Goal: Task Accomplishment & Management: Use online tool/utility

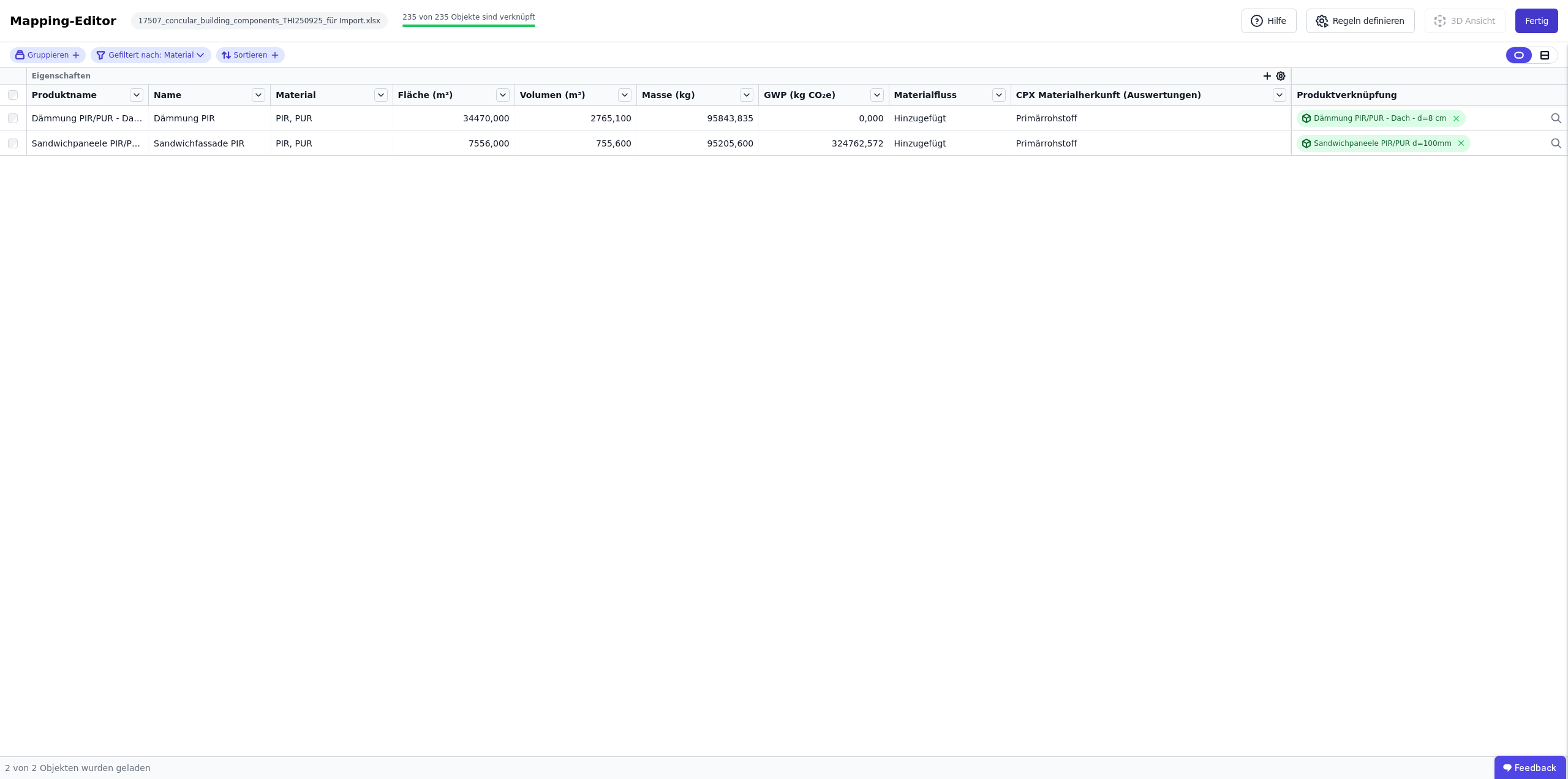
click at [1541, 19] on button "Fertig" at bounding box center [1537, 21] width 43 height 25
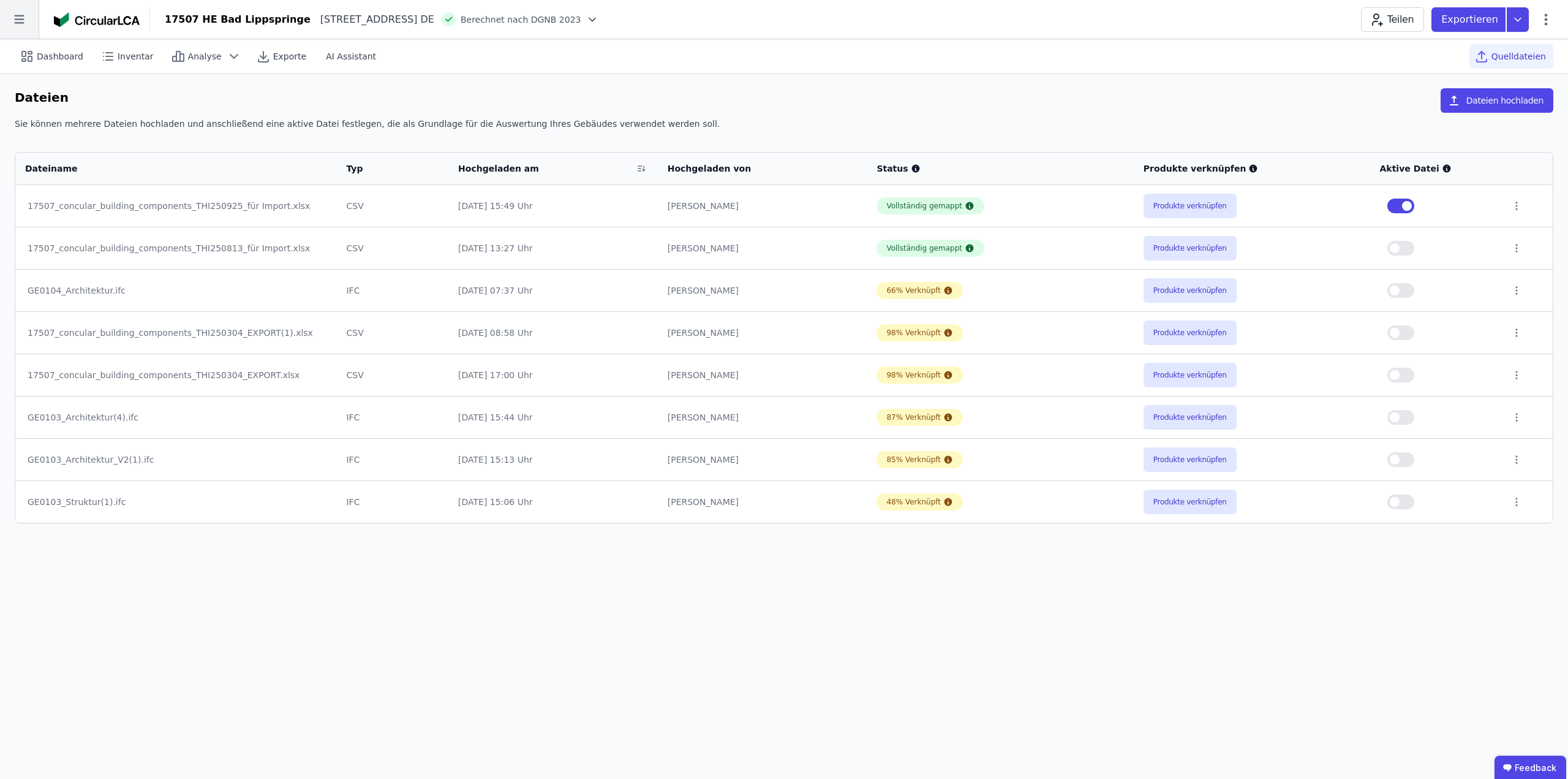
click at [27, 18] on icon at bounding box center [19, 19] width 38 height 38
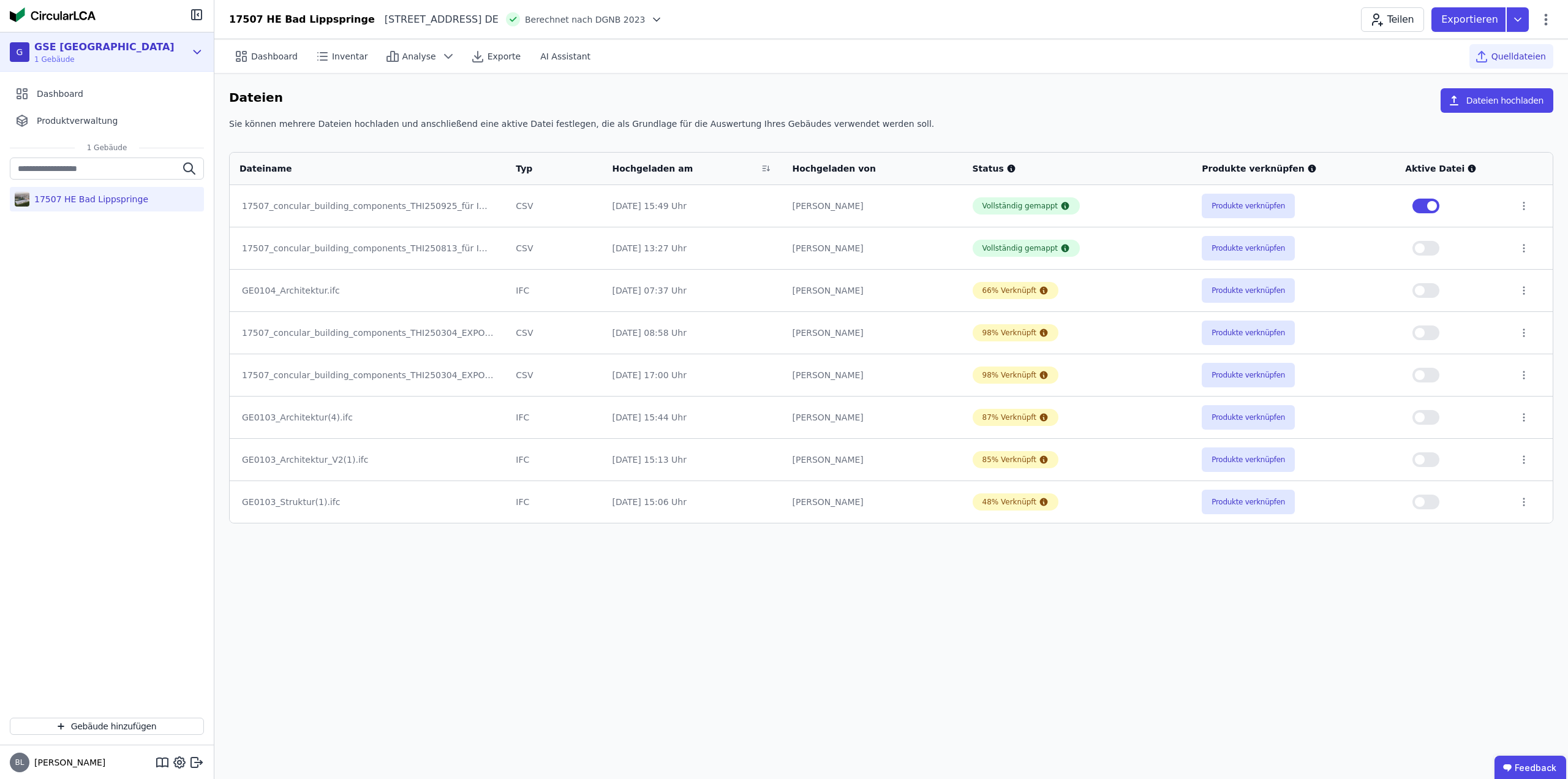
click at [158, 54] on div "G GSE Deutschland 1 Gebäude" at bounding box center [97, 52] width 176 height 25
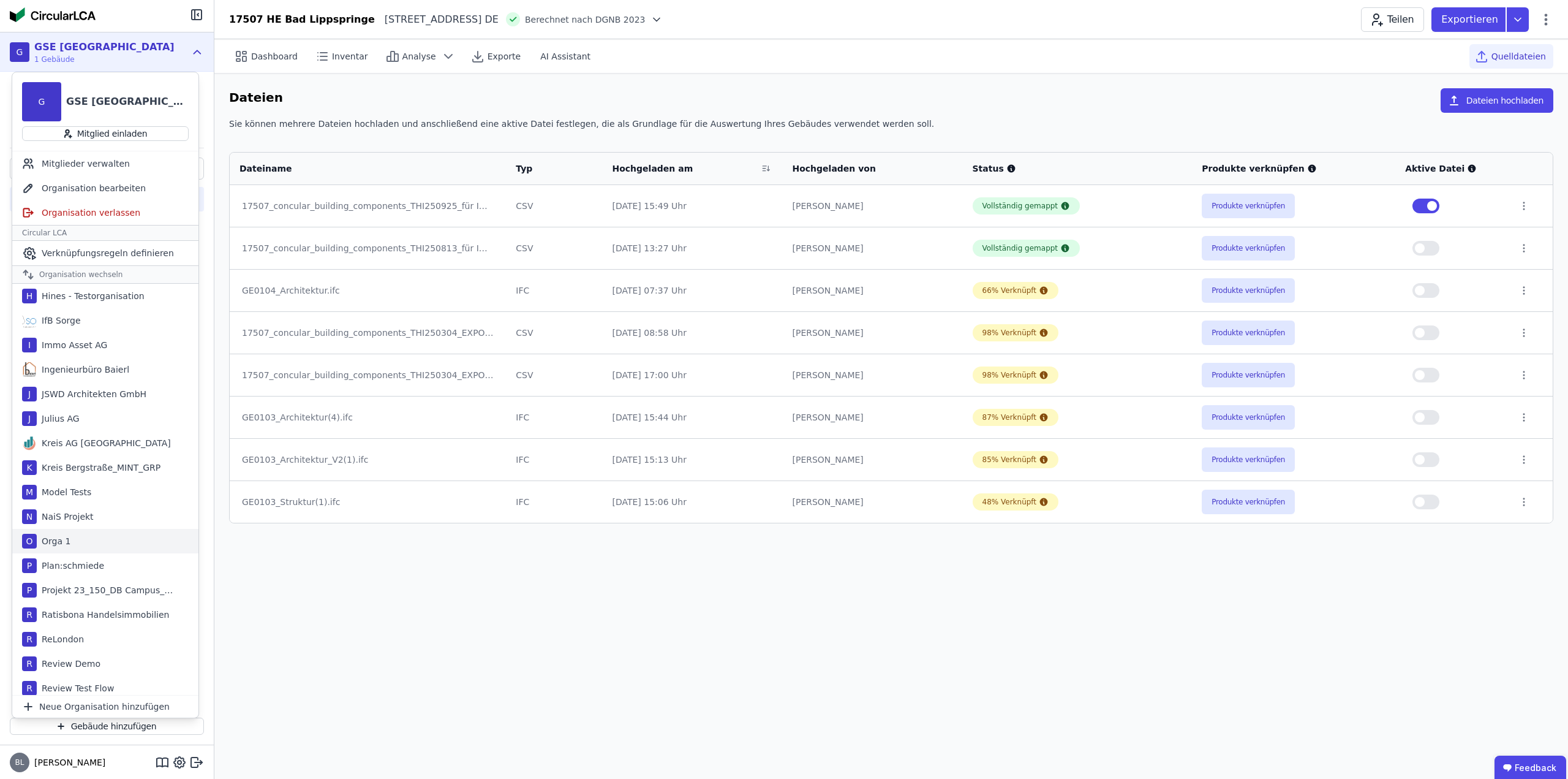
click at [55, 539] on div "Orga 1" at bounding box center [53, 541] width 33 height 12
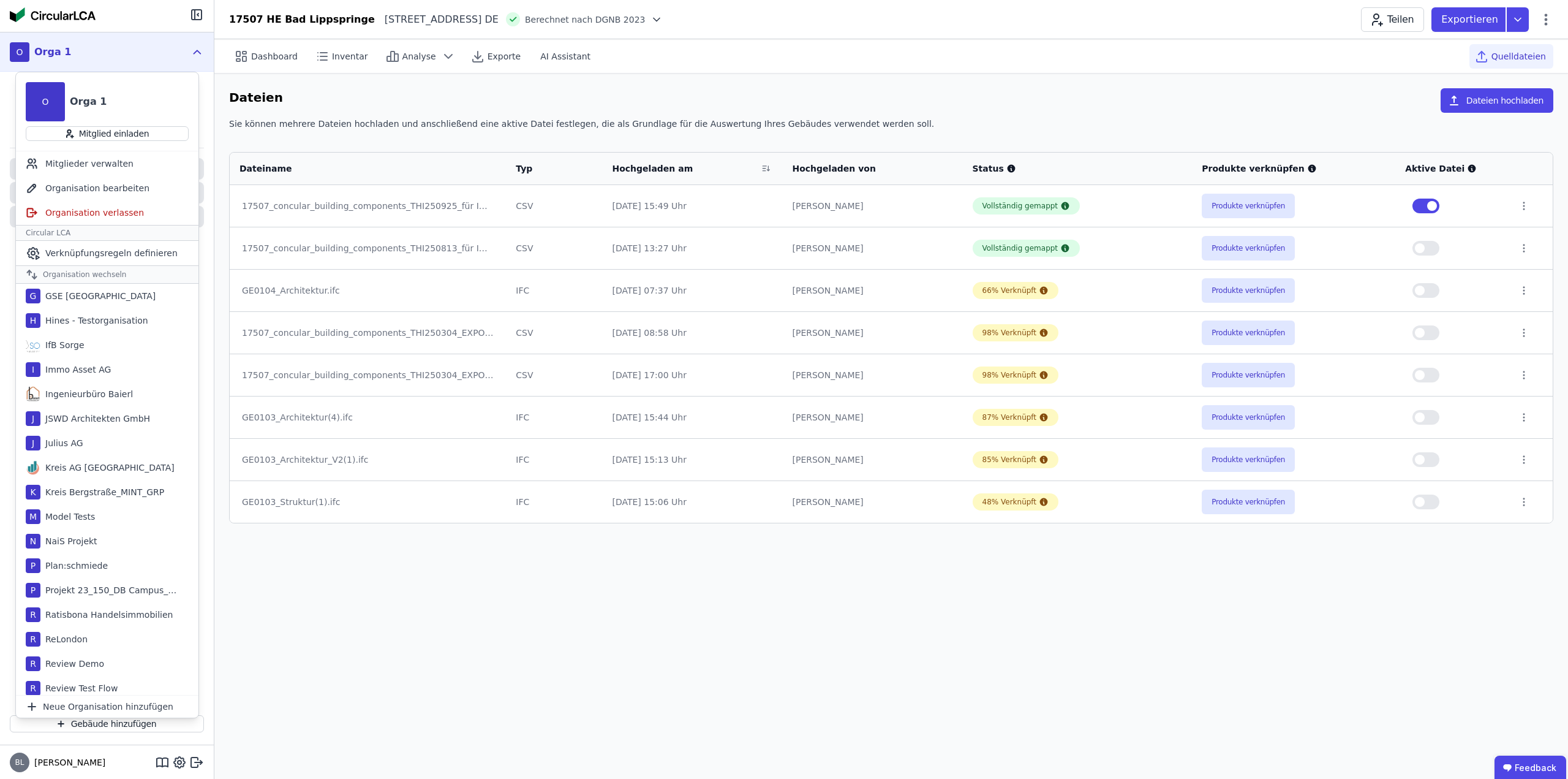
scroll to position [637, 0]
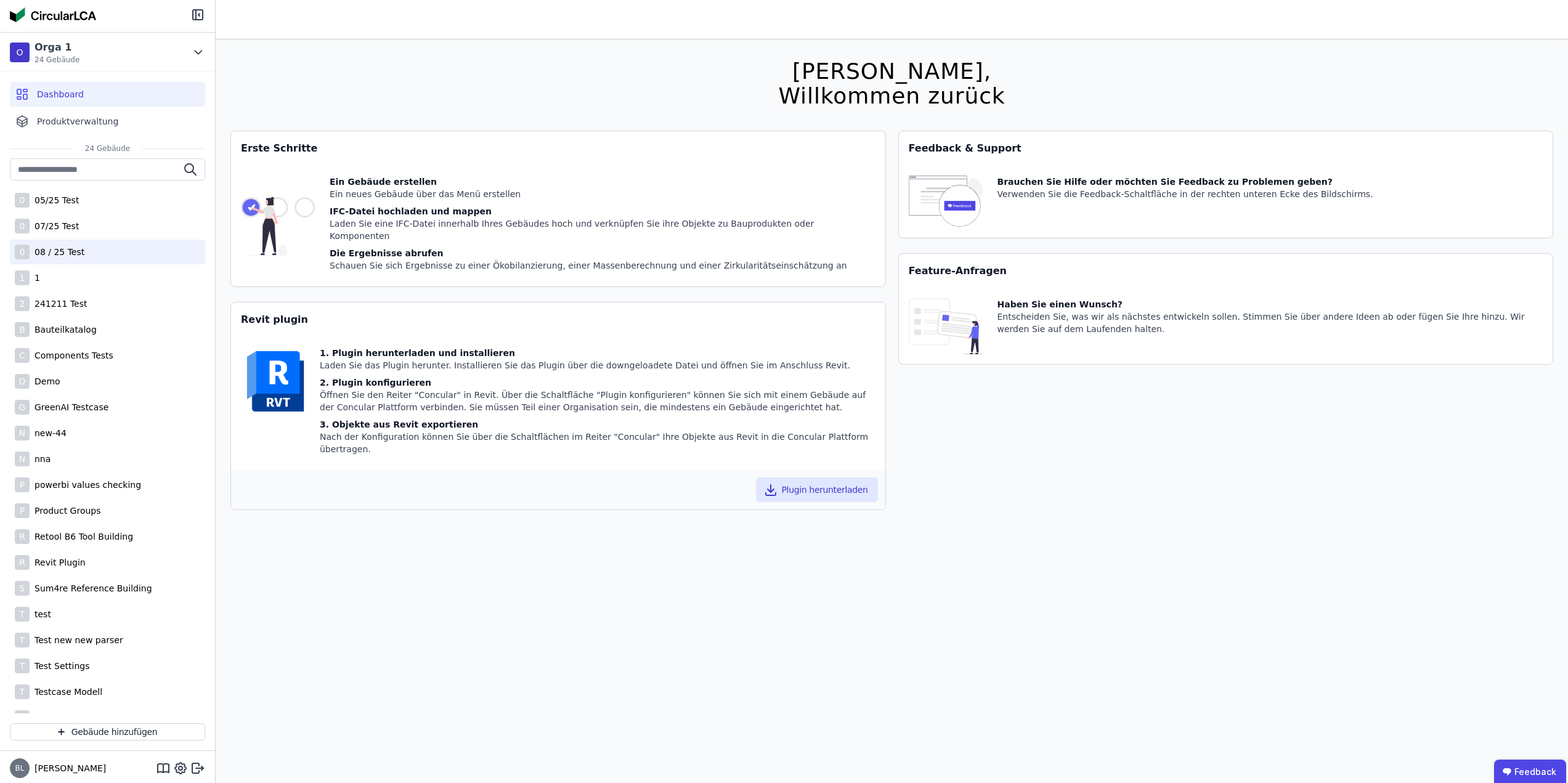
click at [74, 246] on div "08 / 25 Test" at bounding box center [57, 252] width 55 height 12
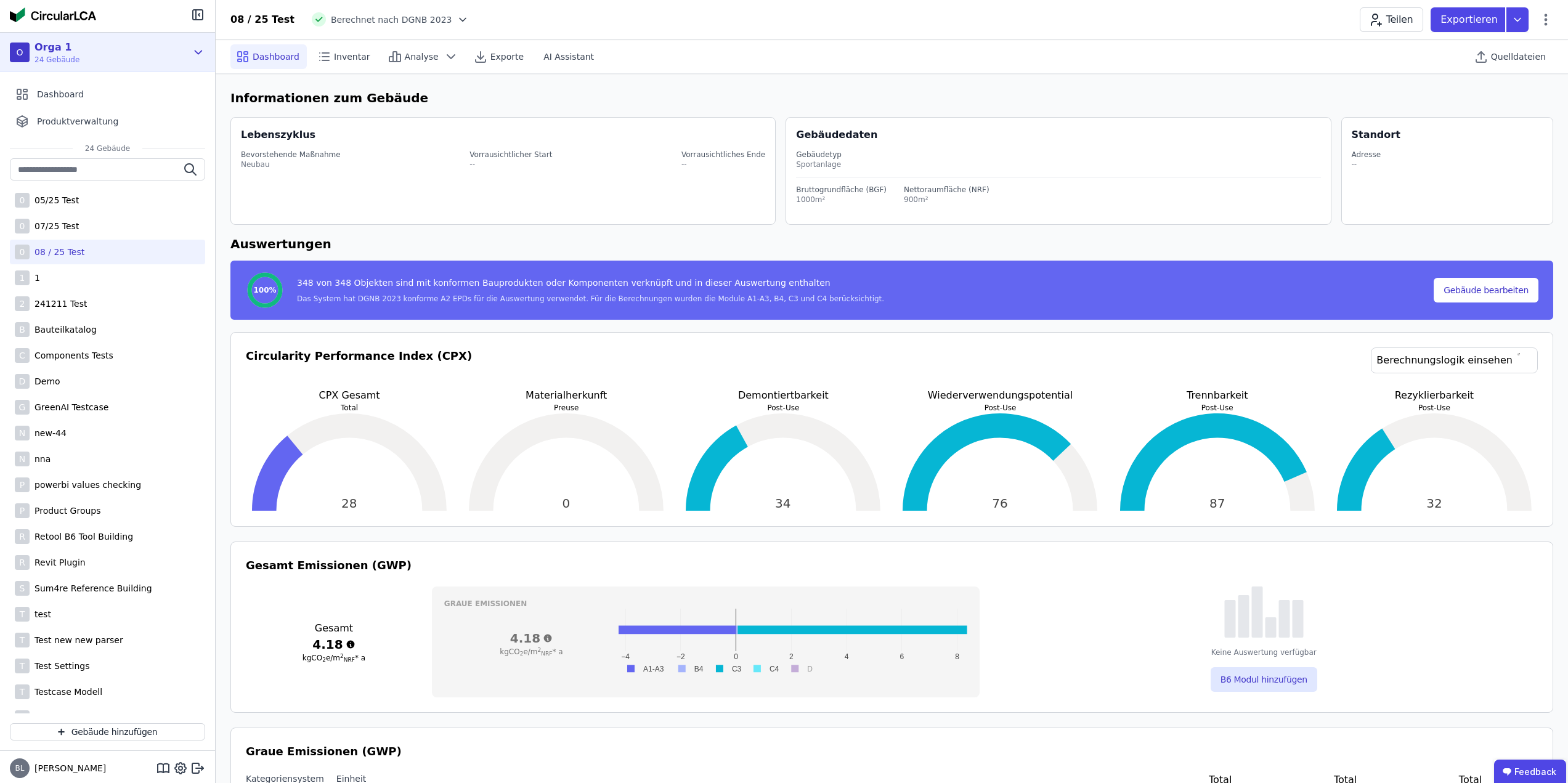
click at [161, 54] on div "O Orga 1 24 Gebäude" at bounding box center [98, 52] width 177 height 25
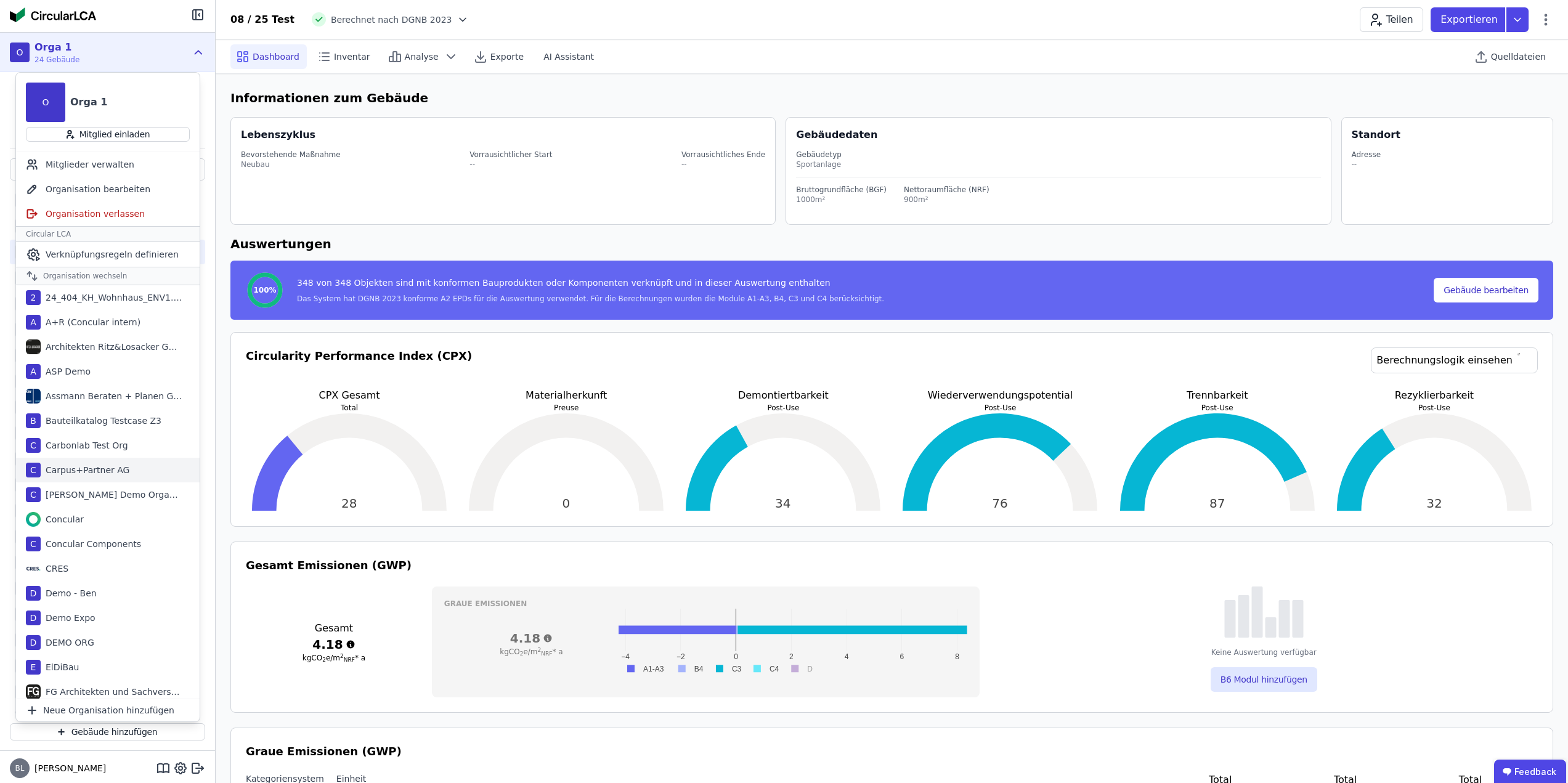
click at [71, 470] on div "Carpus+Partner AG" at bounding box center [85, 470] width 89 height 12
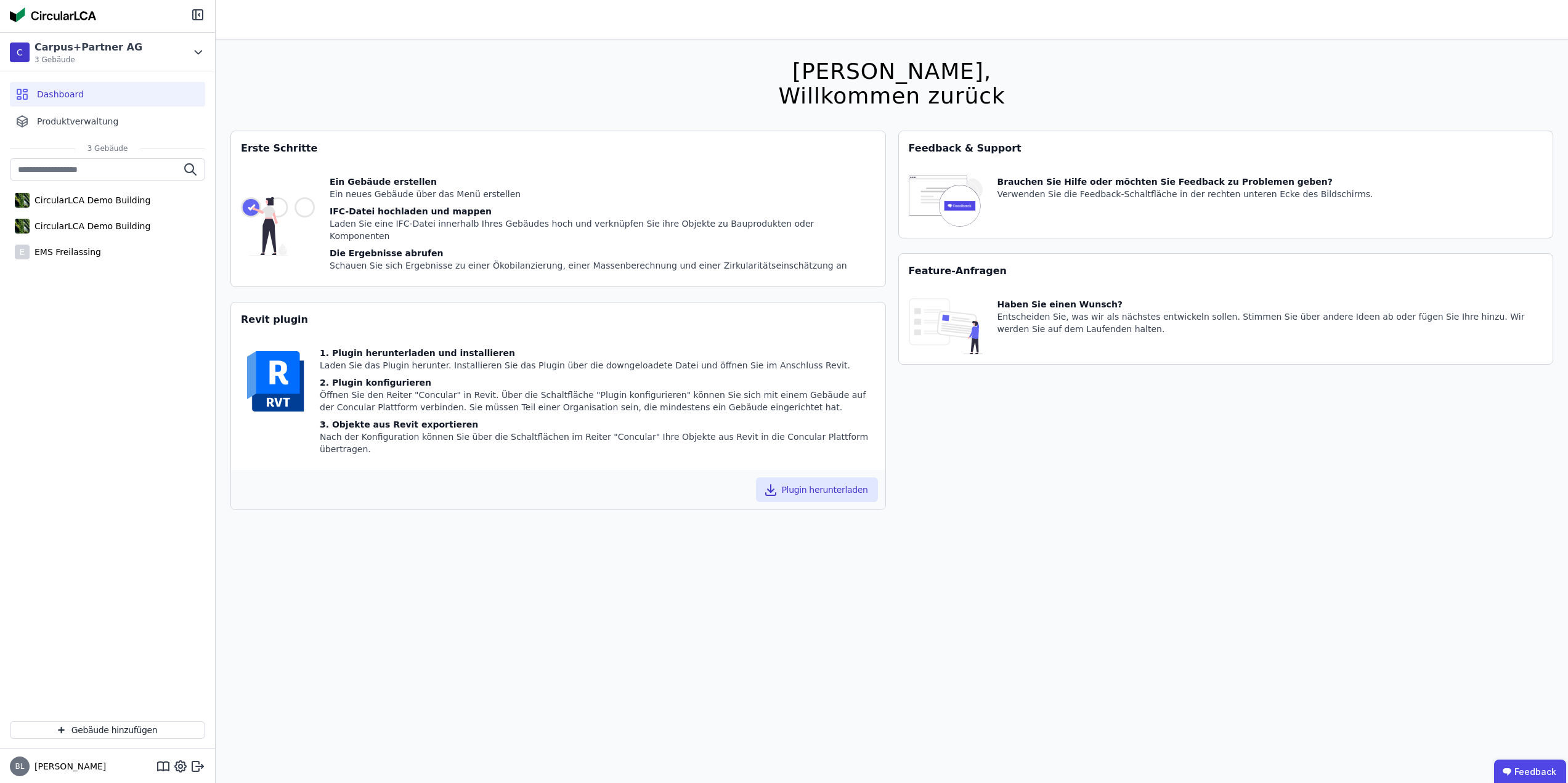
click at [613, 89] on div "Hallo Benjamin, Willkommen zurück Sie verwenden derzeit eine Beta-Version. Es k…" at bounding box center [891, 430] width 1323 height 783
click at [46, 253] on div "EMS Freilassing" at bounding box center [65, 252] width 71 height 12
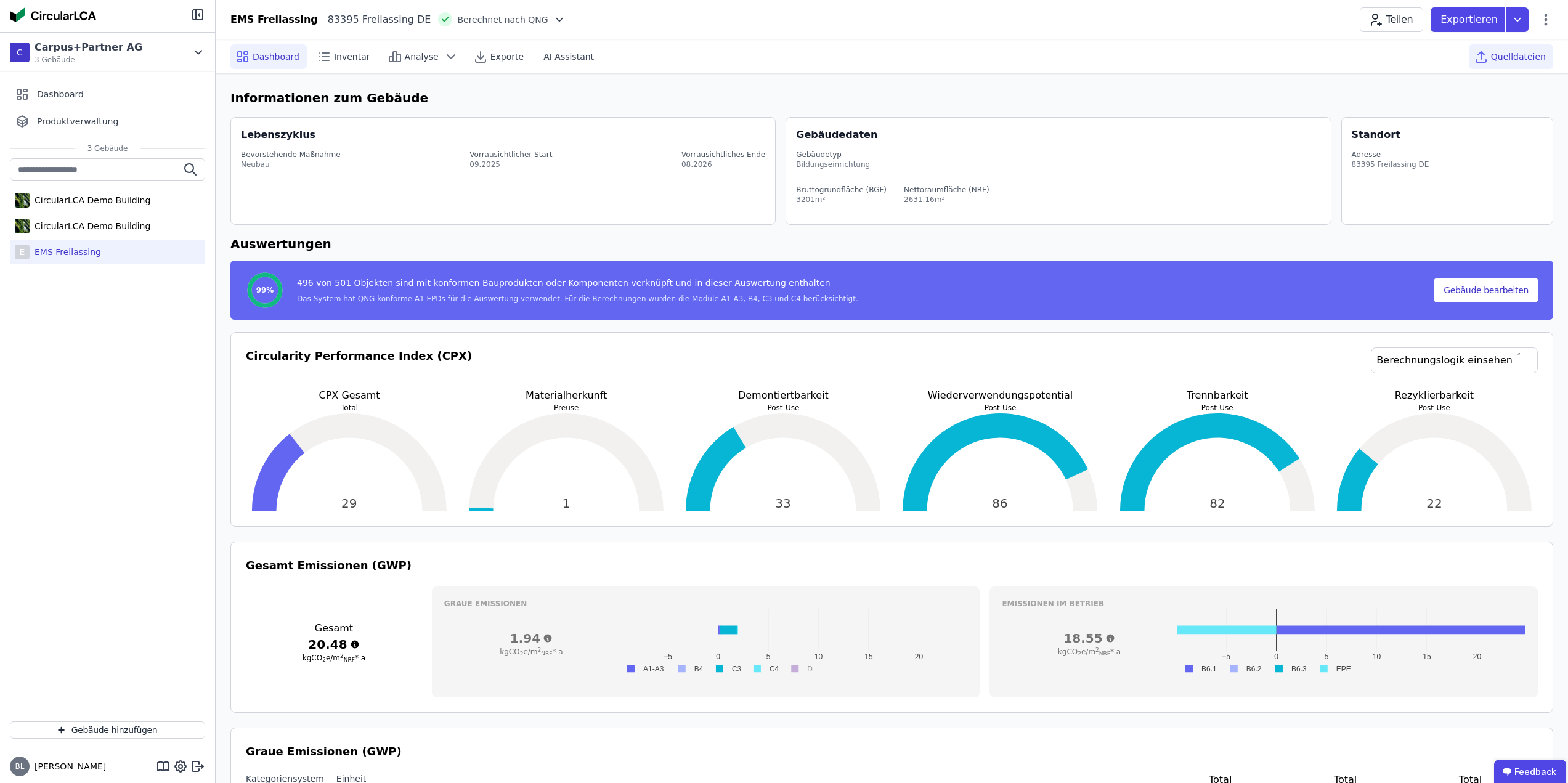
click at [1532, 54] on span "Quelldateien" at bounding box center [1518, 56] width 55 height 12
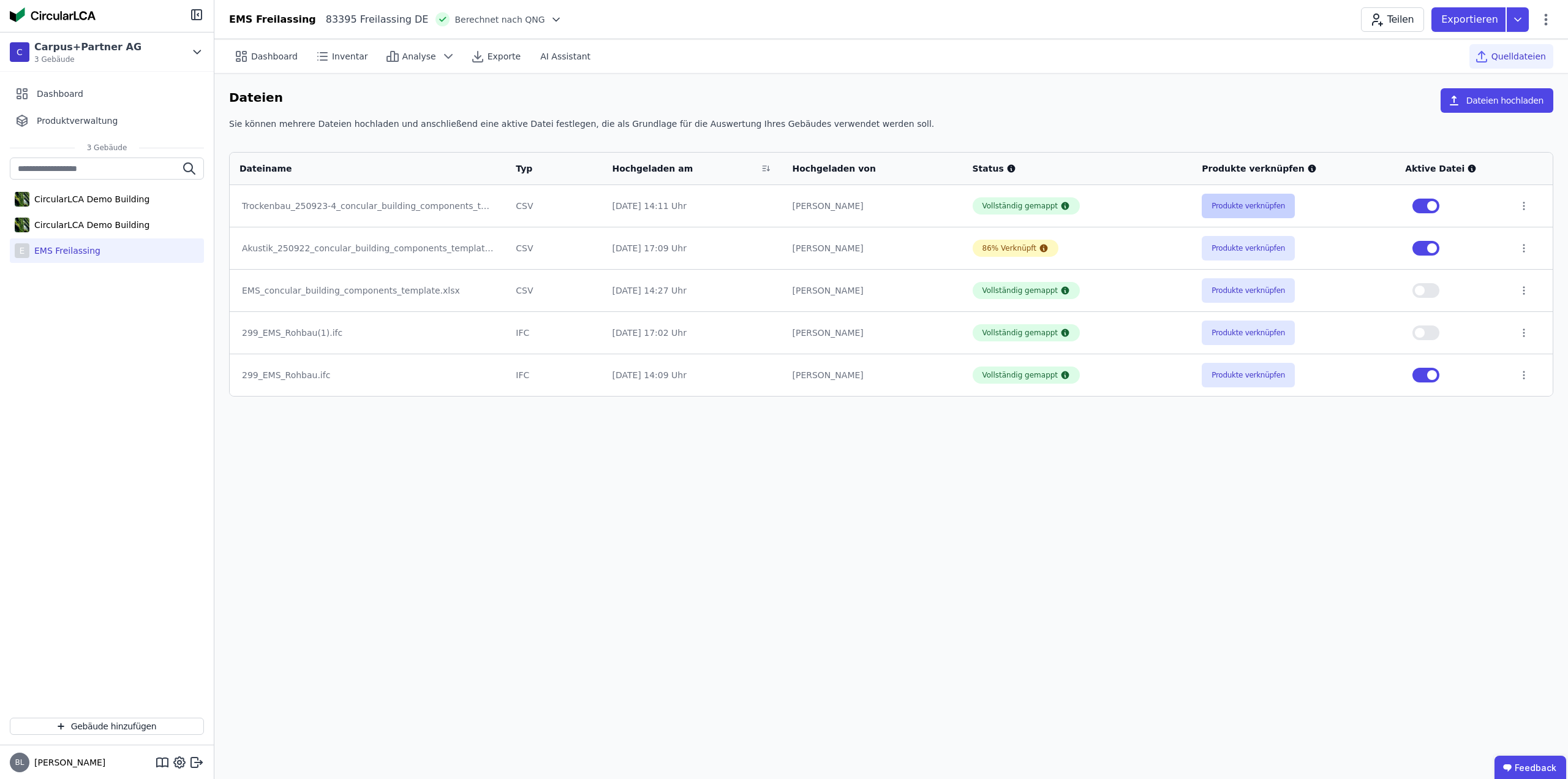
click at [1267, 197] on button "Produkte verknüpfen" at bounding box center [1248, 206] width 93 height 25
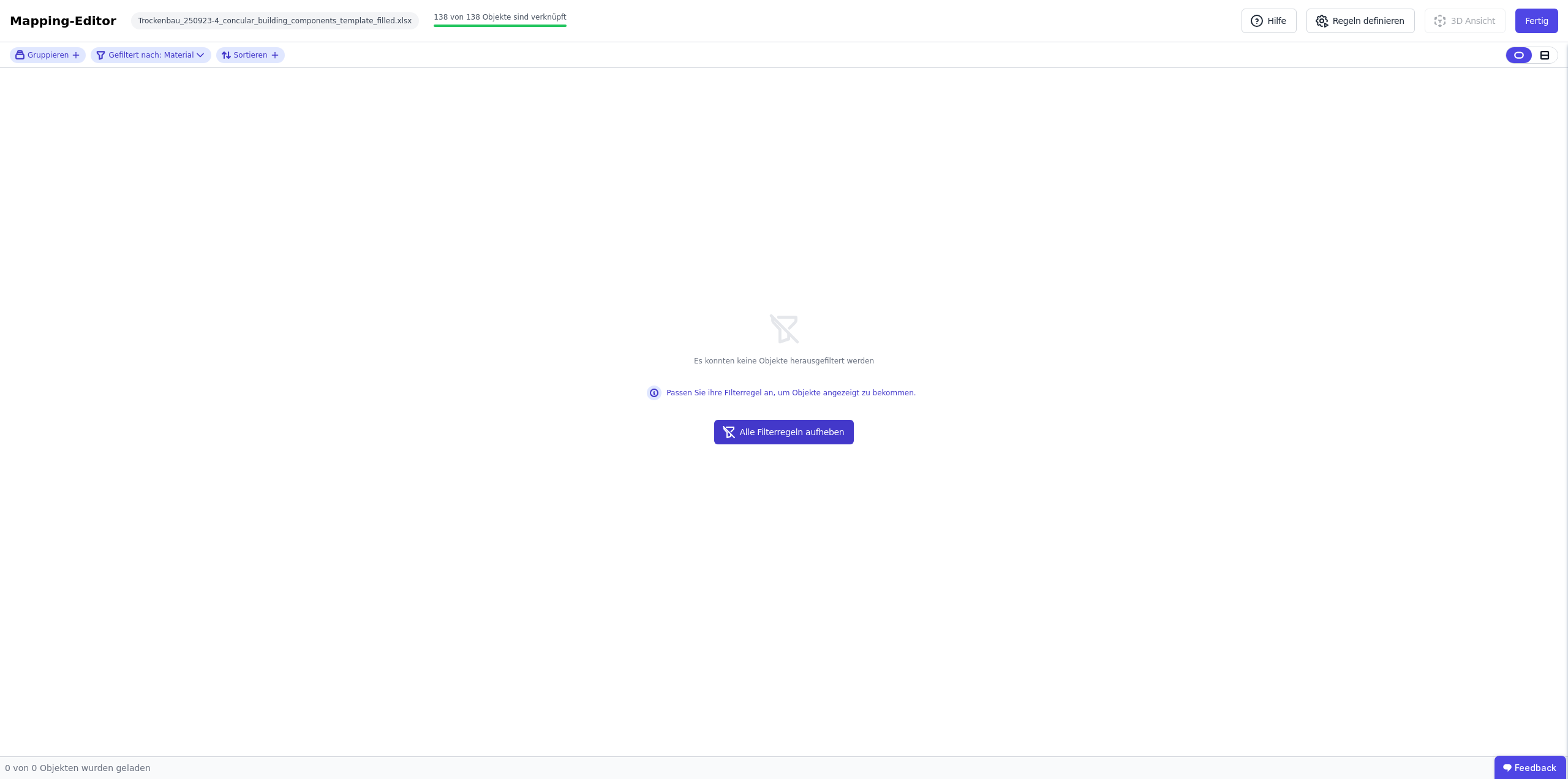
click at [782, 433] on button "Alle Filterregeln aufheben" at bounding box center [784, 431] width 140 height 25
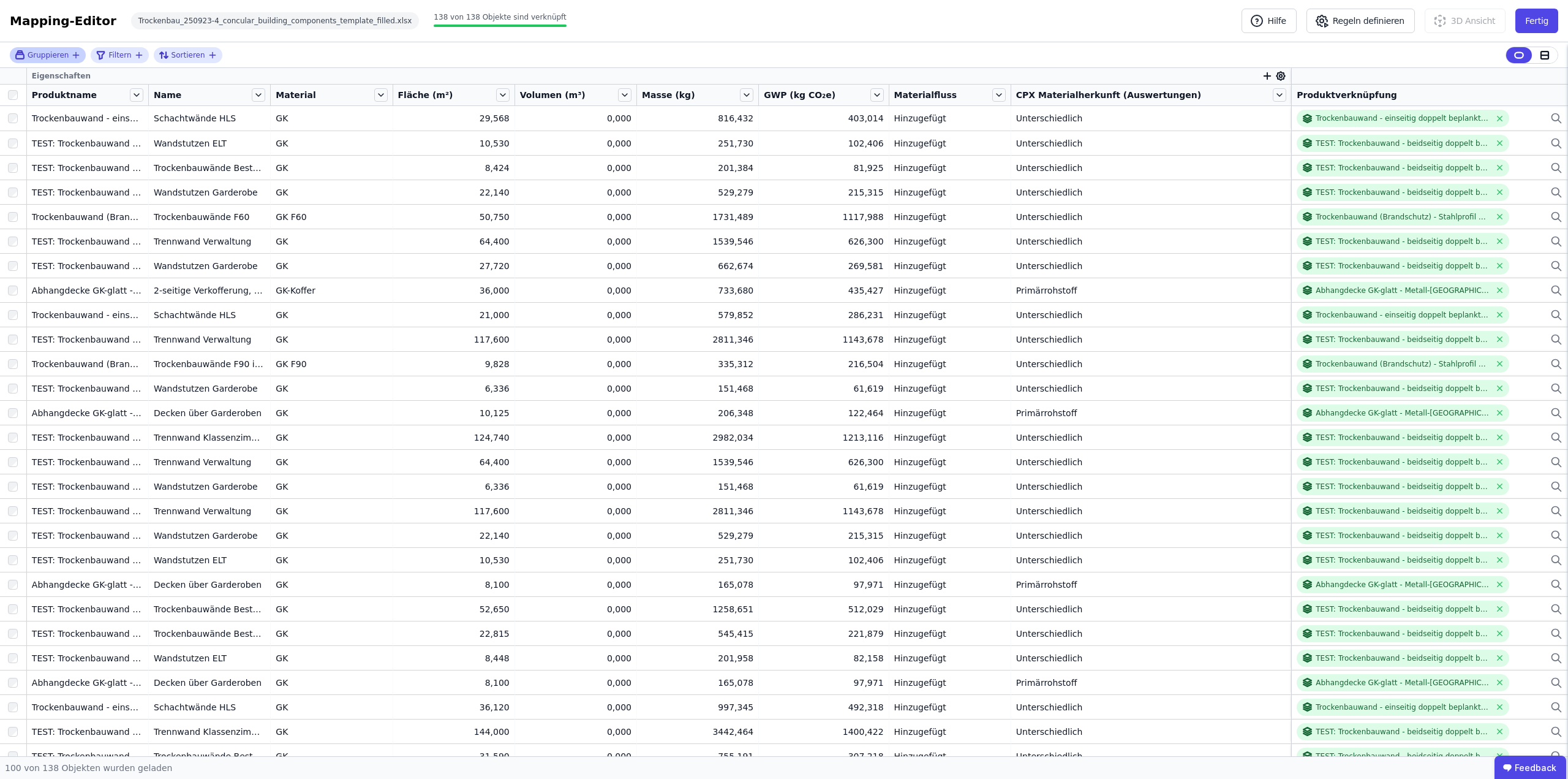
click at [73, 50] on icon "button" at bounding box center [76, 55] width 10 height 10
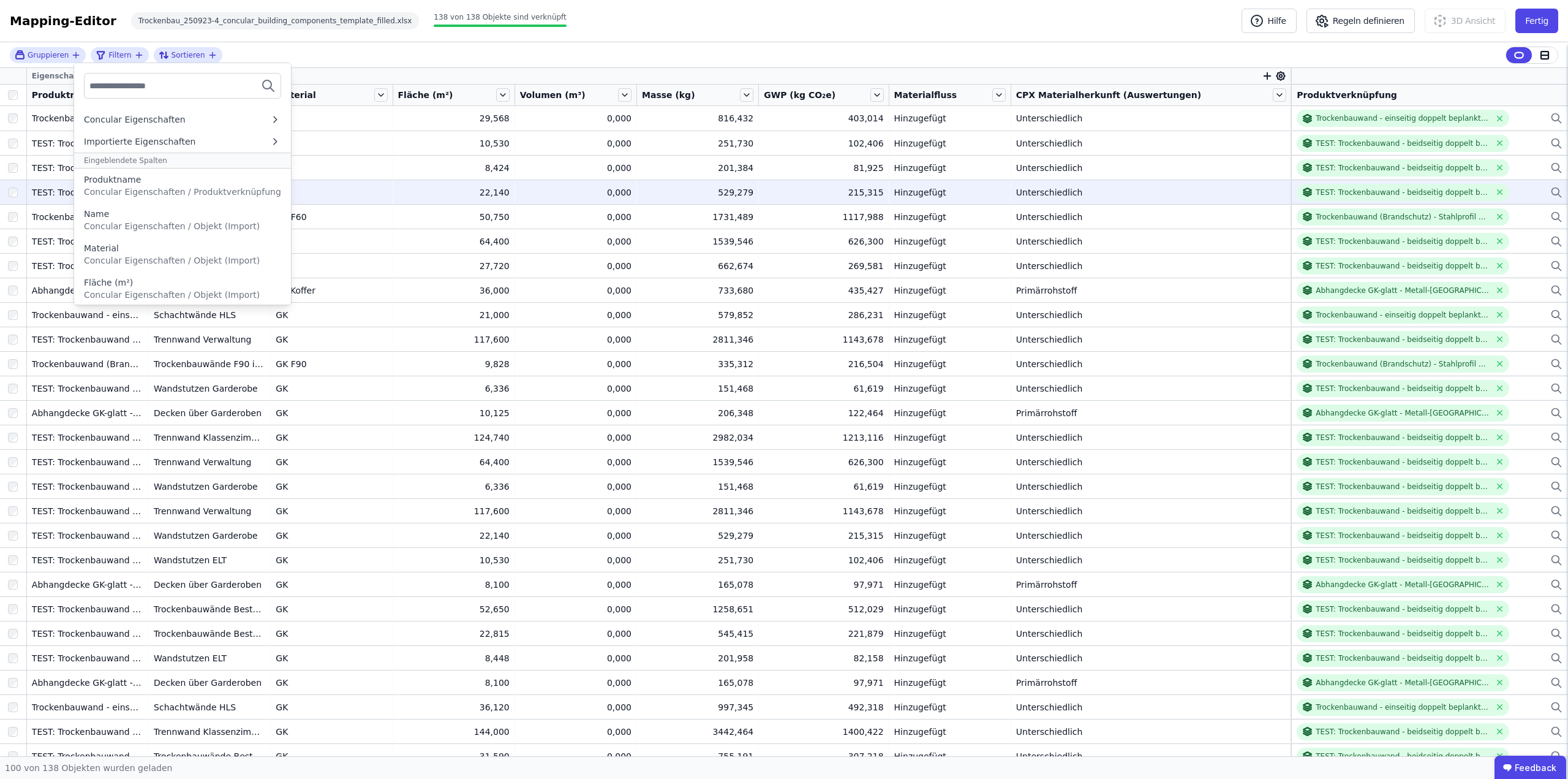
click at [149, 180] on div "Produktname" at bounding box center [182, 179] width 197 height 12
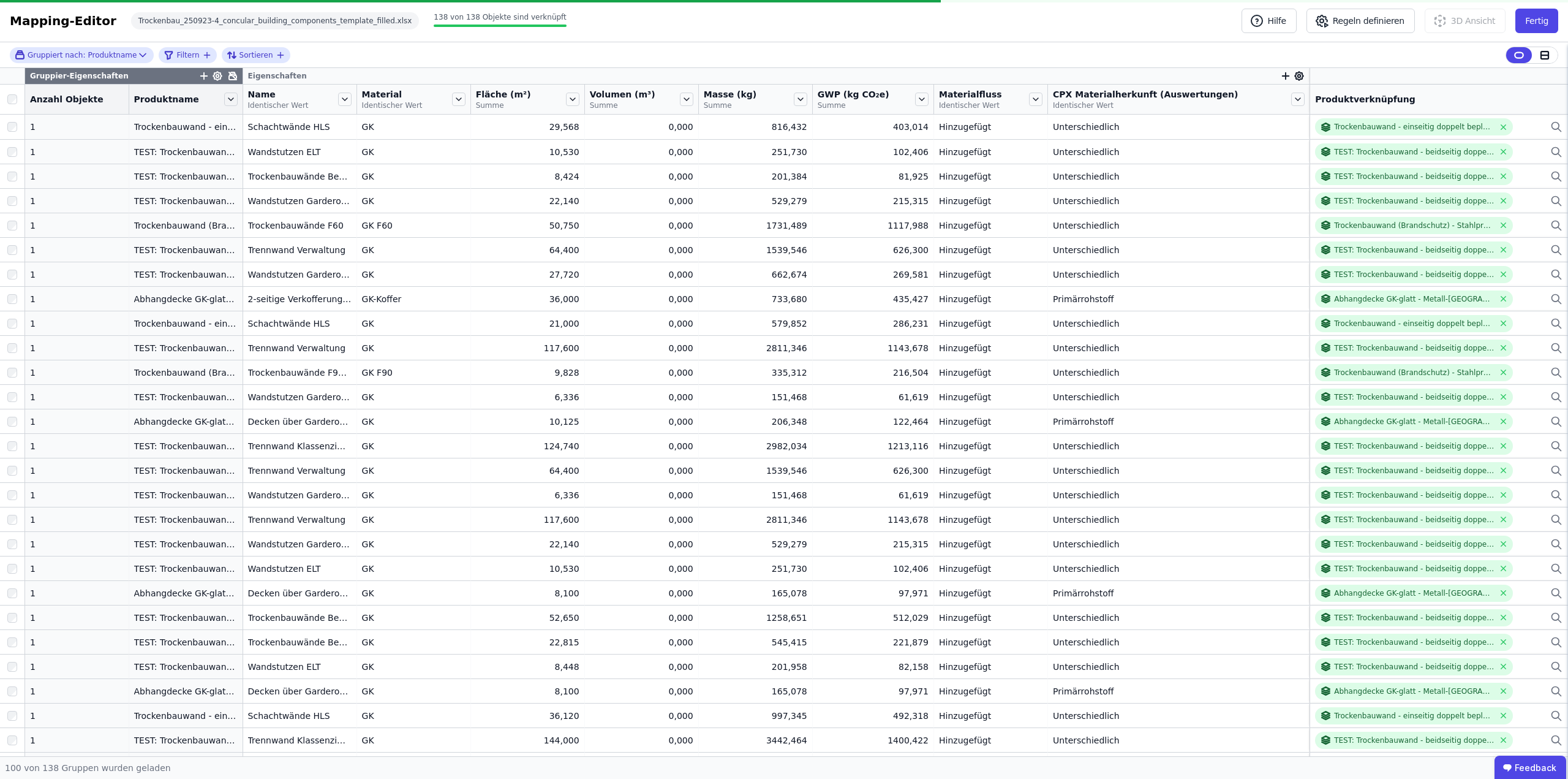
click at [890, 32] on div "Mapping-Editor Hilfe Regeln definieren 3D Ansicht Fertig Trockenbau_250923-4_co…" at bounding box center [784, 21] width 1568 height 42
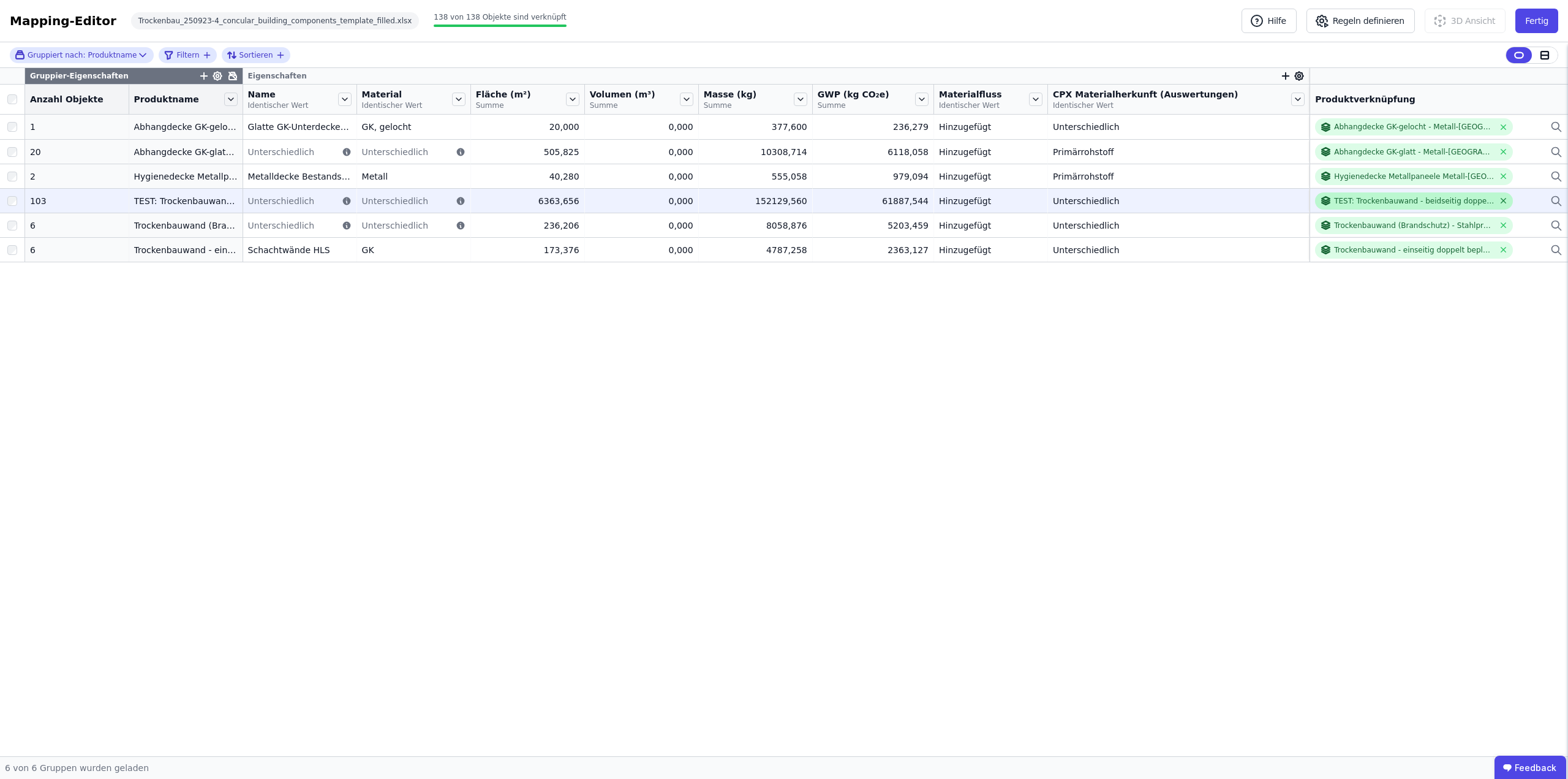
click at [1502, 201] on icon at bounding box center [1504, 201] width 5 height 5
click at [136, 53] on icon at bounding box center [142, 54] width 12 height 12
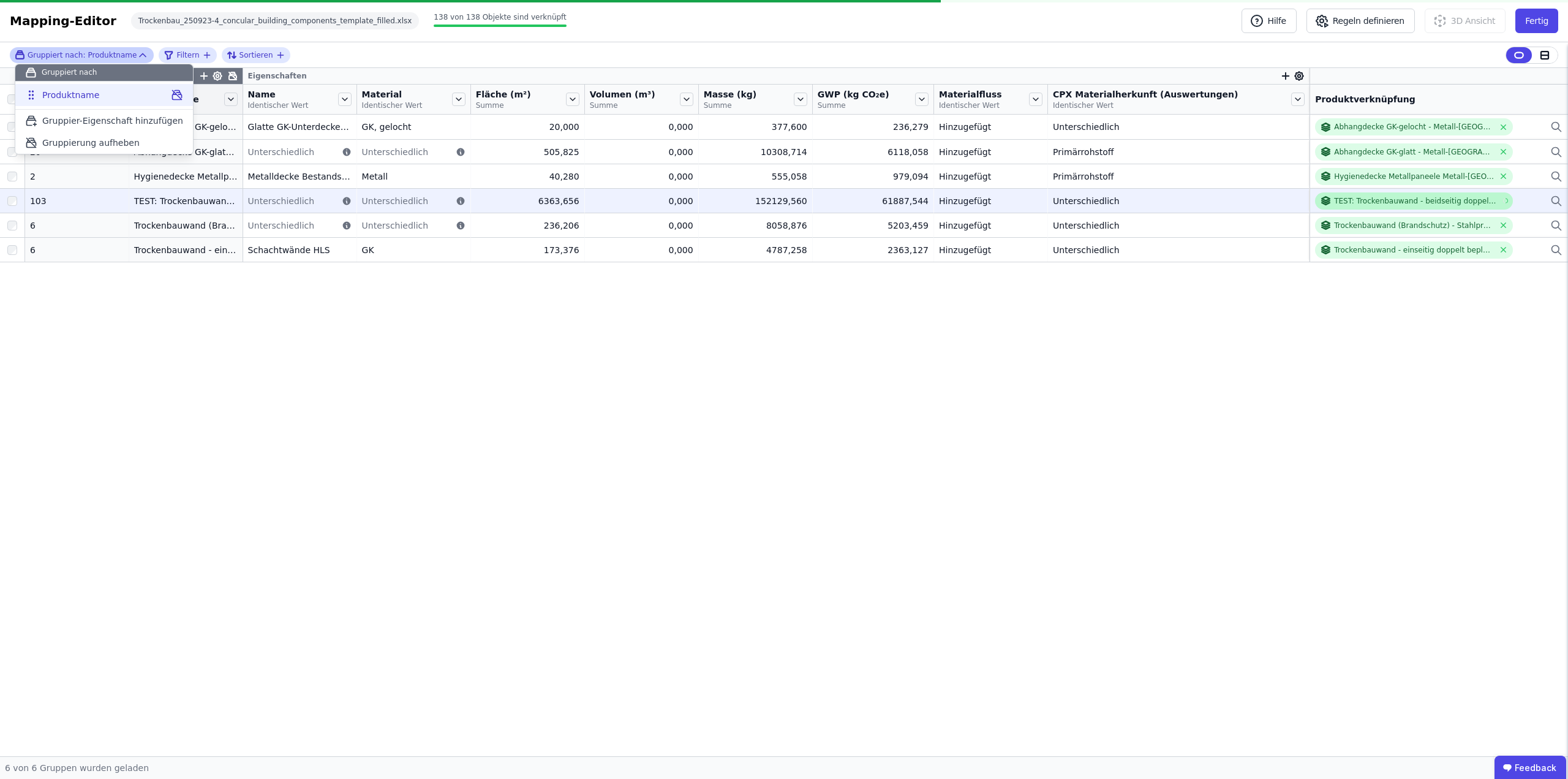
click at [171, 93] on icon at bounding box center [176, 94] width 12 height 12
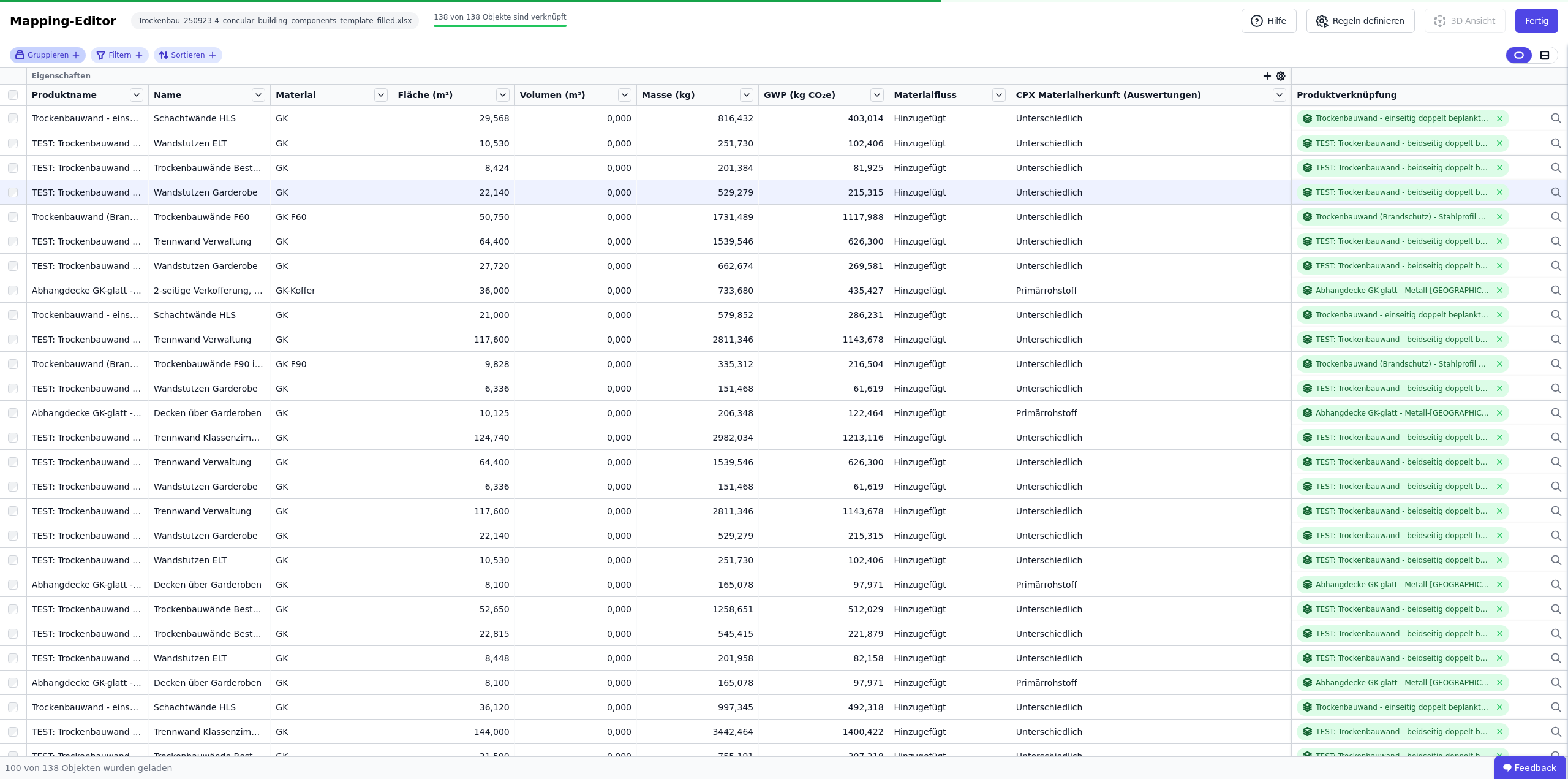
click at [681, 45] on div "Gruppieren Filtern Sortieren" at bounding box center [784, 55] width 1568 height 26
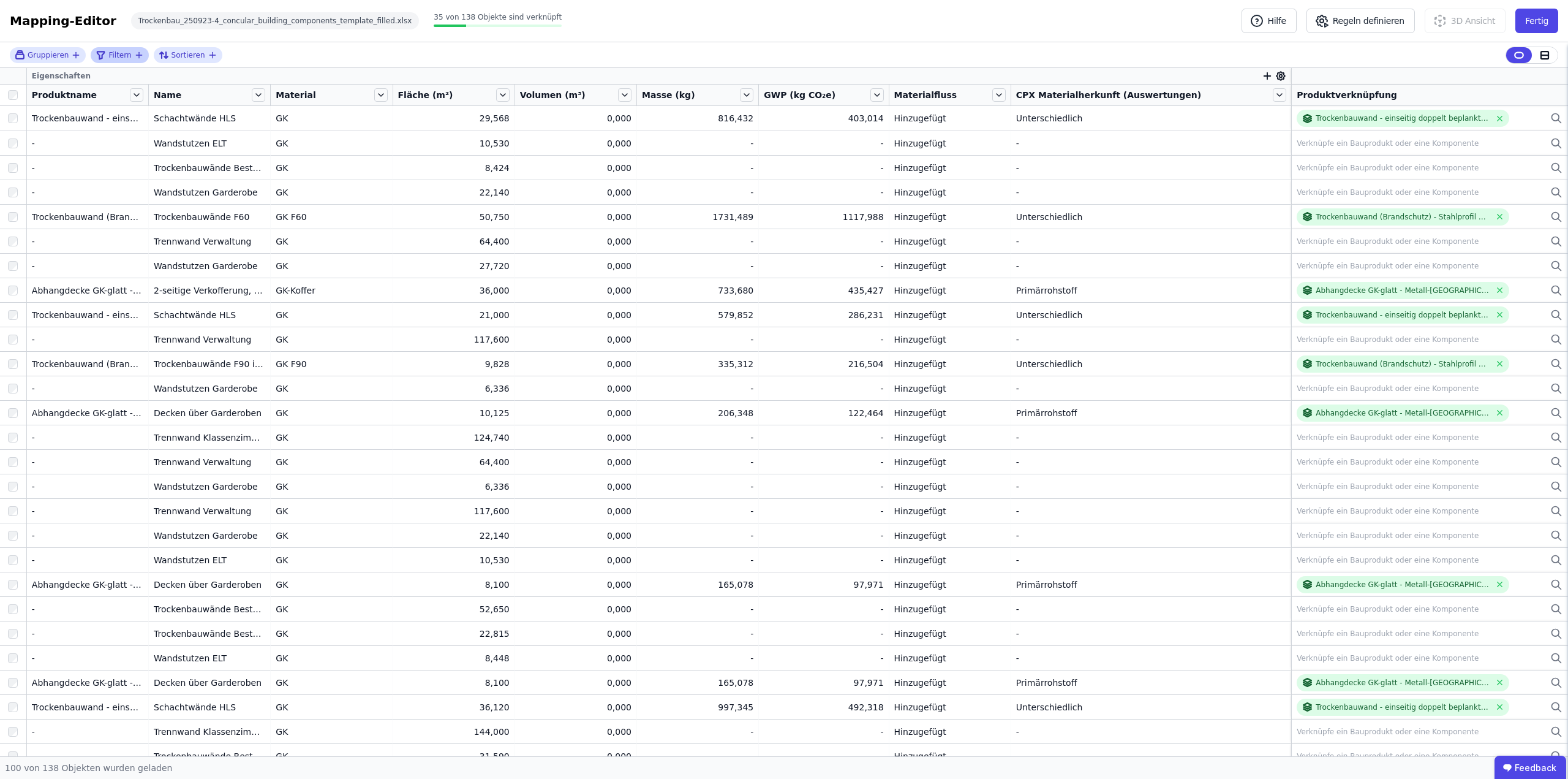
click at [142, 53] on div "Filtern" at bounding box center [120, 55] width 57 height 16
click at [136, 55] on icon "filter_by" at bounding box center [139, 55] width 6 height 0
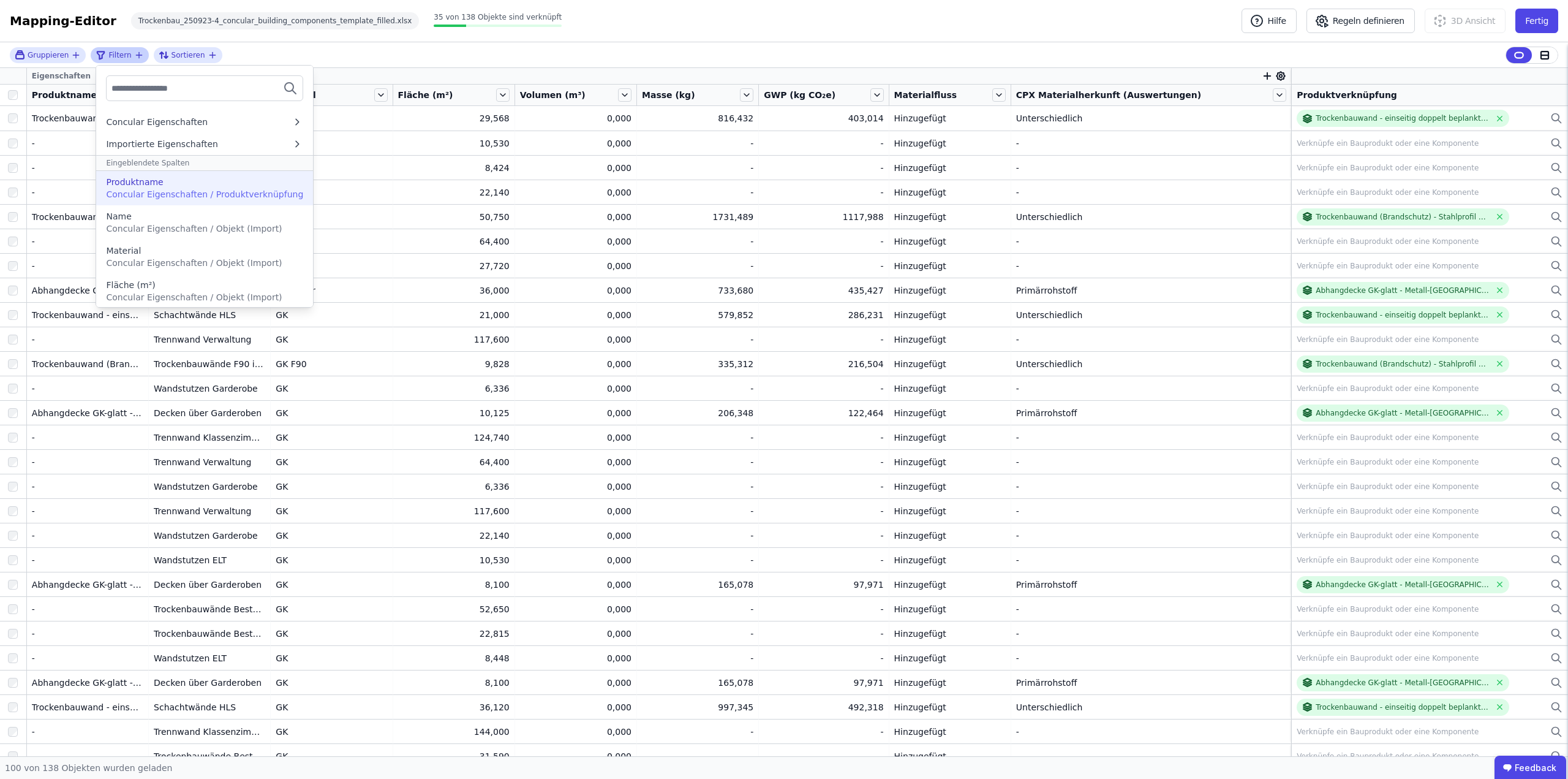
click at [153, 183] on div "Produktname" at bounding box center [134, 182] width 57 height 12
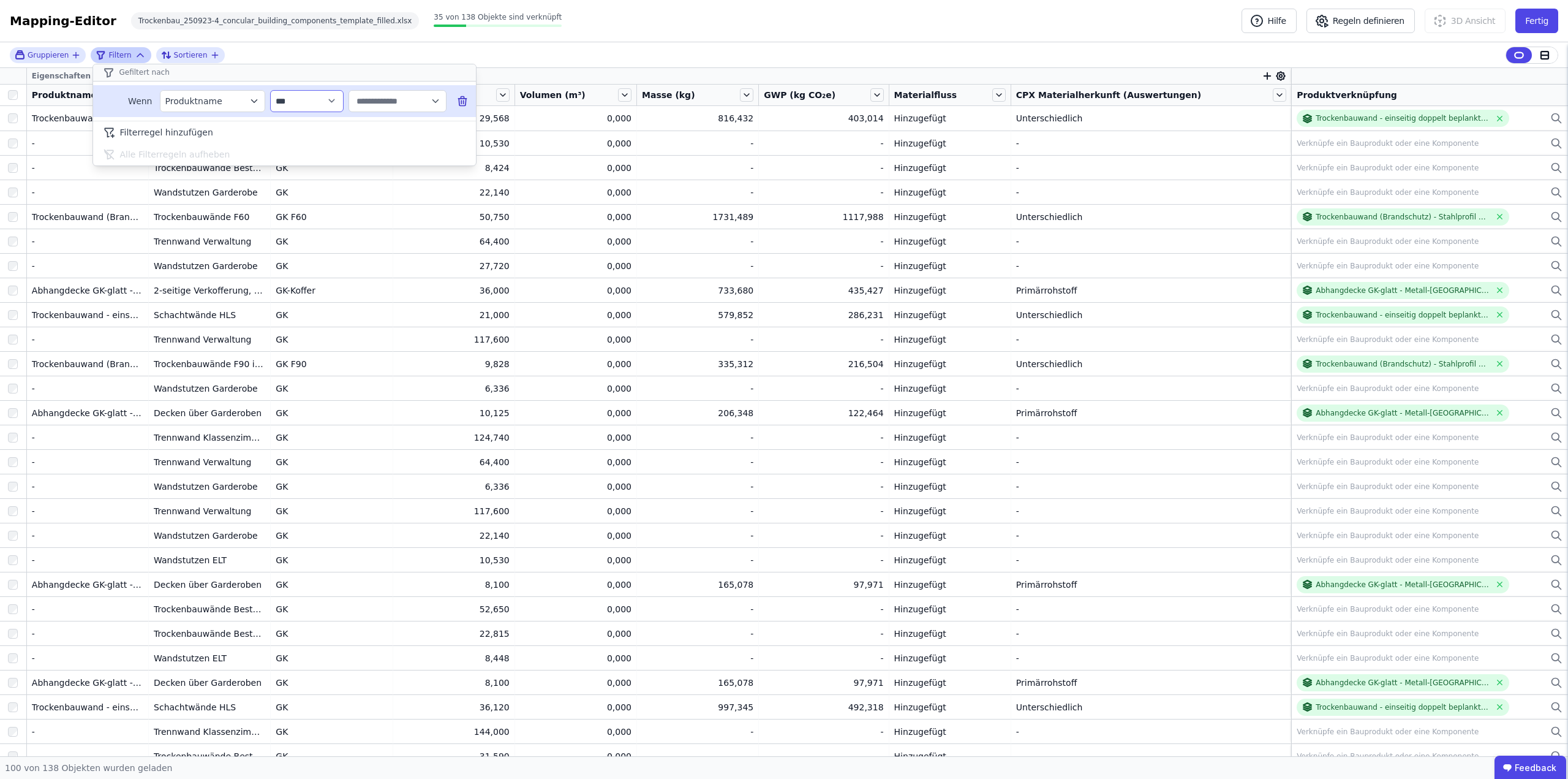
click at [321, 92] on select "**********" at bounding box center [307, 101] width 73 height 22
select select "********"
click at [270, 90] on select "**********" at bounding box center [307, 101] width 73 height 22
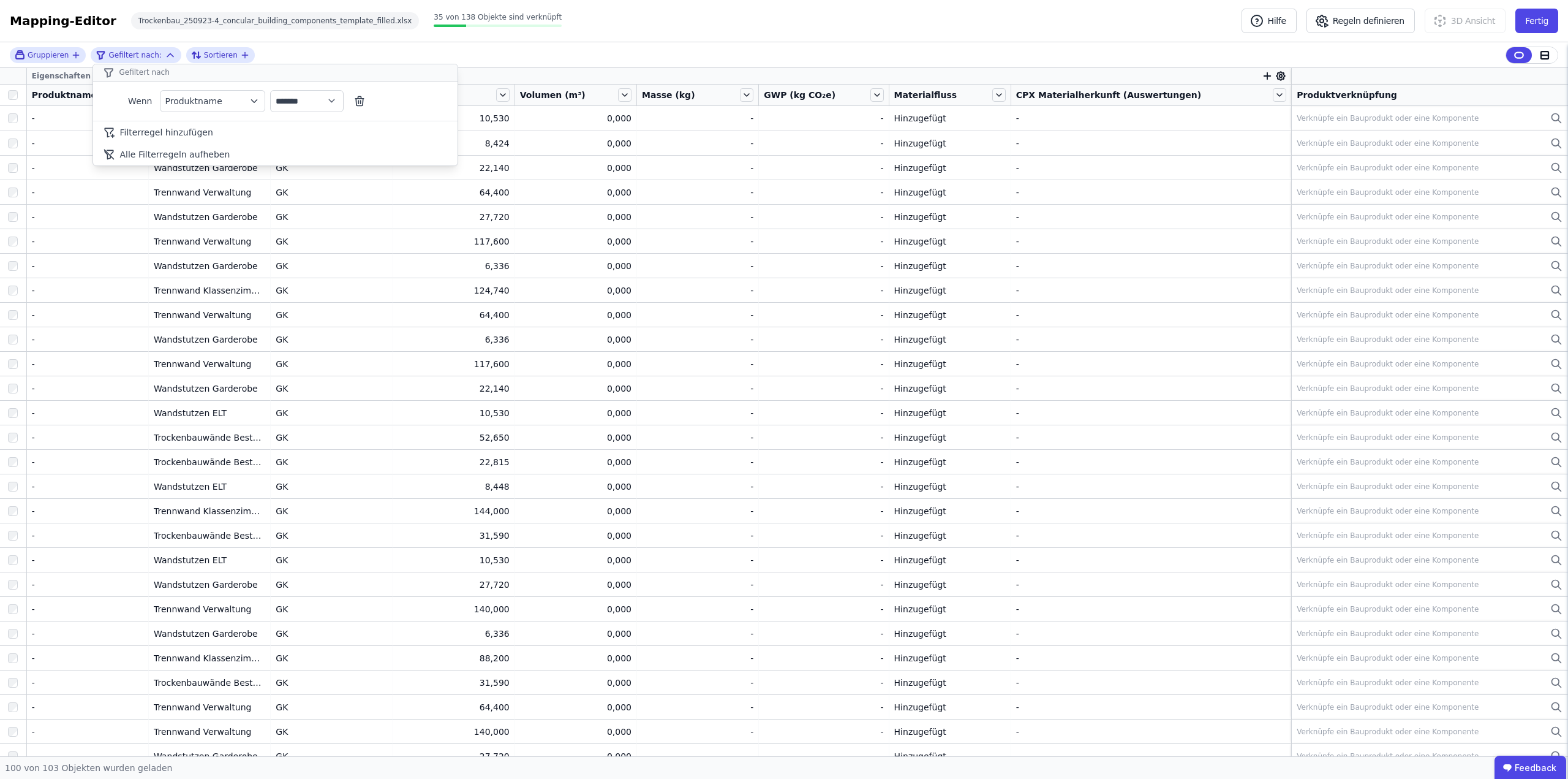
click at [741, 40] on div "Mapping-Editor Hilfe Regeln definieren 3D Ansicht Fertig Trockenbau_250923-4_co…" at bounding box center [784, 21] width 1568 height 42
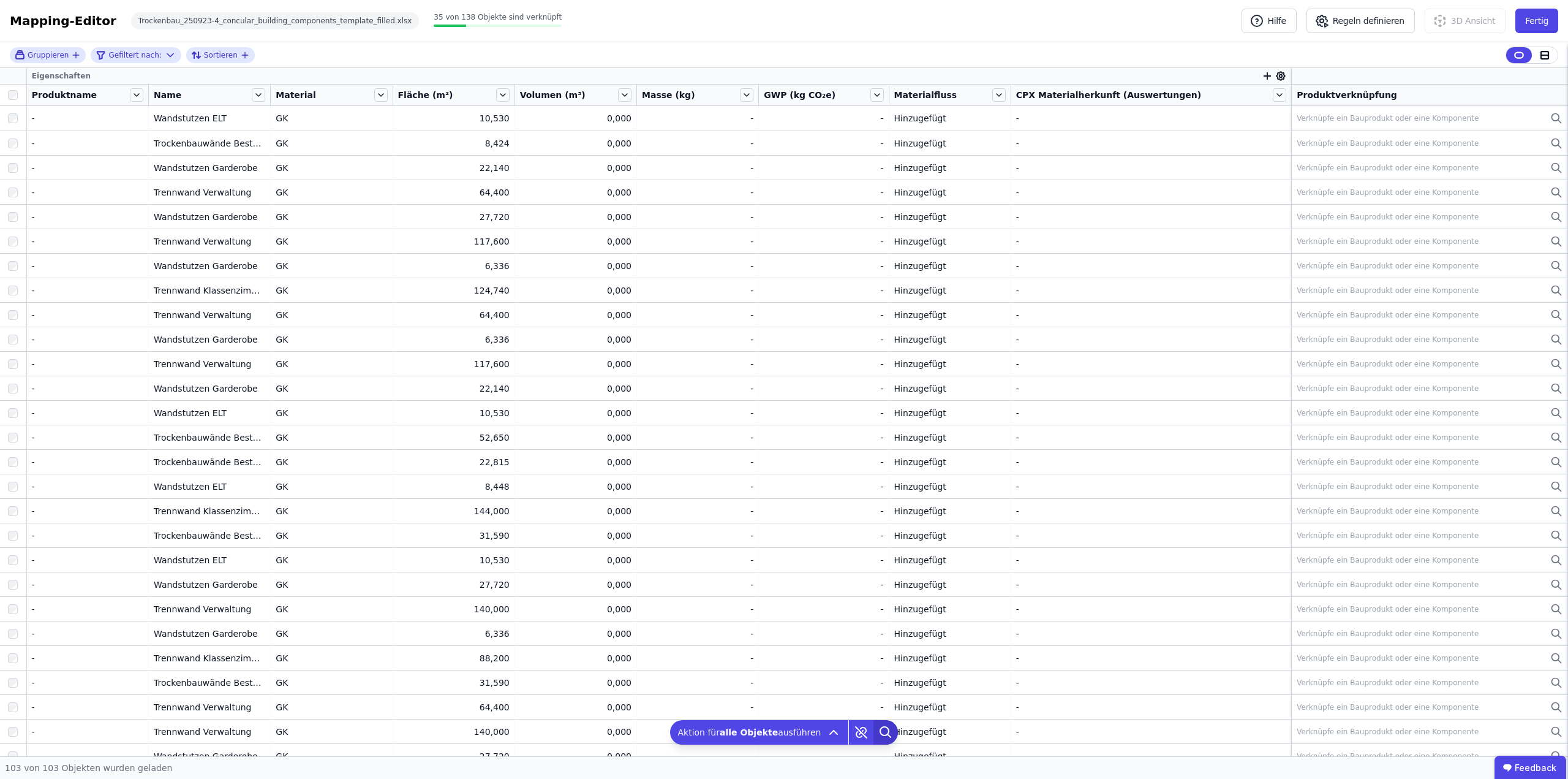
click at [874, 733] on icon at bounding box center [886, 732] width 25 height 25
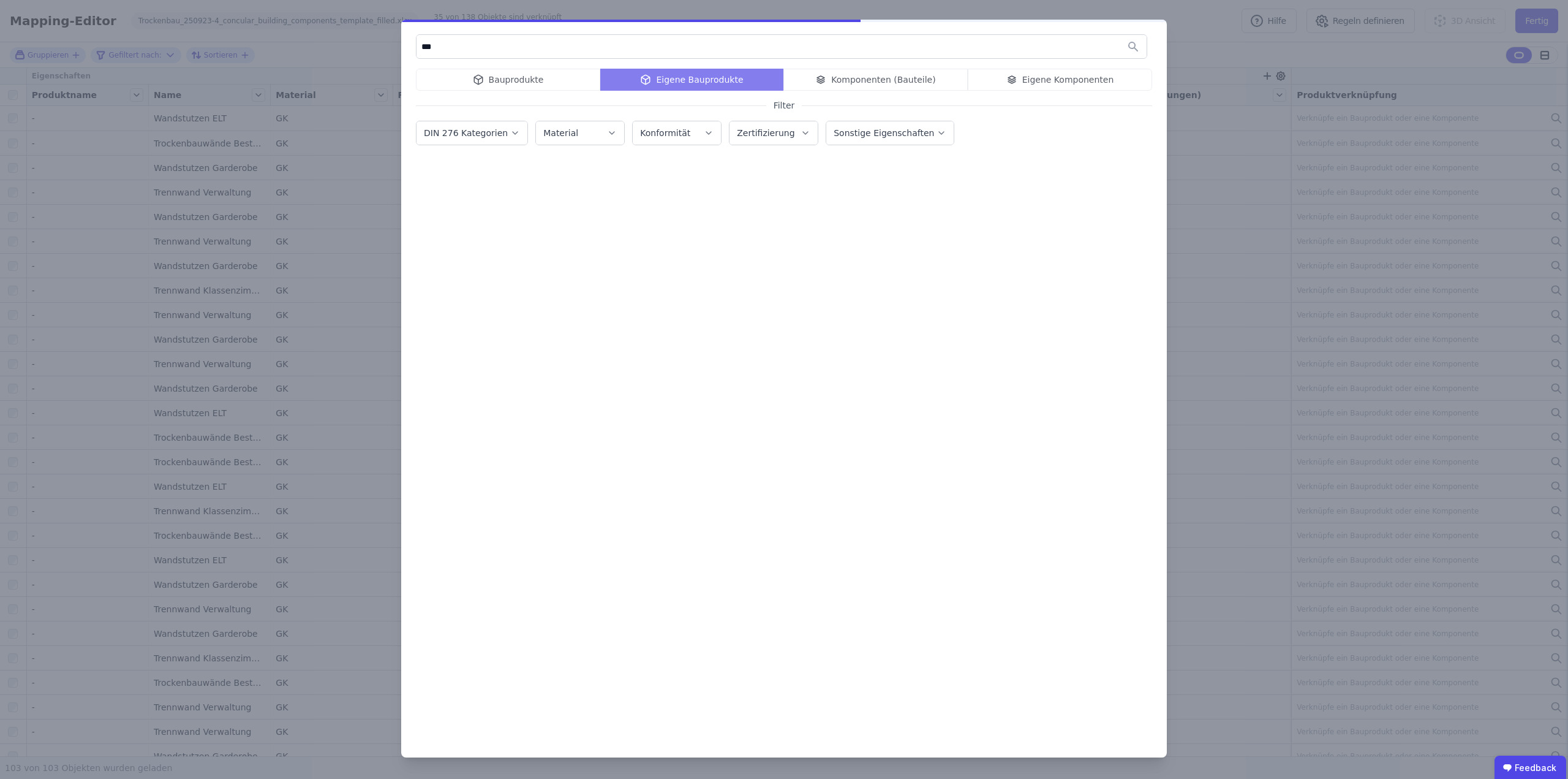
type input "***"
click at [1055, 85] on div "Bauprodukte Eigene Bauprodukte Komponenten (Bauteile) Eigene Komponenten" at bounding box center [784, 80] width 737 height 22
click at [1061, 72] on div "Bauprodukte Eigene Bauprodukte Komponenten (Bauteile) Eigene Komponenten" at bounding box center [784, 80] width 737 height 22
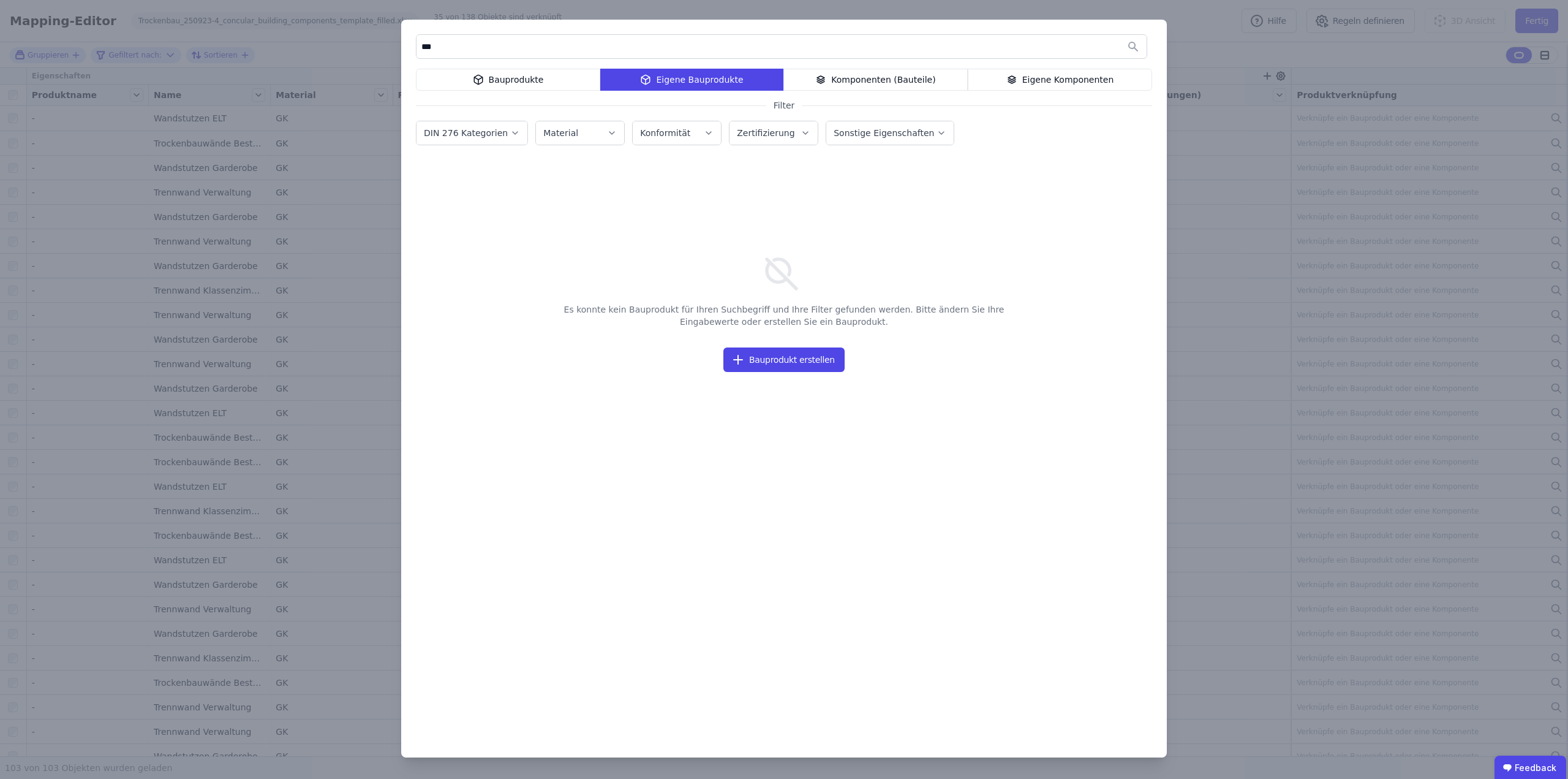
click at [1061, 79] on div "Eigene Komponenten" at bounding box center [1059, 80] width 184 height 22
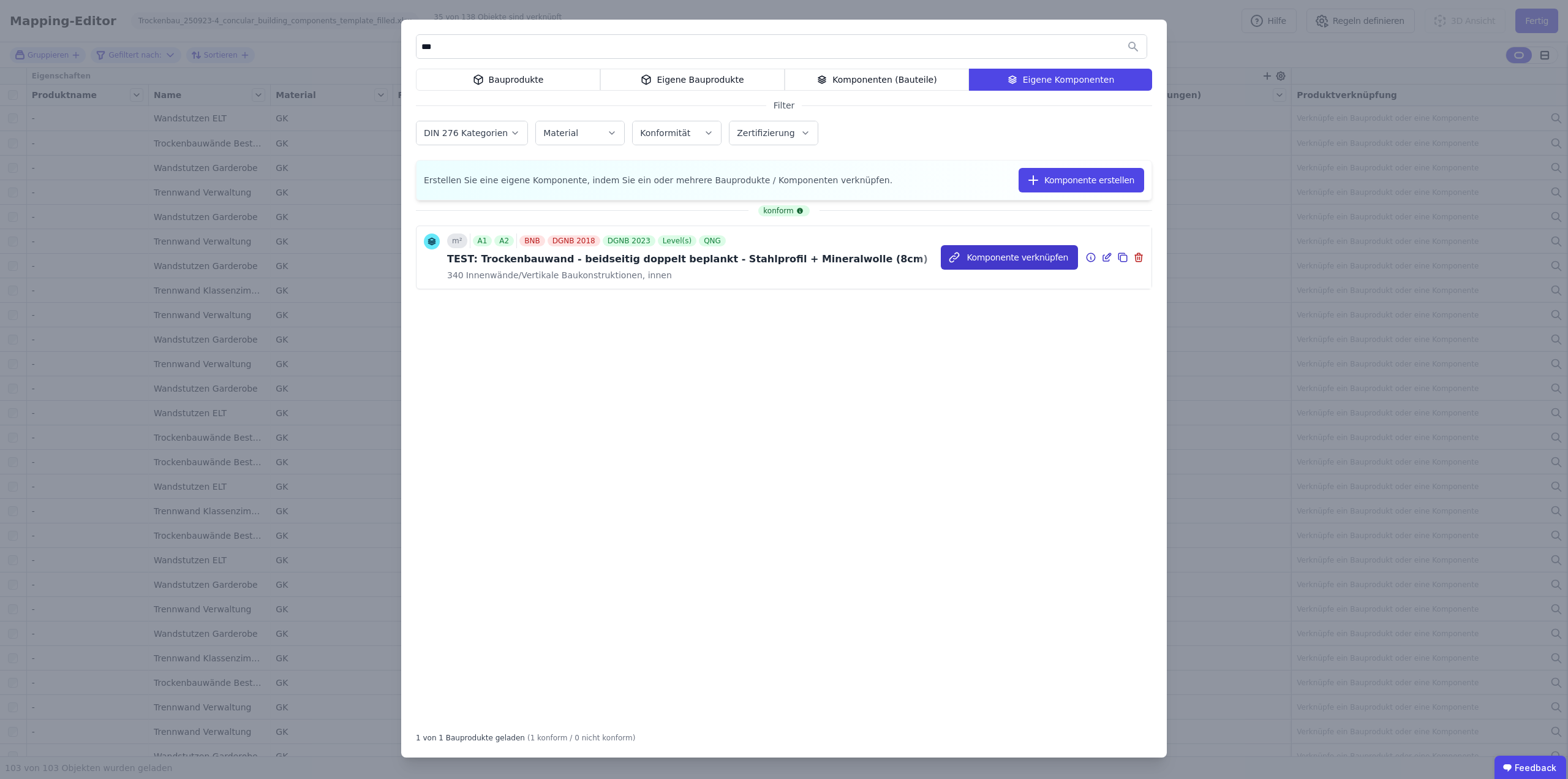
click at [1039, 260] on button "Komponente verknüpfen" at bounding box center [1009, 257] width 137 height 25
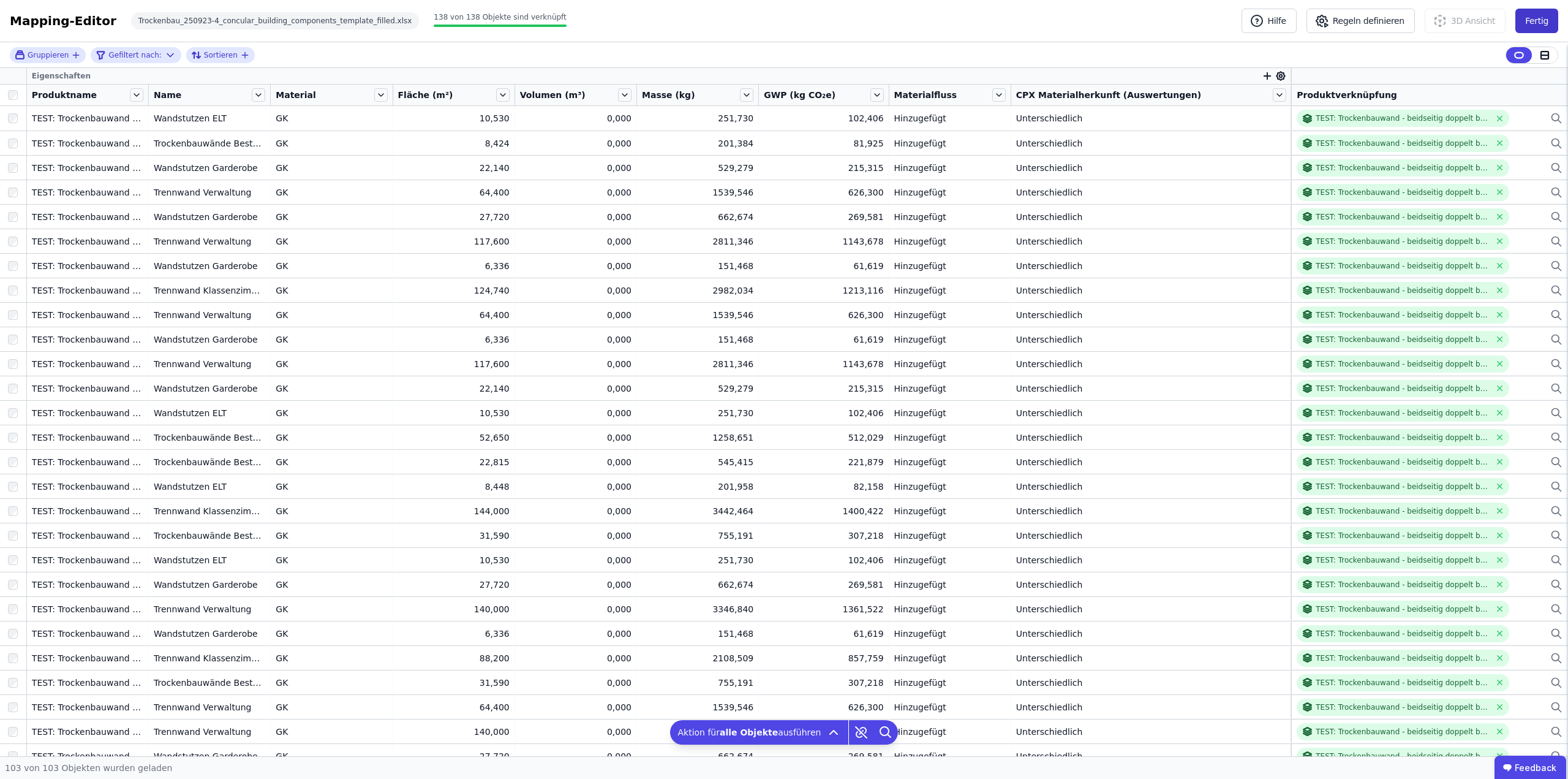
click at [1536, 21] on button "Fertig" at bounding box center [1537, 21] width 43 height 25
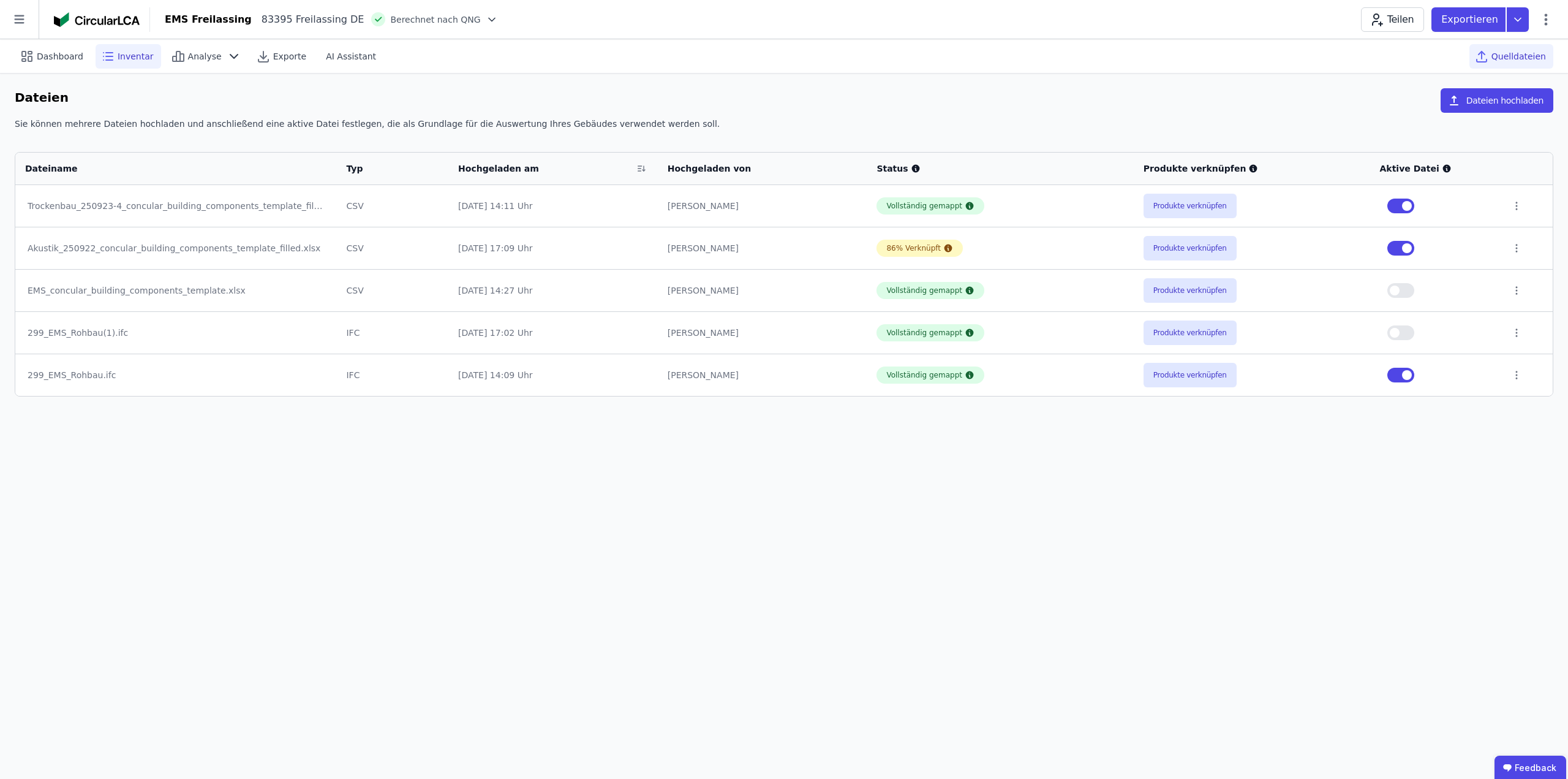
click at [128, 58] on span "Inventar" at bounding box center [136, 56] width 36 height 12
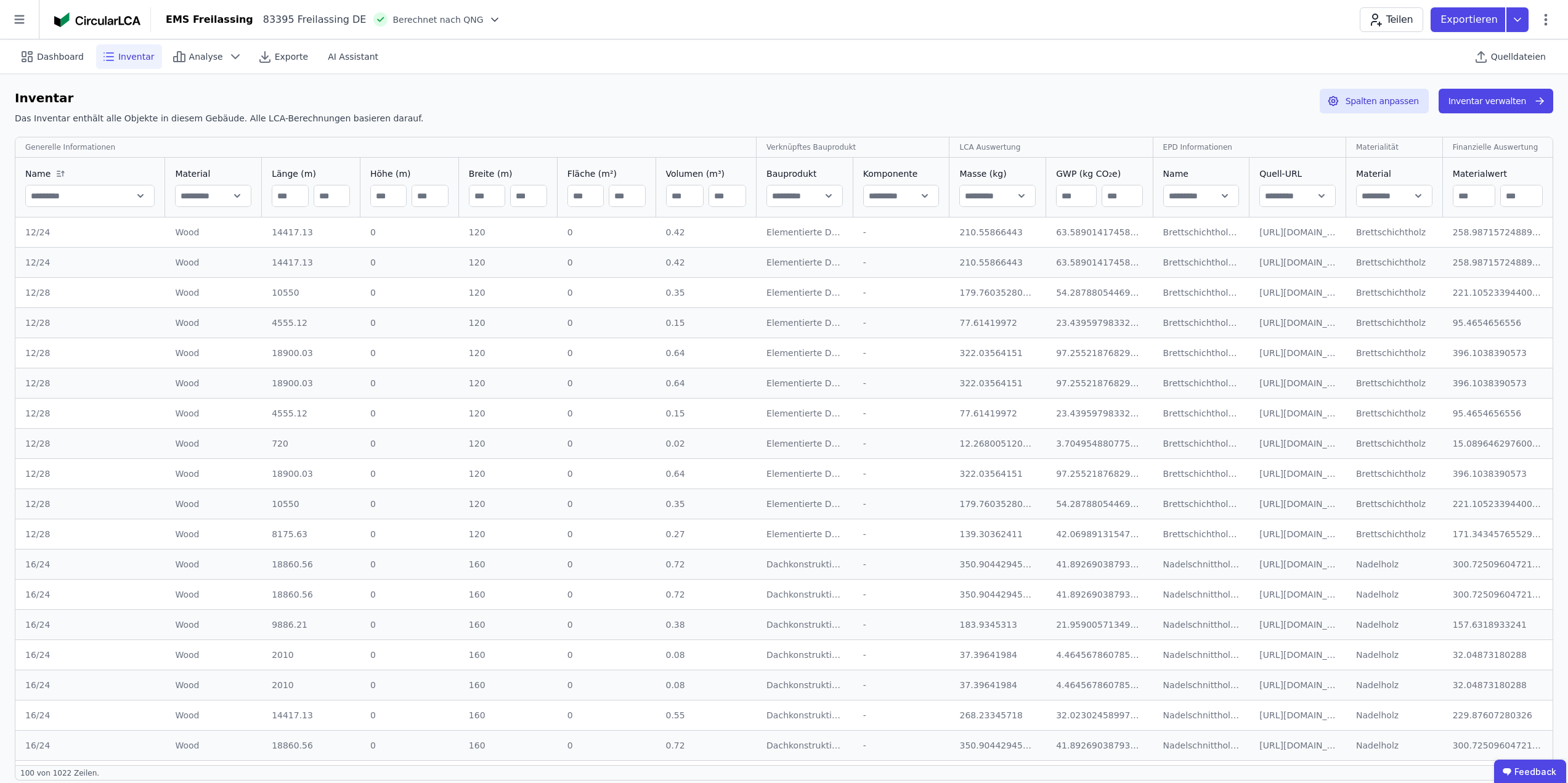
click at [895, 193] on input "text" at bounding box center [901, 196] width 75 height 22
type input "**********"
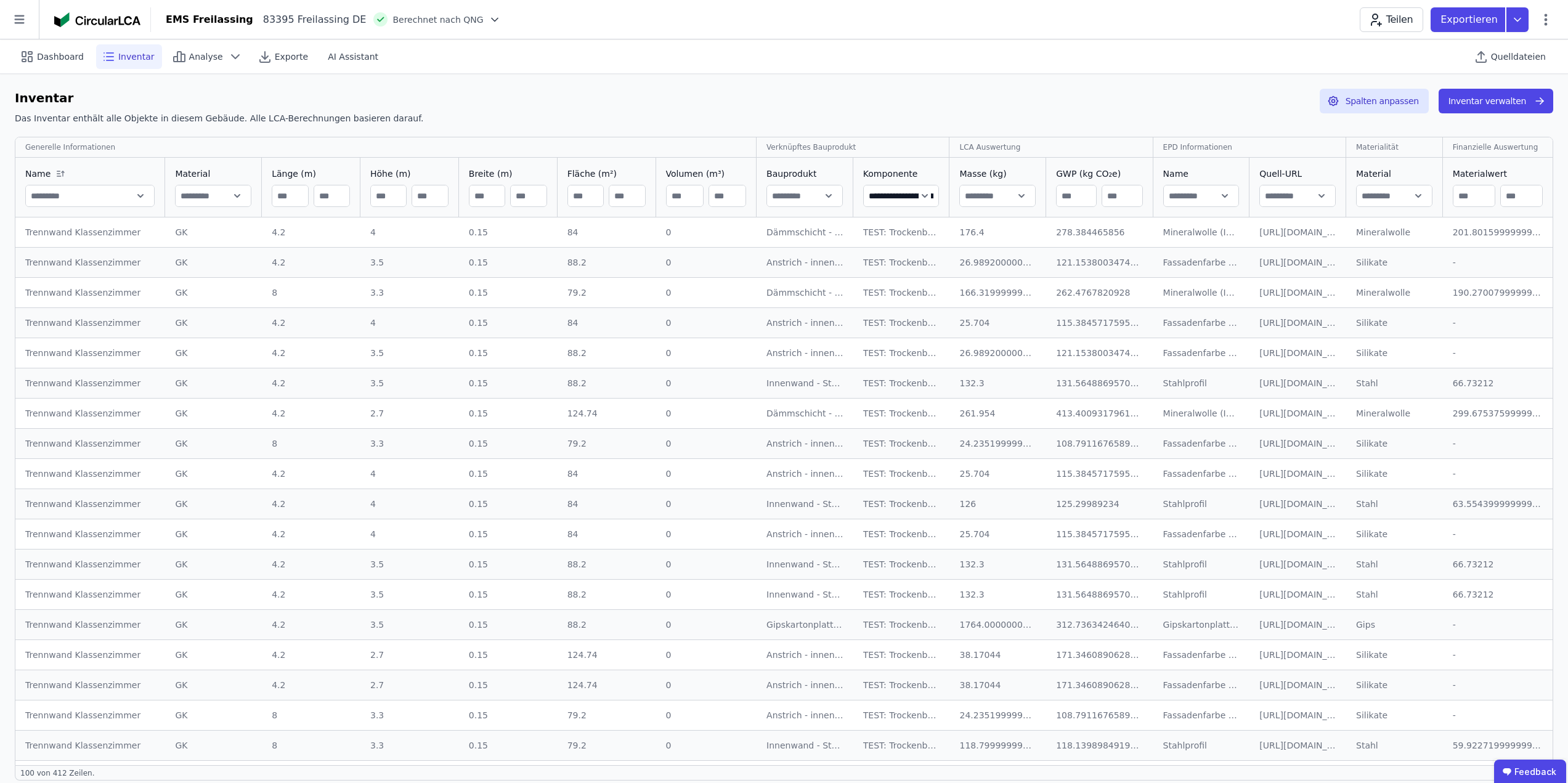
click at [802, 197] on input "text" at bounding box center [805, 196] width 75 height 22
click at [969, 92] on div "Inventar Das Inventar enthält alle Objekte in diesem Gebäude. Alle LCA-Berechnu…" at bounding box center [783, 109] width 1538 height 41
click at [1190, 199] on input "text" at bounding box center [1202, 196] width 75 height 22
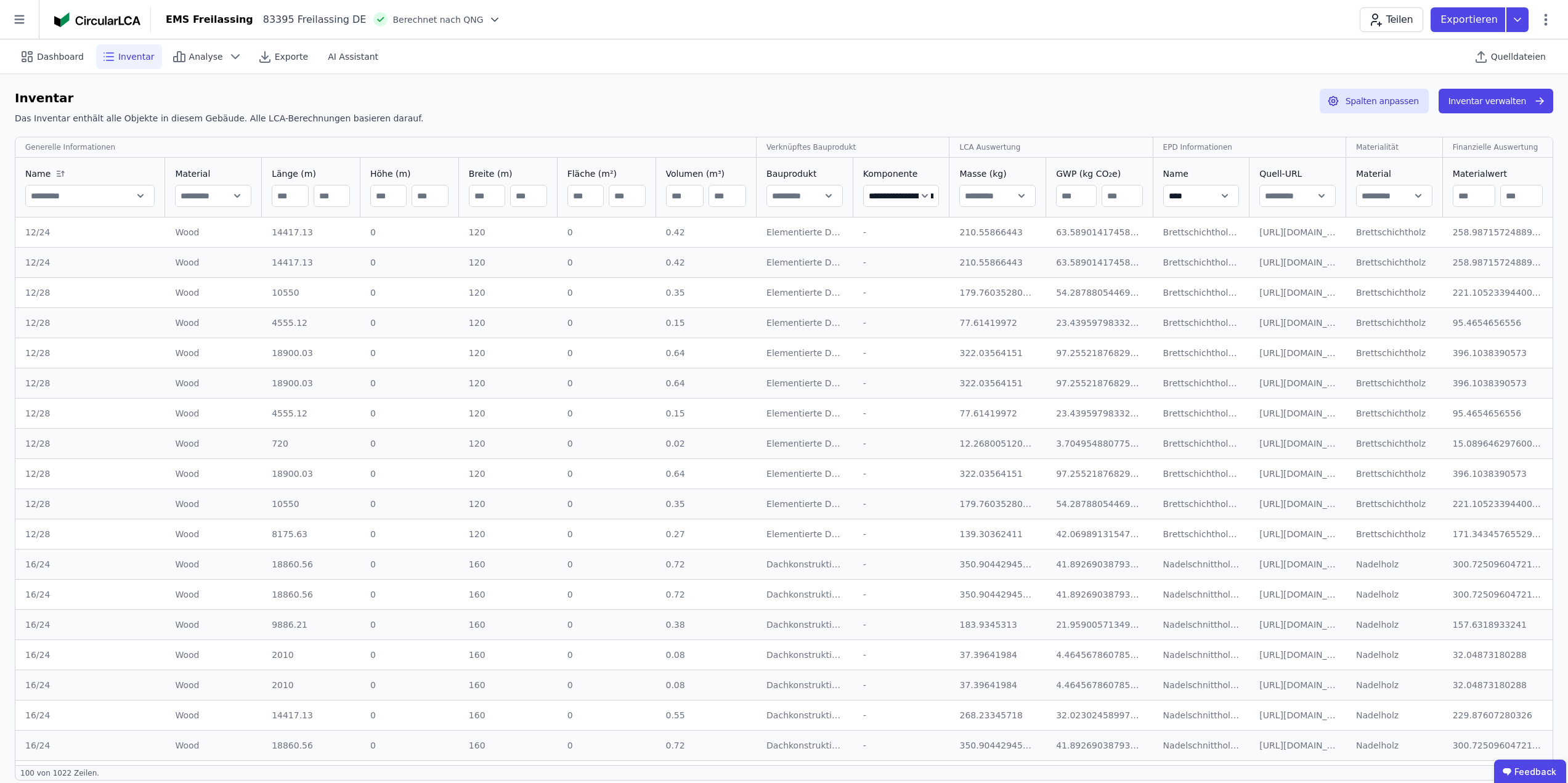
type input "**********"
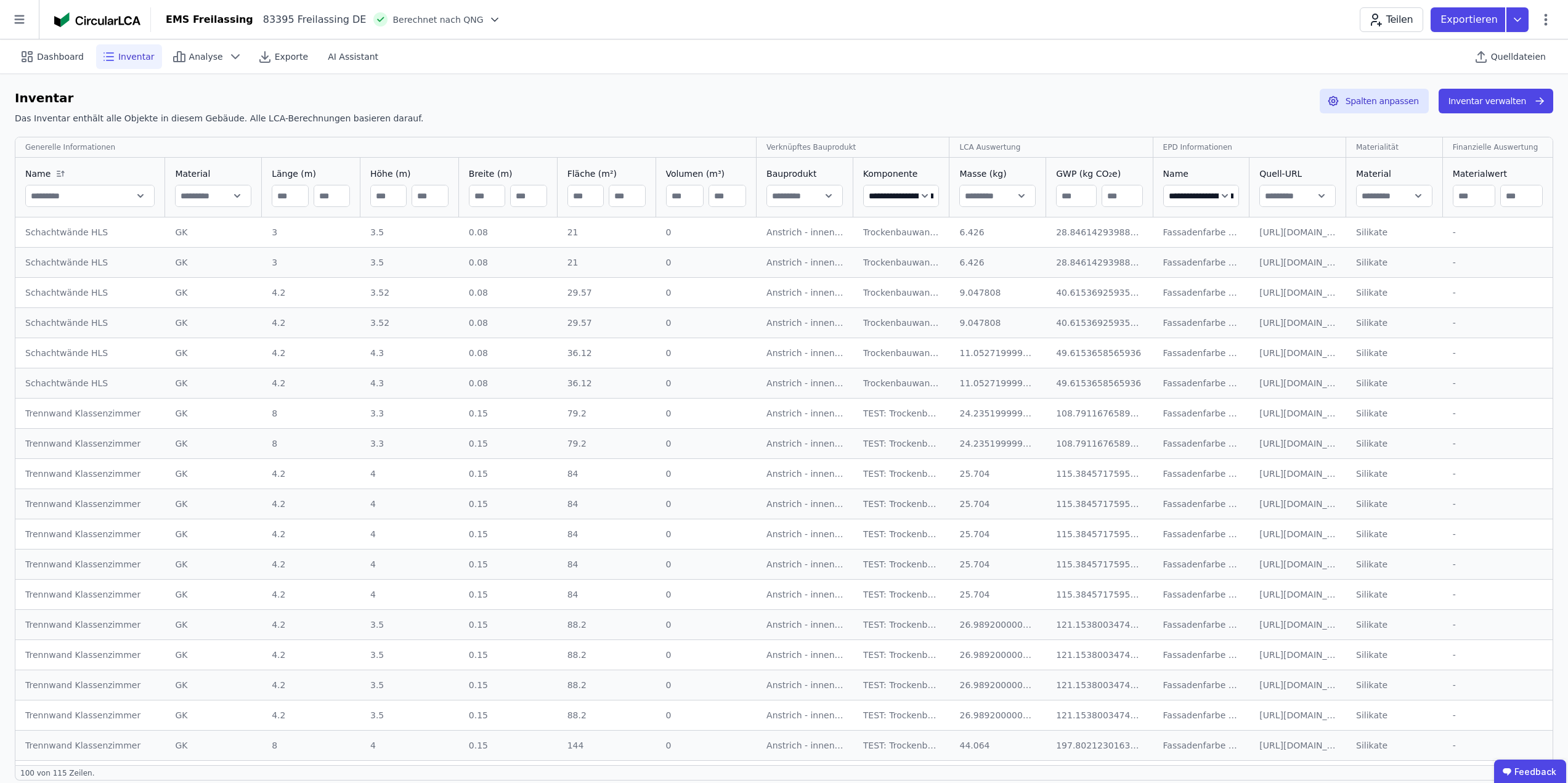
drag, startPoint x: 944, startPoint y: 86, endPoint x: 950, endPoint y: 122, distance: 36.5
click at [944, 86] on div "**********" at bounding box center [784, 434] width 1568 height 721
click at [907, 58] on div "Dashboard Inventar Analyse Exporte AI Assistant Quelldateien" at bounding box center [783, 56] width 1538 height 34
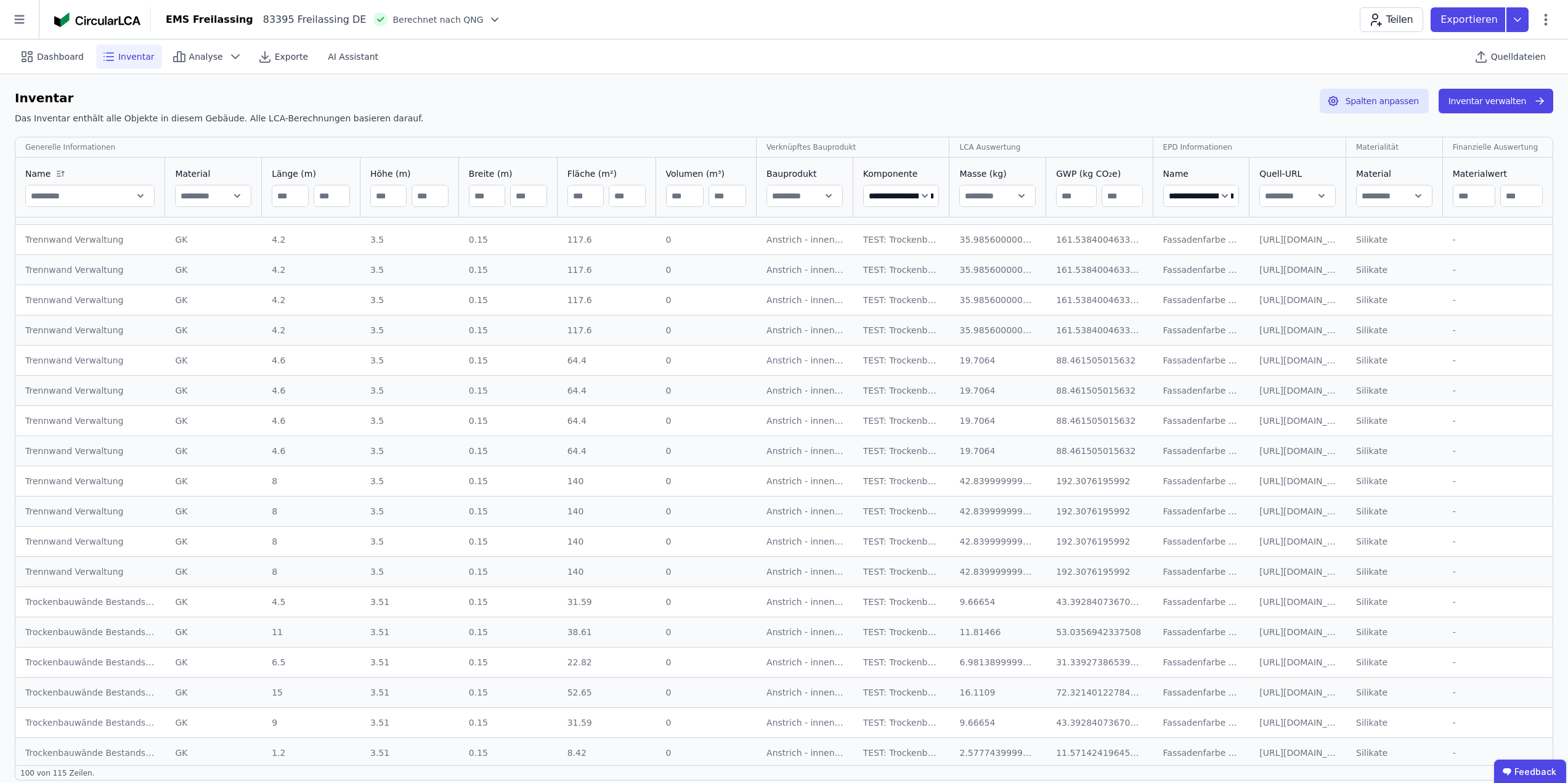
scroll to position [1355, 0]
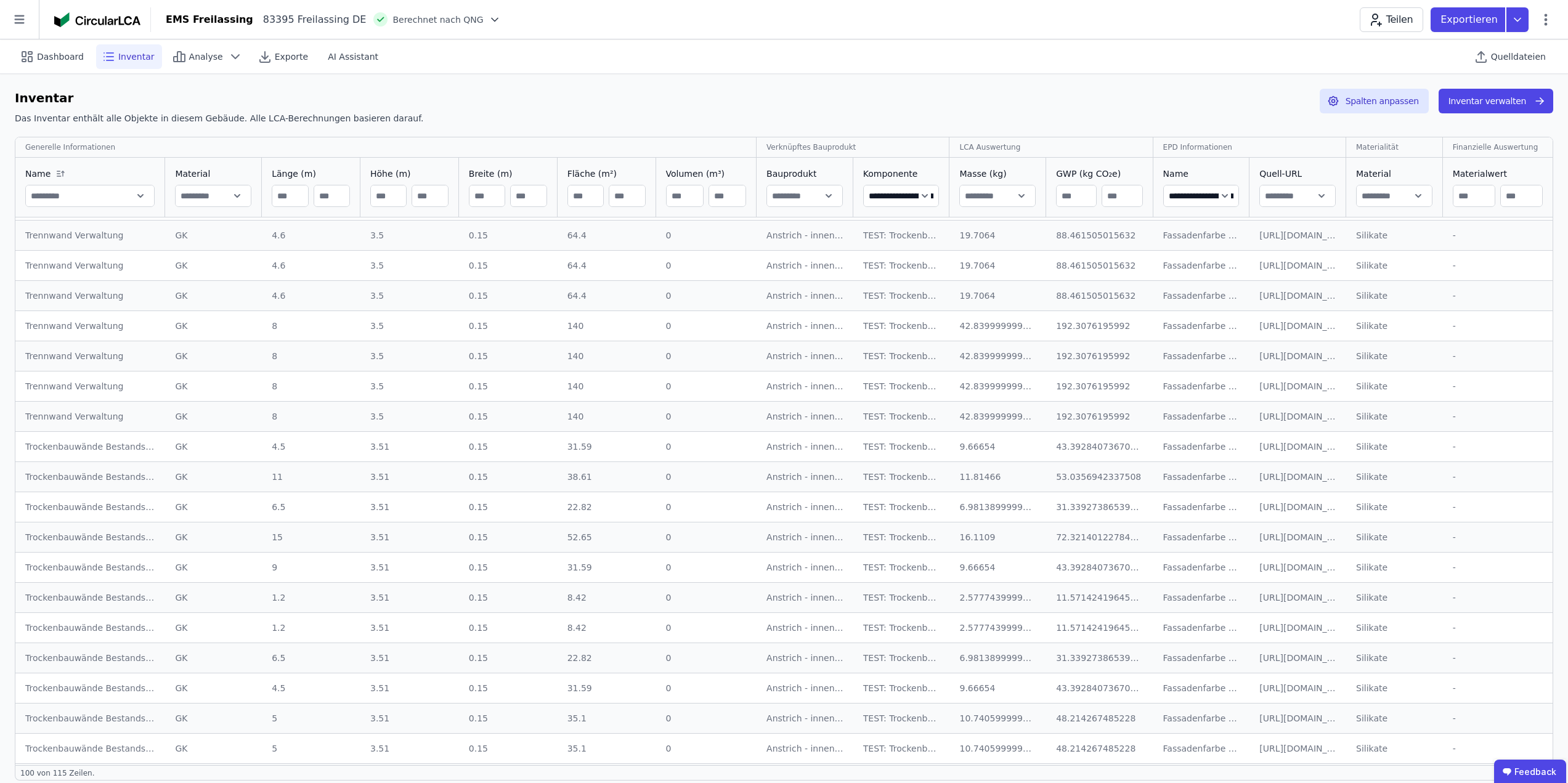
click at [587, 199] on input "number" at bounding box center [586, 196] width 35 height 22
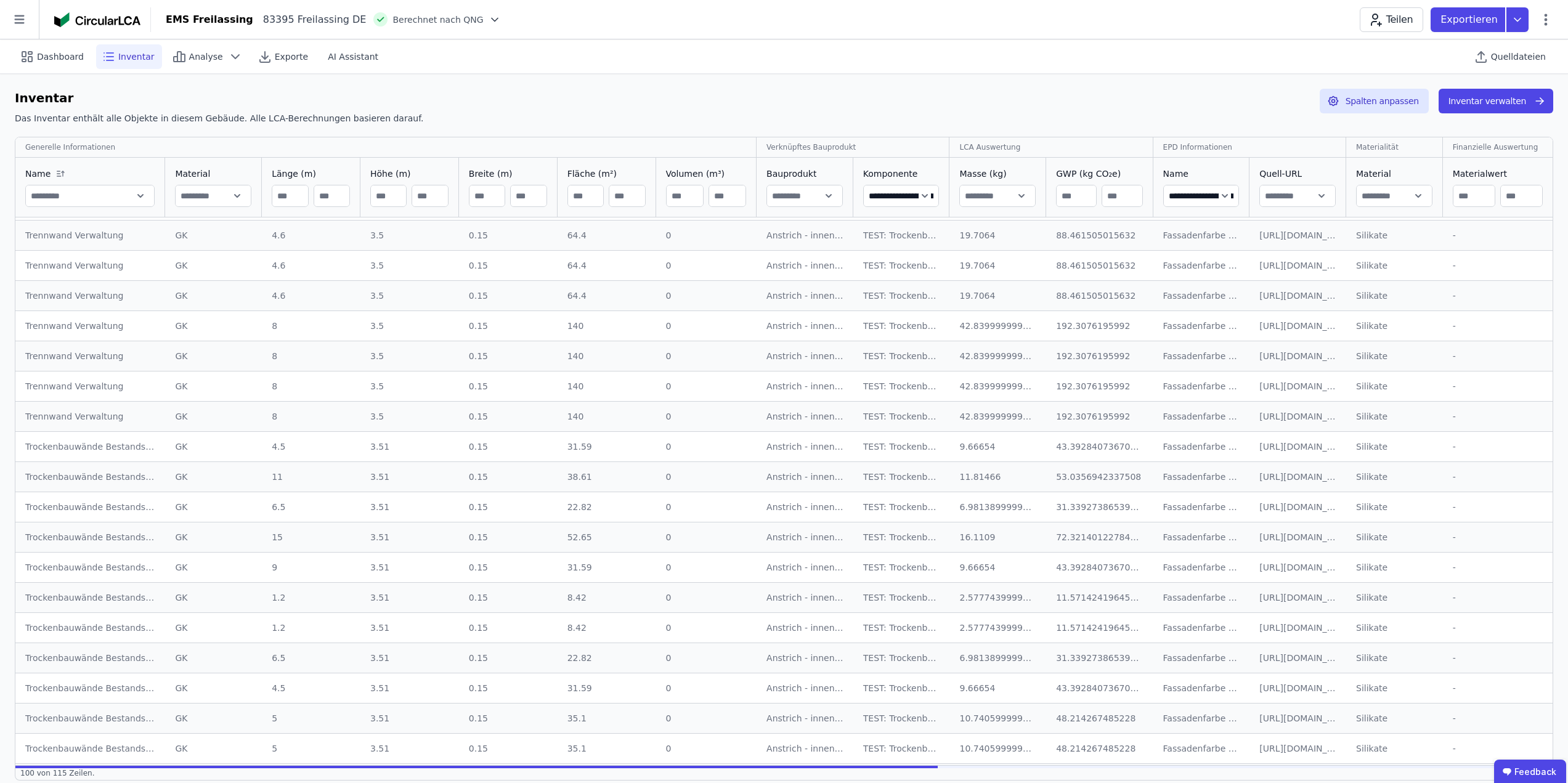
type input "**"
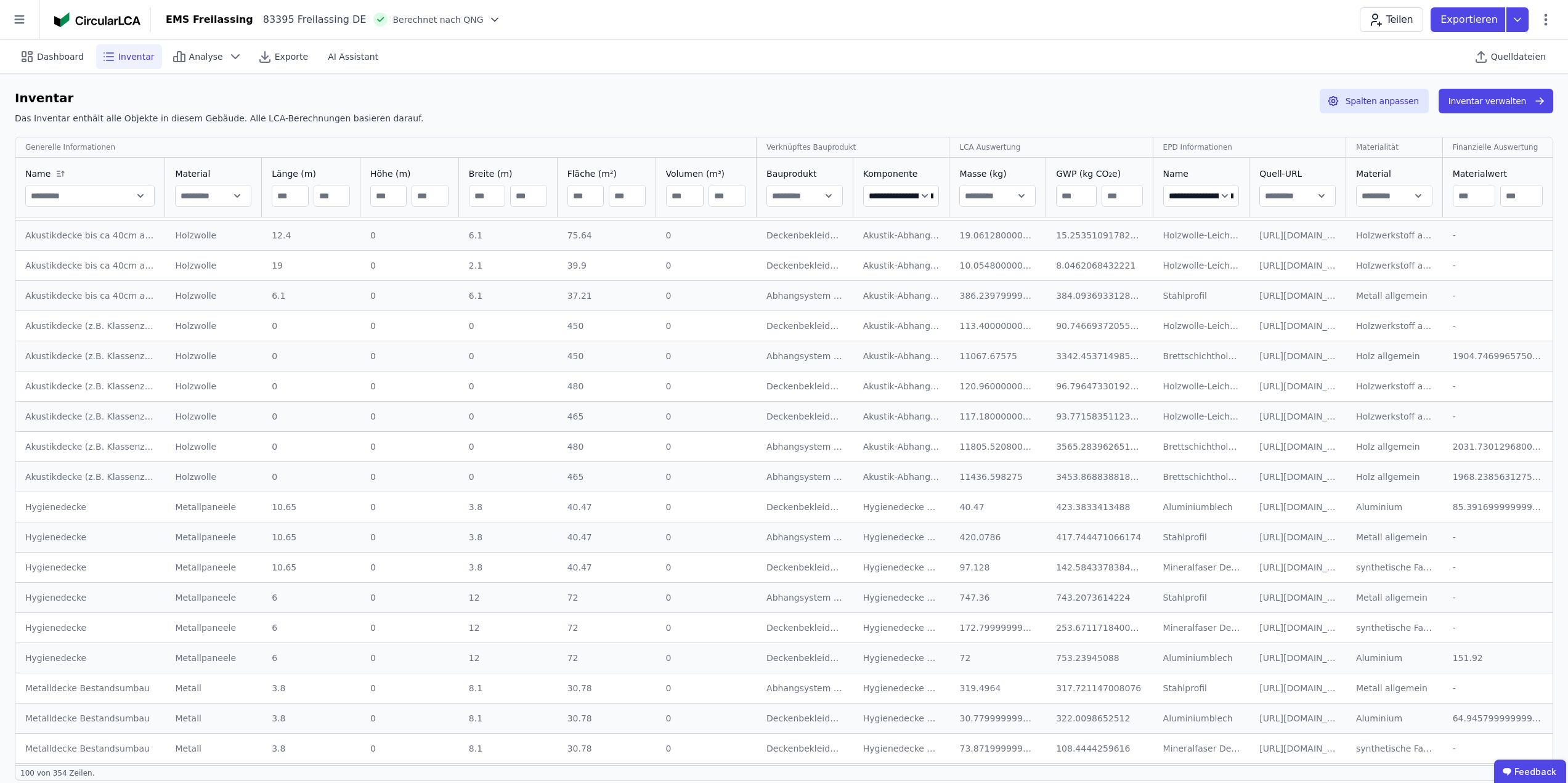
click at [628, 196] on input "number" at bounding box center [627, 196] width 35 height 22
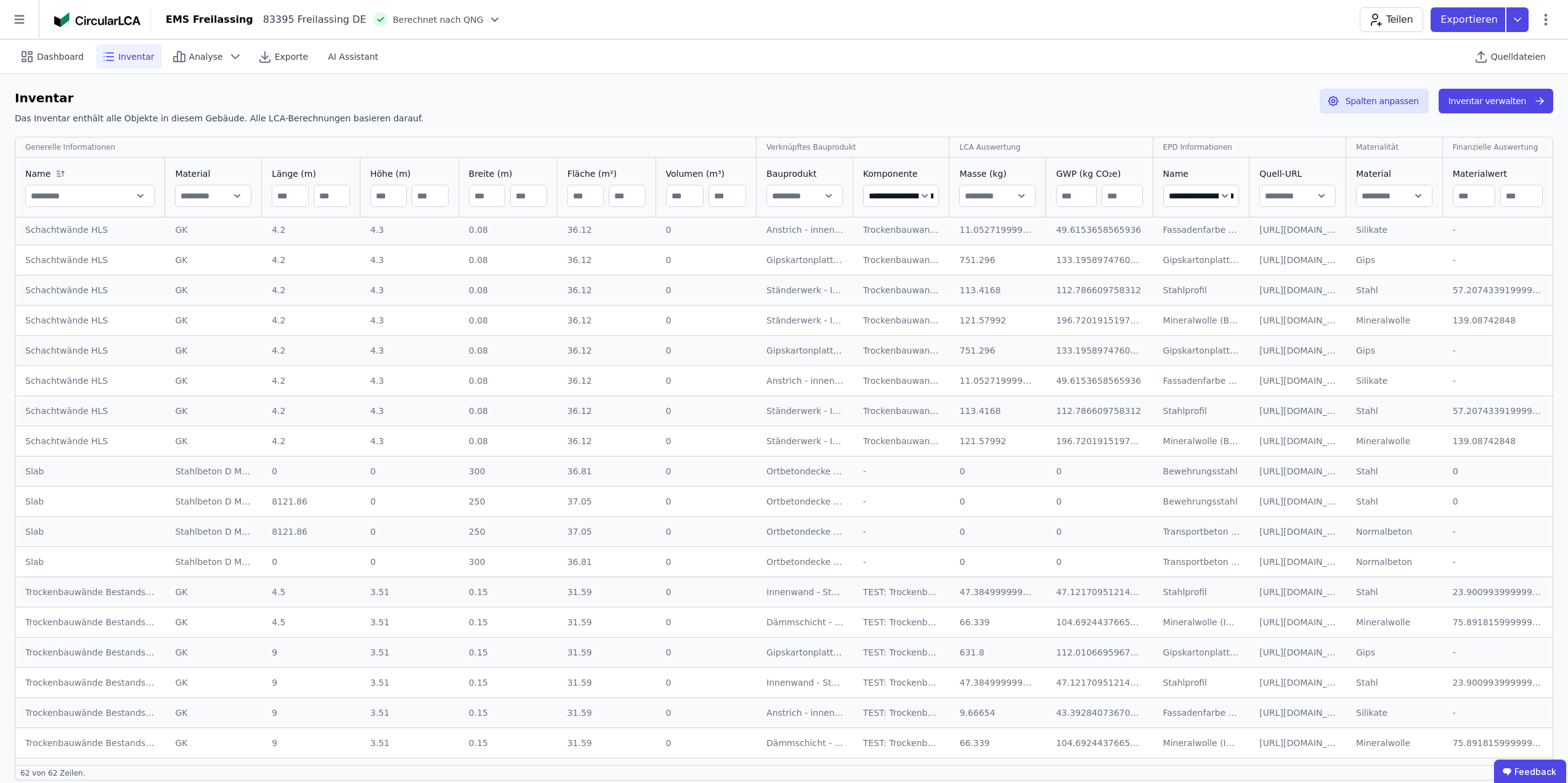
scroll to position [555, 0]
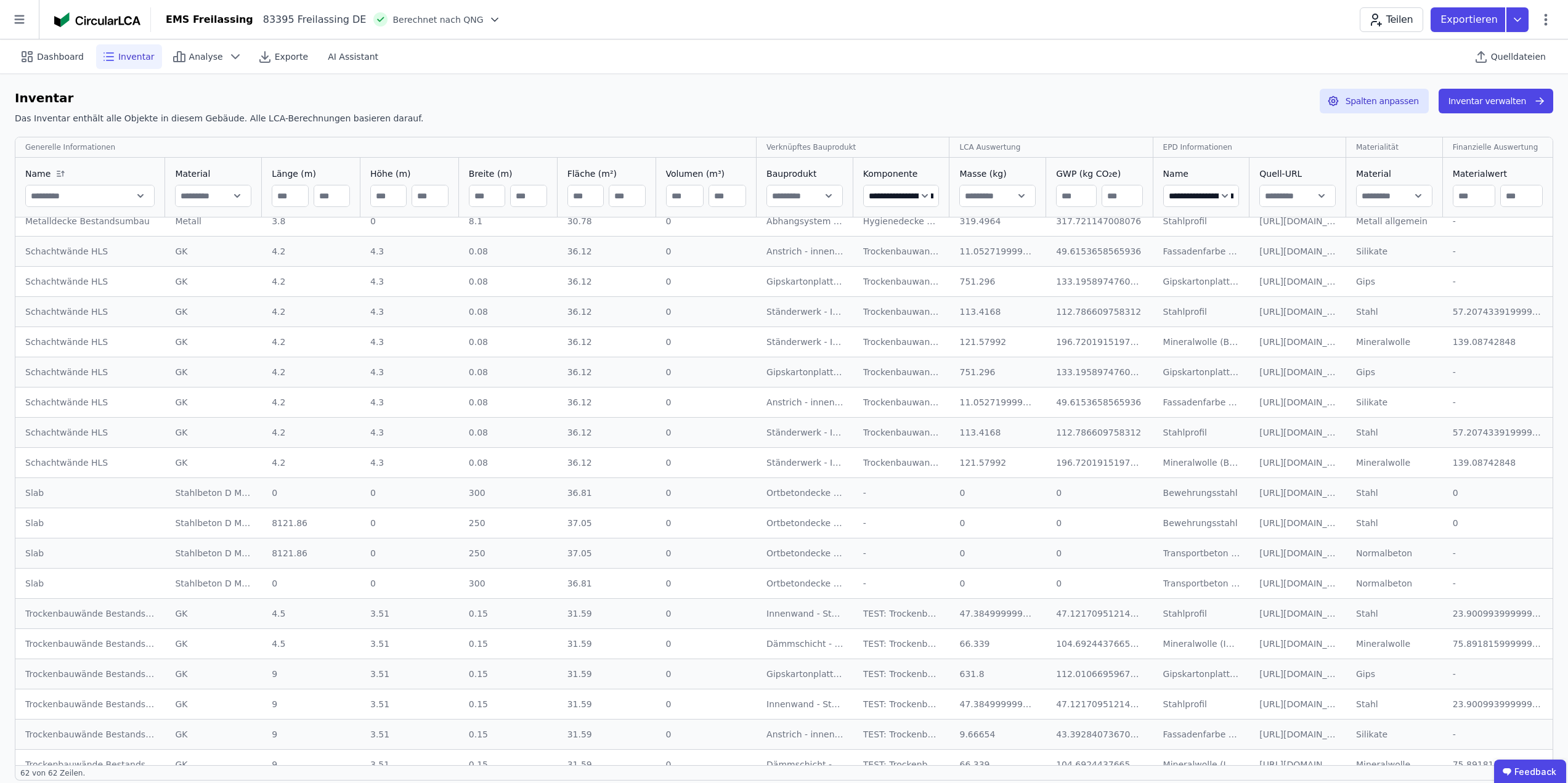
type input "**"
click at [589, 193] on input "**" at bounding box center [586, 196] width 35 height 22
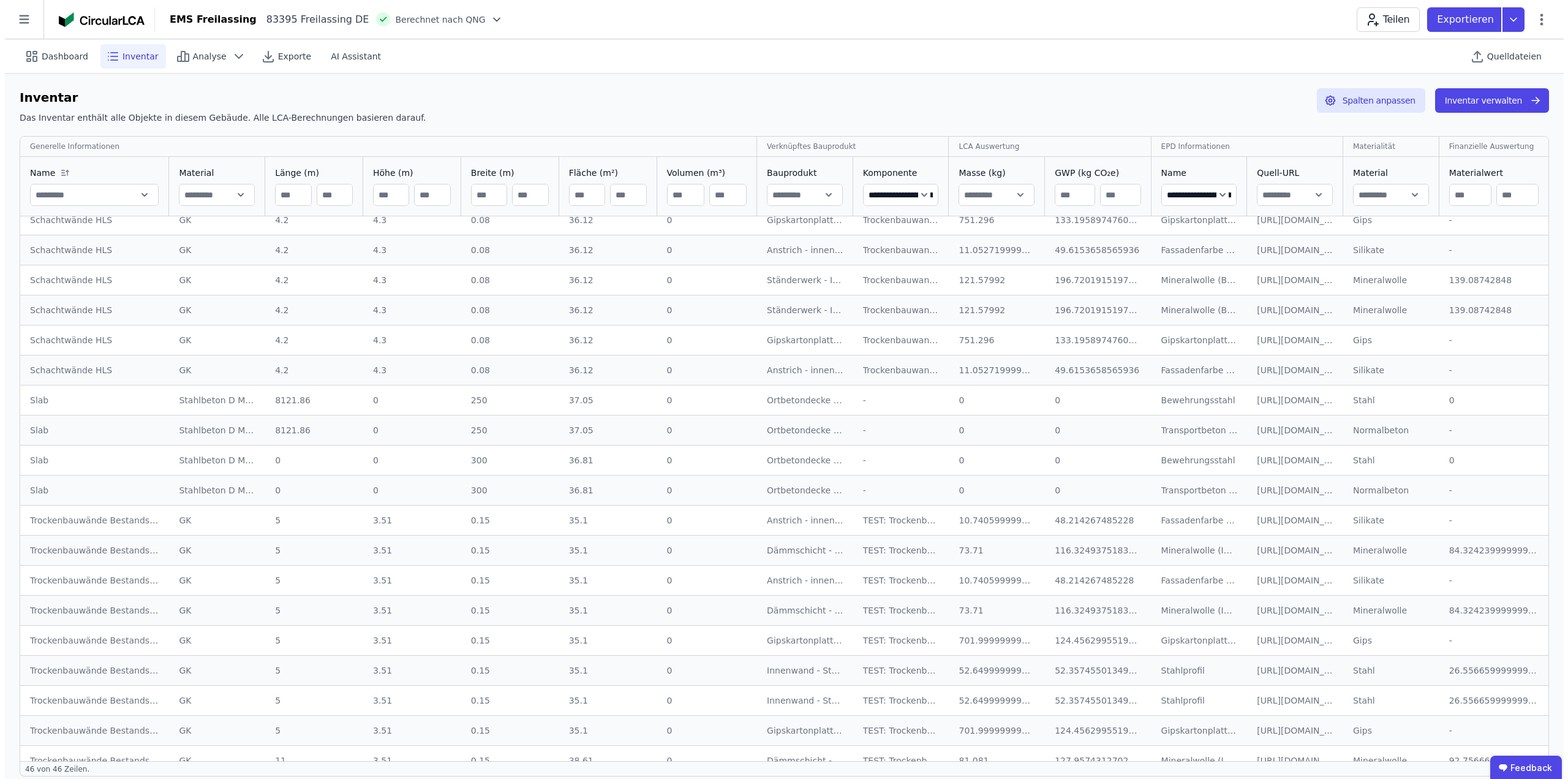
scroll to position [0, 0]
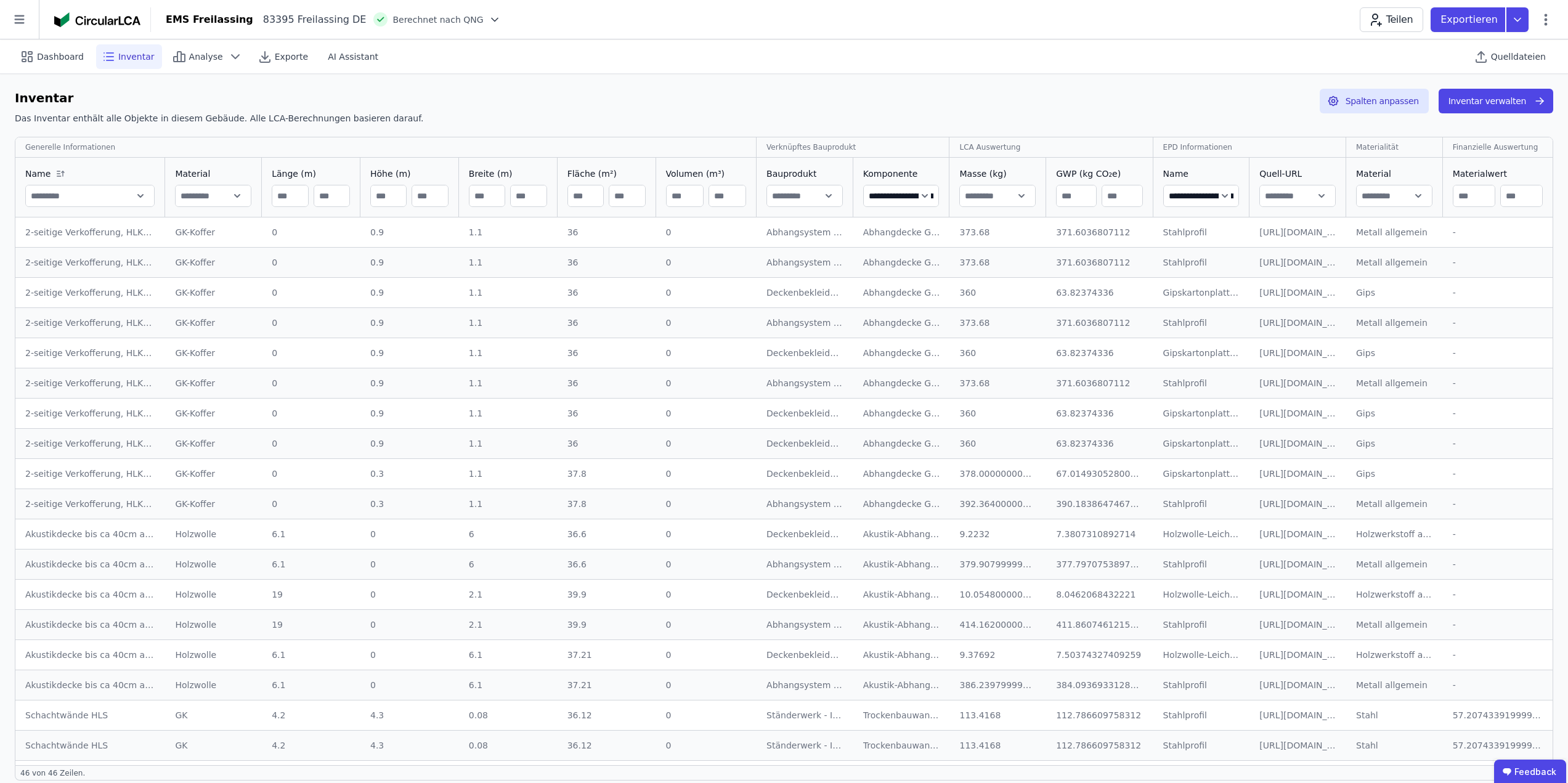
type input "**"
click at [627, 199] on input "**" at bounding box center [627, 196] width 35 height 22
type input "*"
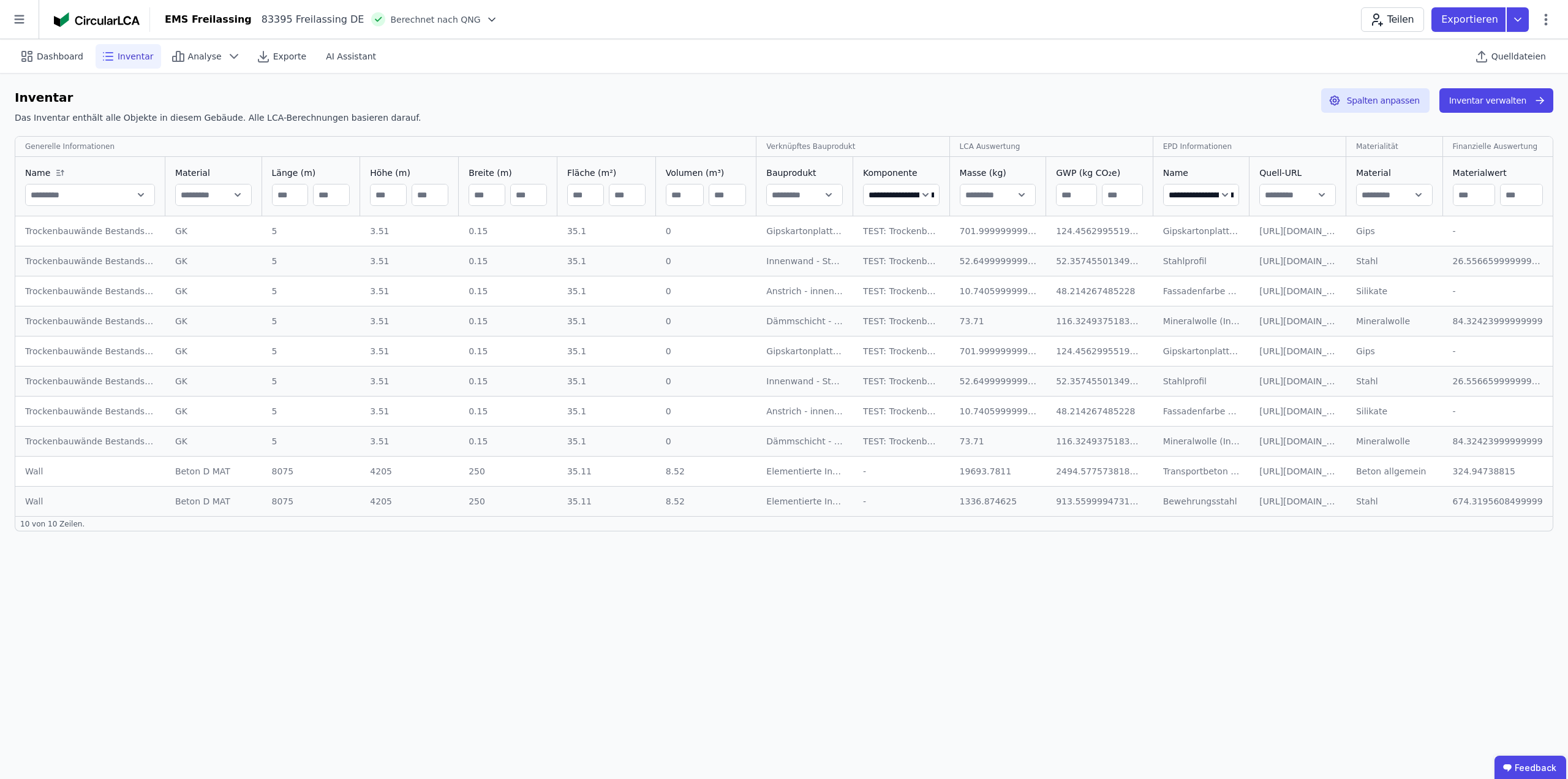
type input "****"
click at [679, 590] on div "**********" at bounding box center [784, 409] width 1568 height 740
click at [1205, 197] on input "**********" at bounding box center [1201, 195] width 76 height 22
click at [1208, 197] on input "**********" at bounding box center [1201, 195] width 76 height 22
click at [1201, 626] on div "**********" at bounding box center [784, 409] width 1568 height 740
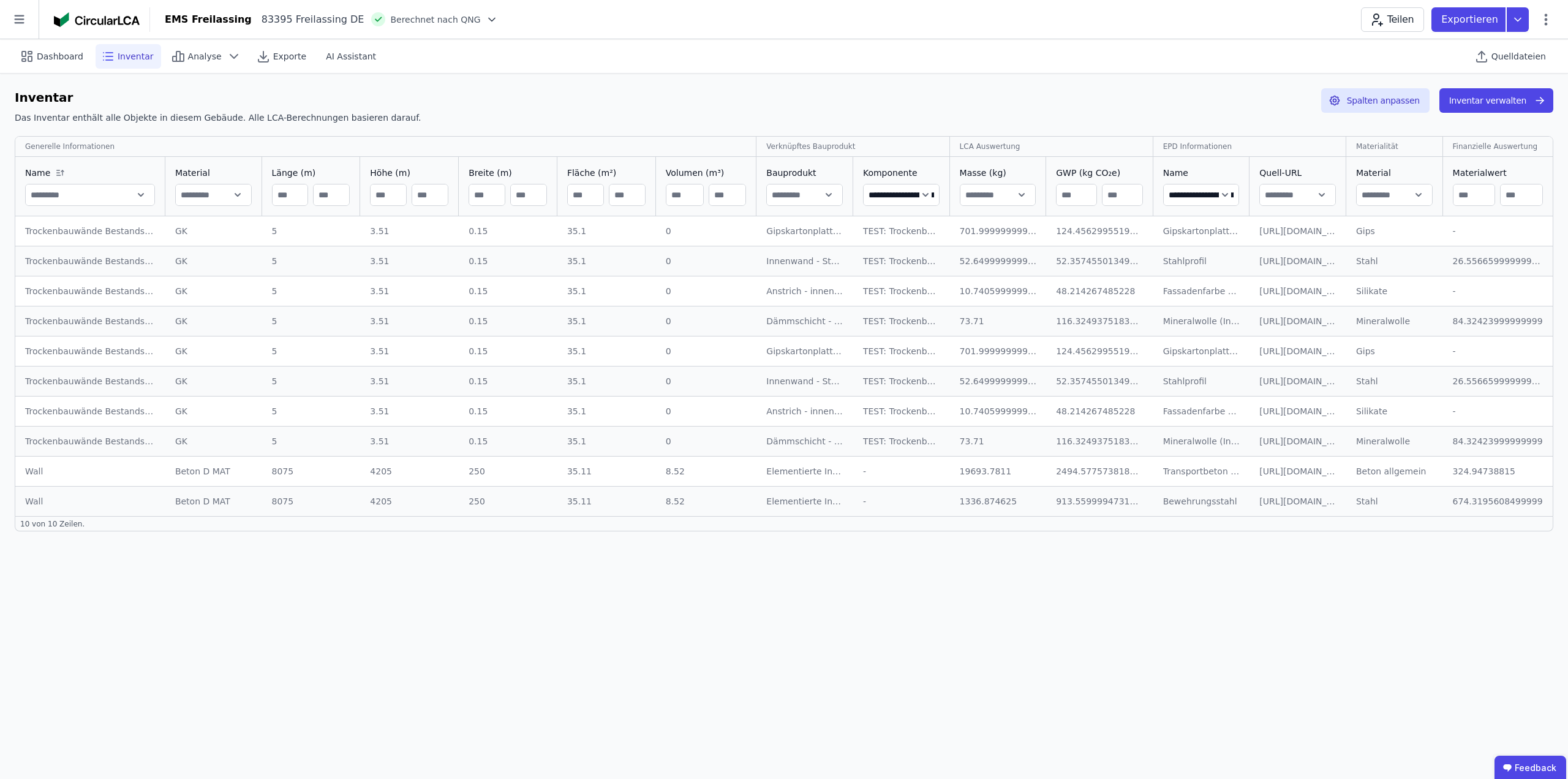
click at [786, 80] on div "**********" at bounding box center [784, 309] width 1568 height 473
click at [8, 17] on icon at bounding box center [19, 19] width 38 height 38
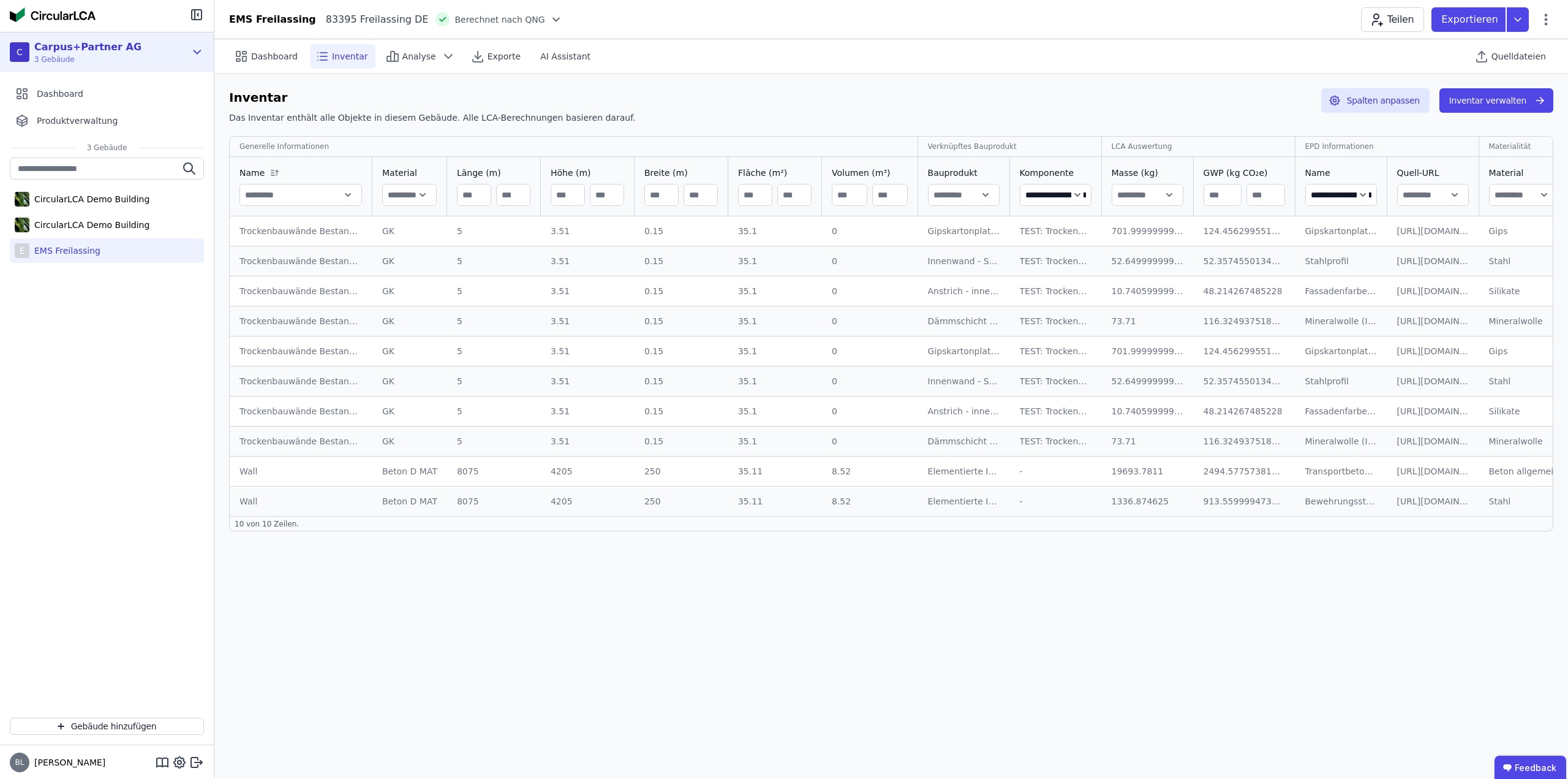
click at [159, 60] on div "C Carpus+Partner AG 3 Gebäude" at bounding box center [97, 52] width 176 height 25
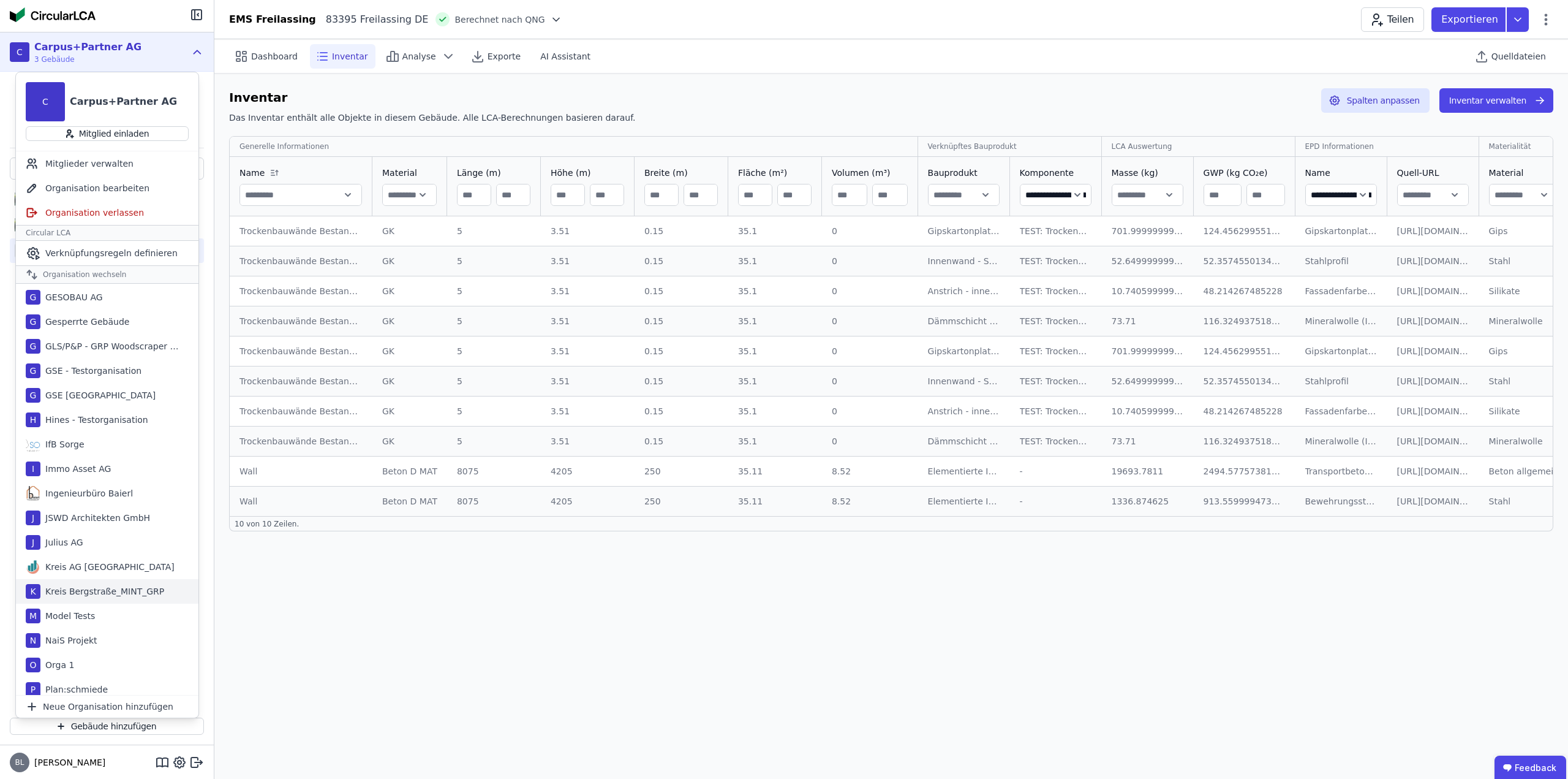
scroll to position [490, 0]
click at [84, 663] on div "O Orga 1" at bounding box center [107, 663] width 183 height 25
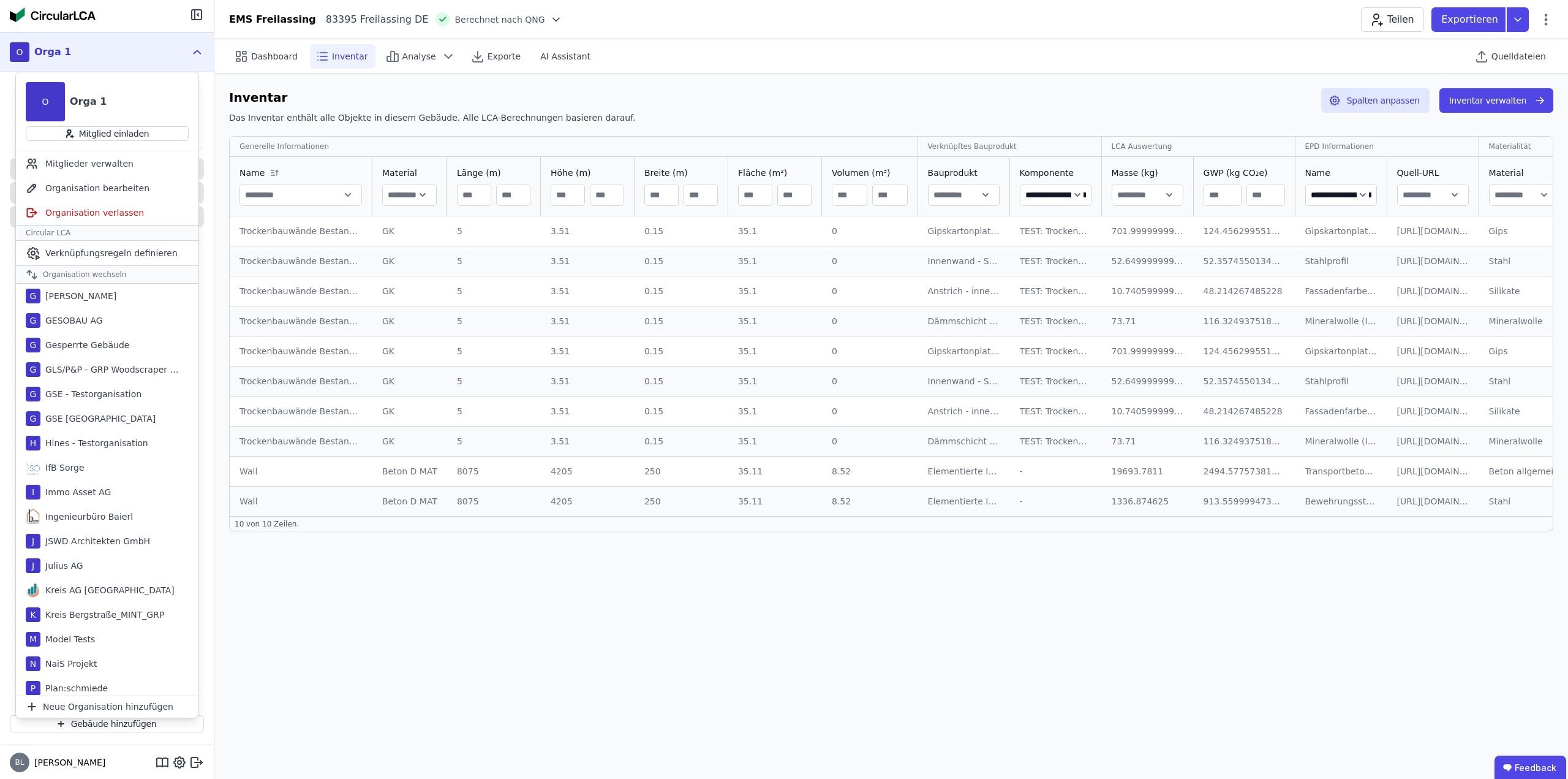
scroll to position [515, 0]
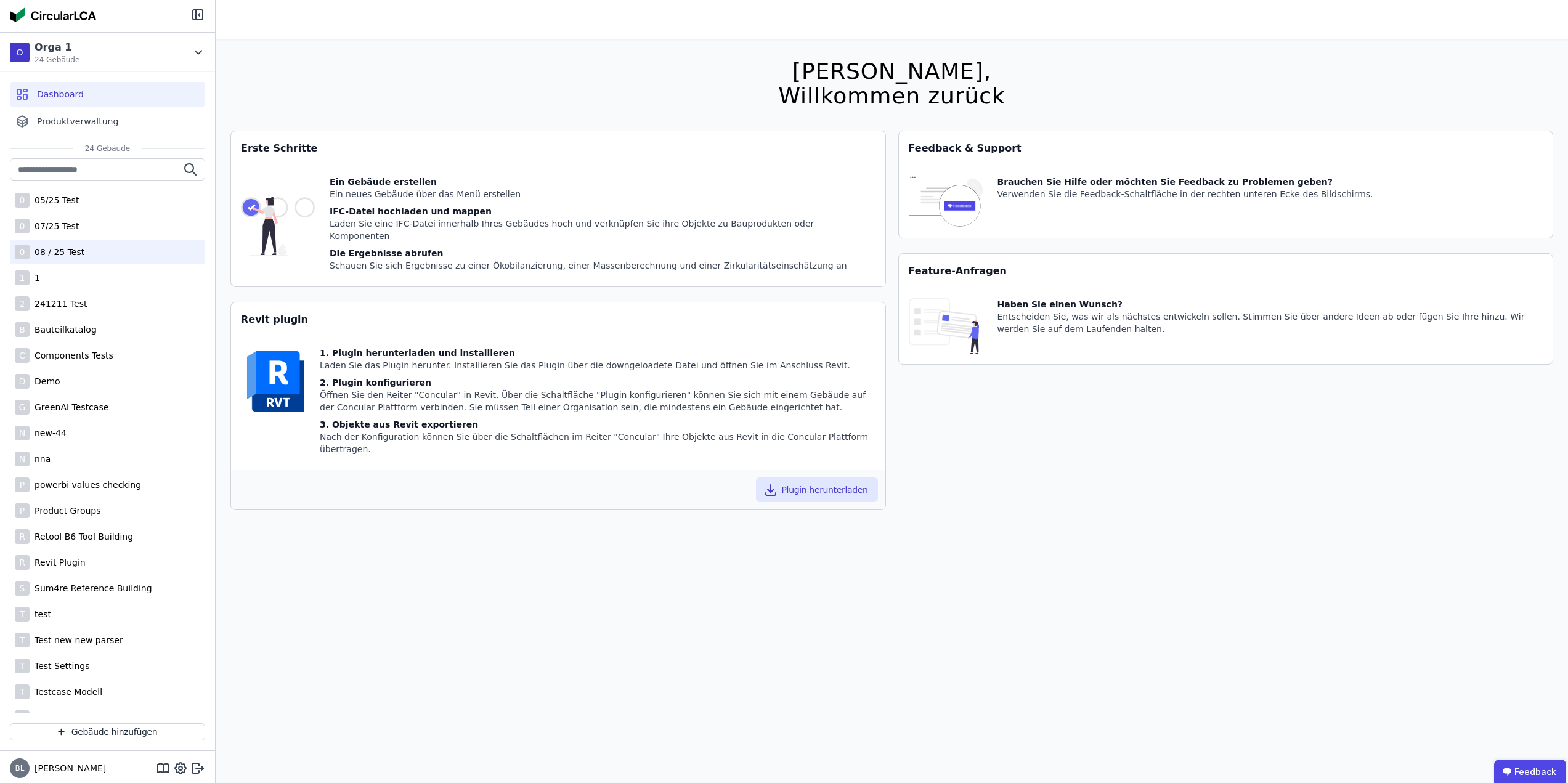
click at [71, 249] on div "08 / 25 Test" at bounding box center [57, 252] width 55 height 12
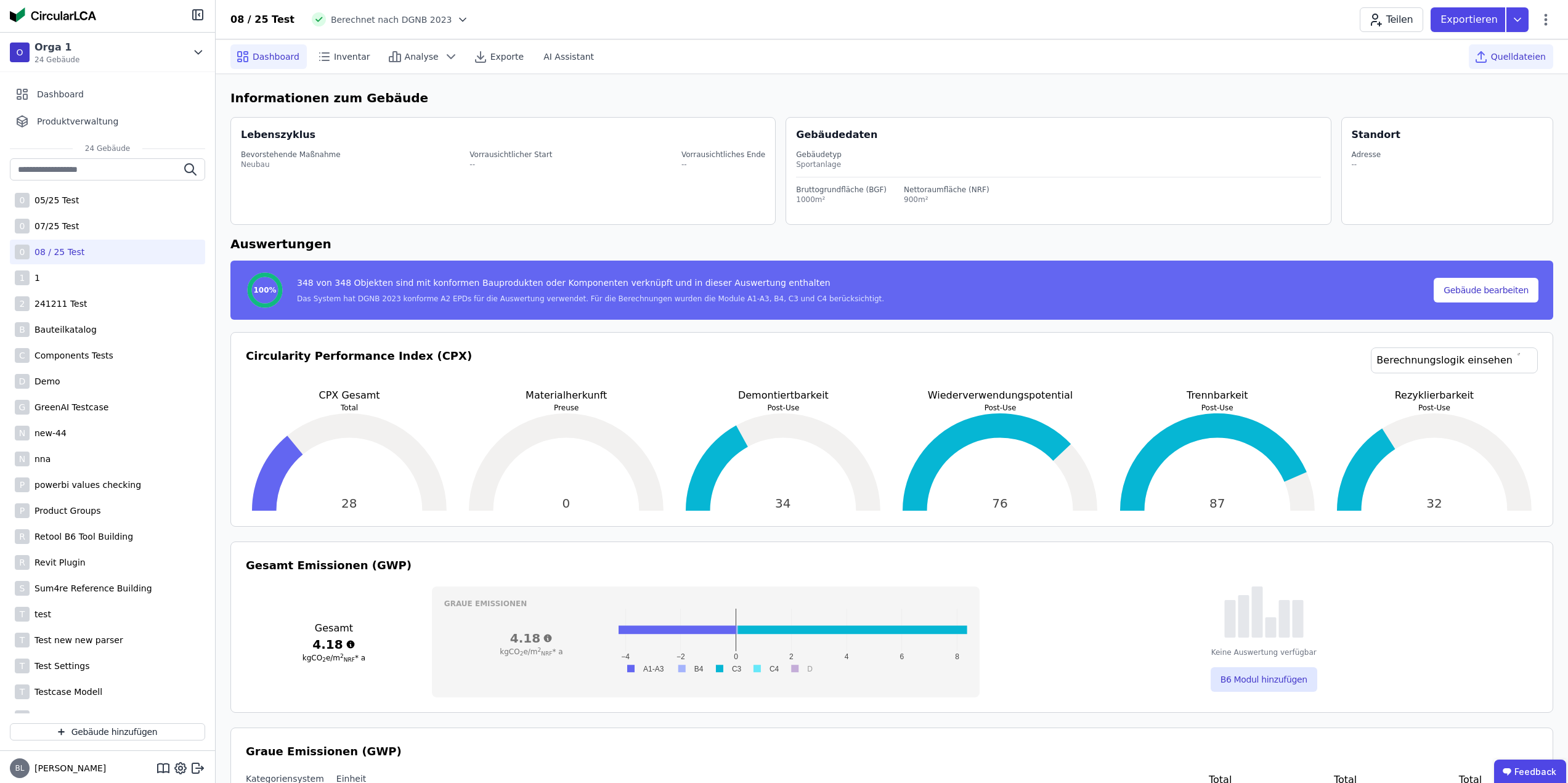
click at [1530, 54] on span "Quelldateien" at bounding box center [1518, 56] width 55 height 12
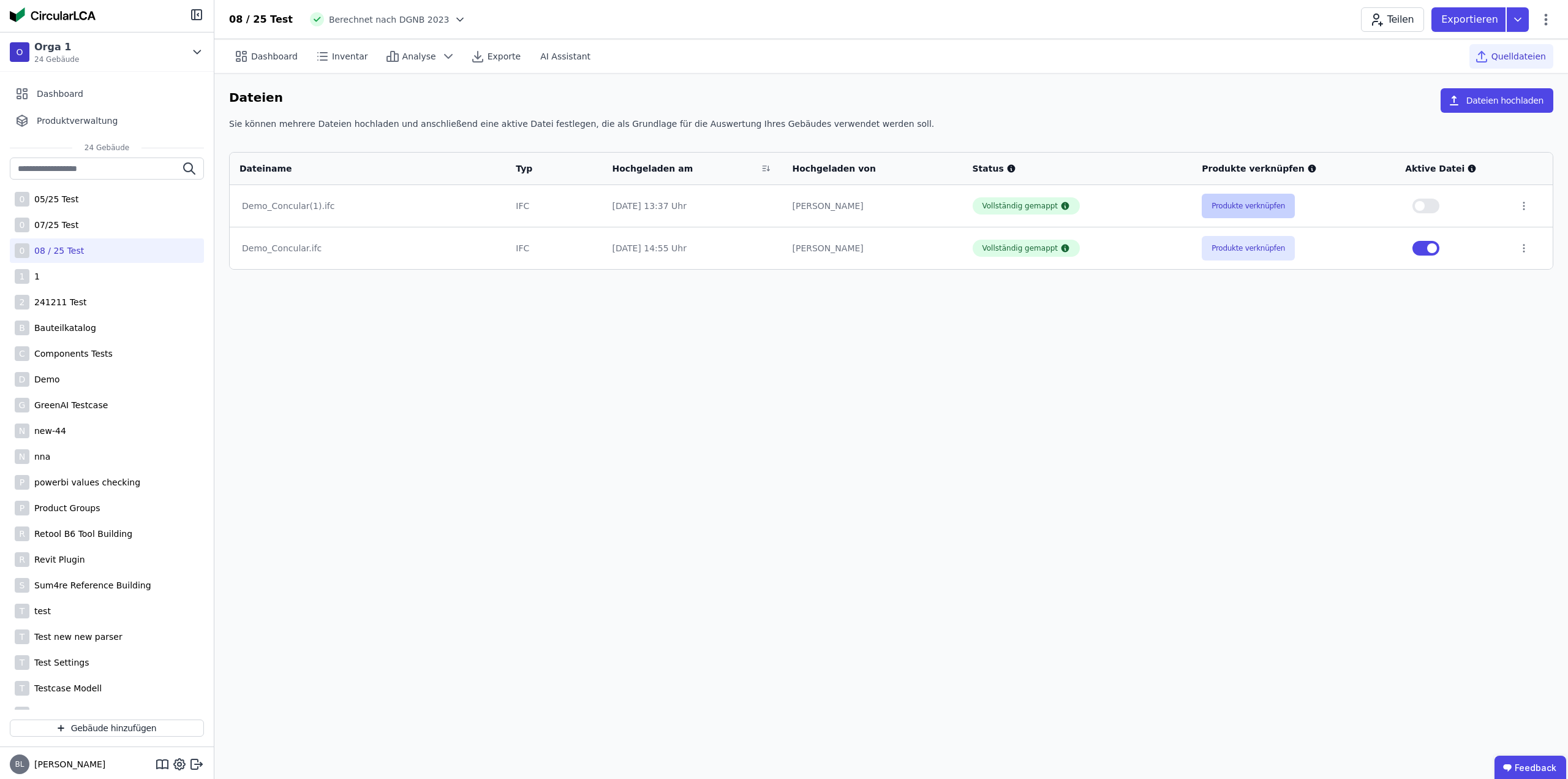
click at [1230, 207] on button "Produkte verknüpfen" at bounding box center [1248, 206] width 93 height 25
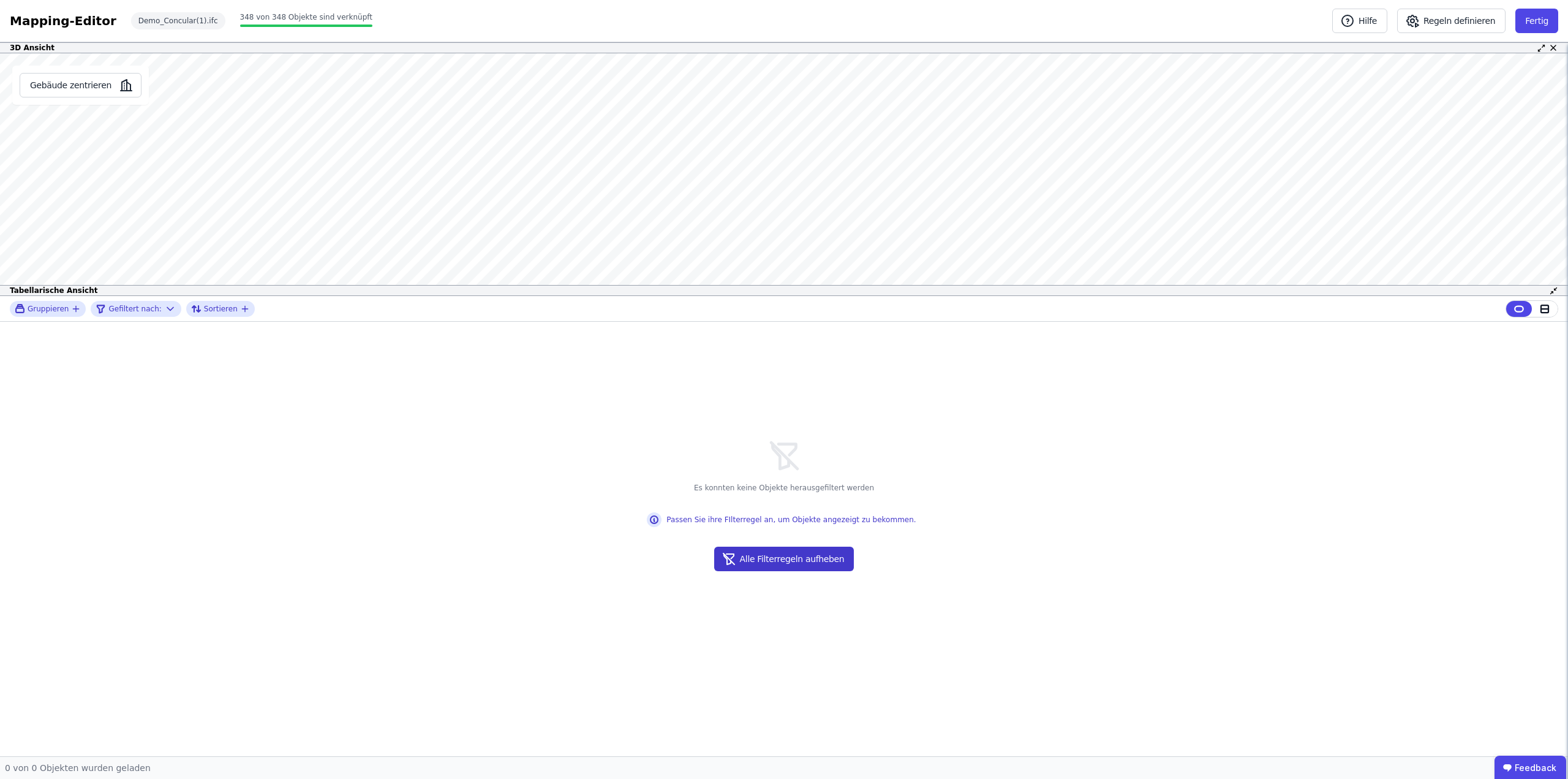
click at [815, 555] on button "Alle Filterregeln aufheben" at bounding box center [784, 559] width 140 height 25
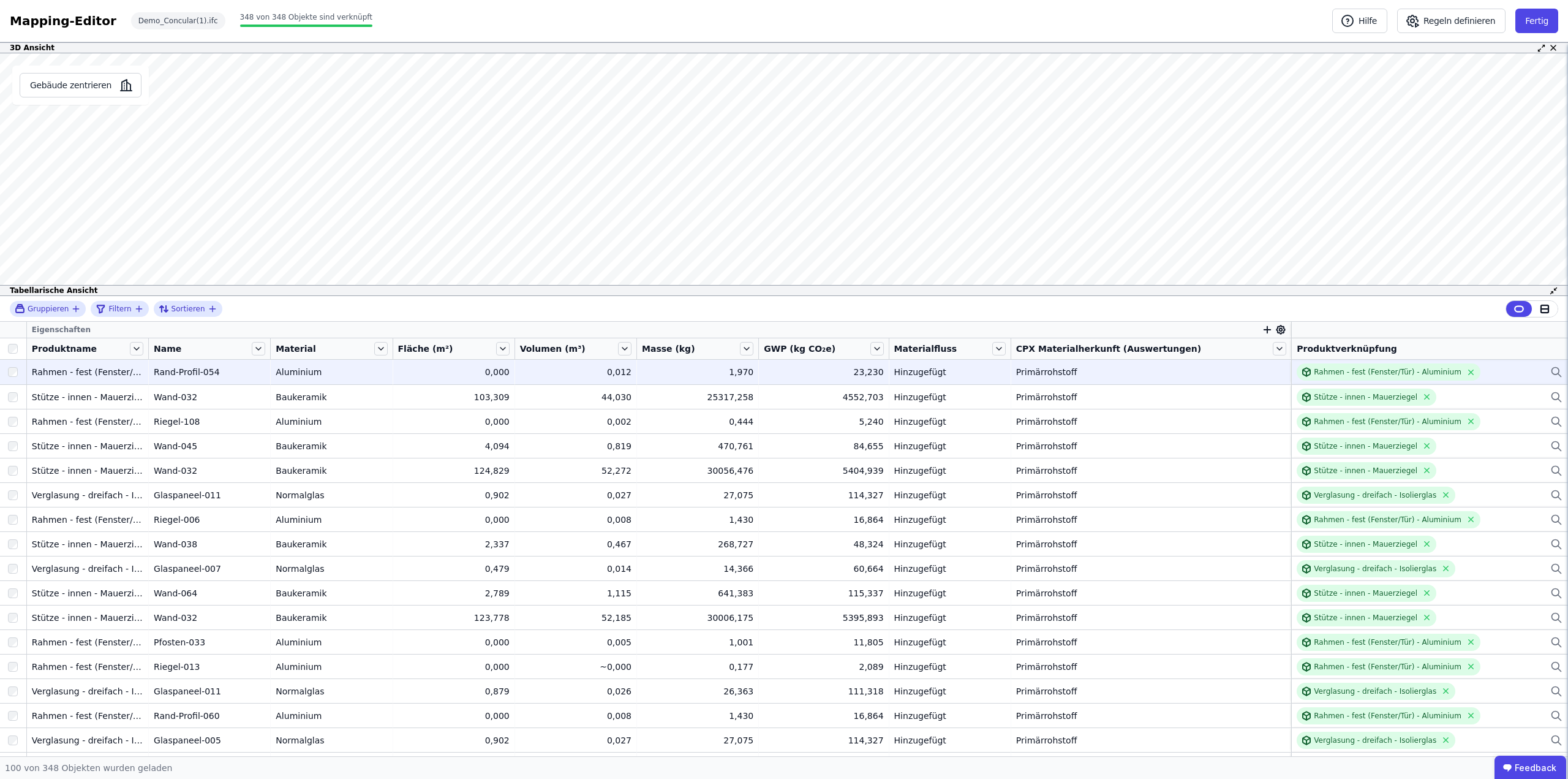
click at [1550, 372] on icon at bounding box center [1556, 372] width 12 height 14
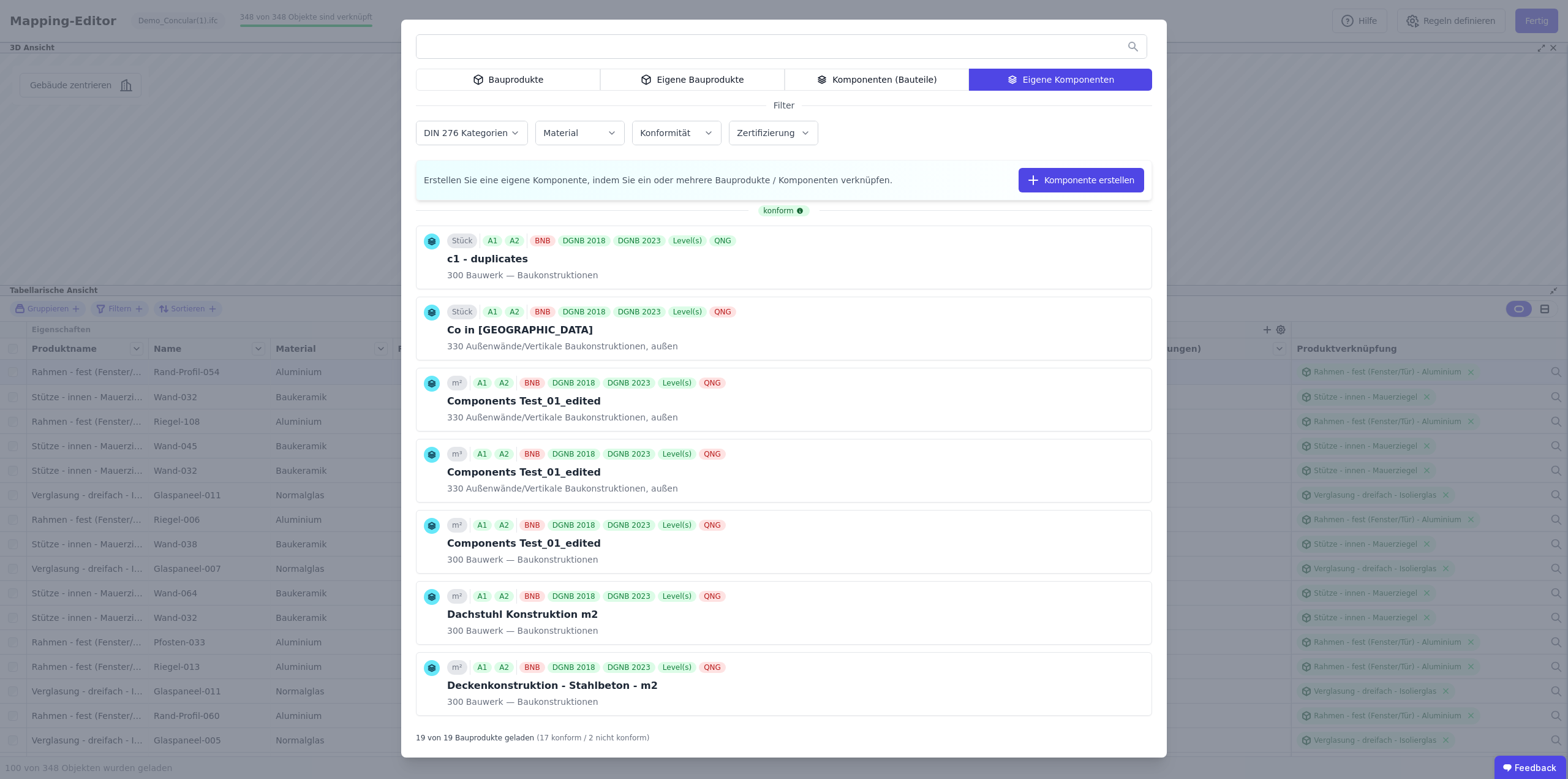
click at [902, 76] on div "Komponenten (Bauteile)" at bounding box center [876, 80] width 184 height 22
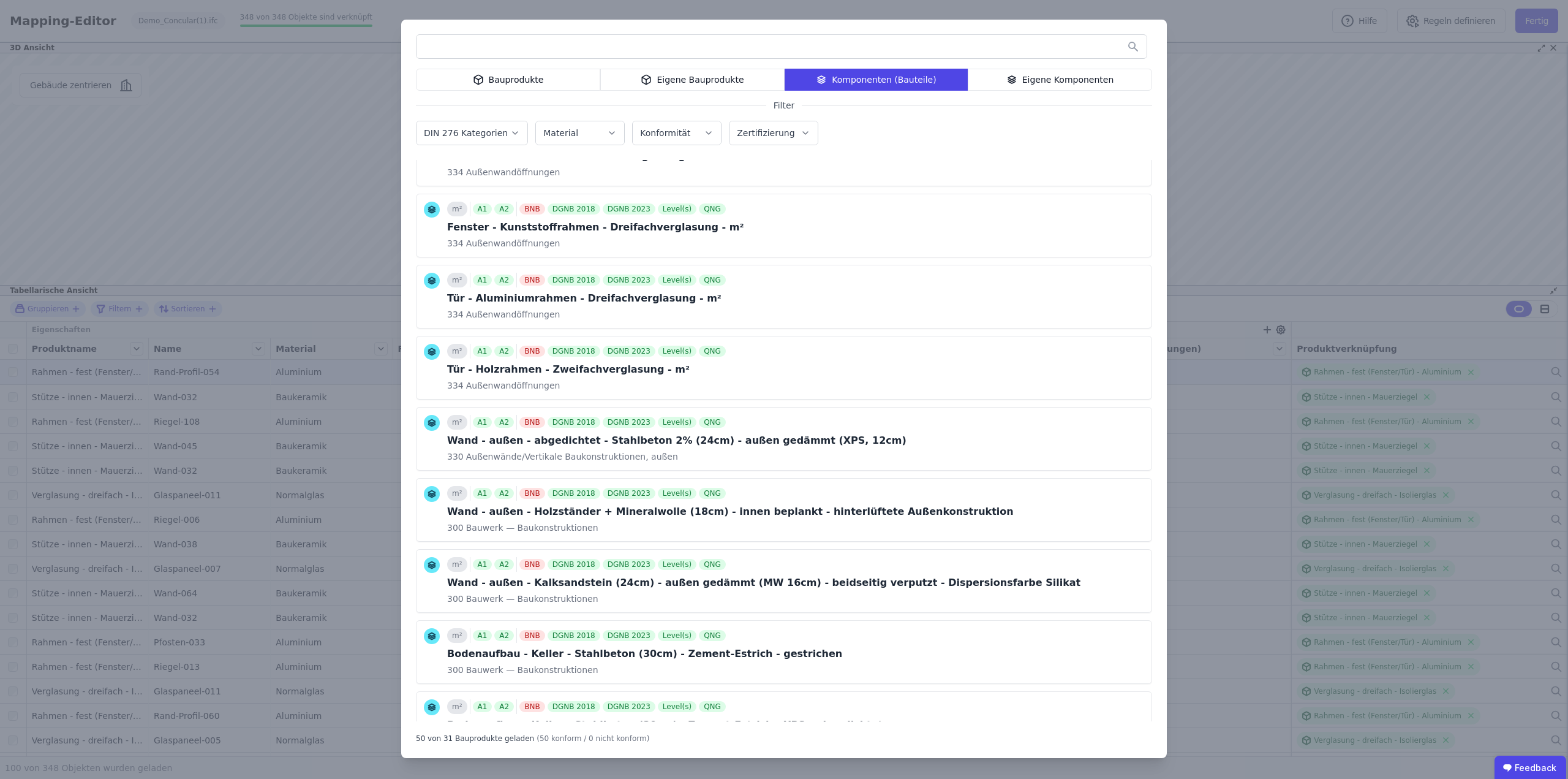
scroll to position [1375, 0]
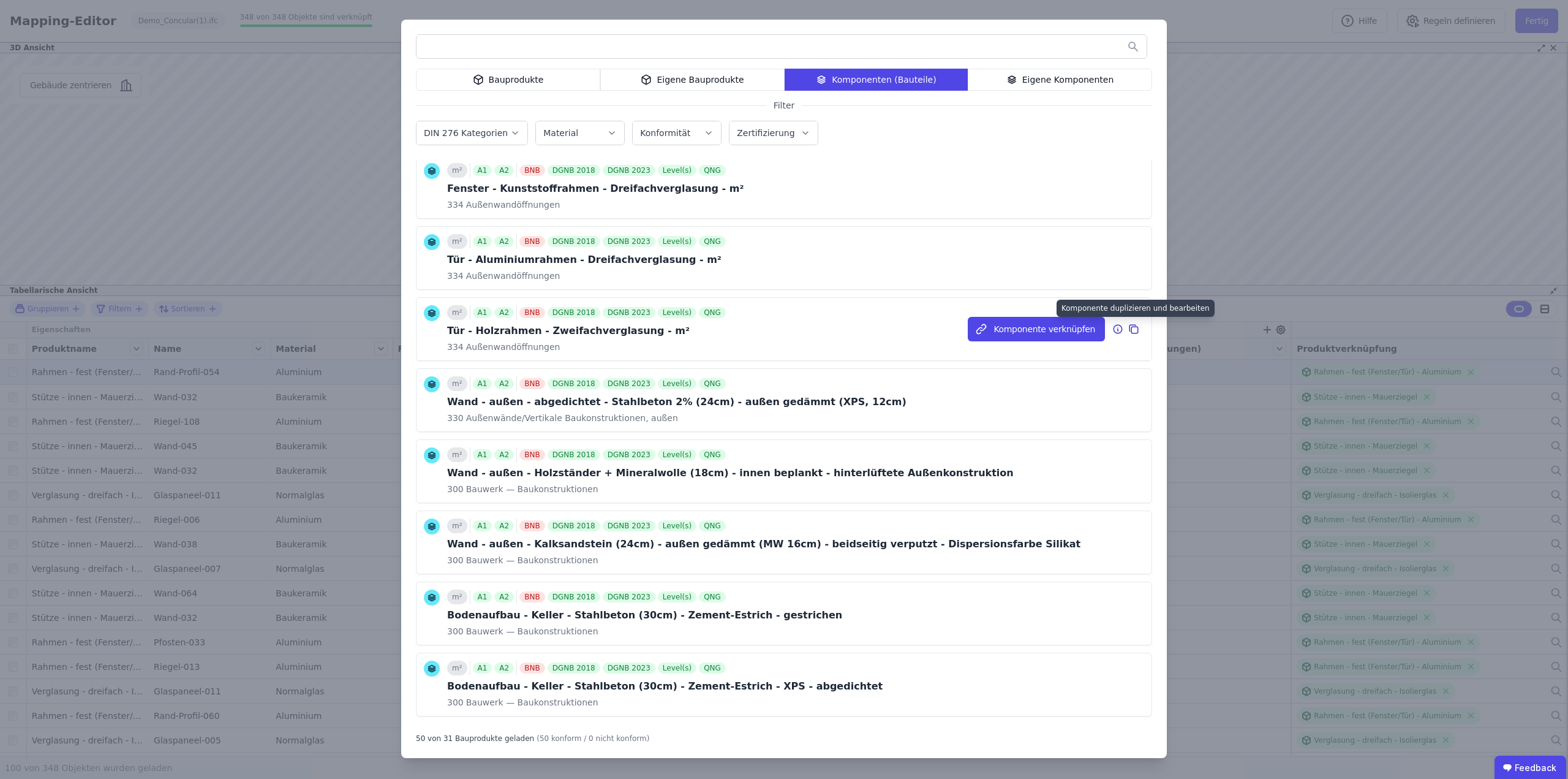
click at [1129, 329] on icon at bounding box center [1134, 329] width 11 height 14
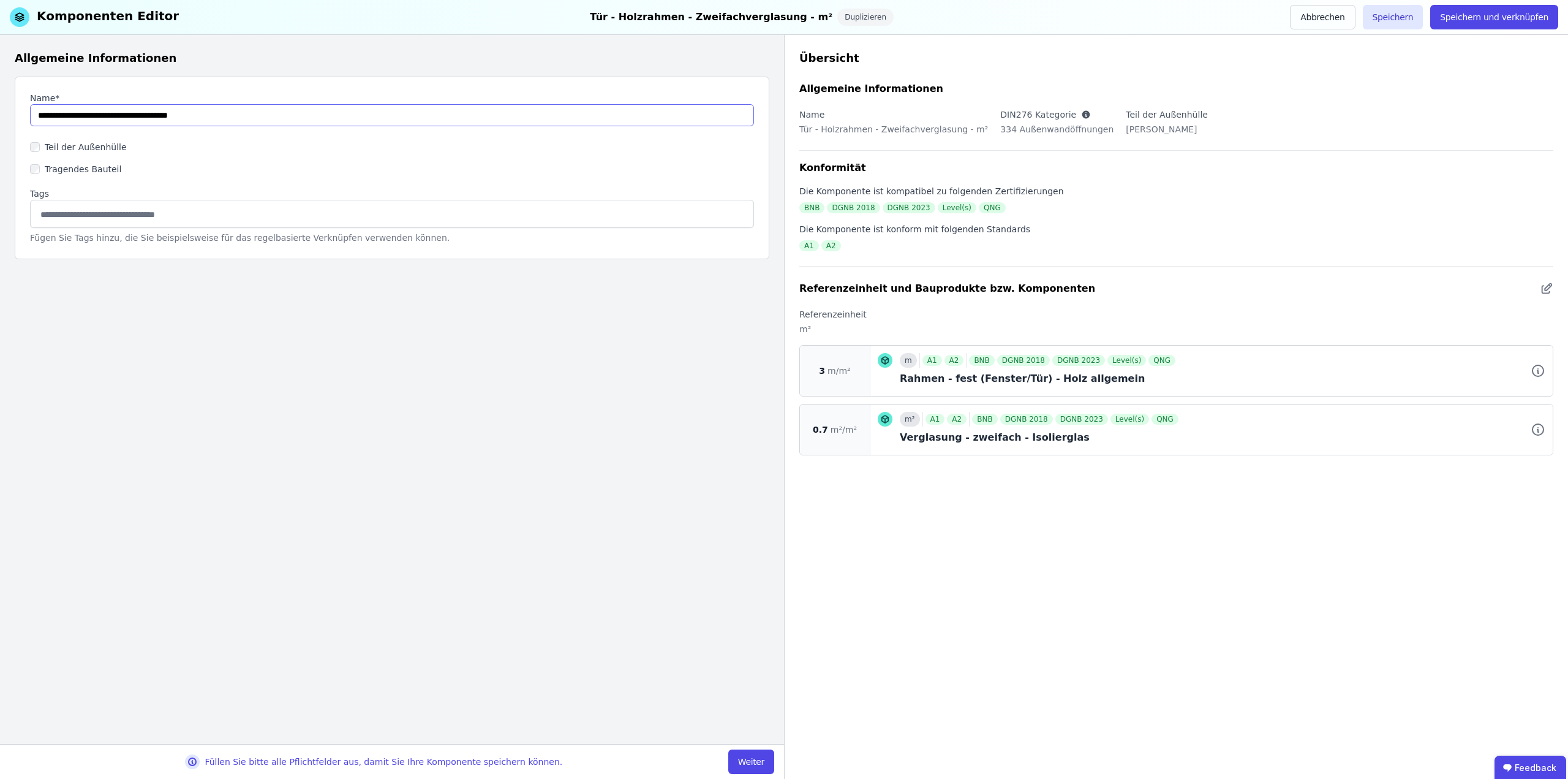
click at [230, 119] on input "string" at bounding box center [392, 116] width 724 height 22
type input "**********"
click at [749, 753] on button "Weiter" at bounding box center [752, 761] width 46 height 25
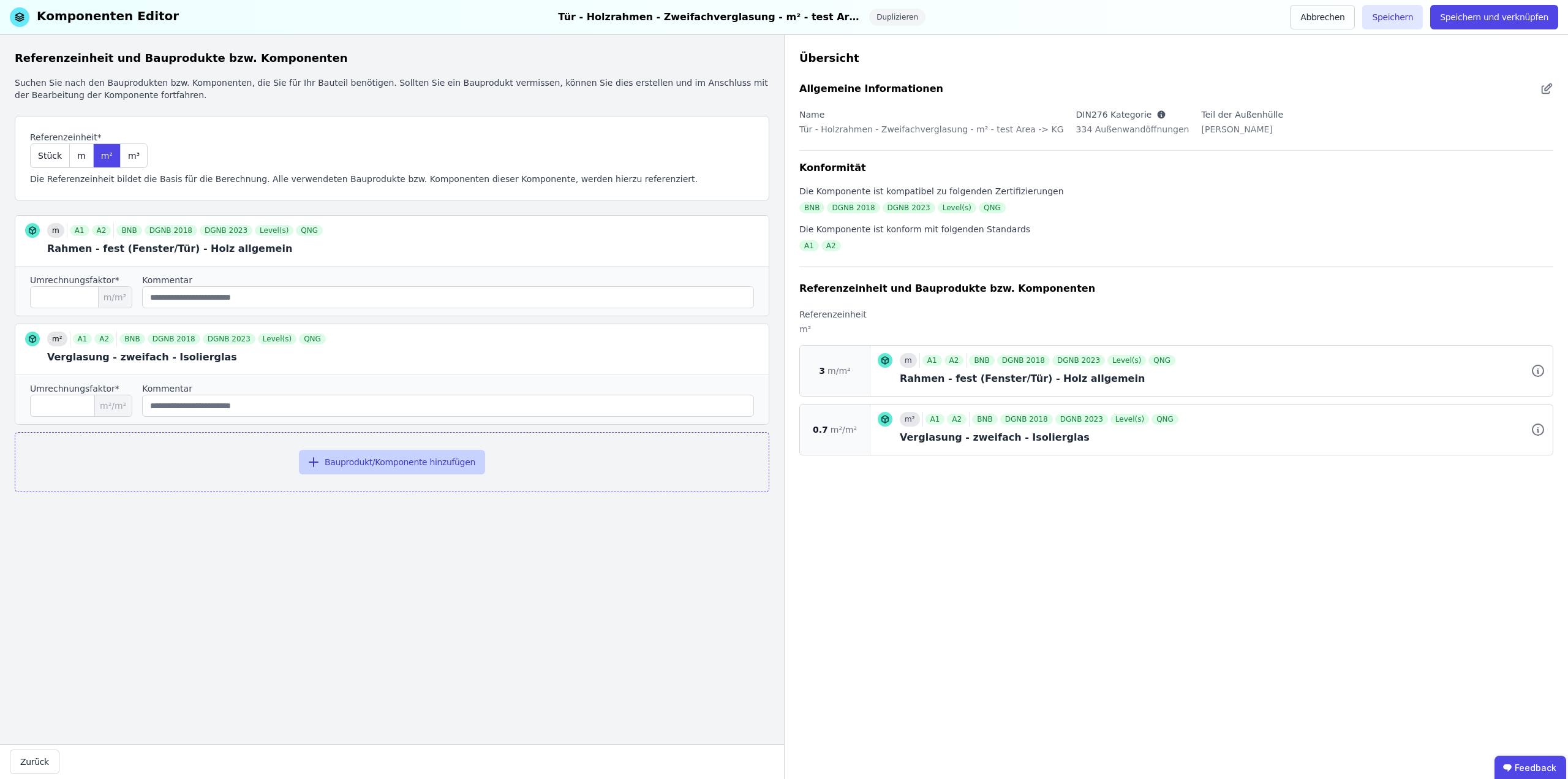
click at [350, 466] on button "Bauprodukt/Komponente hinzufügen" at bounding box center [392, 462] width 187 height 25
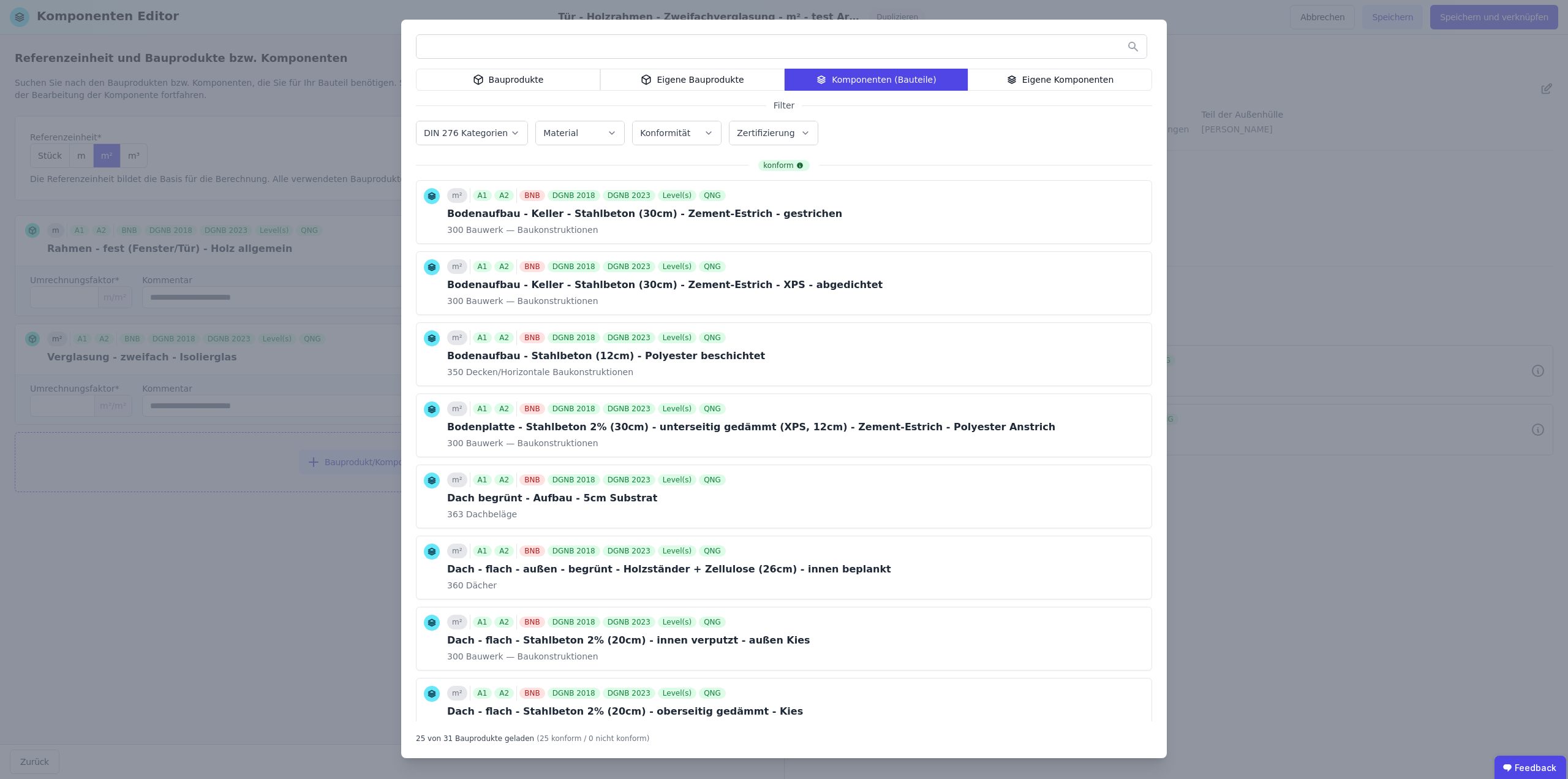
click at [528, 87] on div "Bauprodukte" at bounding box center [508, 80] width 184 height 22
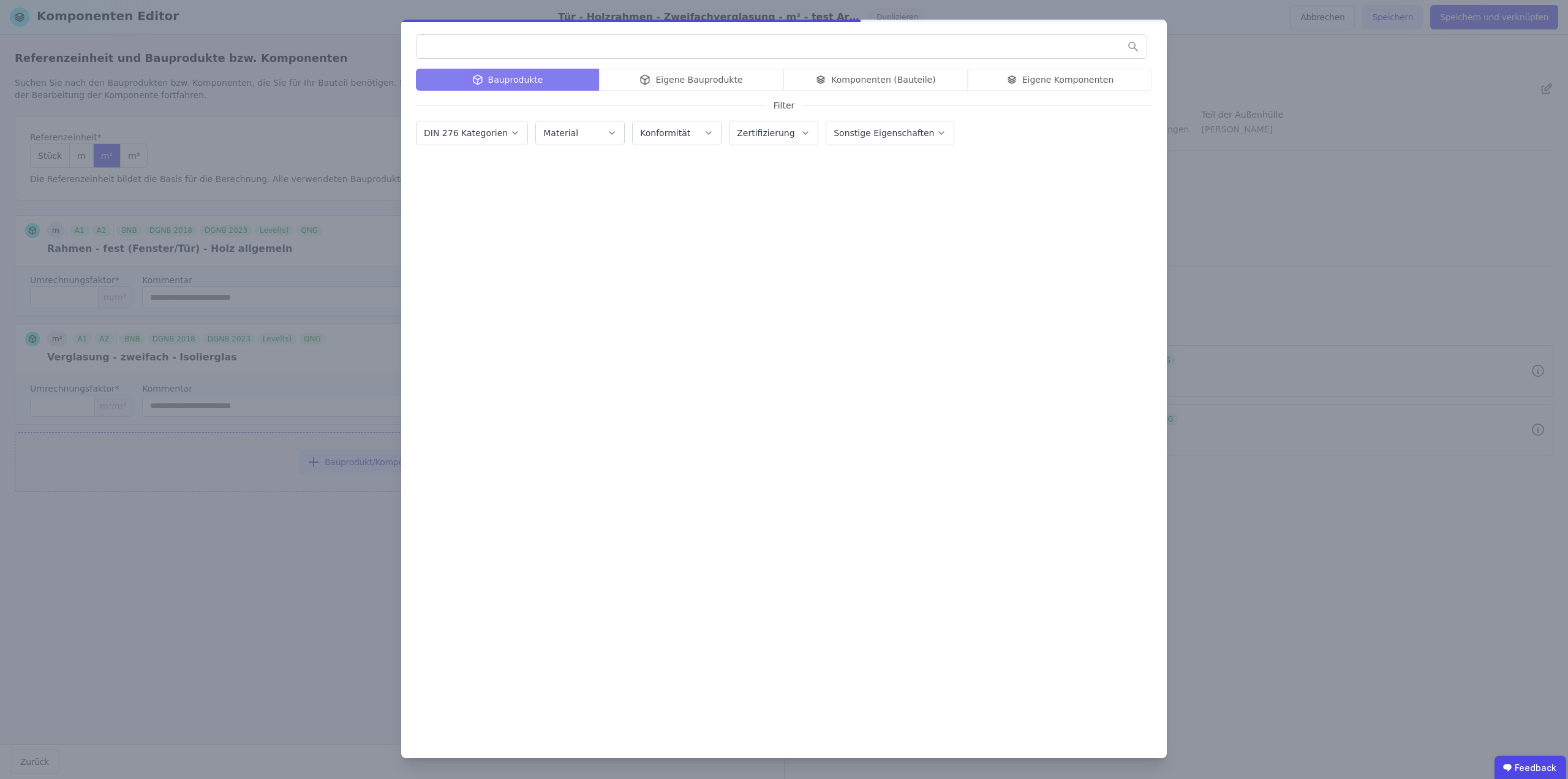
click at [517, 52] on input "text" at bounding box center [782, 47] width 730 height 22
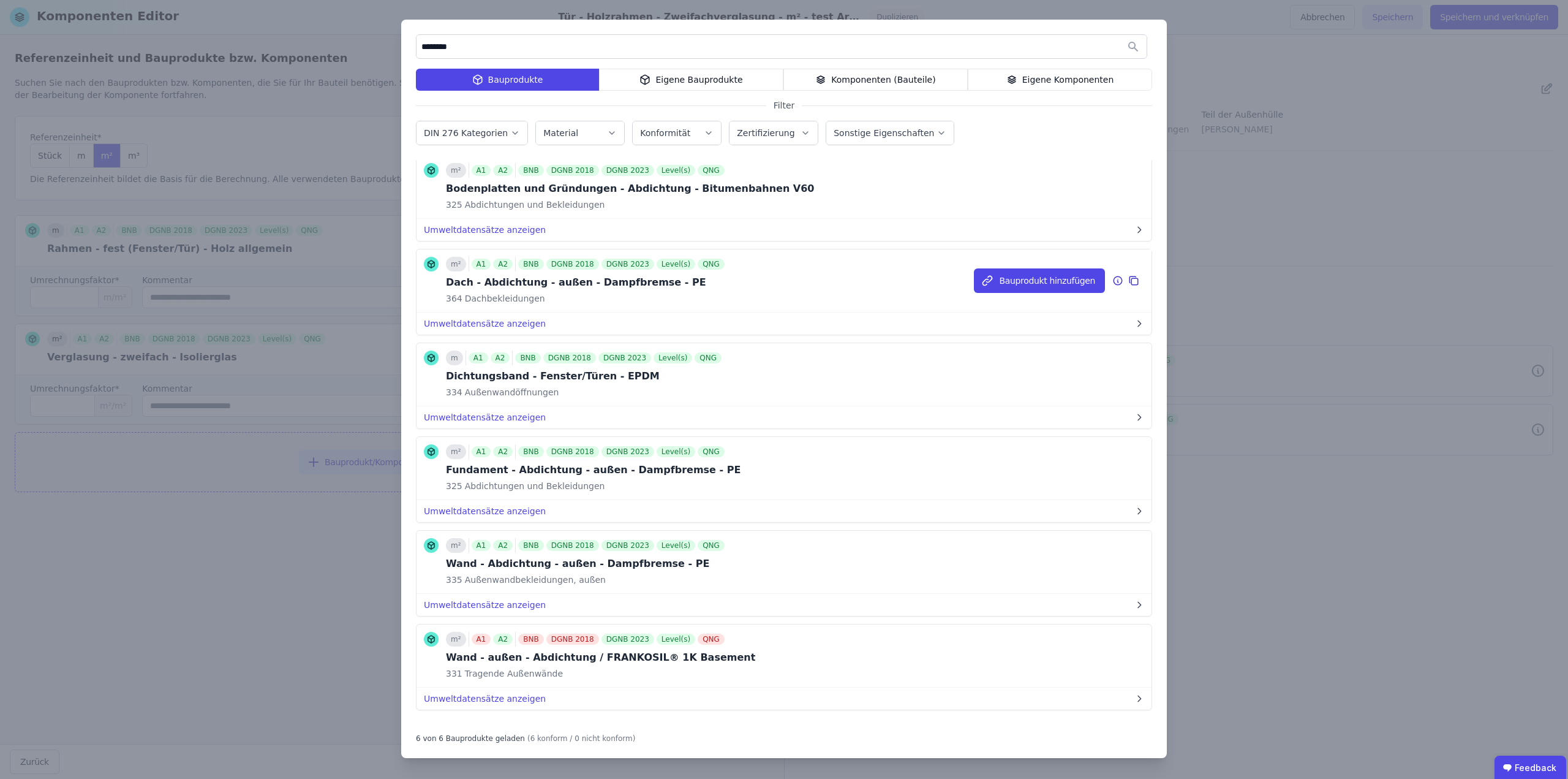
scroll to position [38, 0]
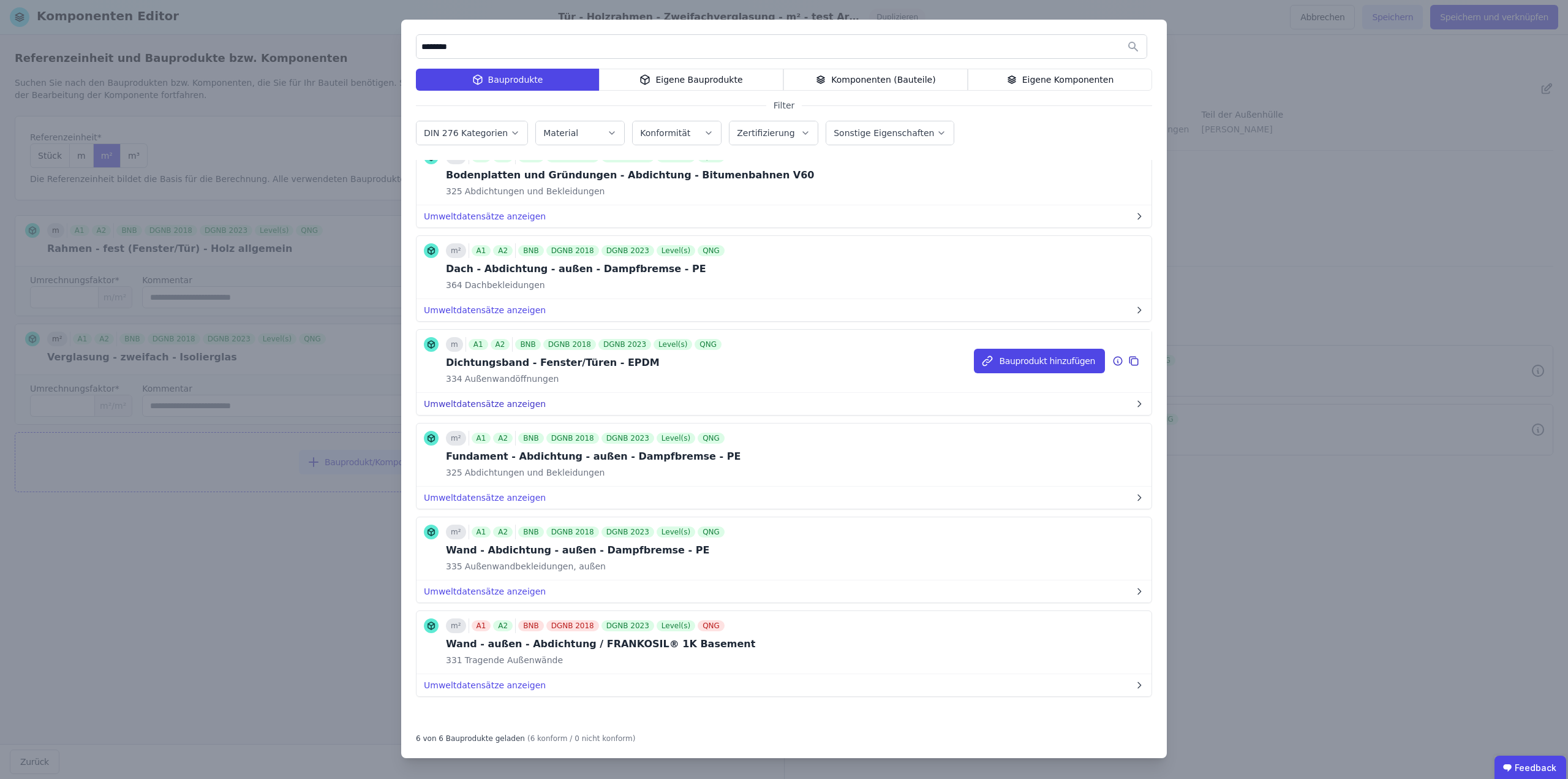
click at [505, 409] on button "Umweltdatensätze anzeigen" at bounding box center [784, 404] width 735 height 22
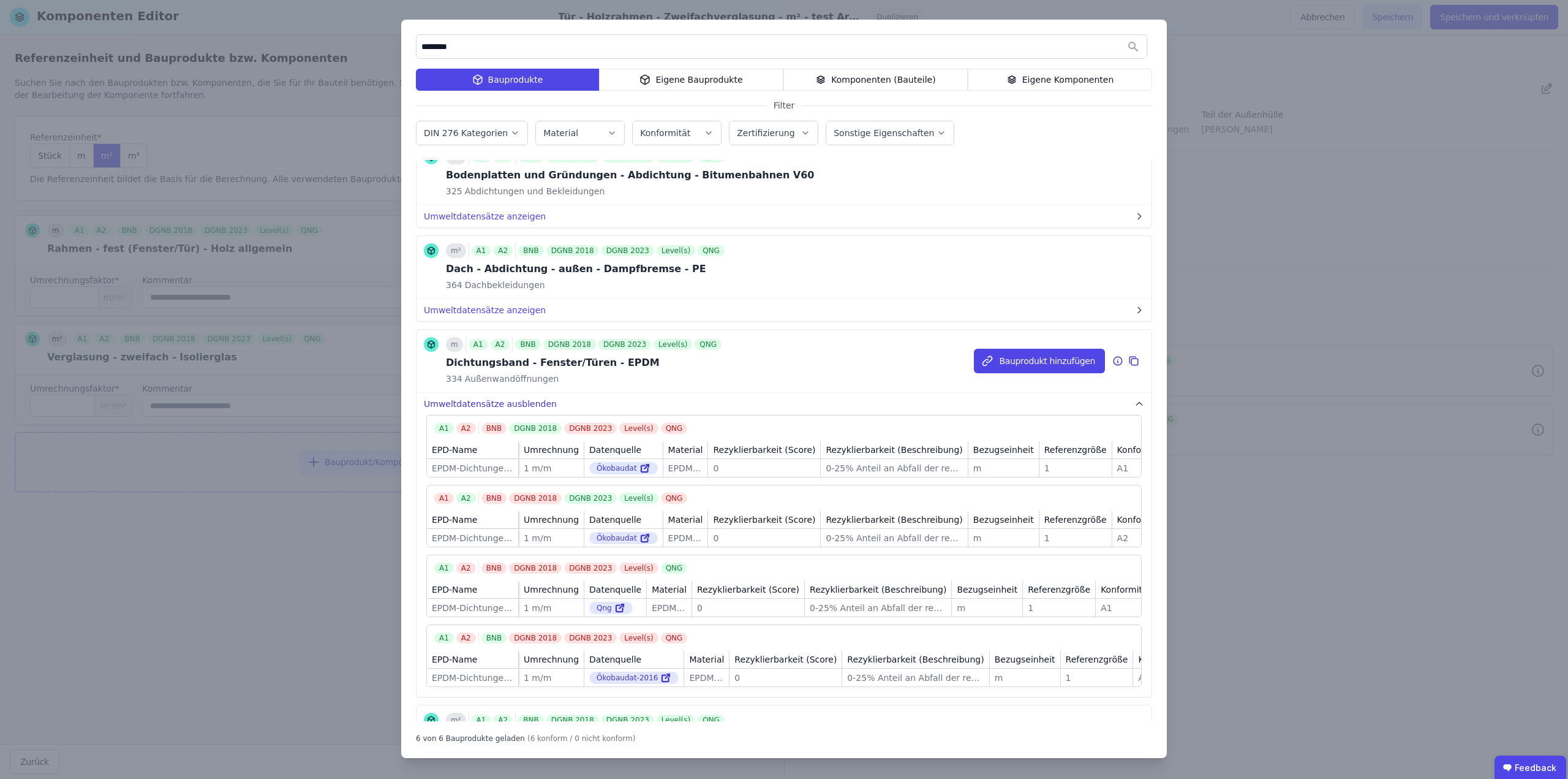
click at [505, 408] on button "Umweltdatensätze ausblenden" at bounding box center [784, 404] width 735 height 22
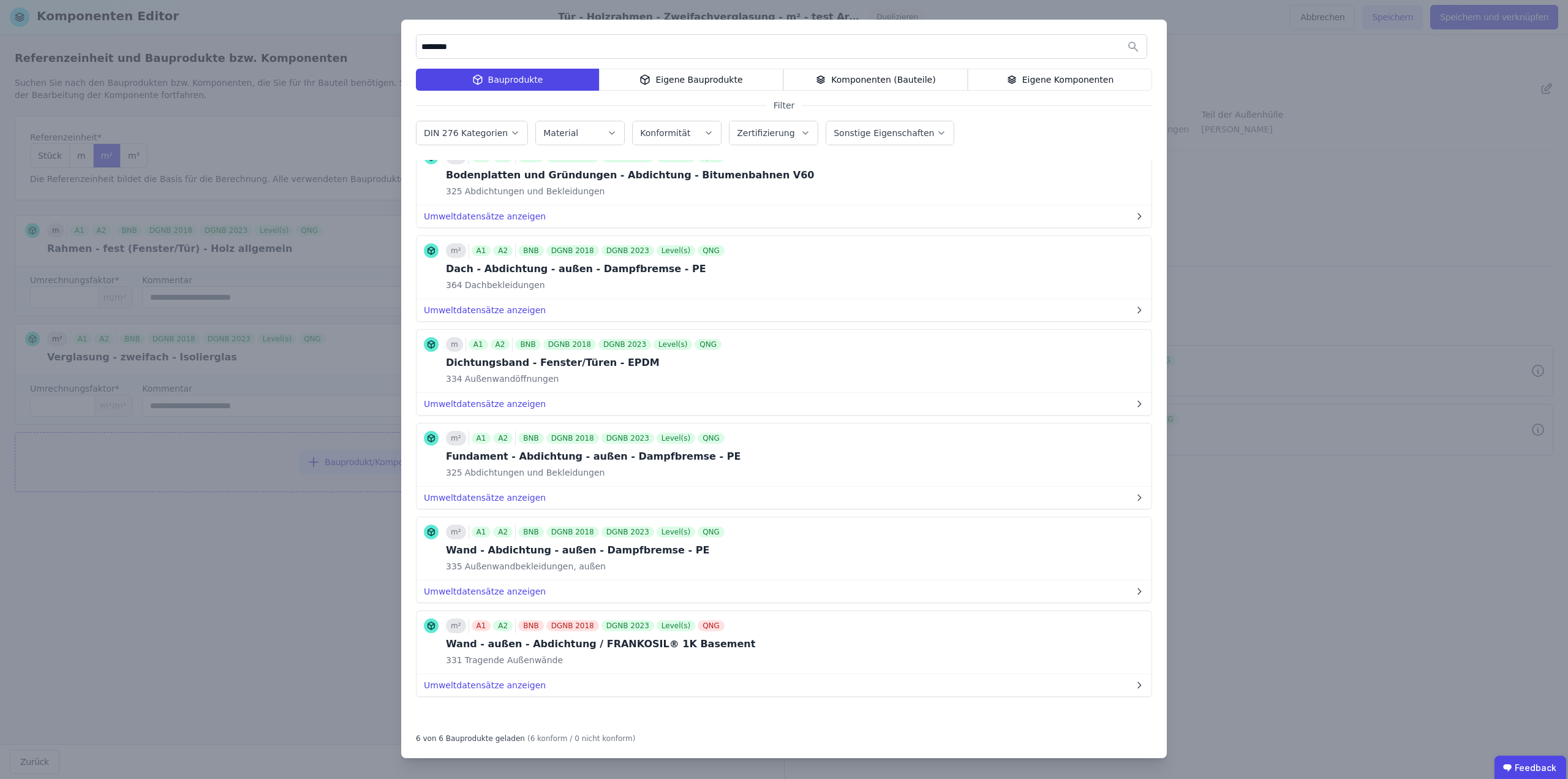
drag, startPoint x: 475, startPoint y: 41, endPoint x: 383, endPoint y: 46, distance: 92.1
click at [383, 46] on div "******** Bauprodukte Eigene Bauprodukte Komponenten (Bauteile) Eigene Komponent…" at bounding box center [784, 389] width 1568 height 779
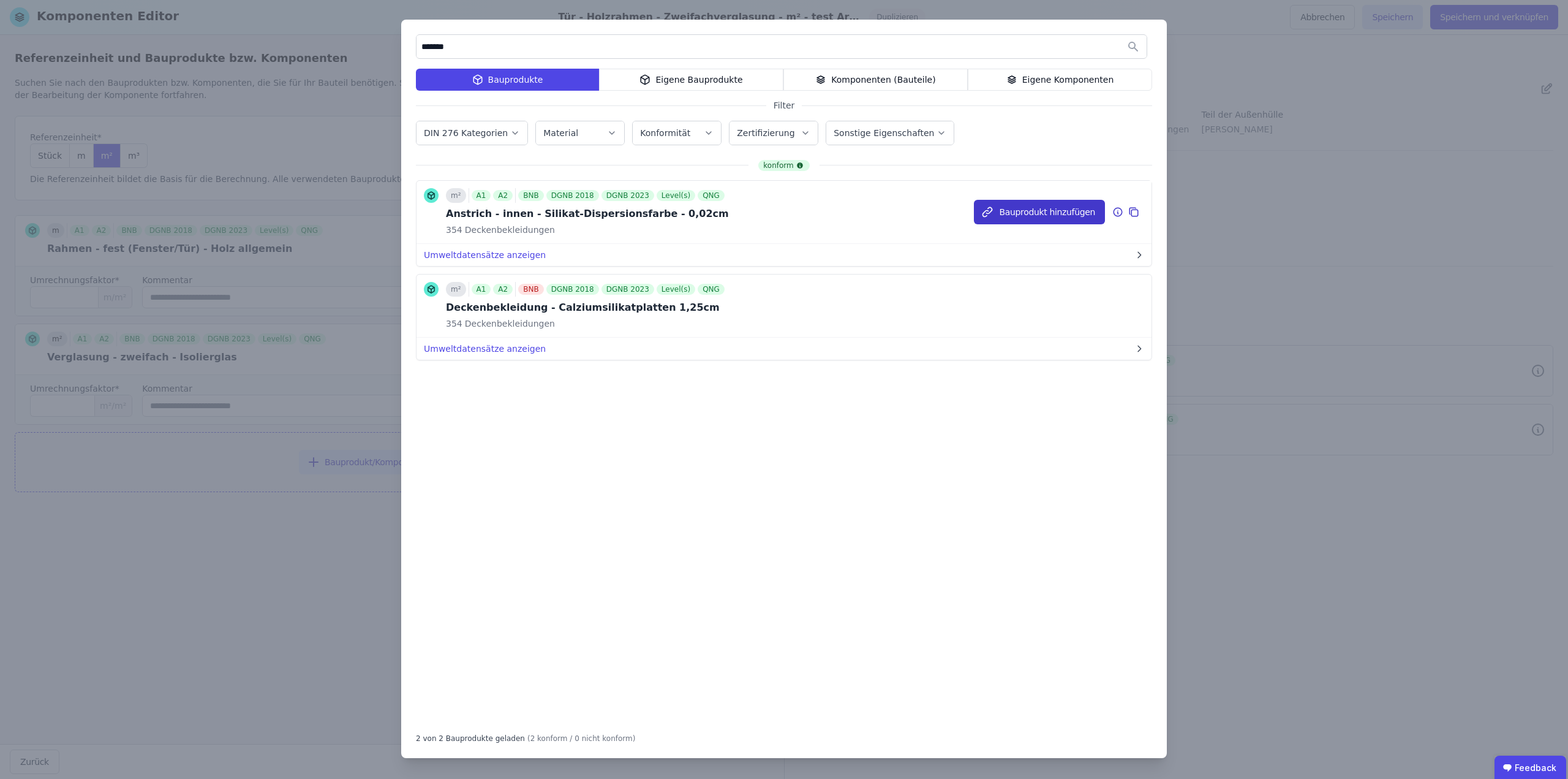
type input "*******"
click at [1004, 209] on button "Bauprodukt hinzufügen" at bounding box center [1039, 212] width 131 height 25
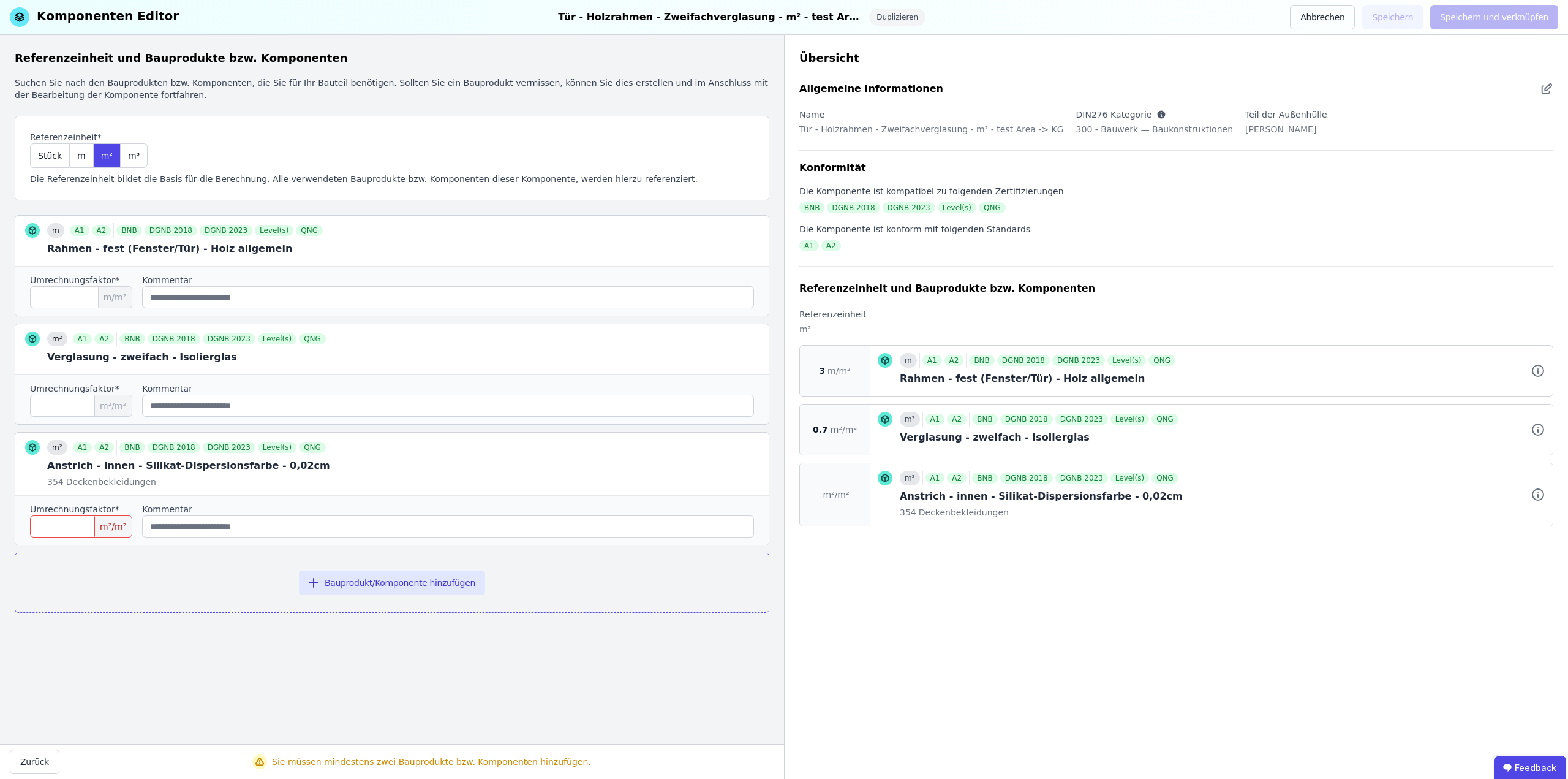
click at [92, 529] on input "number" at bounding box center [81, 526] width 102 height 22
type input "*"
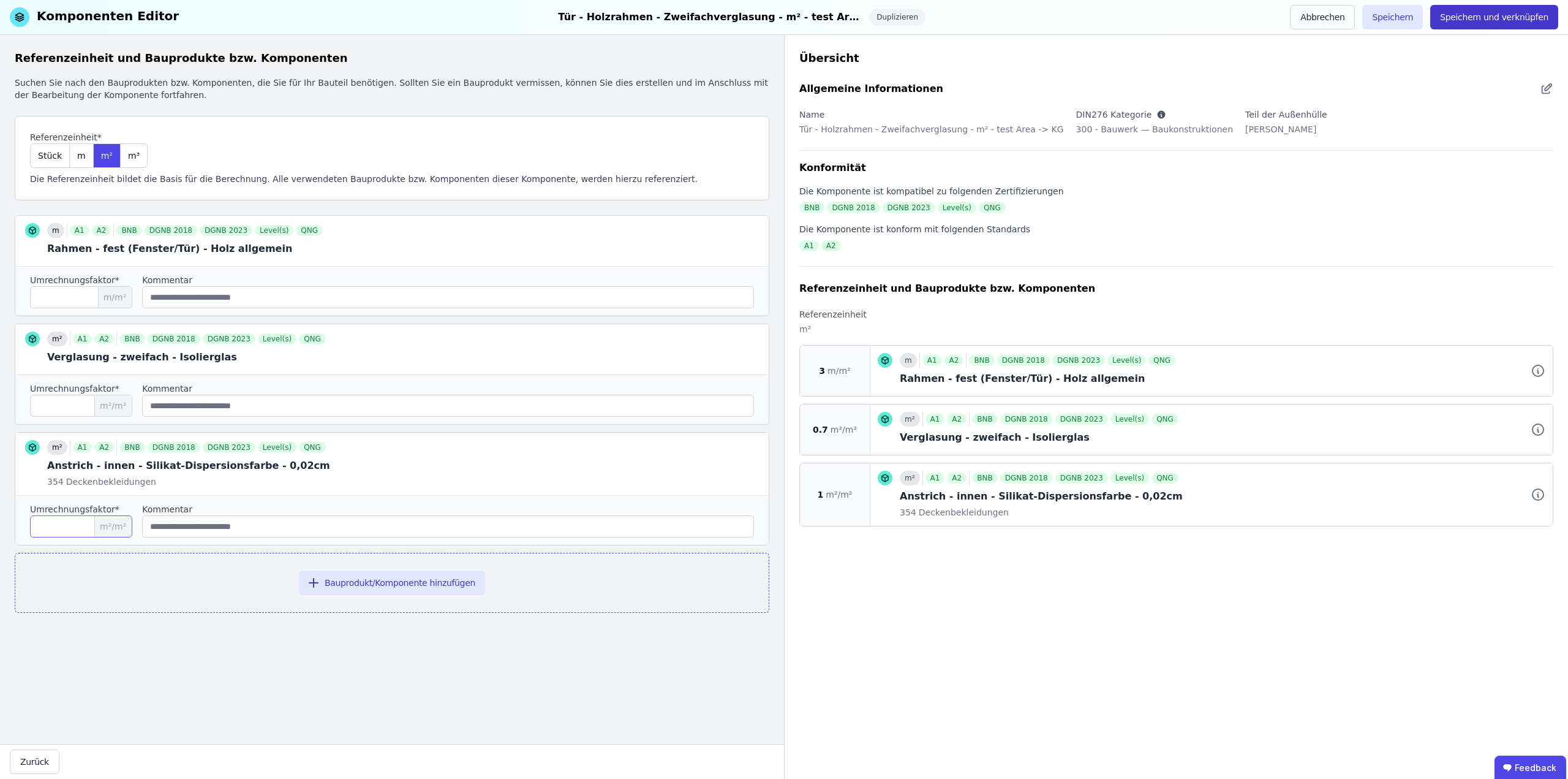
type input "*"
click at [1511, 20] on button "Speichern und verknüpfen" at bounding box center [1495, 17] width 128 height 25
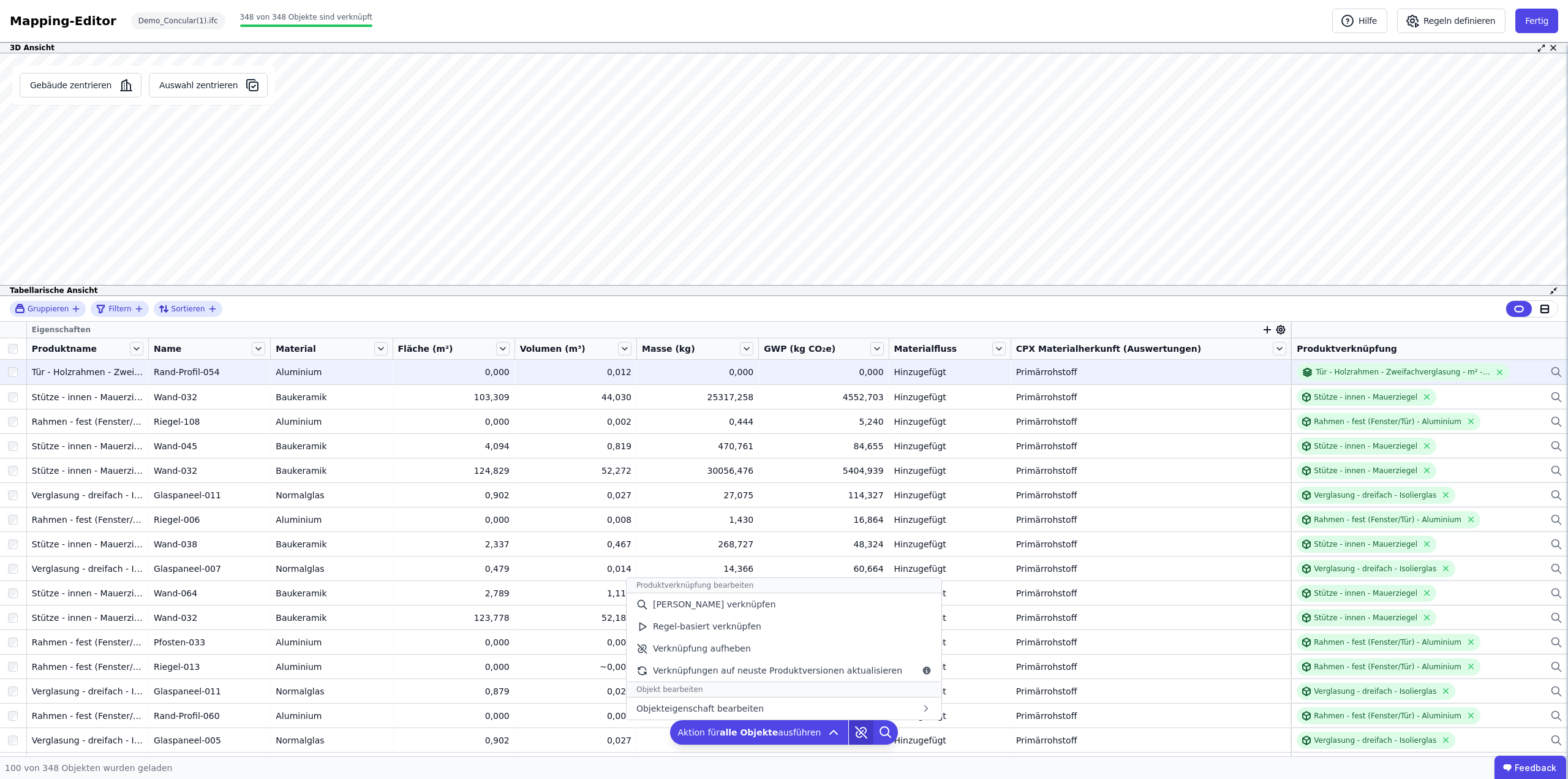
click at [853, 734] on icon at bounding box center [861, 732] width 25 height 25
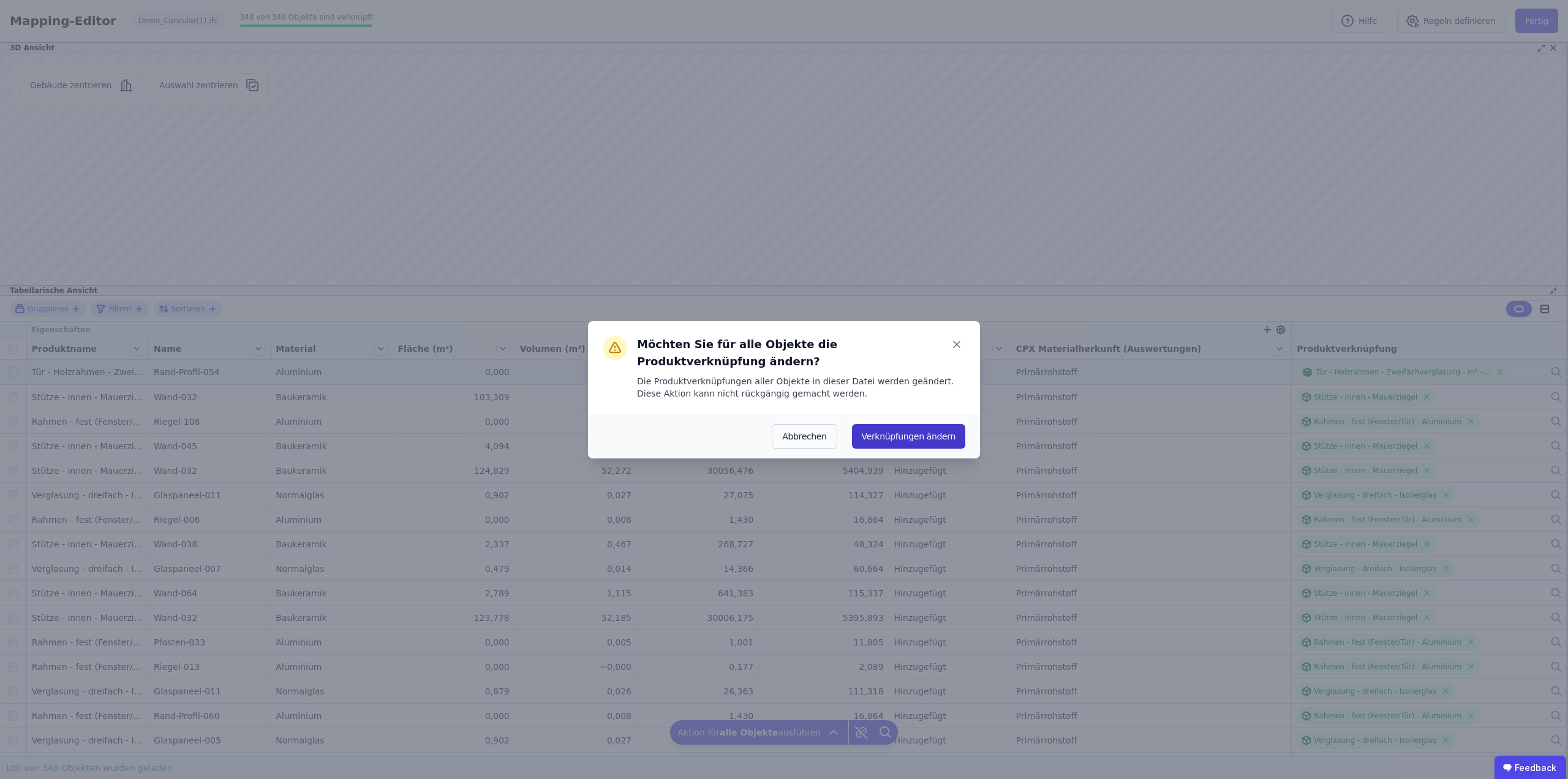
click at [912, 424] on button "Verknüpfungen ändern" at bounding box center [909, 436] width 113 height 25
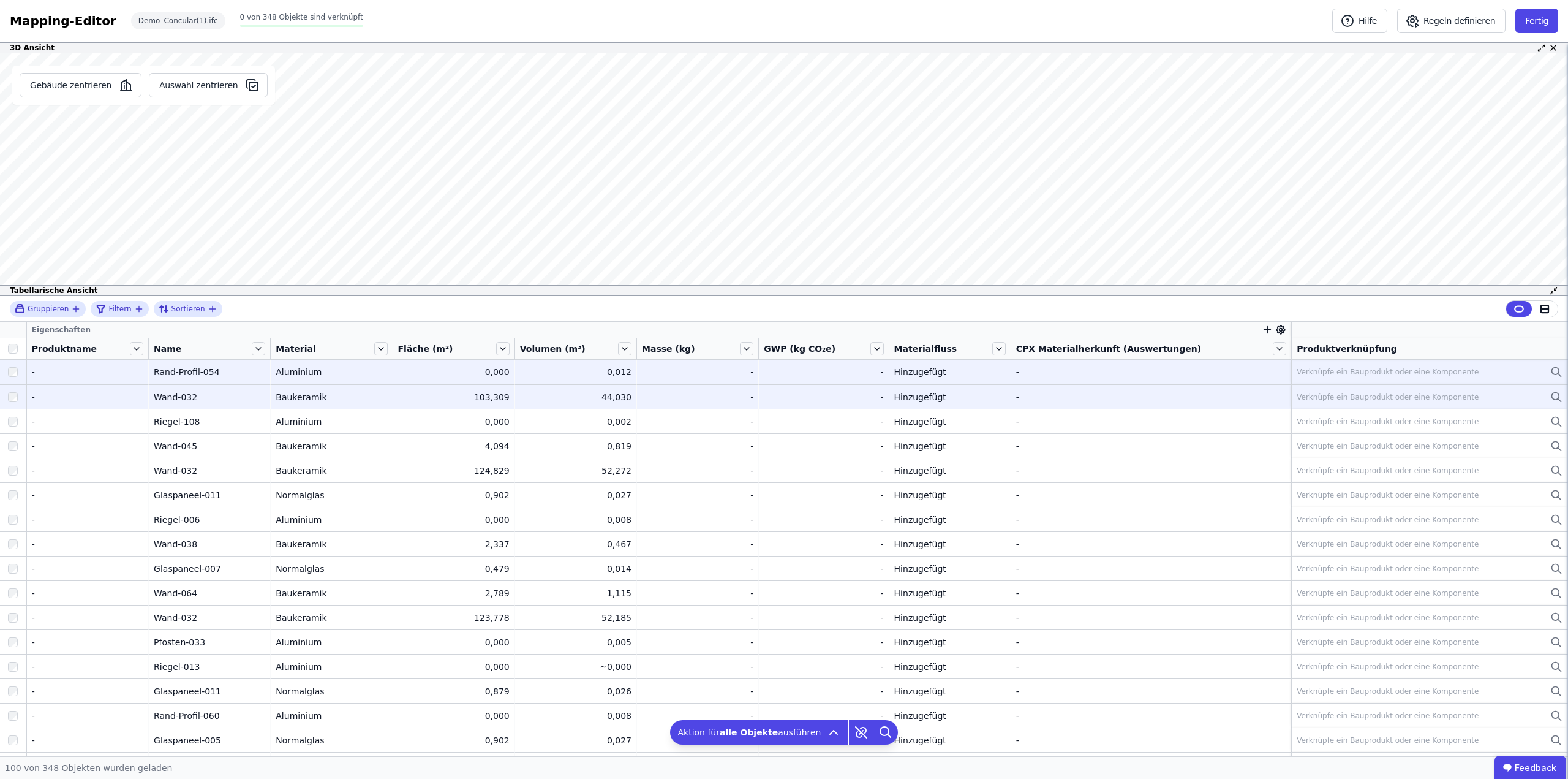
click at [1380, 403] on div "Verknüpfe ein Bauprodukt oder eine Komponente" at bounding box center [1430, 397] width 266 height 14
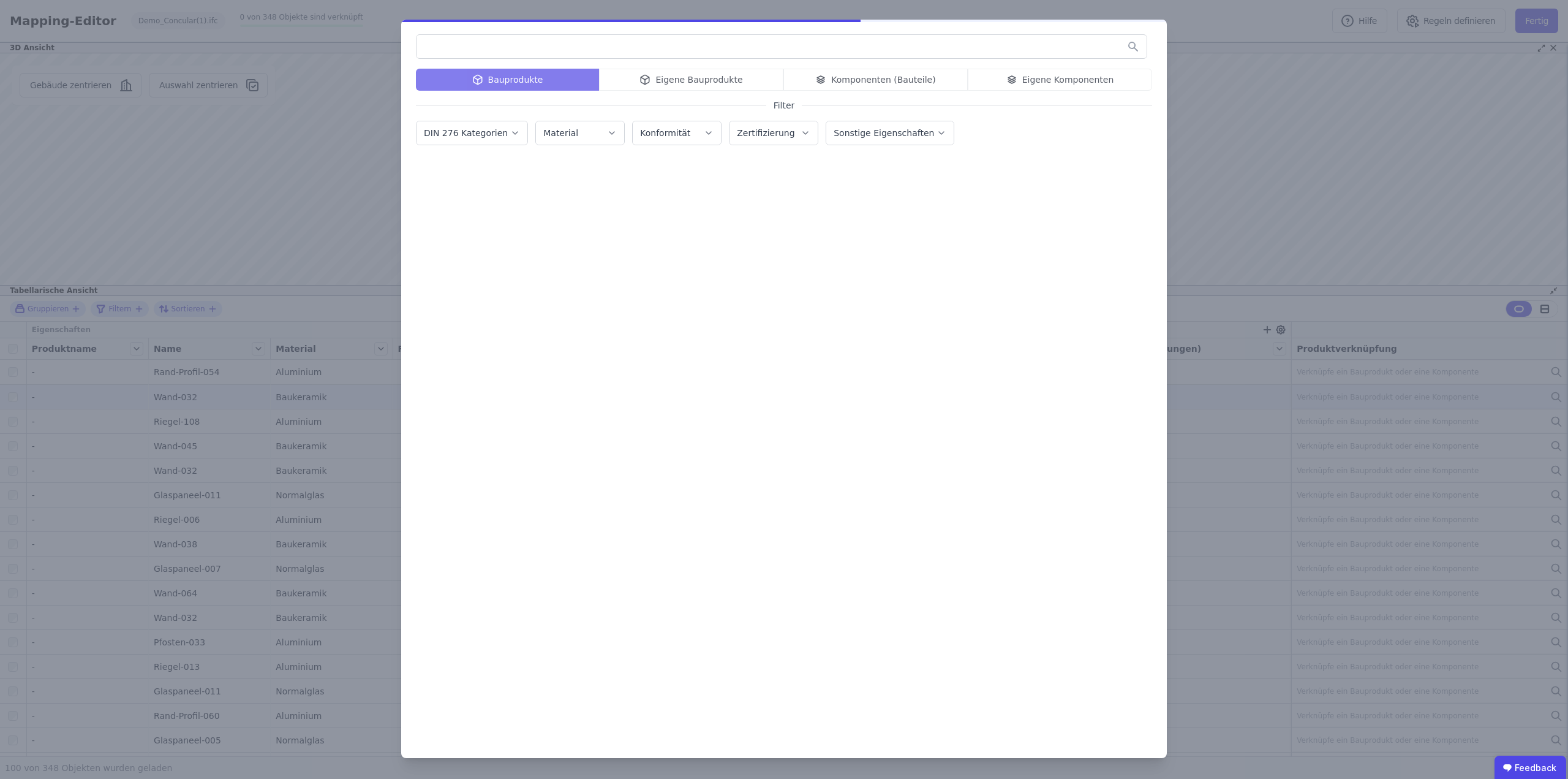
click at [1078, 80] on div "Bauprodukte Eigene Bauprodukte Komponenten (Bauteile) Eigene Komponenten" at bounding box center [784, 80] width 737 height 22
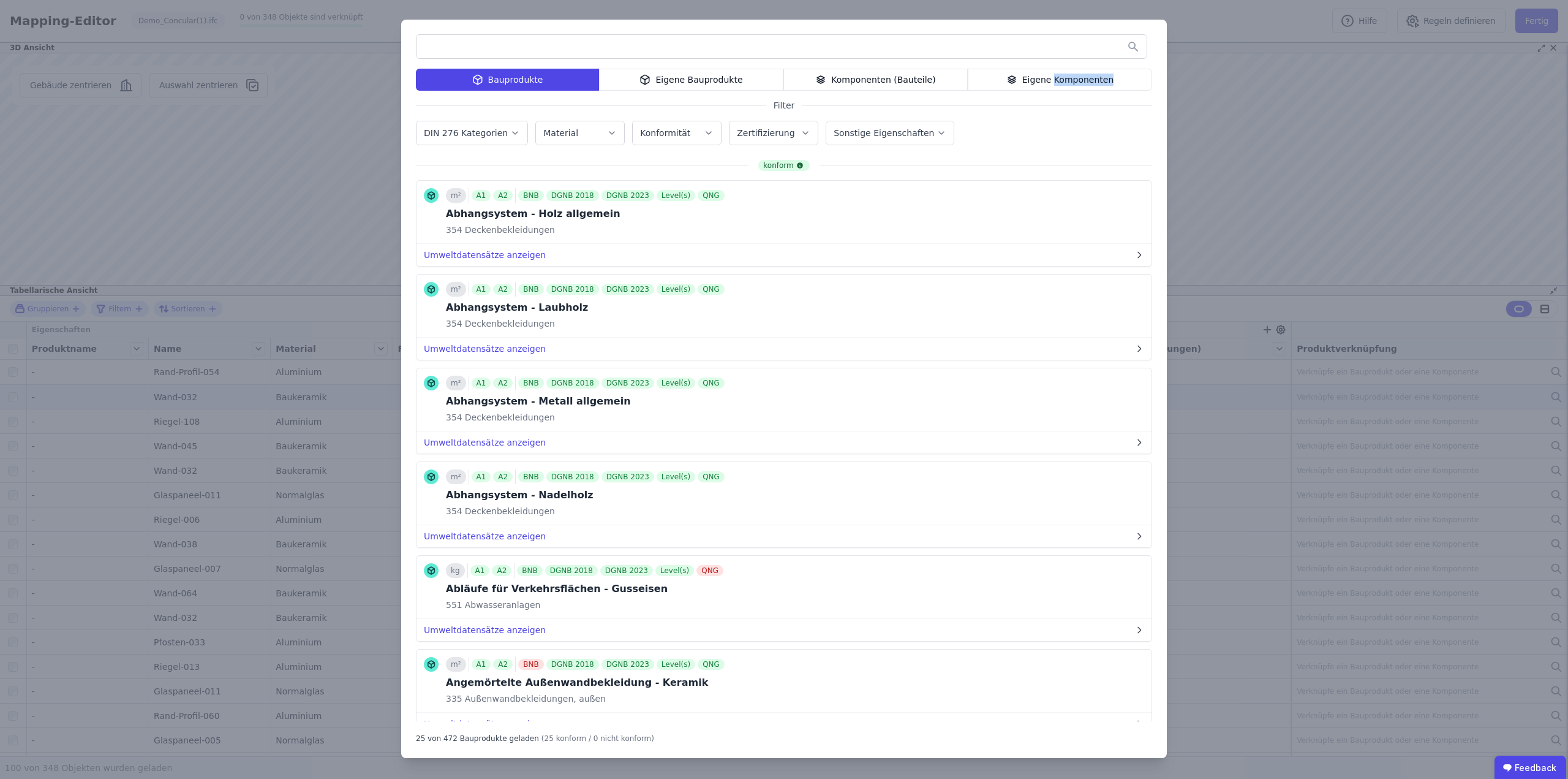
click at [1078, 80] on div "Eigene Komponenten" at bounding box center [1059, 80] width 184 height 22
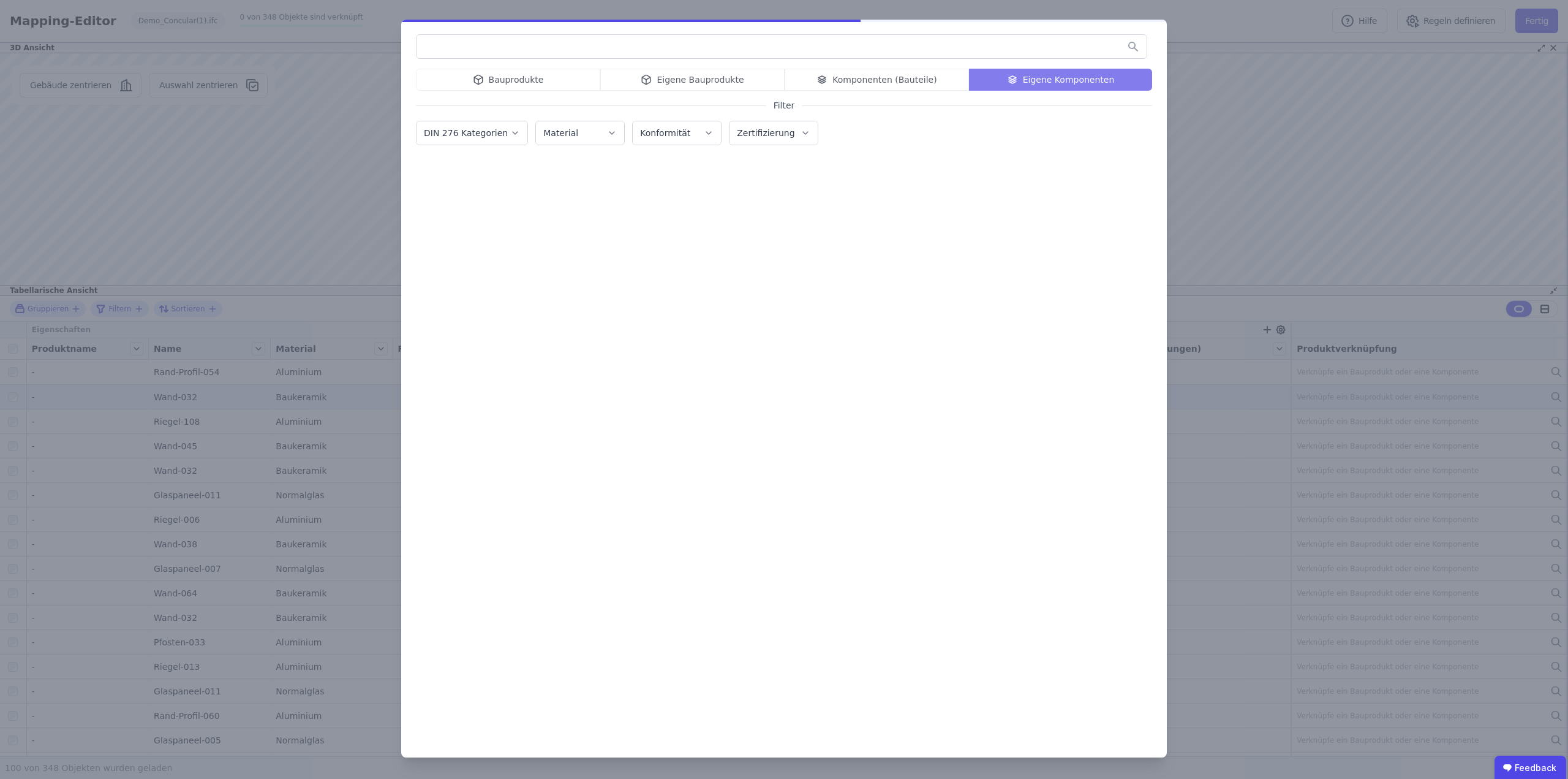
click at [977, 52] on input "text" at bounding box center [782, 47] width 730 height 22
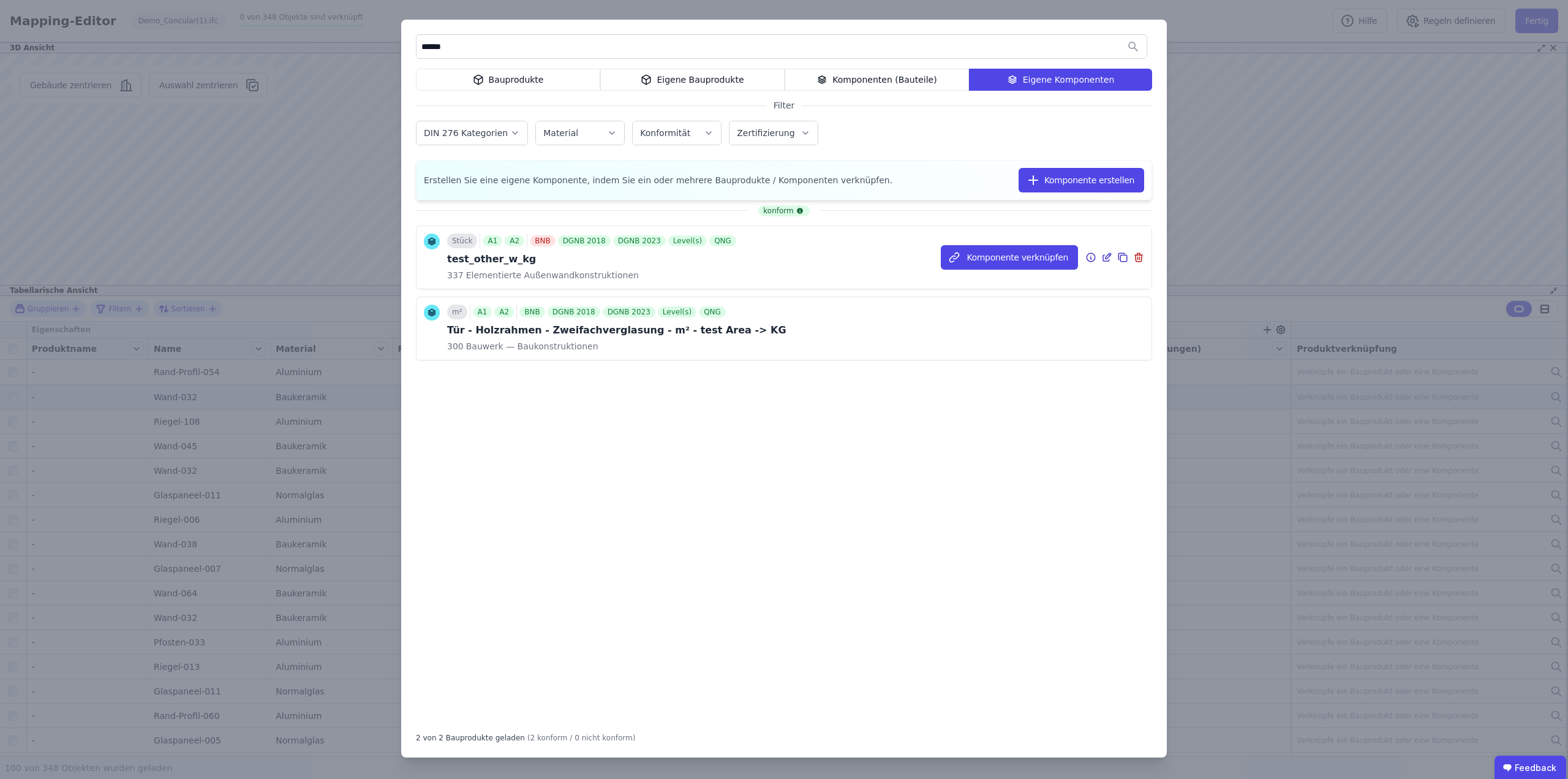
type input "******"
click at [1106, 258] on icon at bounding box center [1107, 258] width 11 height 14
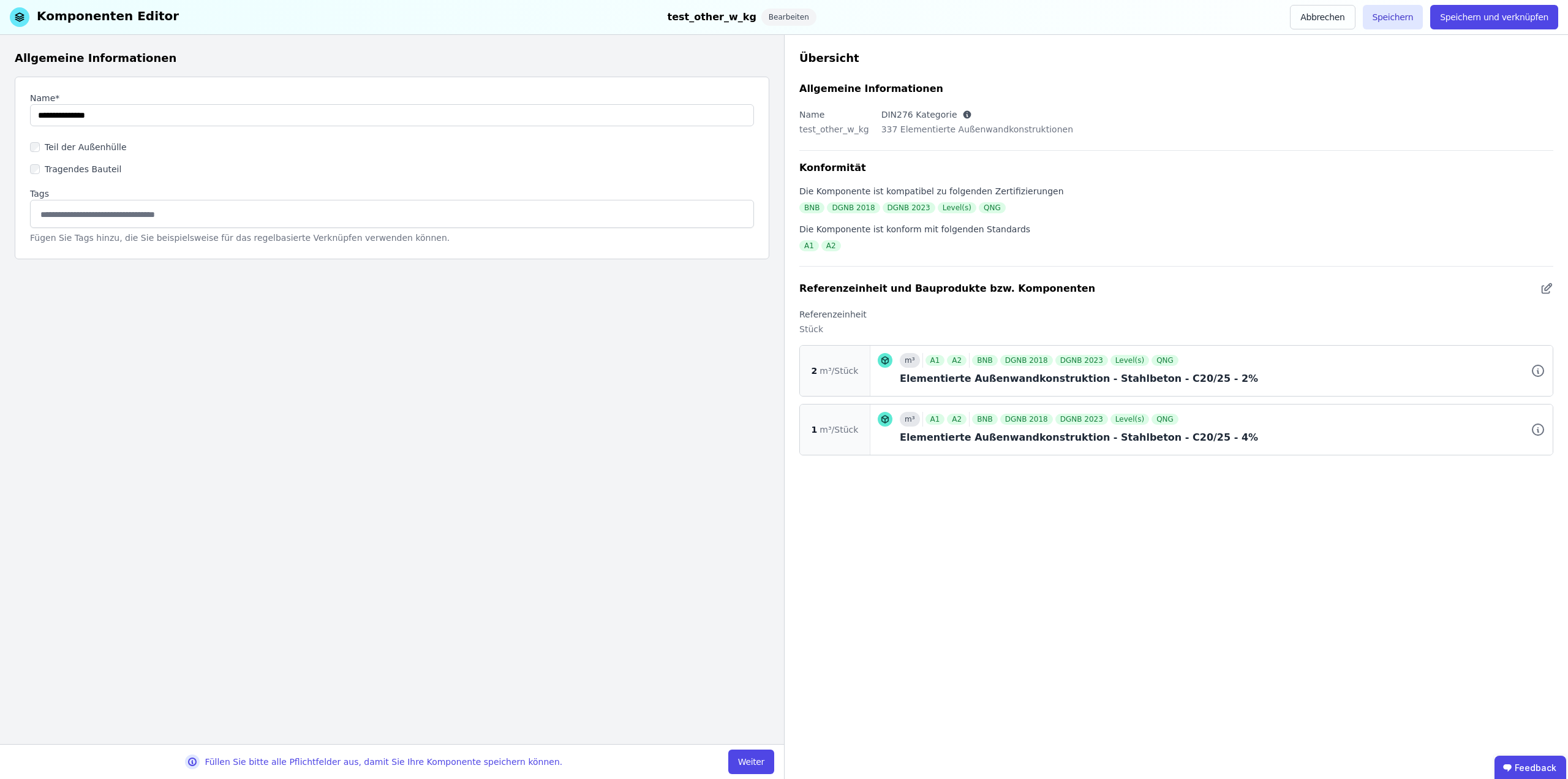
click at [995, 367] on div "A1 A2 BNB DGNB 2018 DGNB 2023 Level(s) QNG" at bounding box center [1051, 360] width 258 height 14
click at [967, 420] on div "A1 A2" at bounding box center [948, 419] width 45 height 14
click at [1537, 373] on icon at bounding box center [1539, 371] width 14 height 14
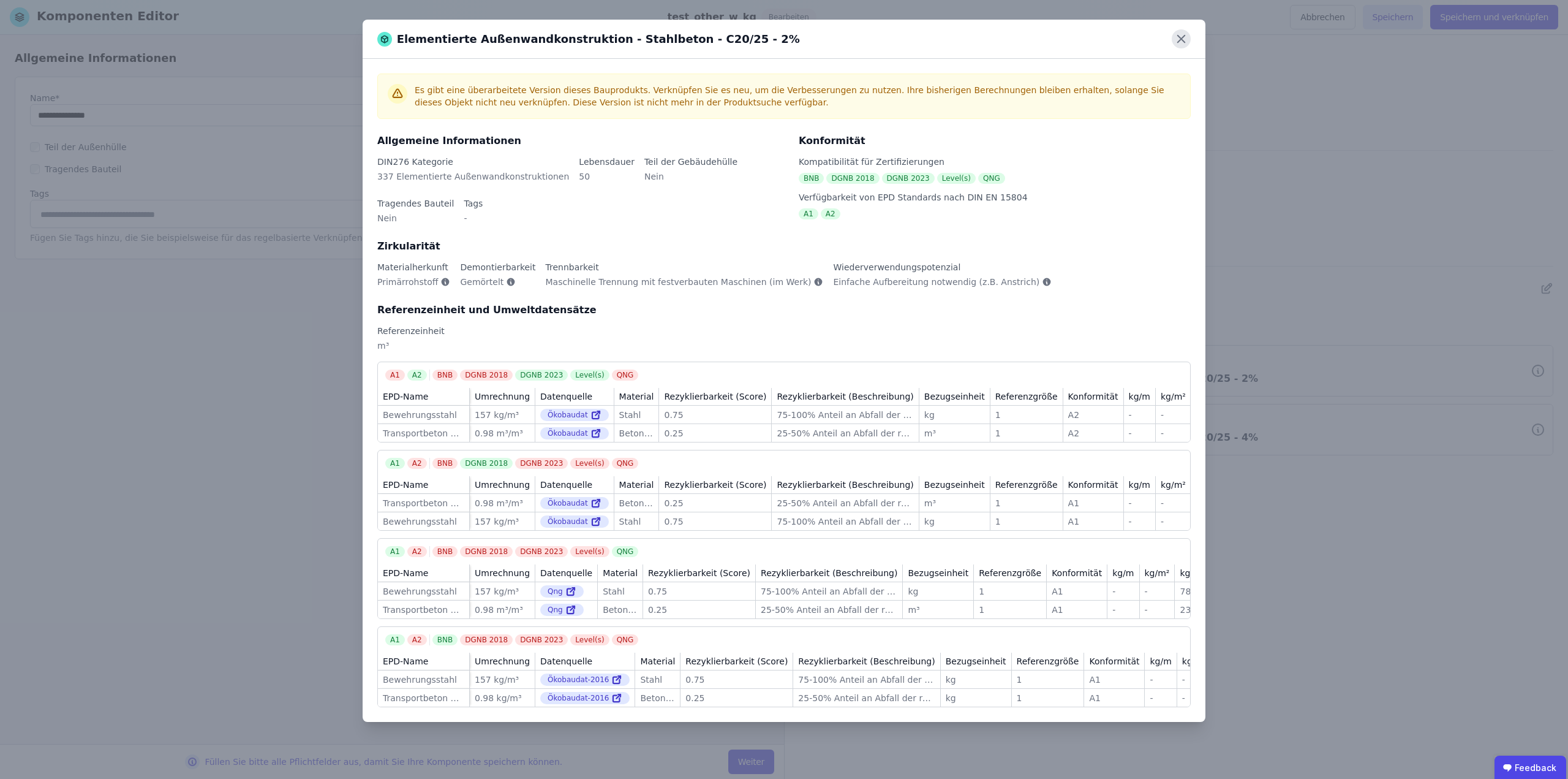
click at [1179, 39] on icon at bounding box center [1181, 39] width 19 height 19
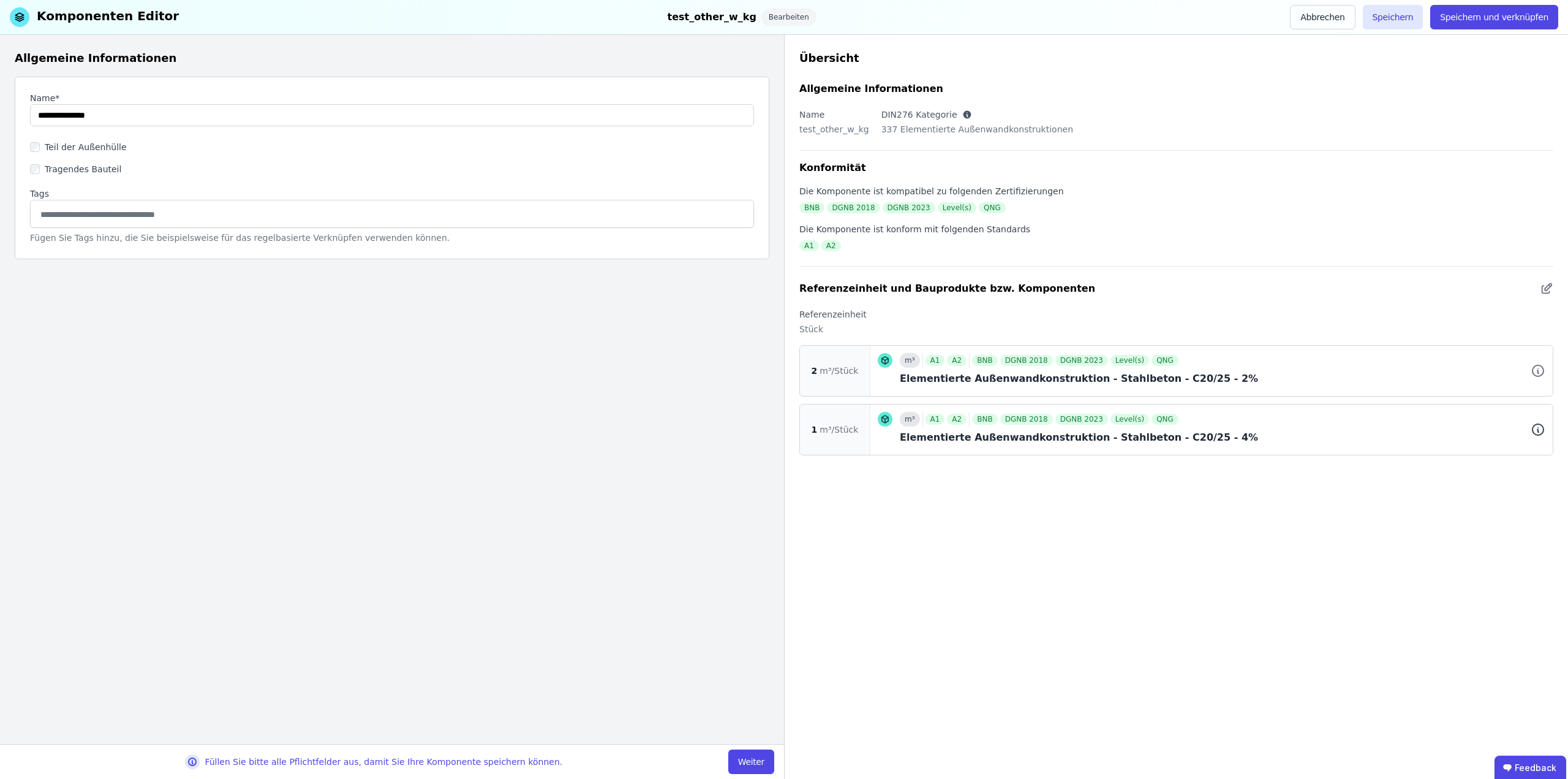
click at [1543, 431] on icon at bounding box center [1539, 430] width 11 height 11
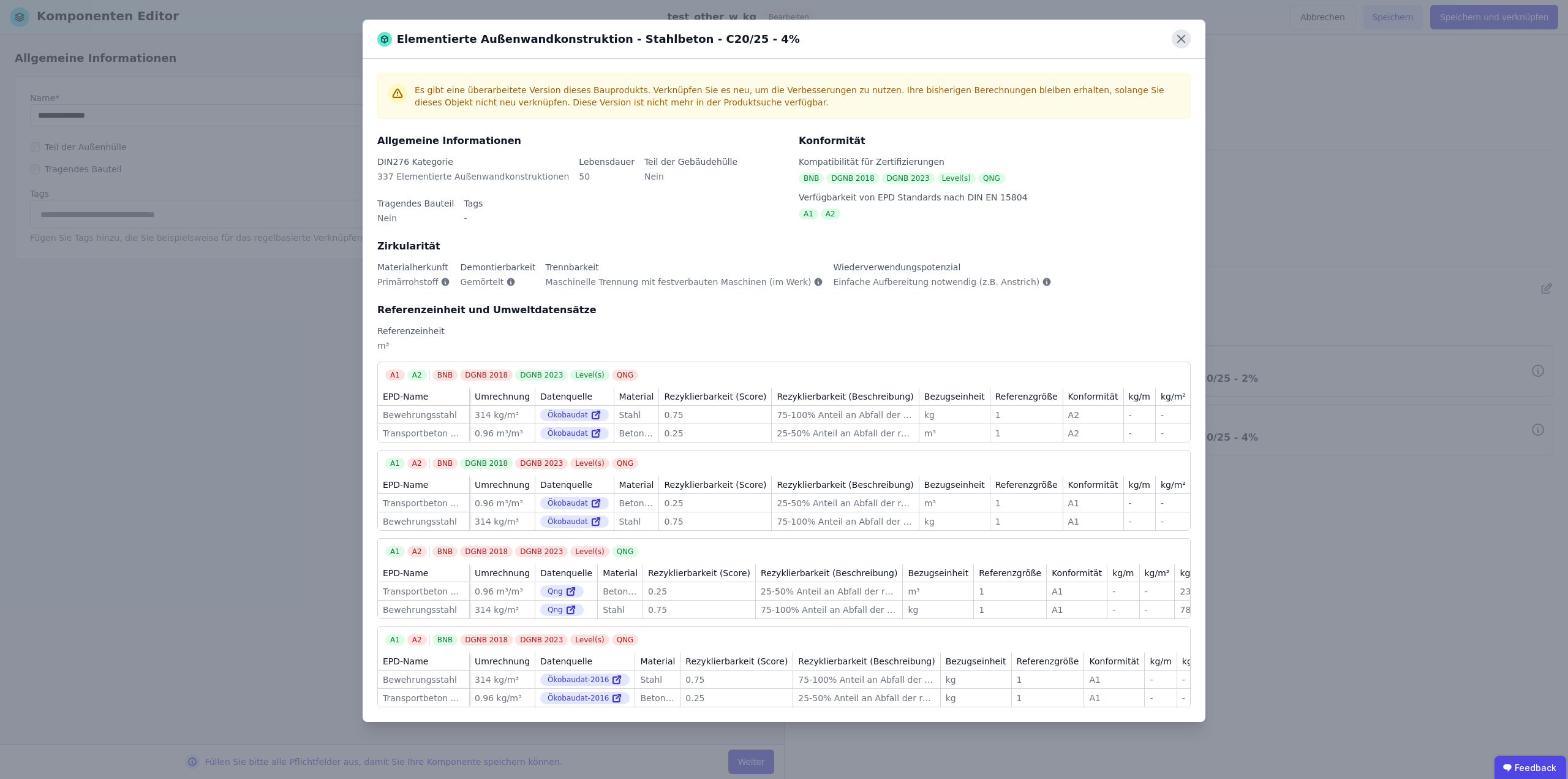
click at [1179, 33] on icon at bounding box center [1181, 39] width 19 height 19
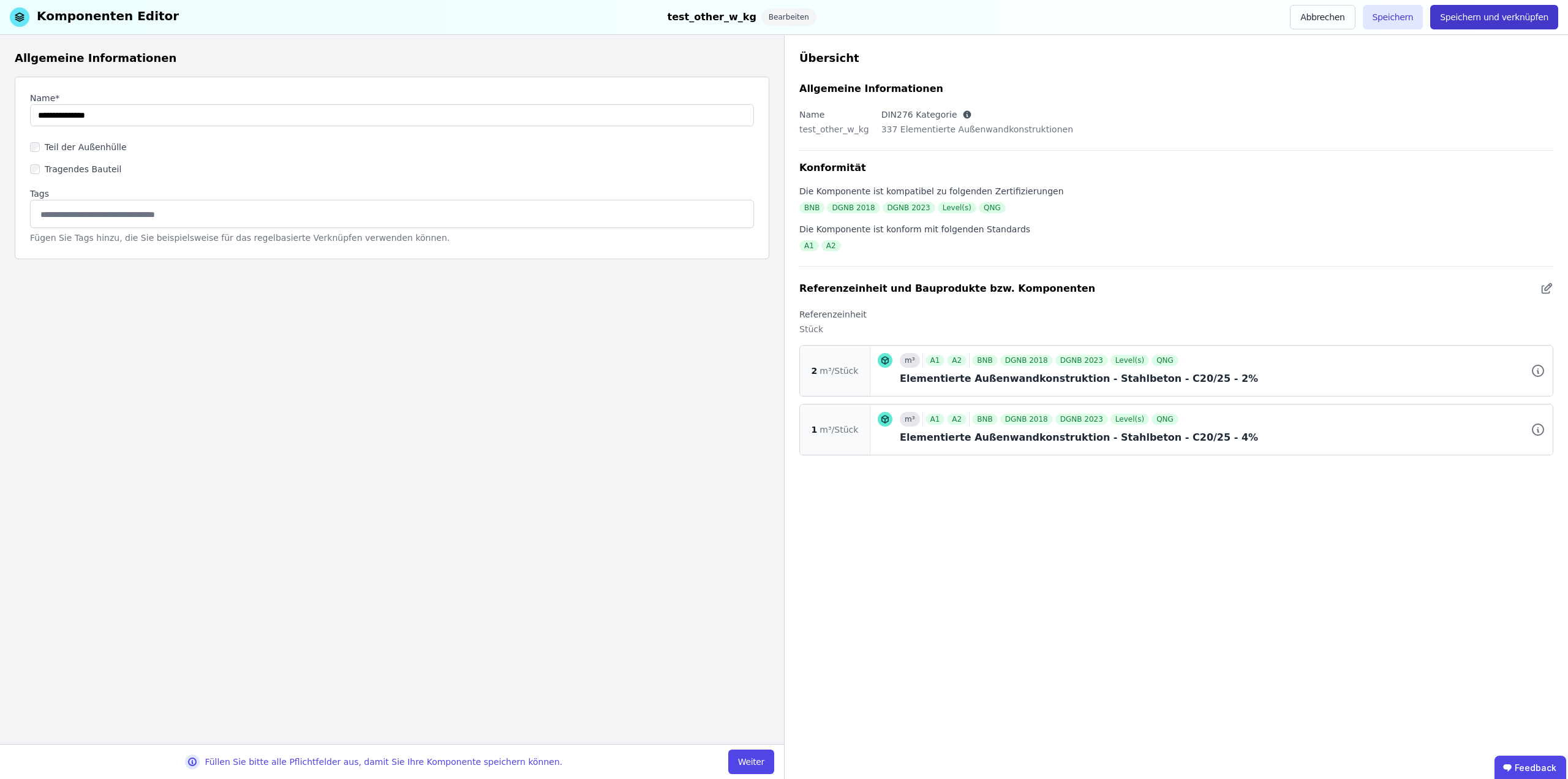
click at [1462, 21] on button "Speichern und verknüpfen" at bounding box center [1495, 17] width 128 height 25
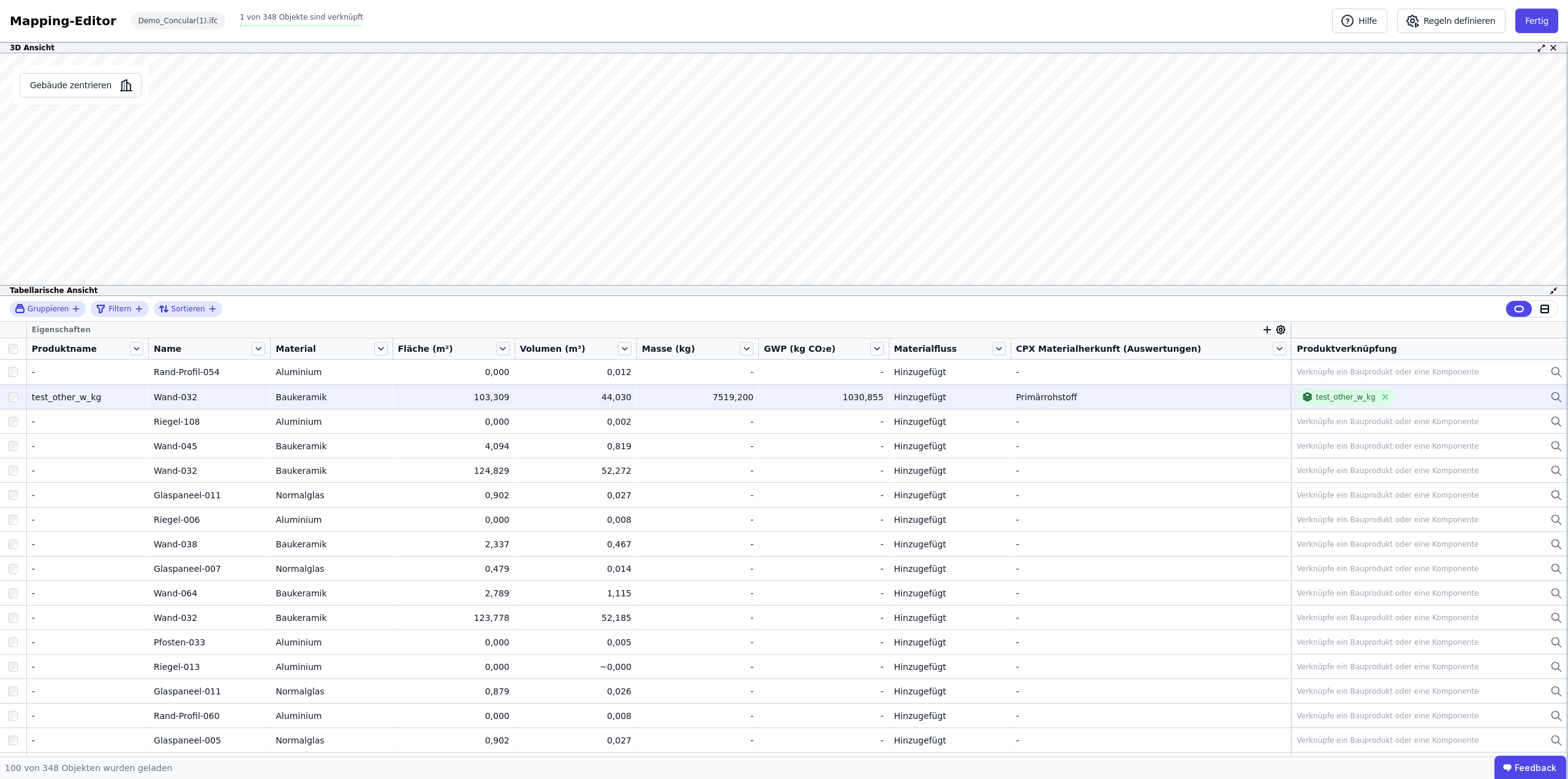
click at [1540, 37] on div "Mapping-Editor Hilfe Regeln definieren Fertig Demo_Concular(1).ifc 1 von 348 Ob…" at bounding box center [784, 21] width 1568 height 42
click at [1541, 22] on button "Fertig" at bounding box center [1537, 21] width 43 height 25
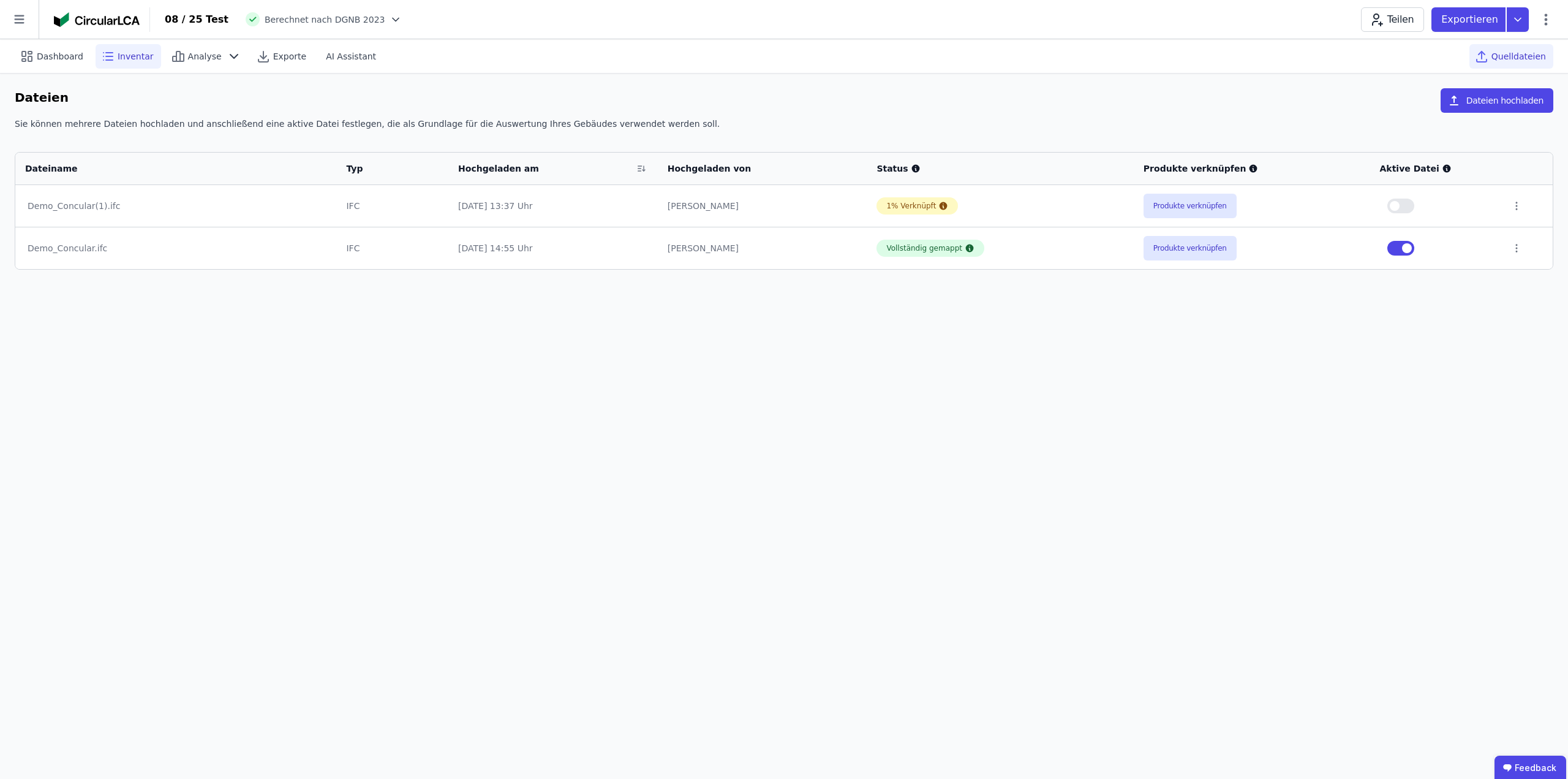
click at [143, 59] on span "Inventar" at bounding box center [136, 56] width 36 height 12
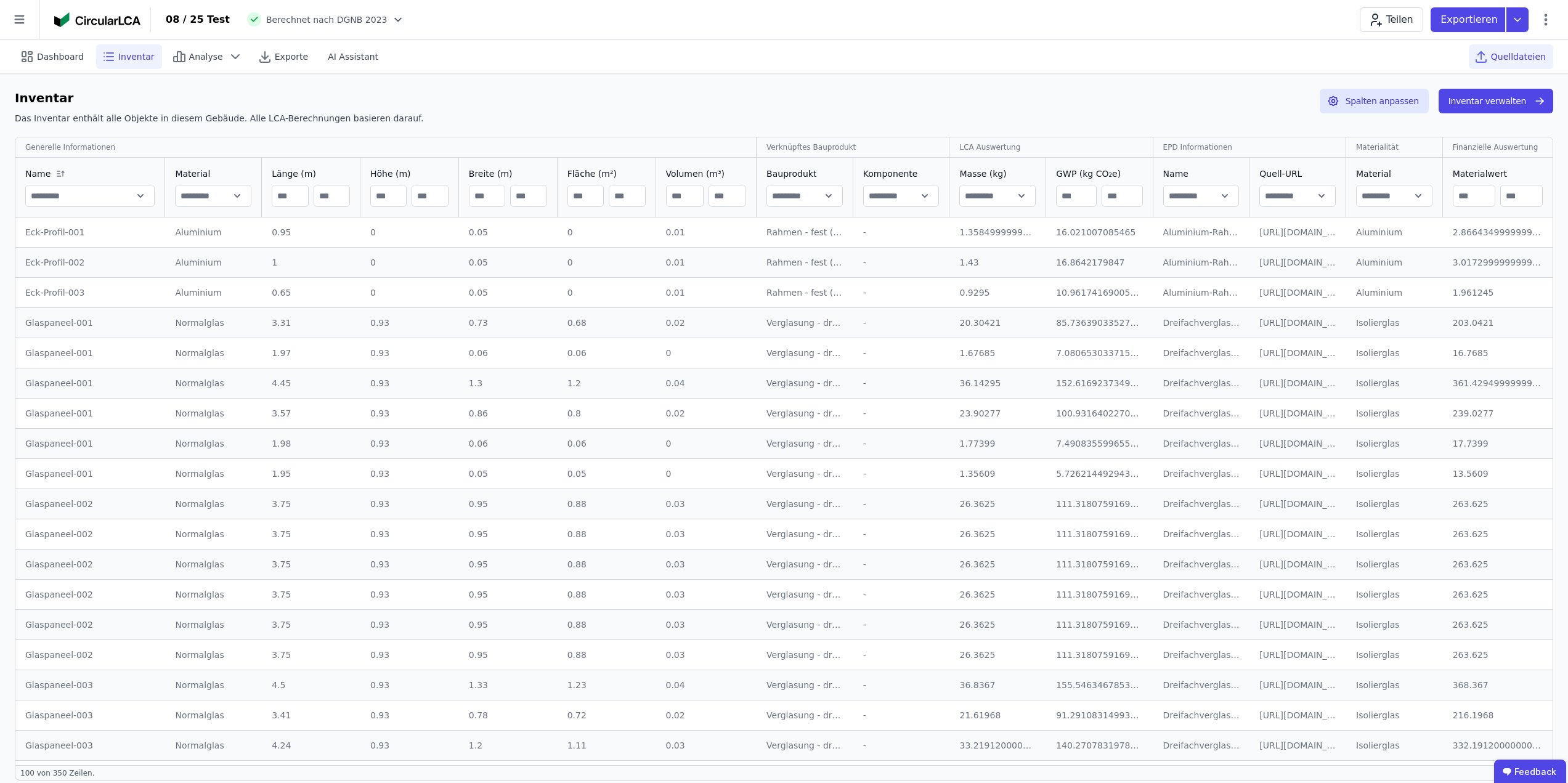
click at [1525, 58] on span "Quelldateien" at bounding box center [1518, 56] width 55 height 12
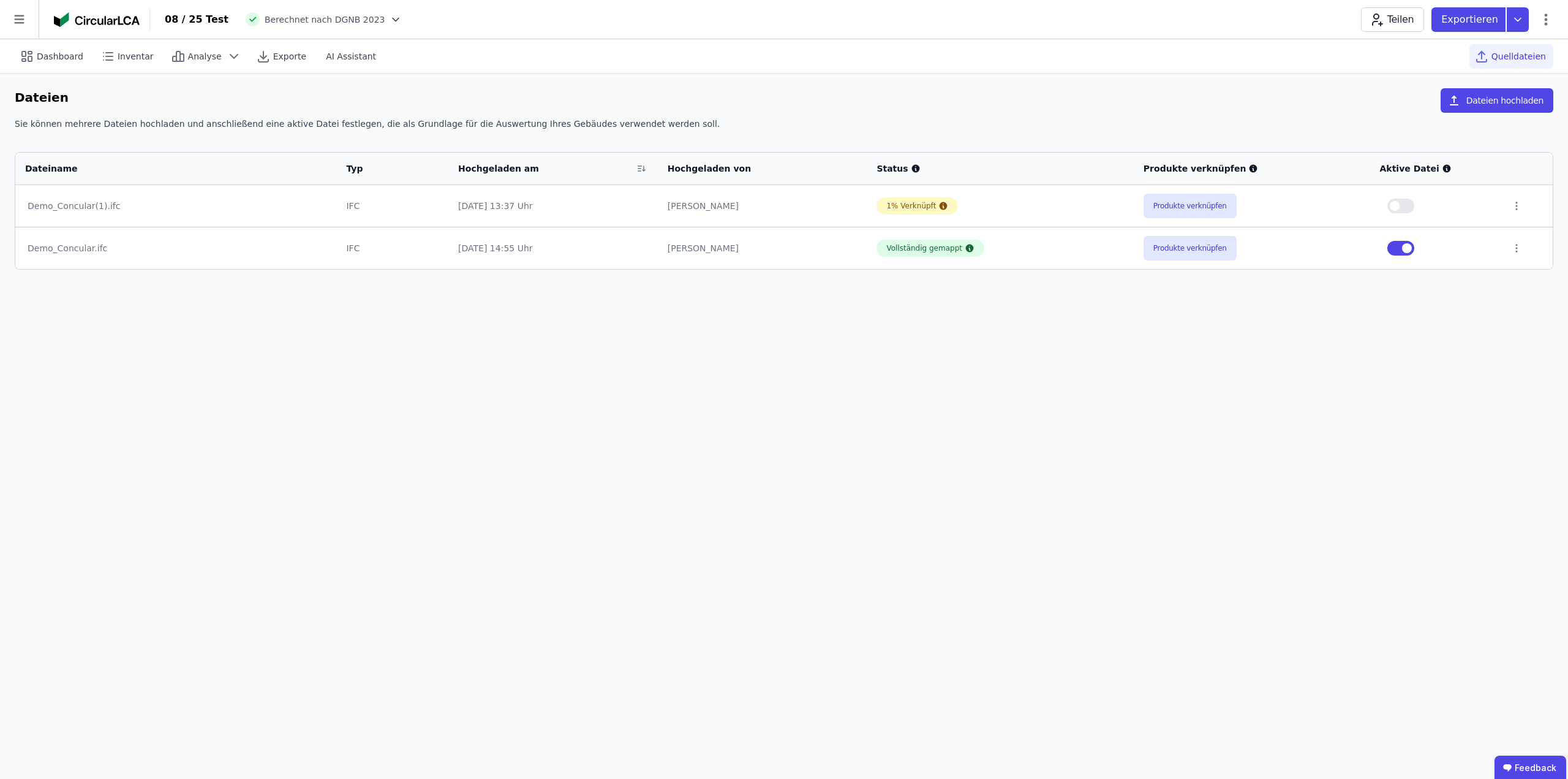
click at [1401, 203] on button "button" at bounding box center [1401, 206] width 27 height 14
click at [1401, 246] on button "button" at bounding box center [1401, 248] width 27 height 14
click at [123, 54] on span "Inventar" at bounding box center [136, 56] width 36 height 12
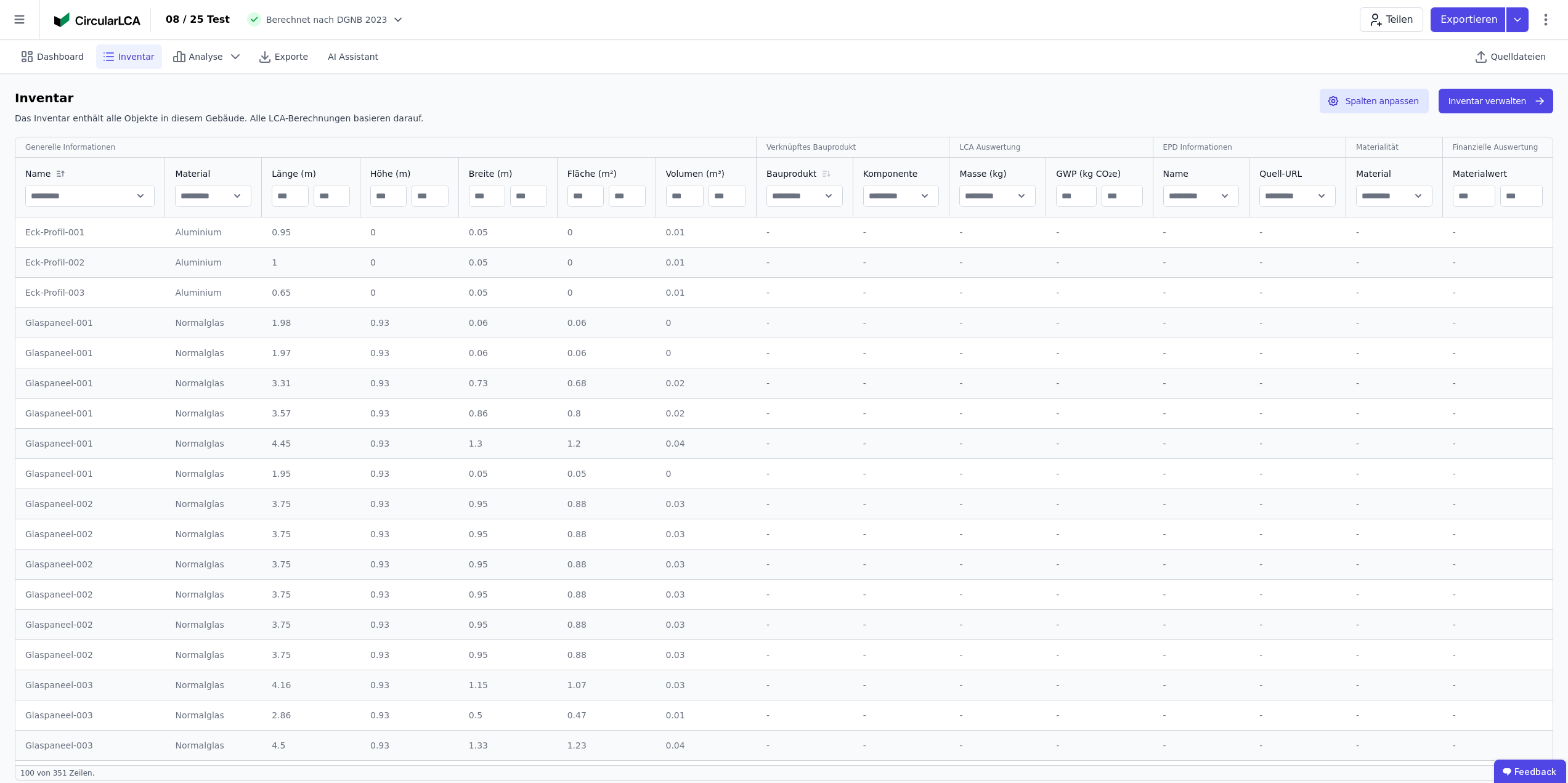
click at [821, 174] on icon at bounding box center [826, 174] width 14 height 10
click at [826, 172] on icon at bounding box center [826, 174] width 14 height 10
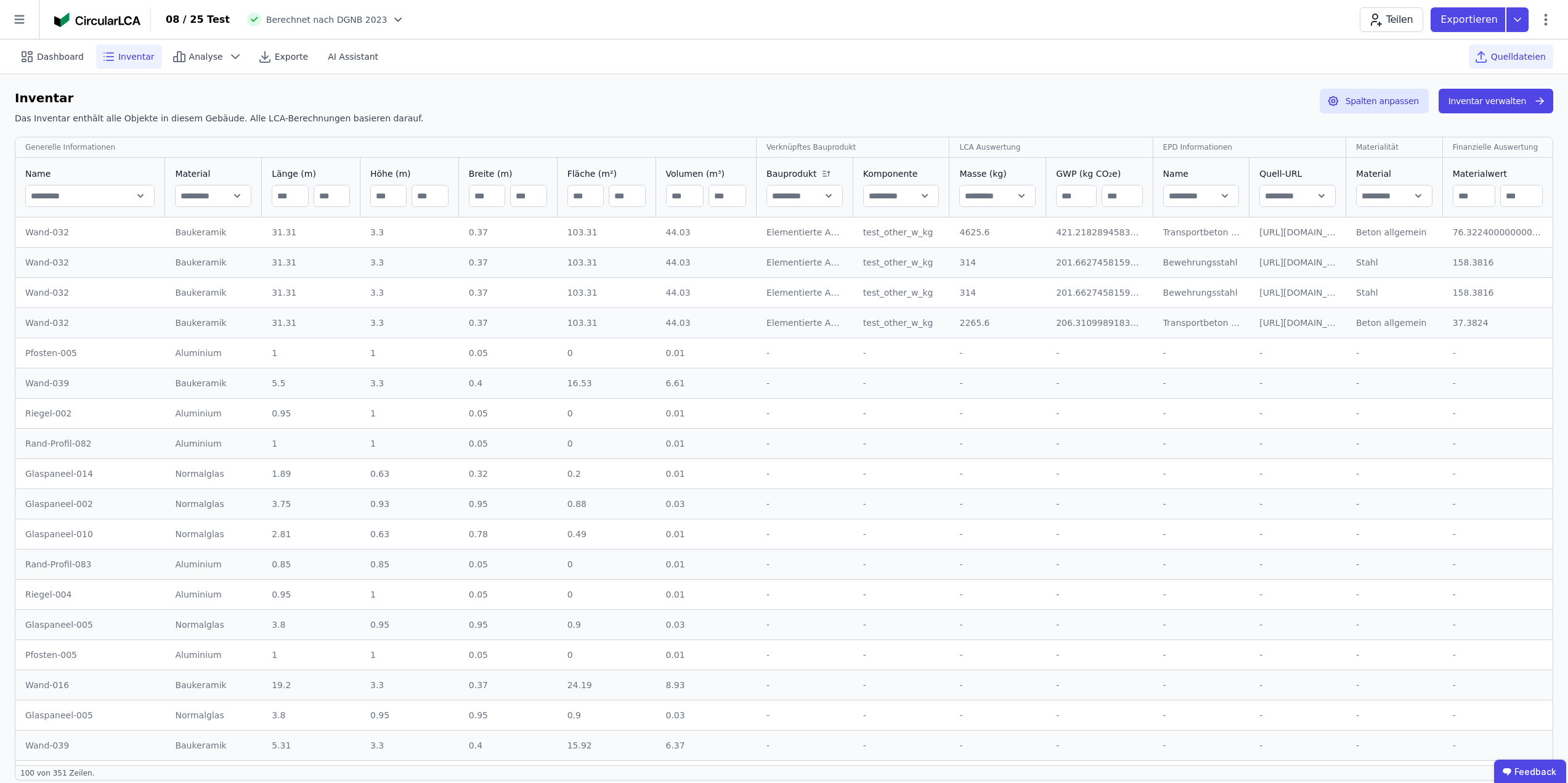
click at [1513, 50] on span "Quelldateien" at bounding box center [1518, 56] width 55 height 12
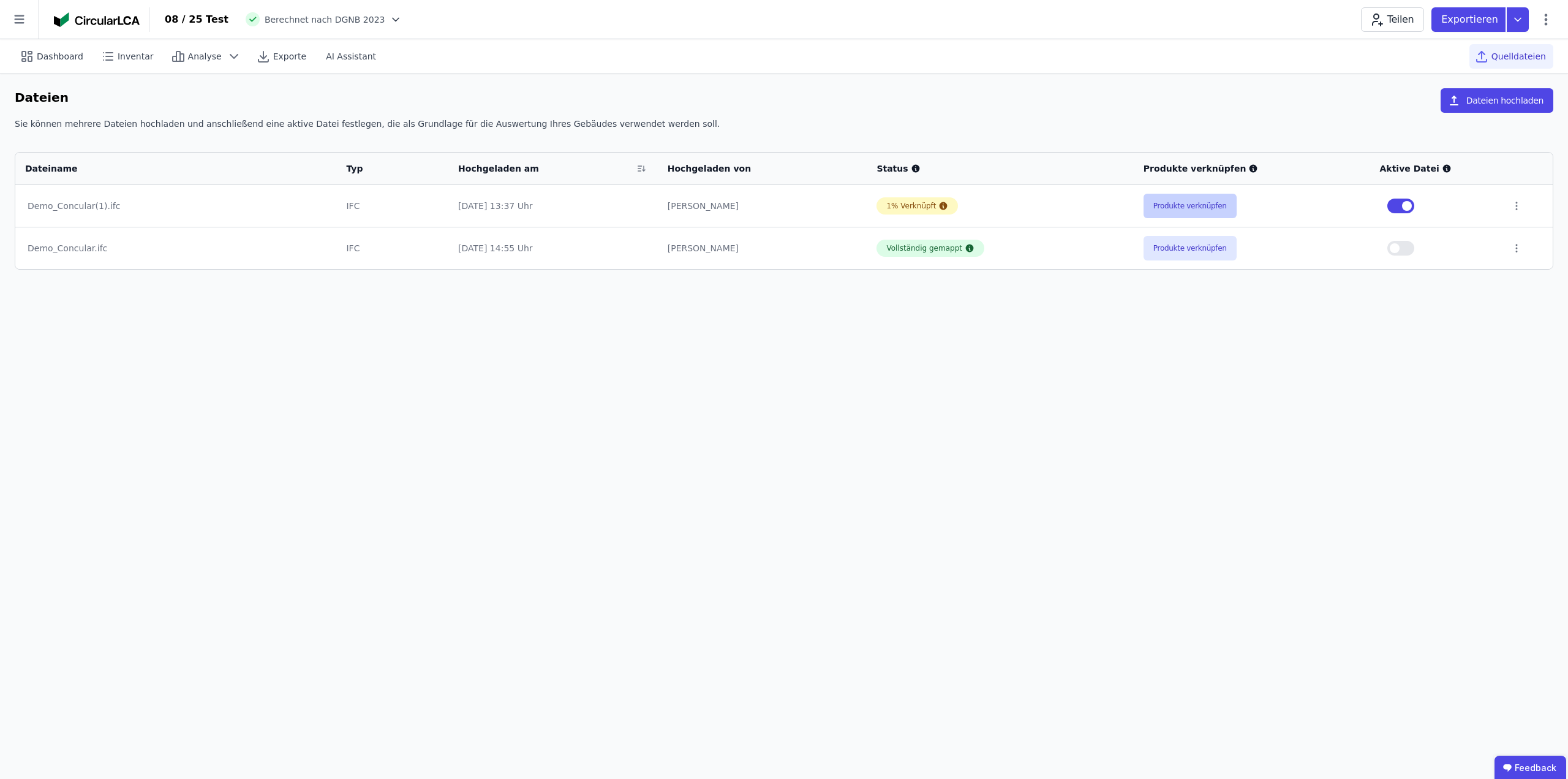
click at [1204, 205] on button "Produkte verknüpfen" at bounding box center [1190, 206] width 93 height 25
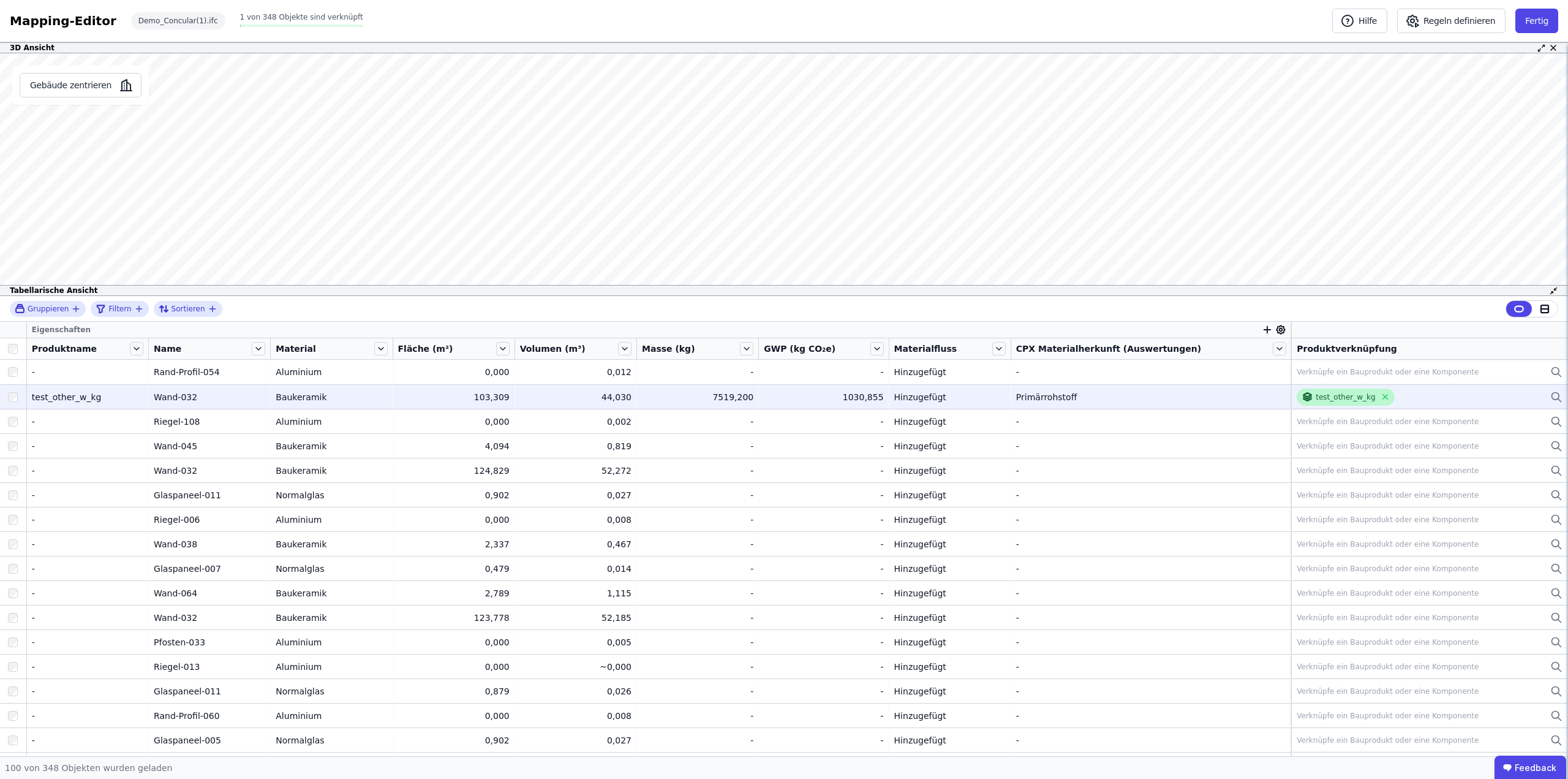
click at [1320, 395] on div "test_other_w_kg" at bounding box center [1346, 397] width 60 height 10
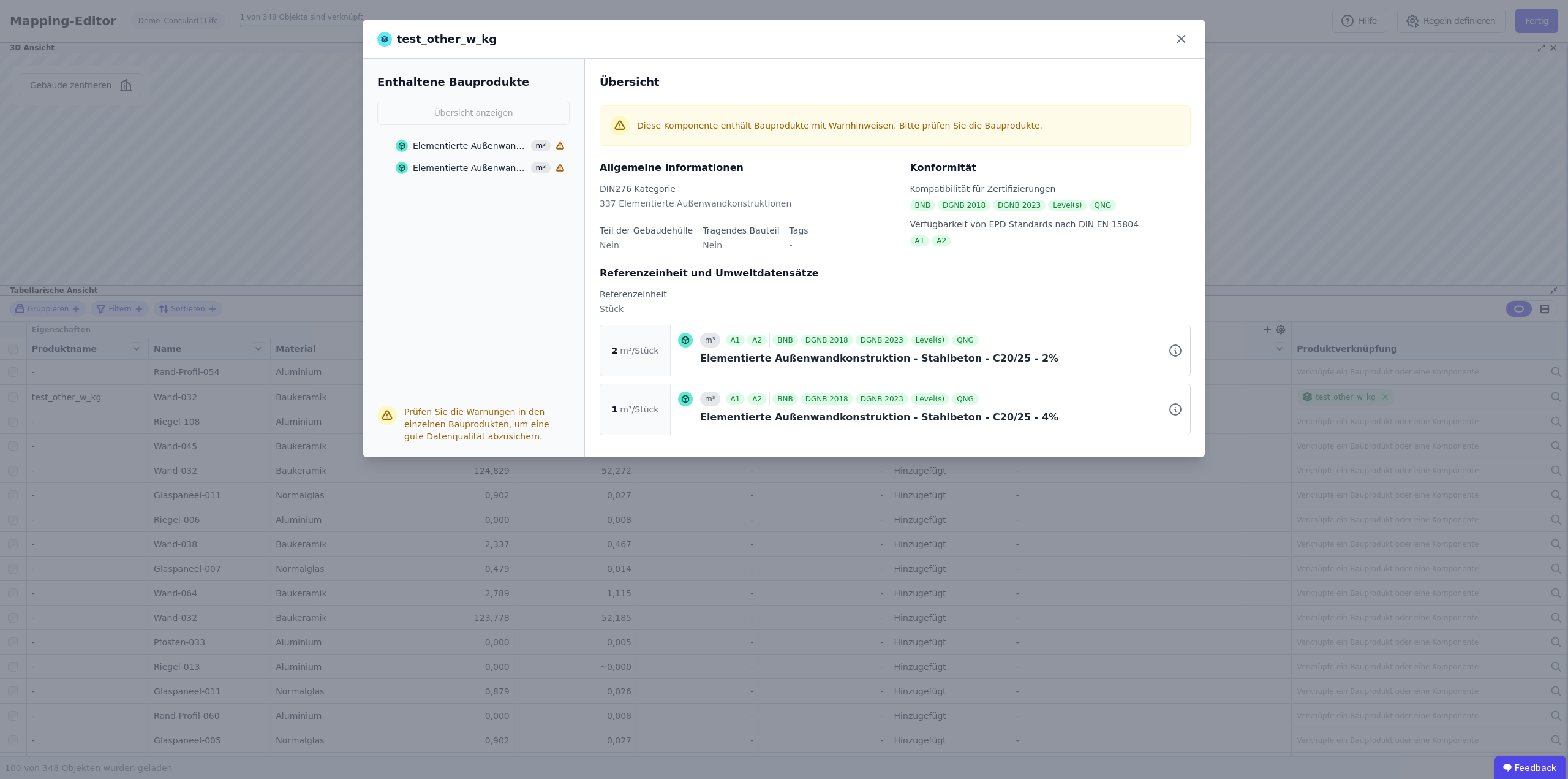
click at [772, 403] on div "BNB" at bounding box center [785, 399] width 26 height 11
click at [1180, 407] on icon at bounding box center [1176, 409] width 14 height 14
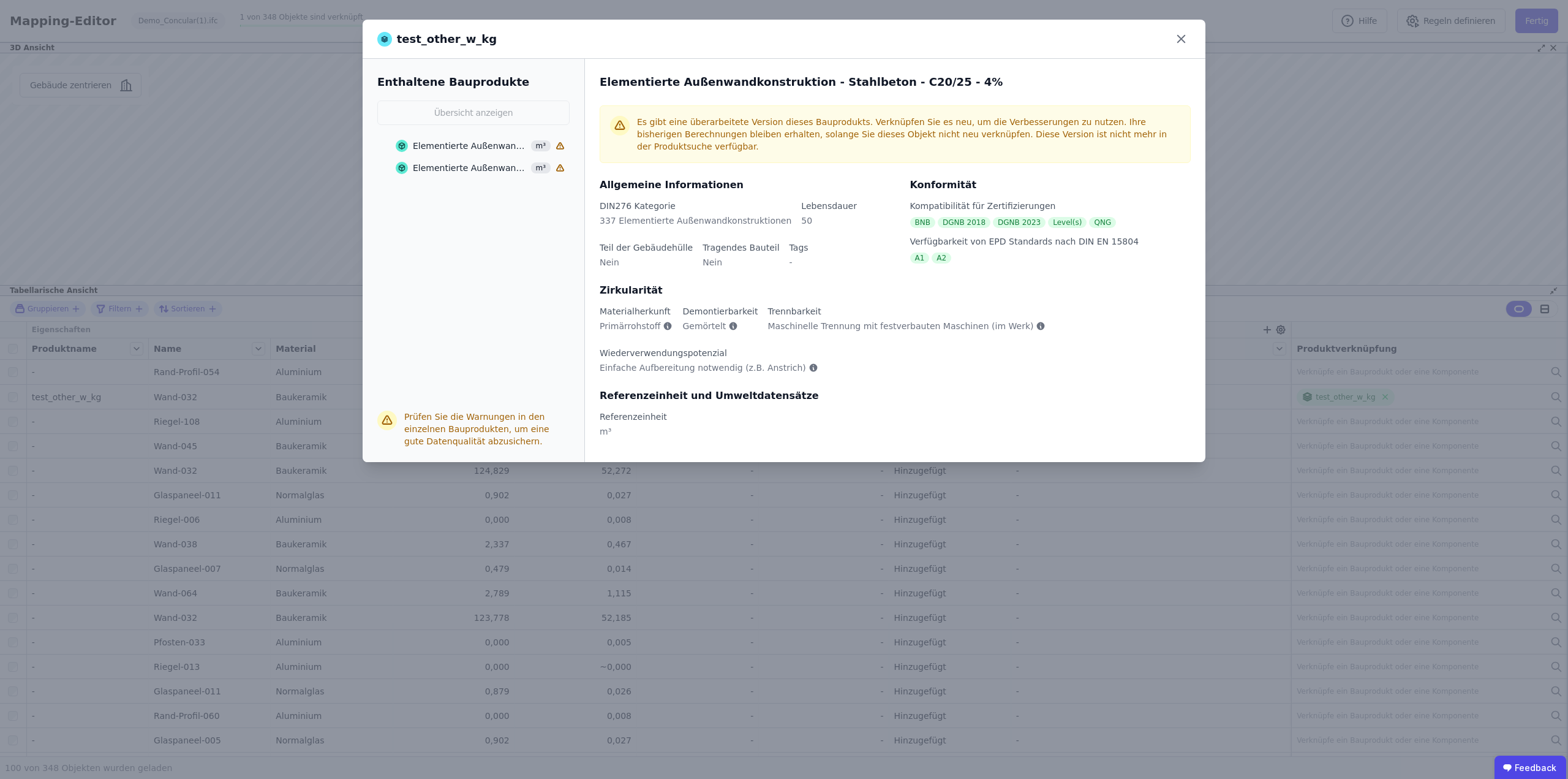
click at [470, 164] on div "Elementierte Außenwandkonstruktion - Stahlbeton - C20/25 - 4%" at bounding box center [470, 167] width 115 height 12
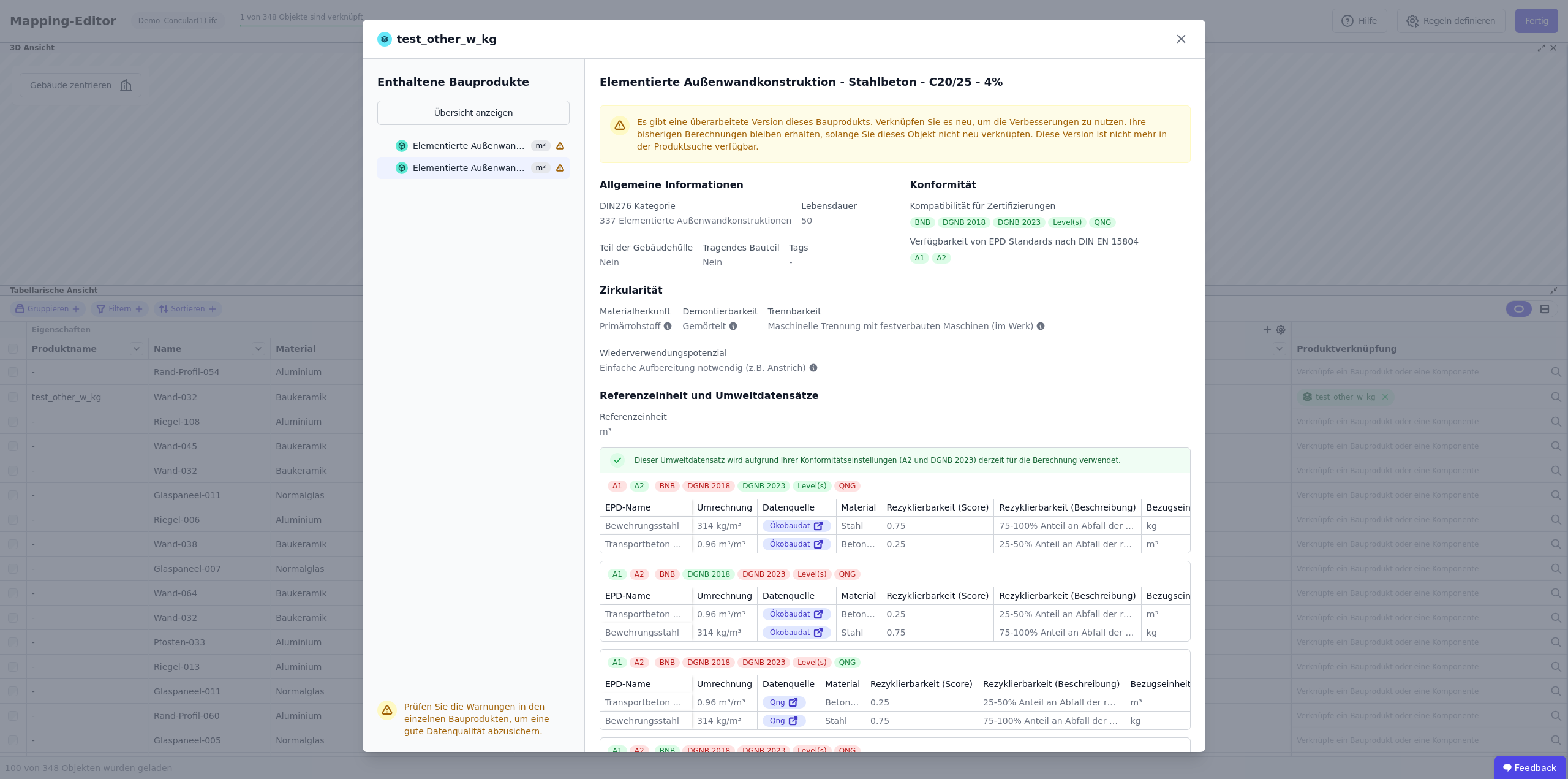
click at [481, 144] on div "Elementierte Außenwandkonstruktion - Stahlbeton - C20/25 - 2%" at bounding box center [470, 145] width 115 height 12
click at [1182, 37] on icon at bounding box center [1181, 39] width 19 height 19
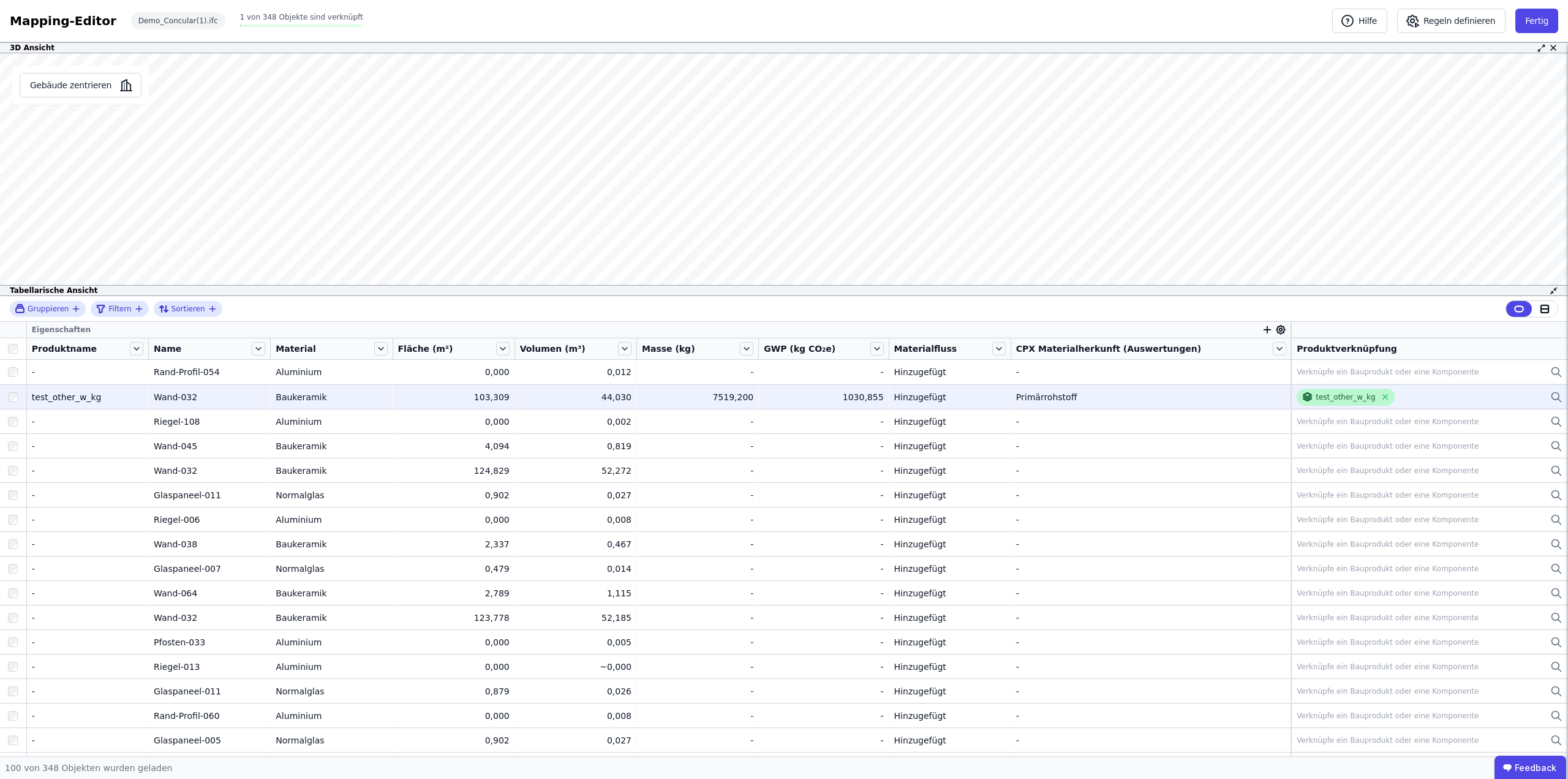
click at [1322, 399] on div "test_other_w_kg" at bounding box center [1346, 397] width 60 height 10
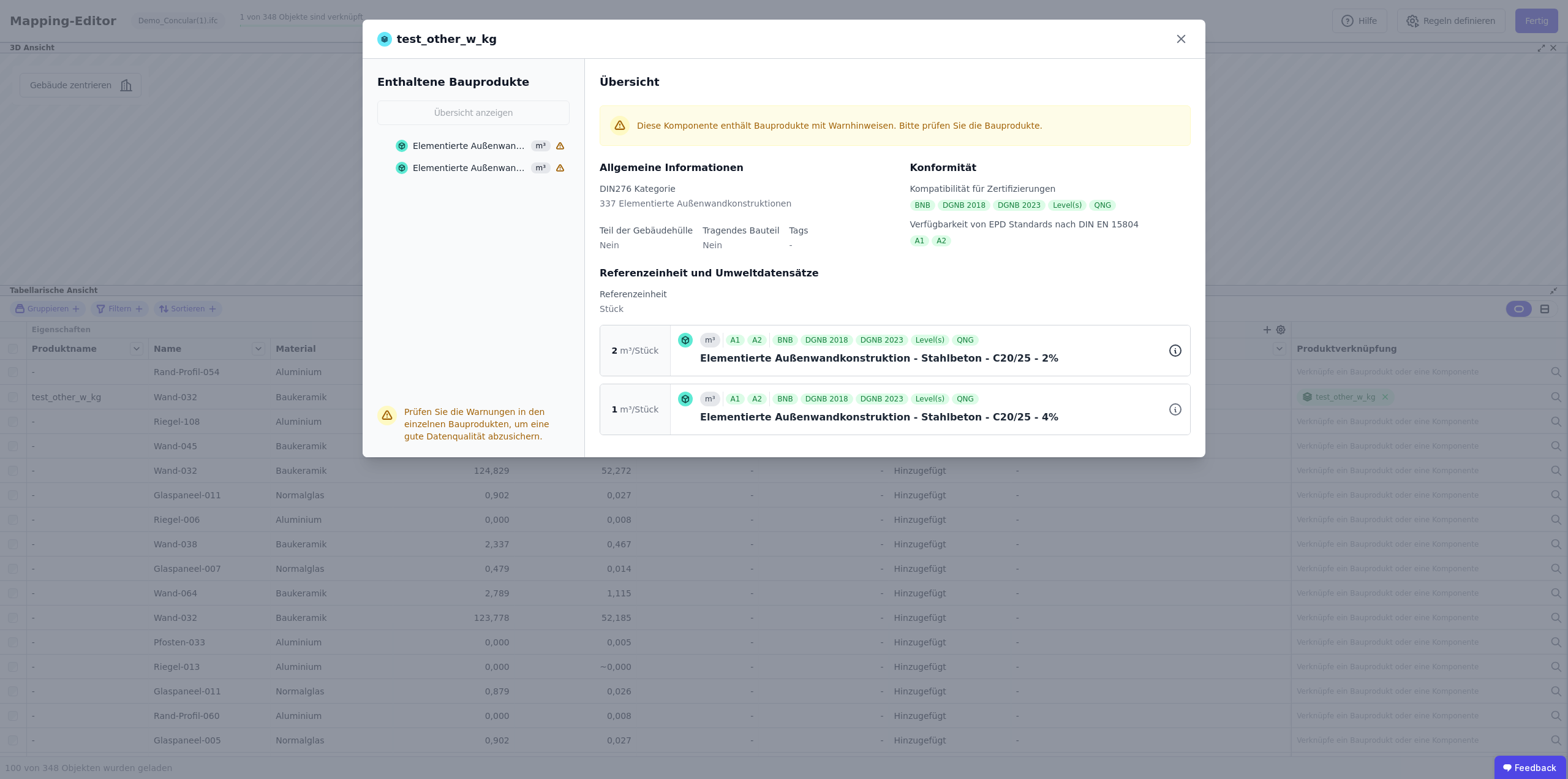
click at [1171, 350] on icon at bounding box center [1176, 351] width 11 height 11
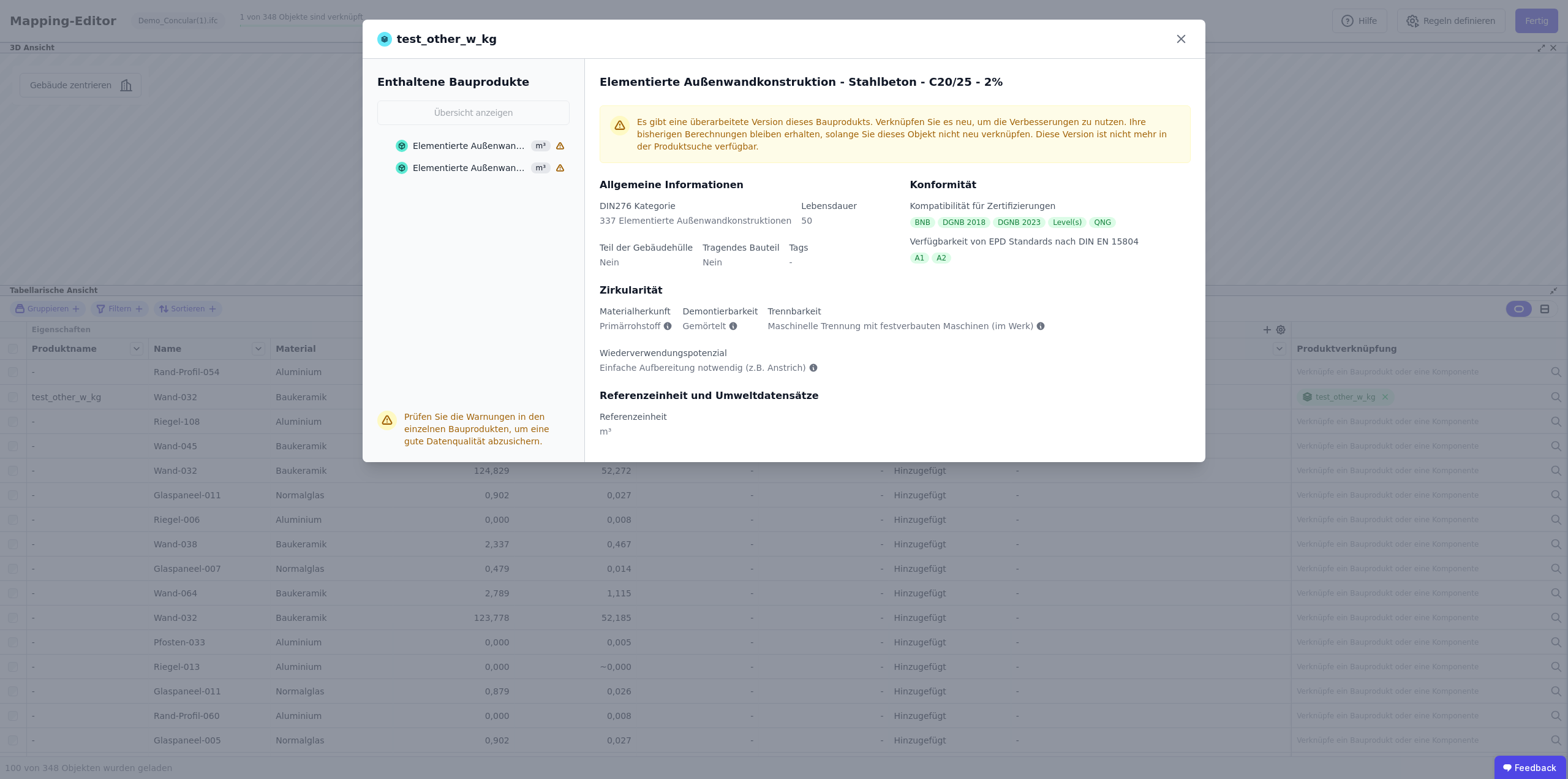
click at [470, 148] on div "Elementierte Außenwandkonstruktion - Stahlbeton - C20/25 - 2%" at bounding box center [470, 145] width 115 height 12
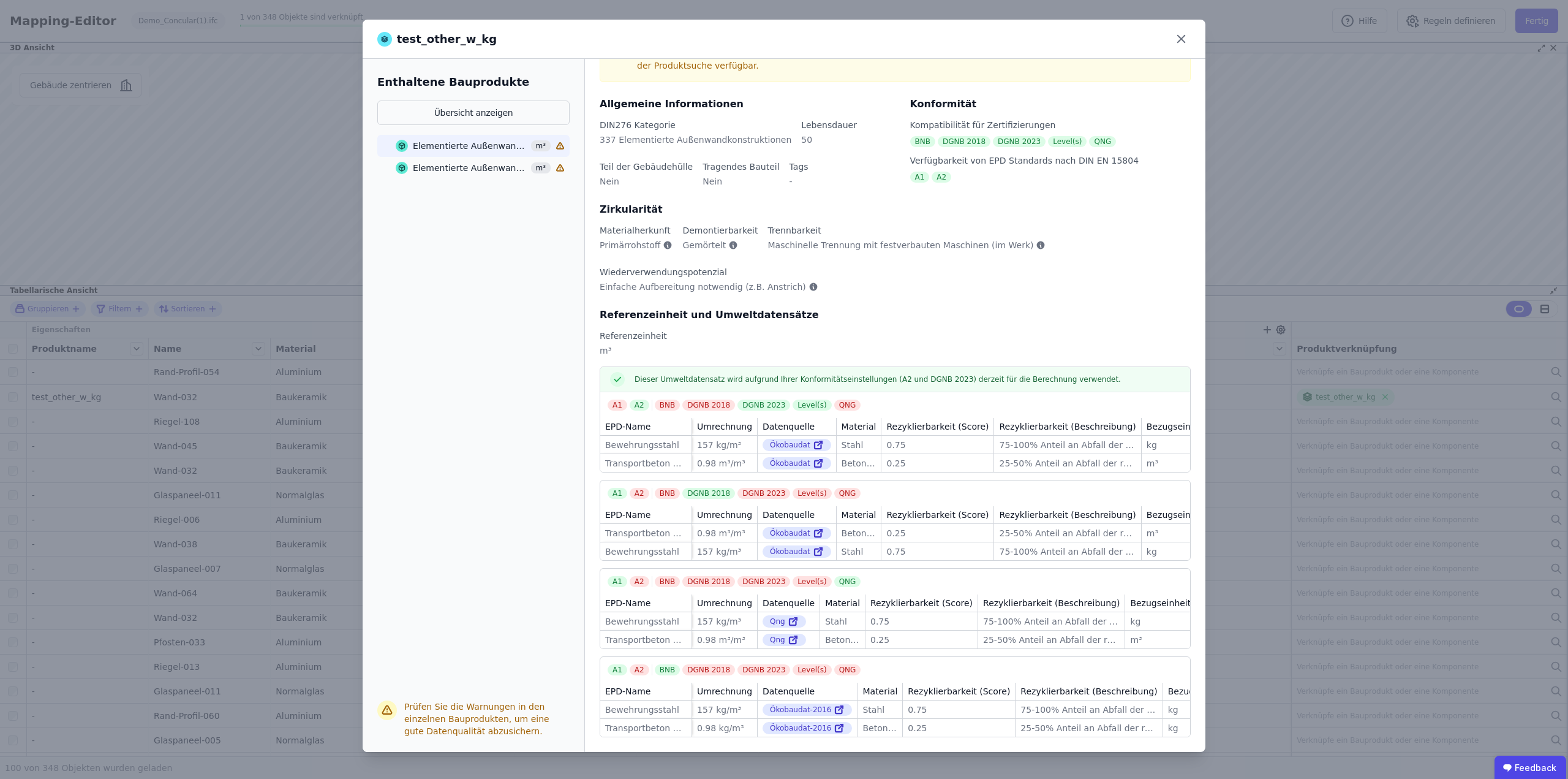
scroll to position [84, 0]
click at [477, 112] on button "Übersicht anzeigen" at bounding box center [473, 112] width 192 height 25
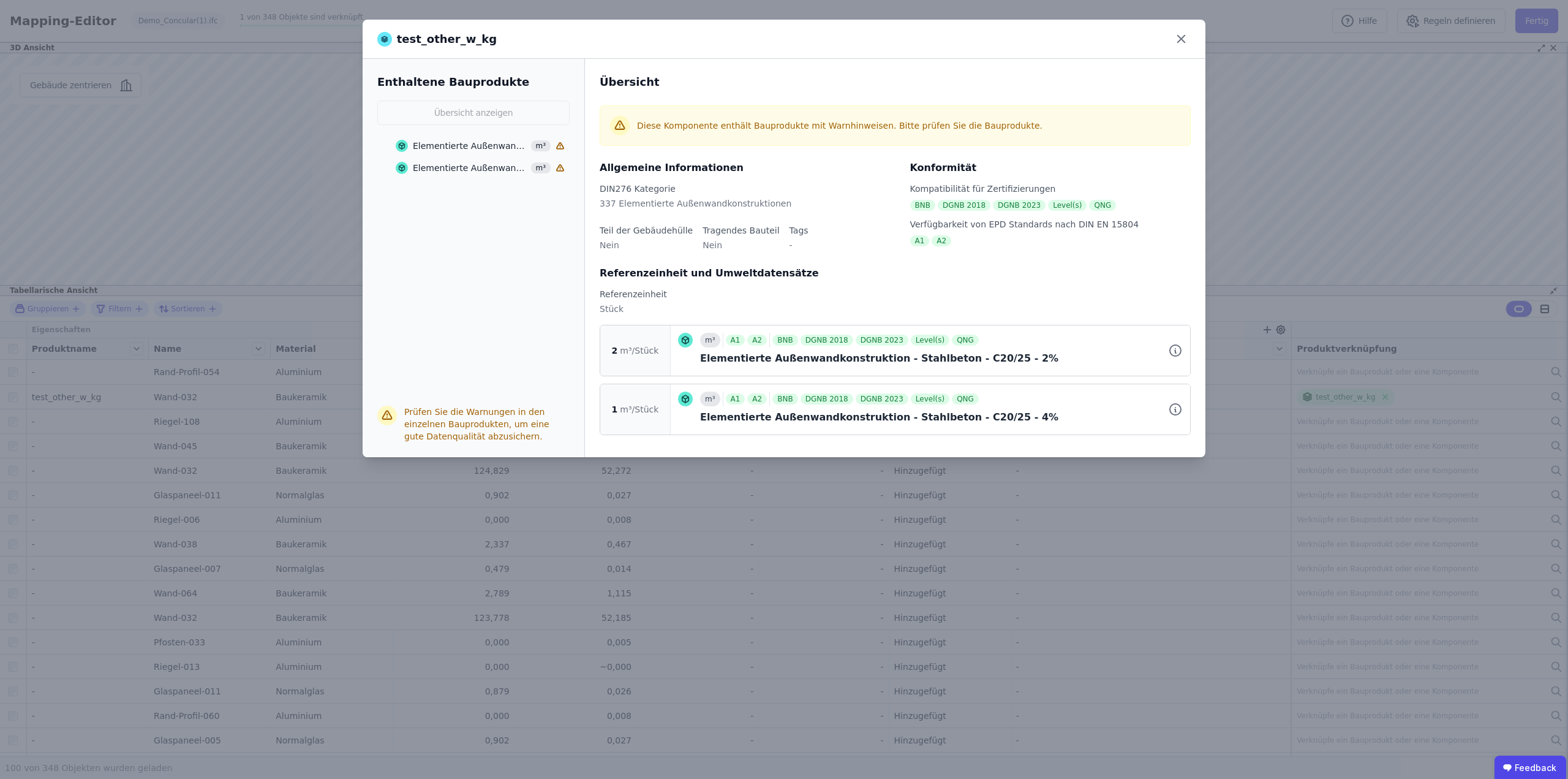
scroll to position [0, 0]
click at [473, 142] on div "Elementierte Außenwandkonstruktion - Stahlbeton - C20/25 - 2%" at bounding box center [470, 145] width 115 height 12
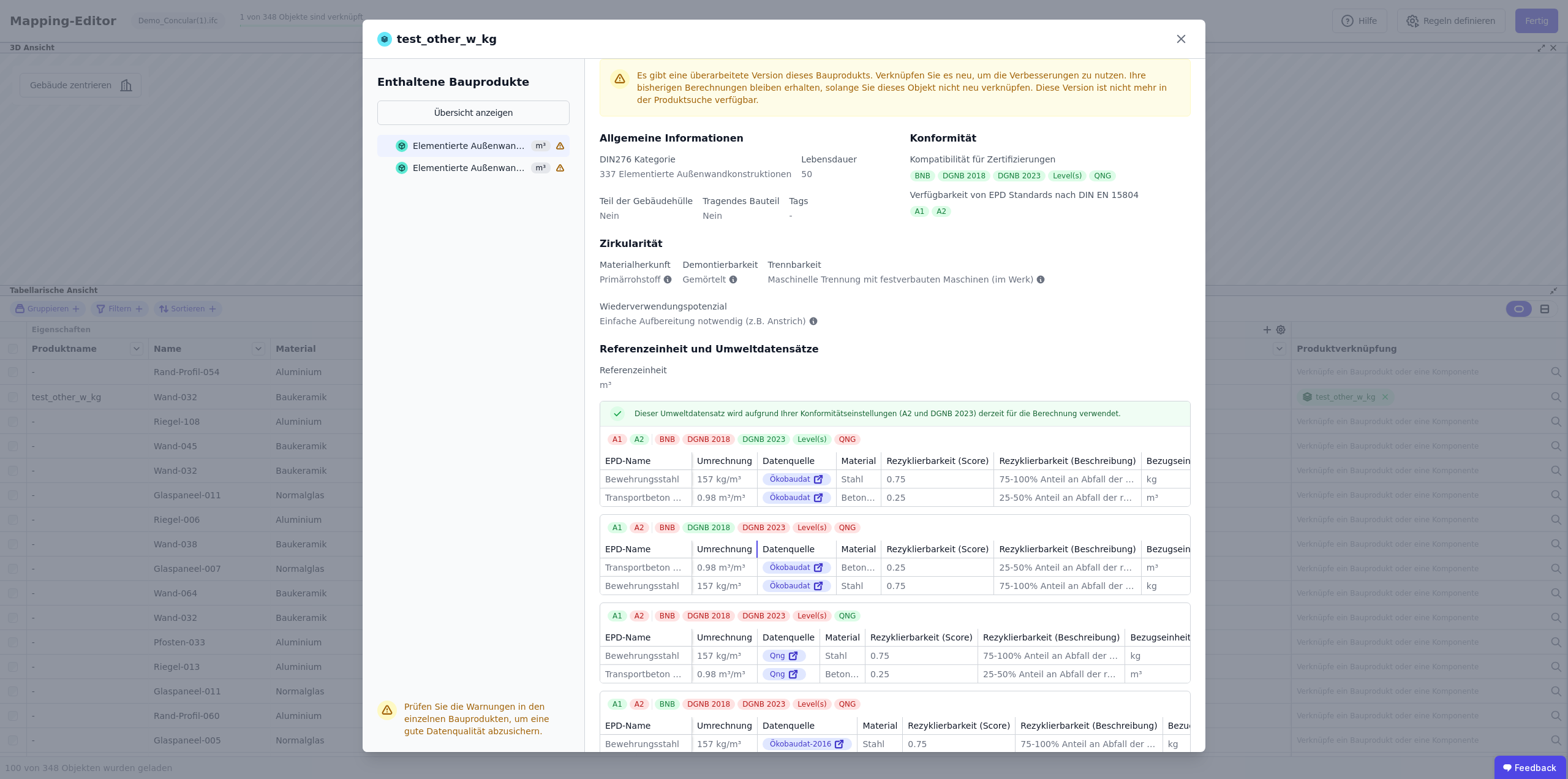
scroll to position [84, 0]
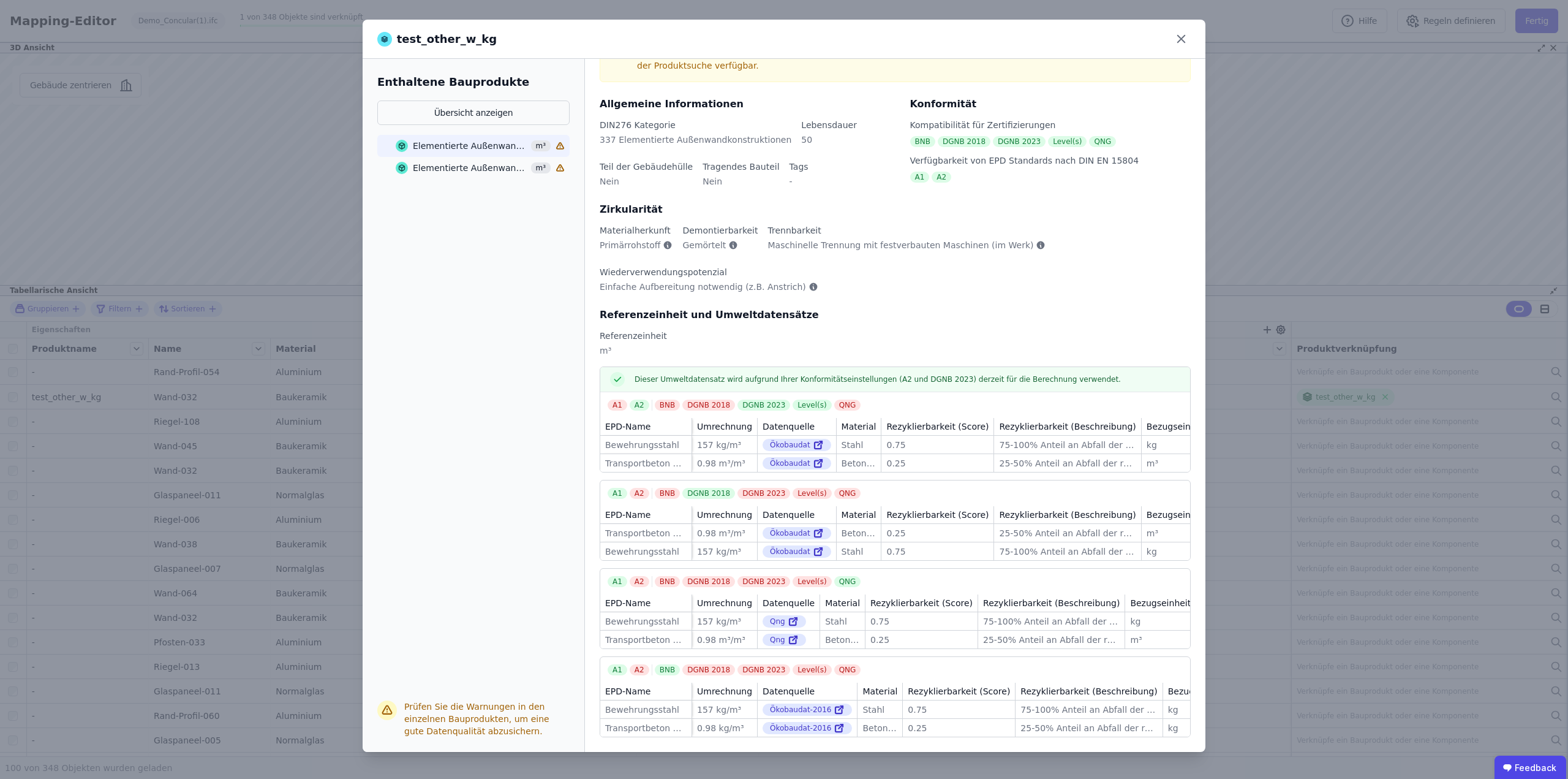
click at [478, 163] on div "Elementierte Außenwandkonstruktion - Stahlbeton - C20/25 - 4%" at bounding box center [470, 167] width 115 height 12
click at [491, 145] on div "Elementierte Außenwandkonstruktion - Stahlbeton - C20/25 - 2%" at bounding box center [470, 145] width 115 height 12
click at [481, 170] on div "Elementierte Außenwandkonstruktion - Stahlbeton - C20/25 - 4%" at bounding box center [470, 167] width 115 height 12
click at [1179, 39] on icon at bounding box center [1181, 39] width 19 height 19
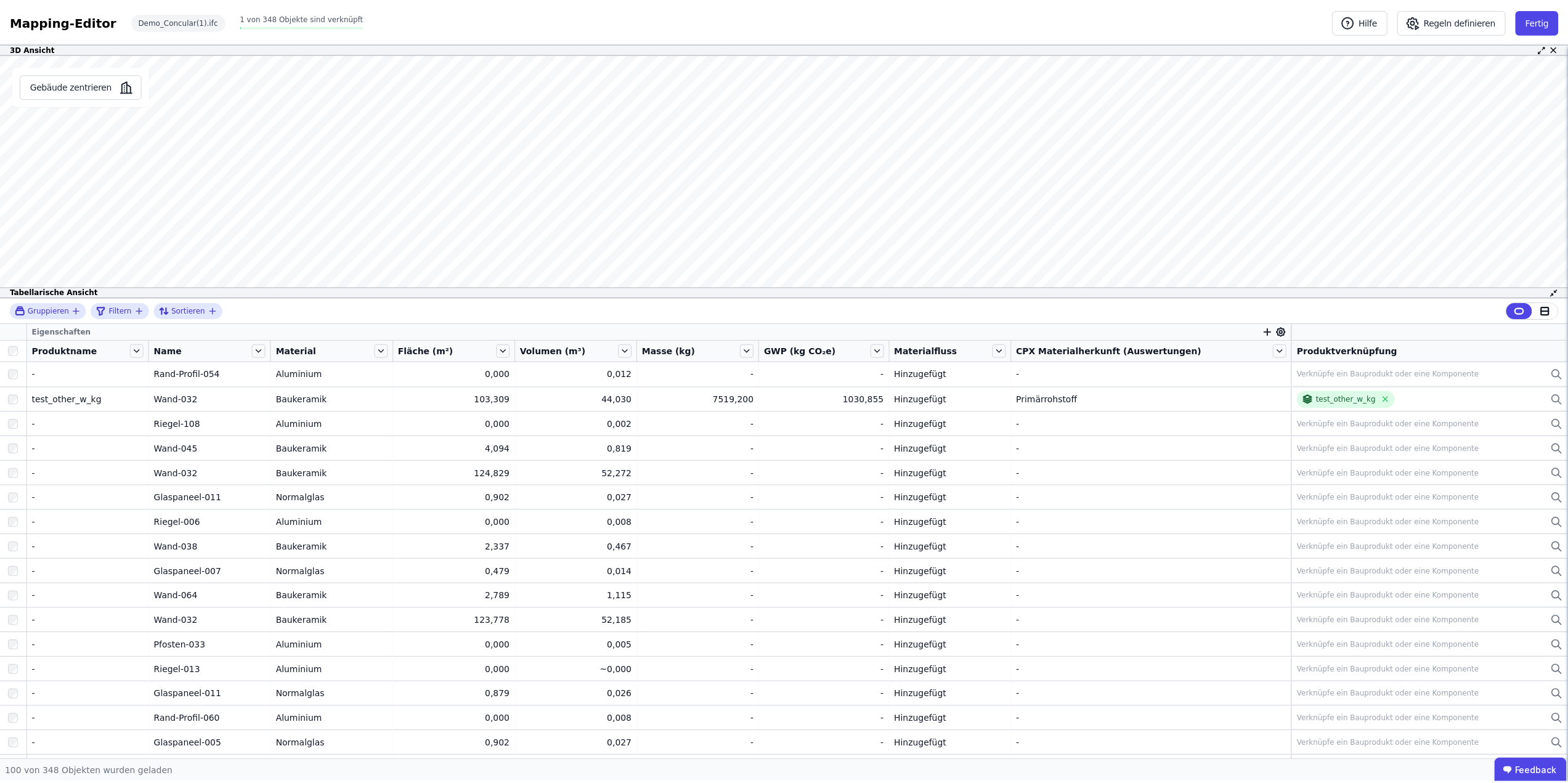
scroll to position [0, 0]
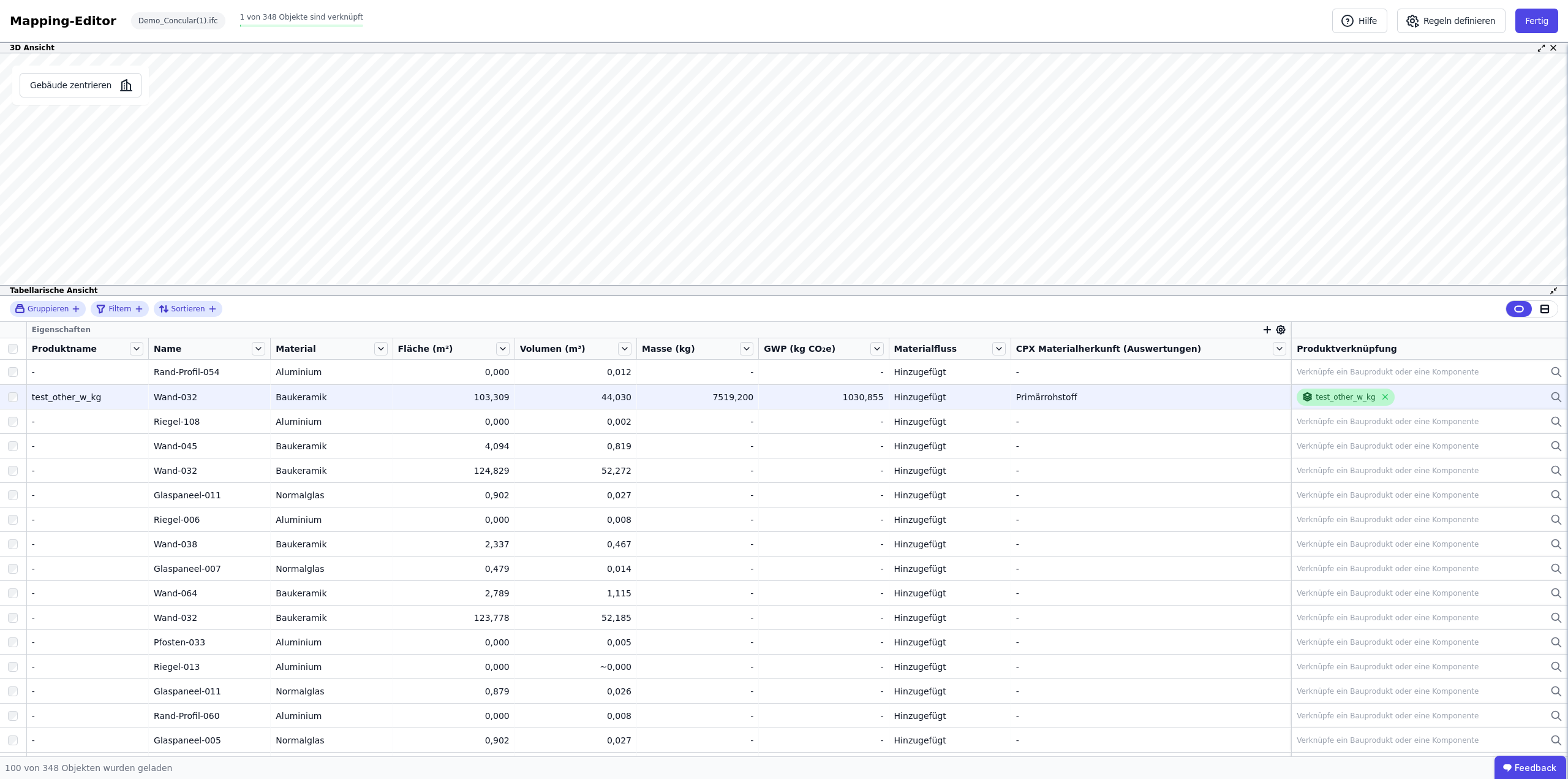
click at [1329, 395] on div "test_other_w_kg" at bounding box center [1346, 397] width 60 height 10
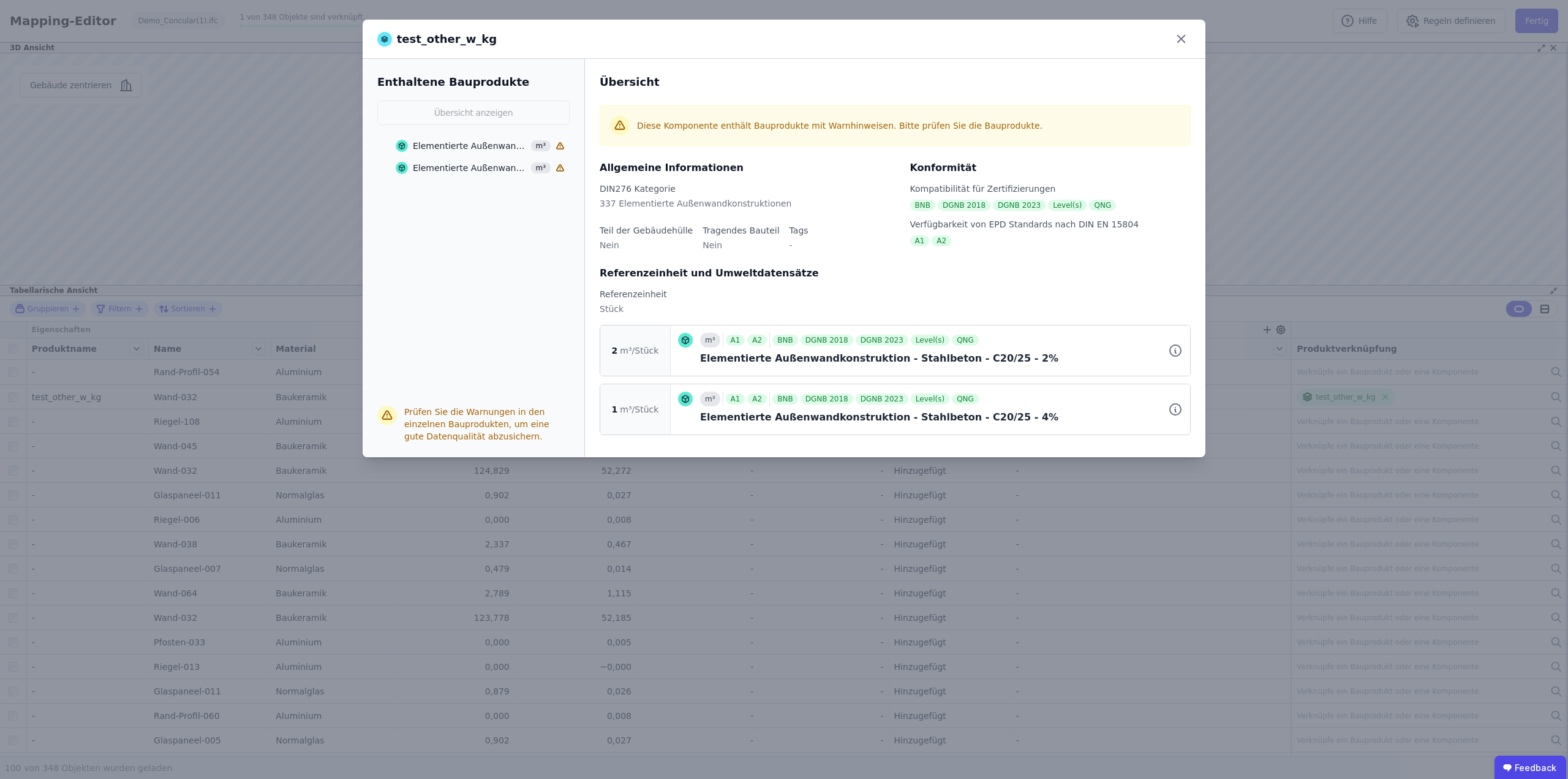
click at [466, 144] on div "Elementierte Außenwandkonstruktion - Stahlbeton - C20/25 - 2%" at bounding box center [470, 145] width 115 height 12
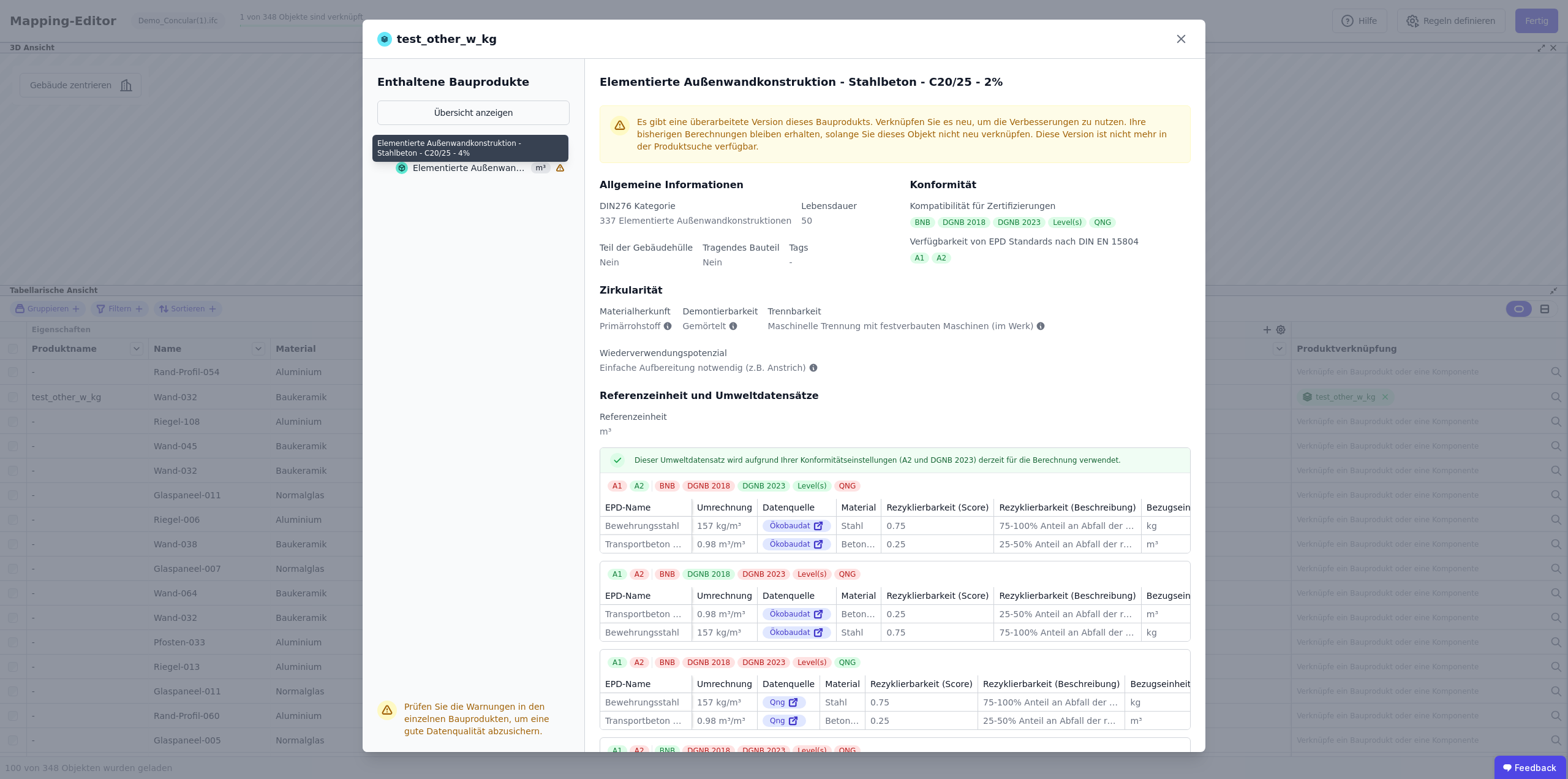
click at [475, 166] on div "Elementierte Außenwandkonstruktion - Stahlbeton - C20/25 - 4%" at bounding box center [470, 167] width 115 height 12
click at [1181, 37] on icon at bounding box center [1181, 39] width 19 height 19
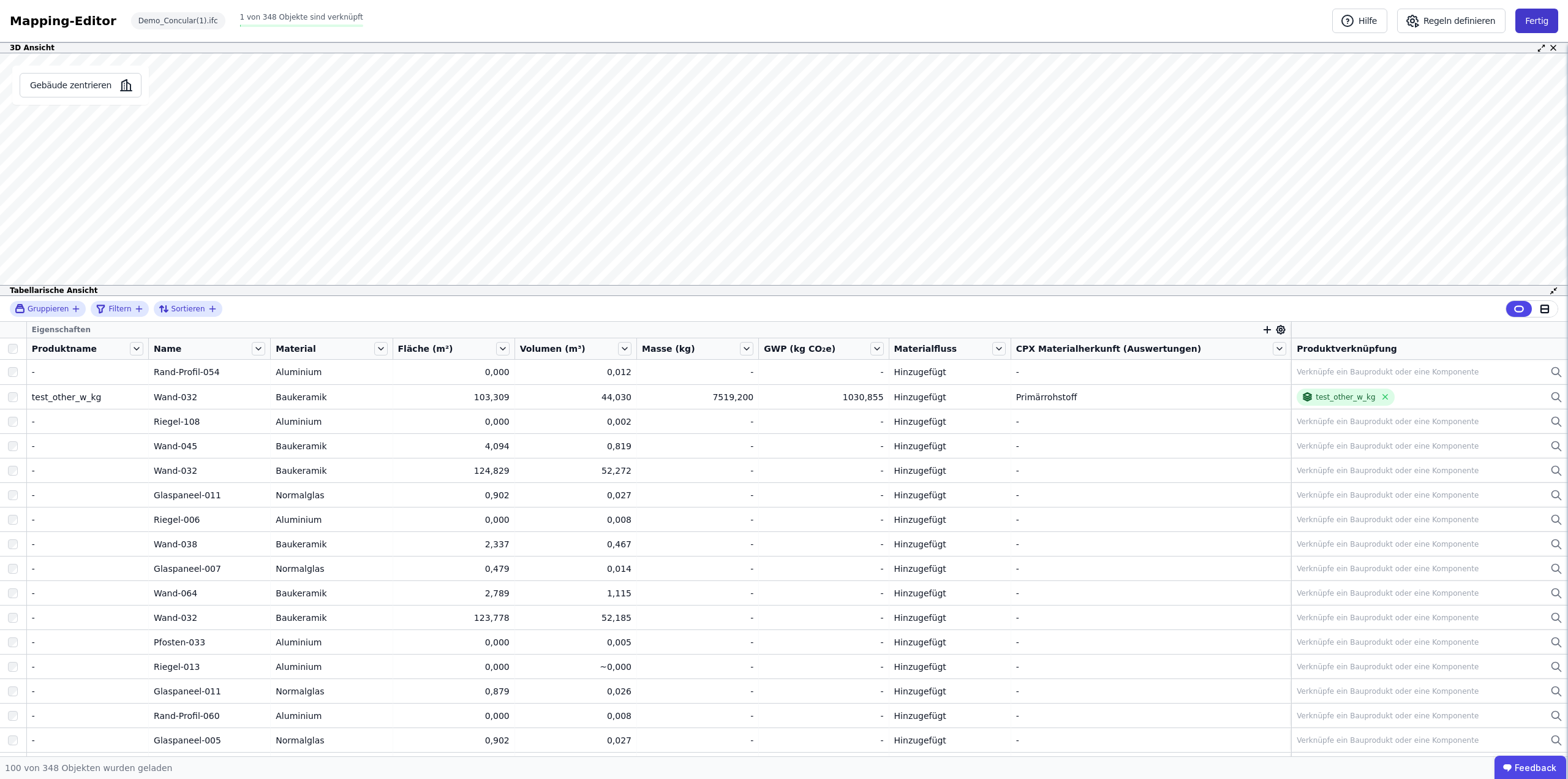
click at [1536, 19] on button "Fertig" at bounding box center [1537, 21] width 43 height 25
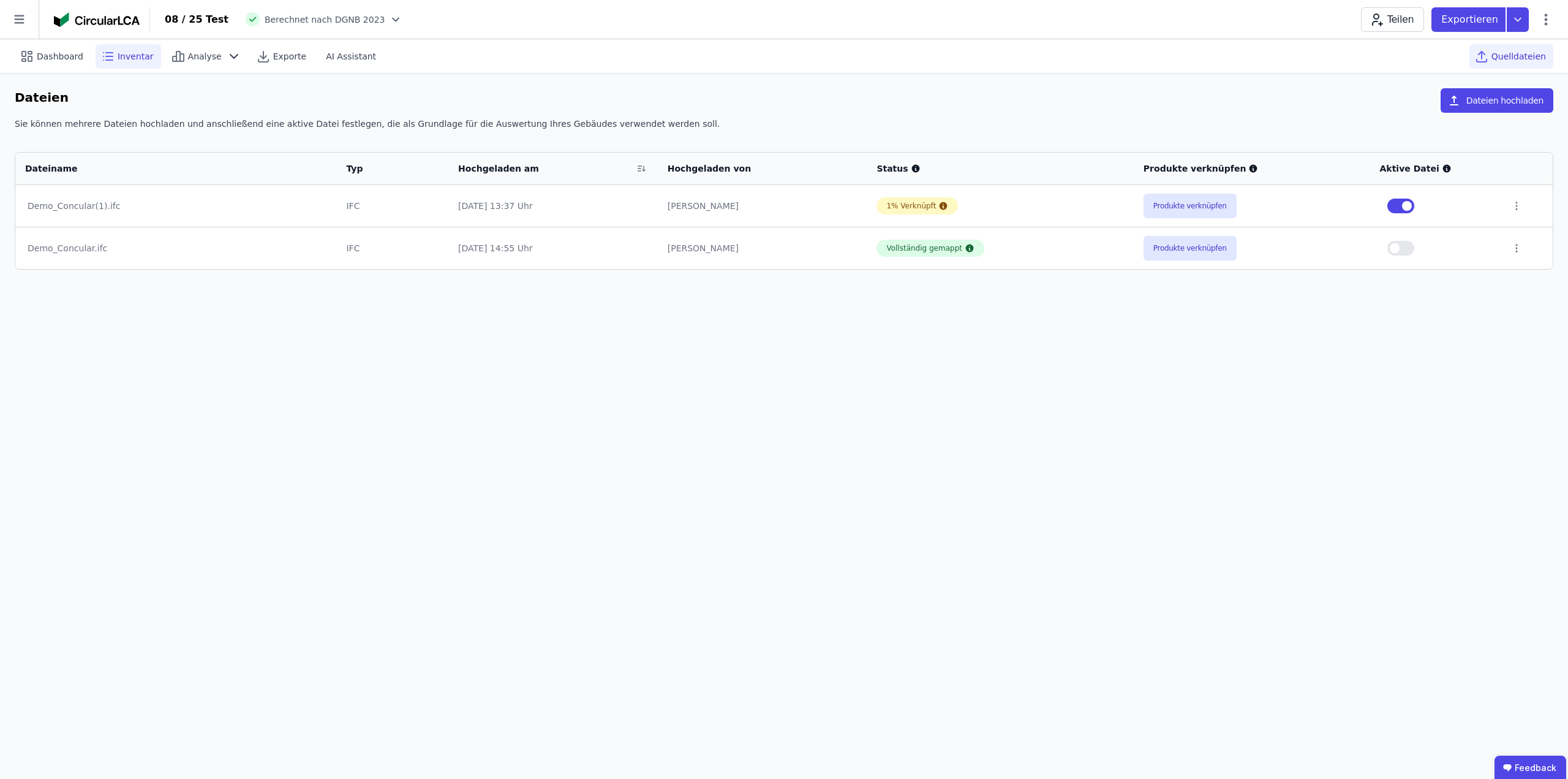
click at [122, 58] on span "Inventar" at bounding box center [136, 56] width 36 height 12
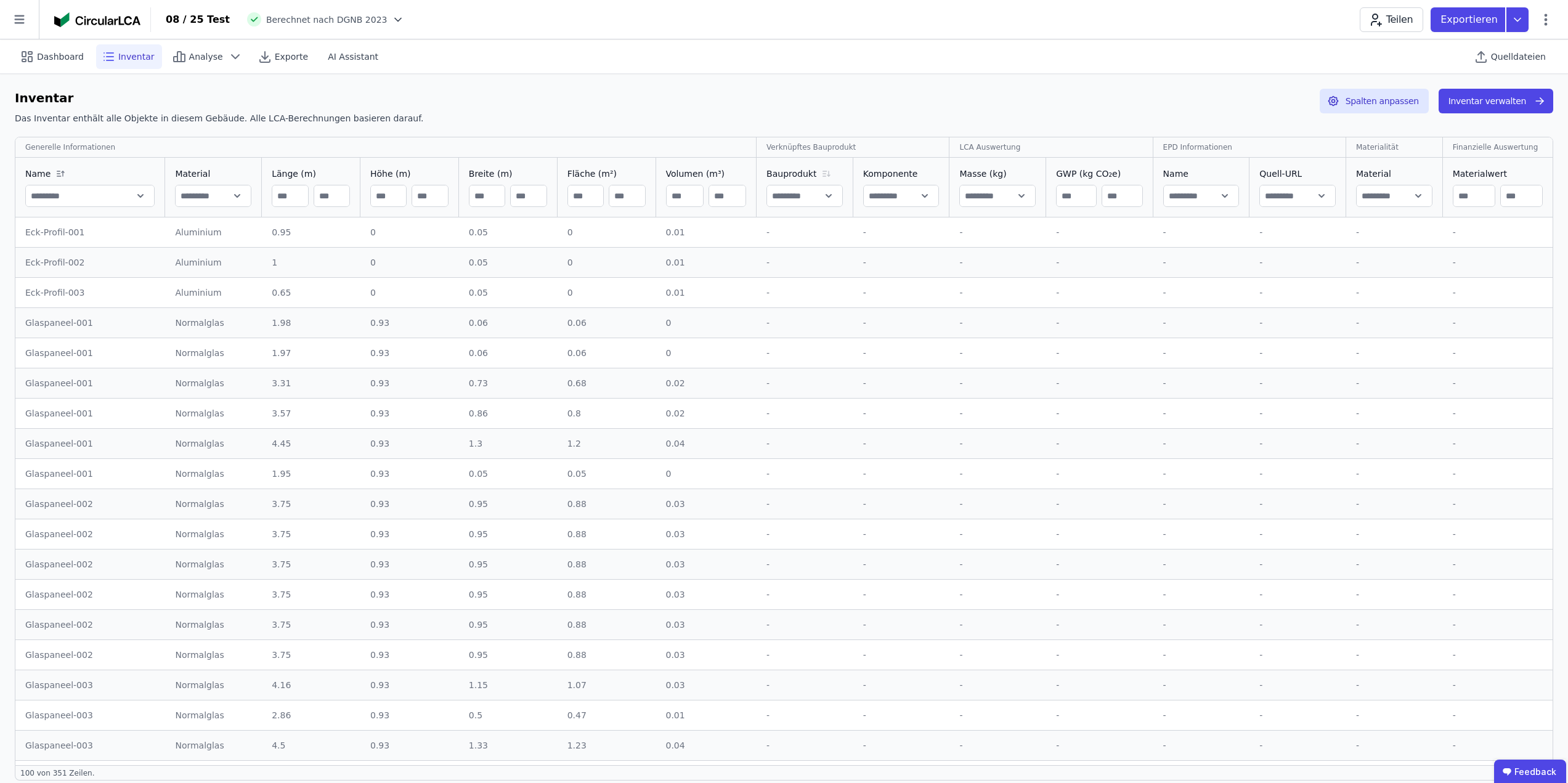
click at [821, 169] on icon at bounding box center [826, 174] width 14 height 10
click at [829, 173] on icon at bounding box center [829, 174] width 0 height 5
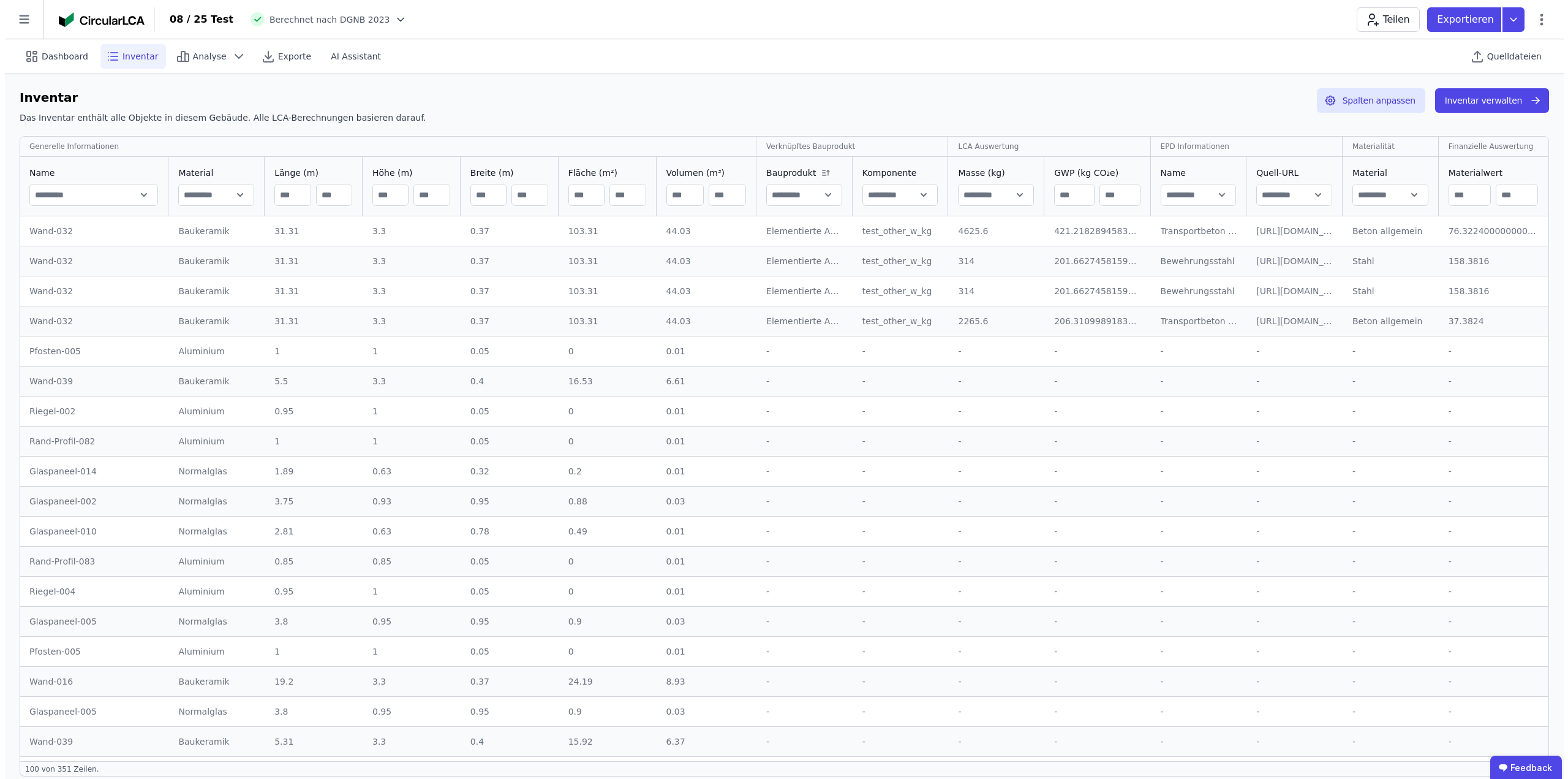
scroll to position [0, 120]
click at [1364, 96] on button "Spalten anpassen" at bounding box center [1366, 100] width 108 height 25
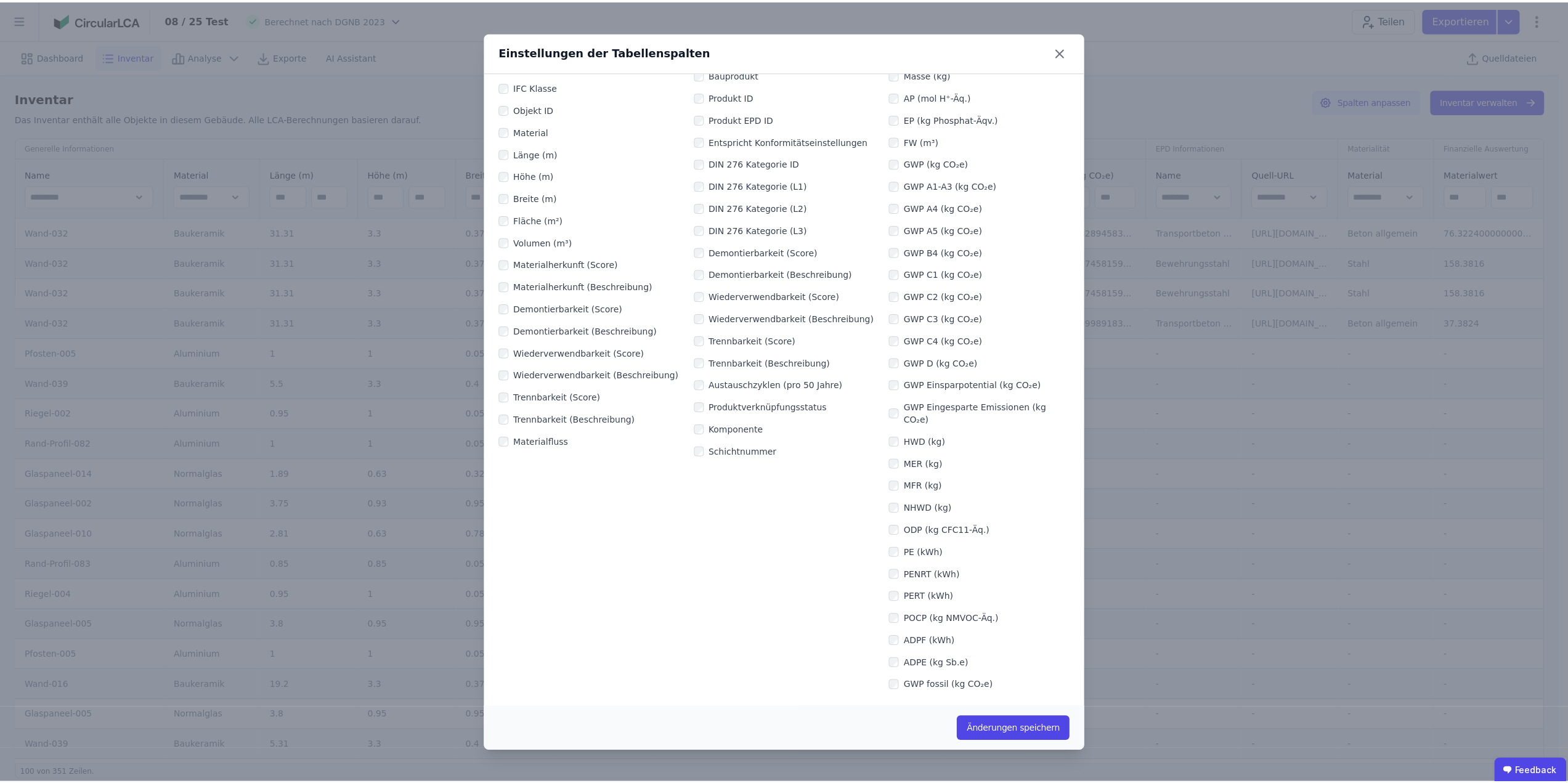
scroll to position [0, 0]
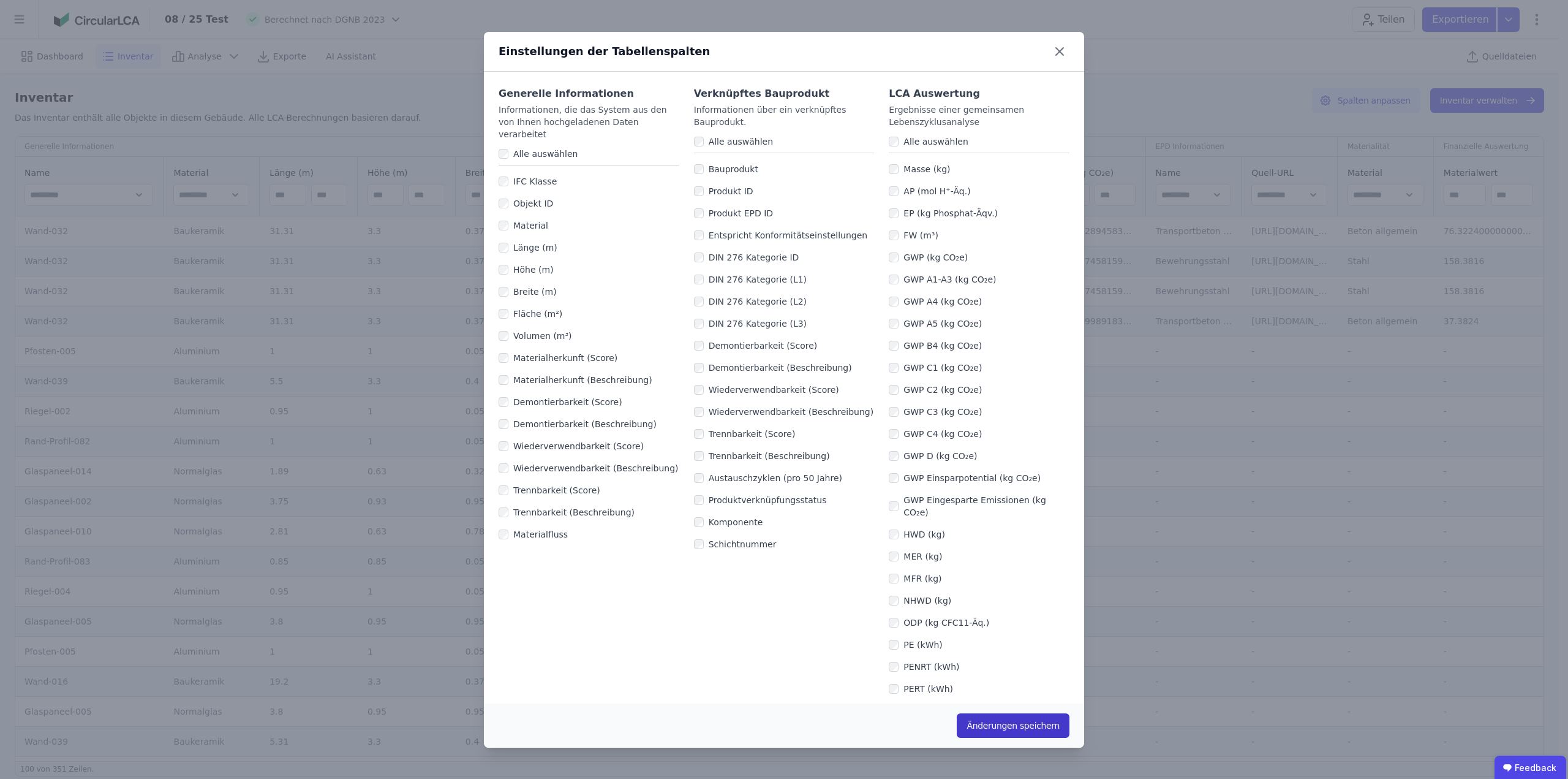
click at [1033, 733] on button "Änderungen speichern" at bounding box center [1012, 726] width 112 height 25
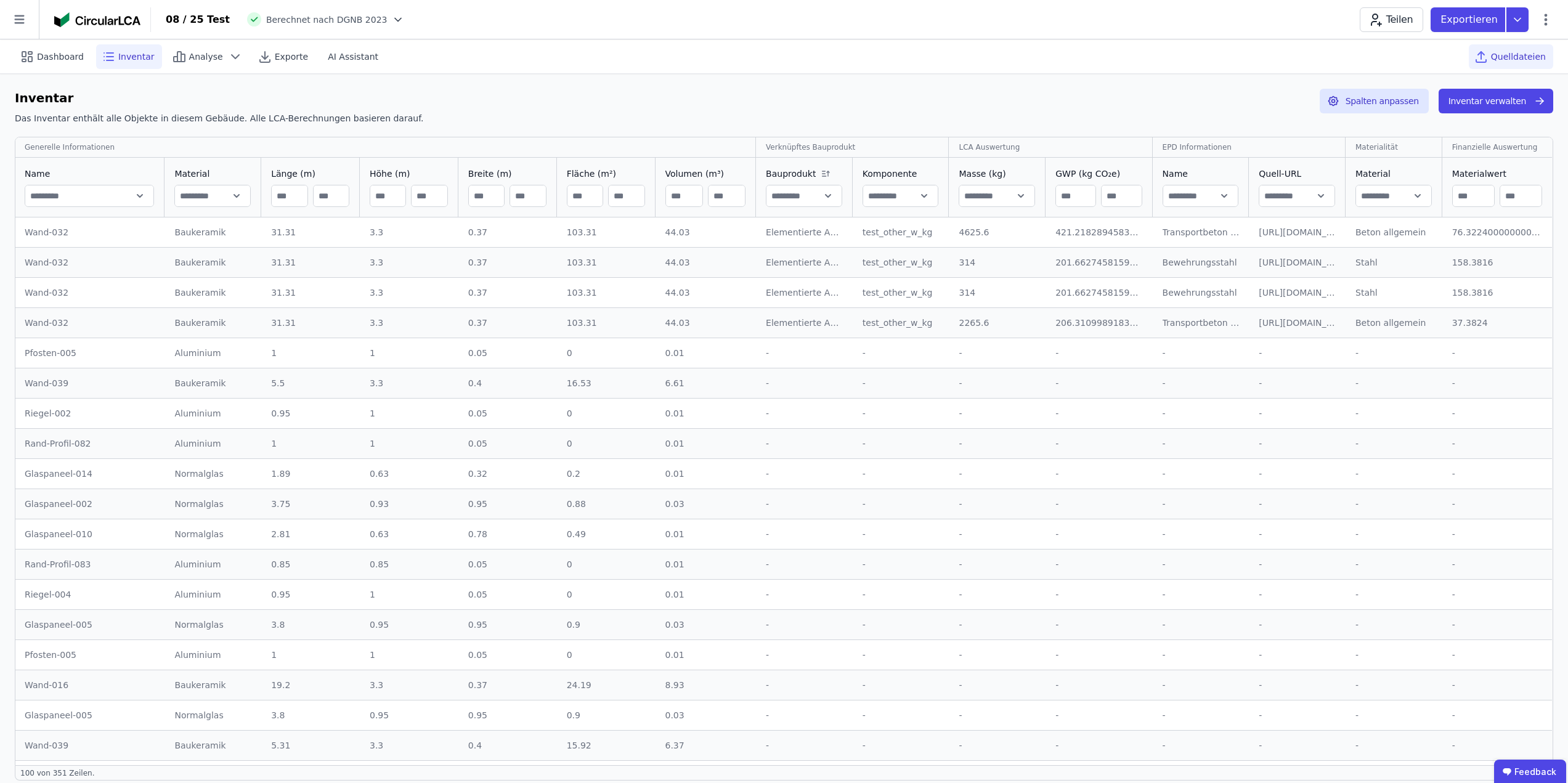
click at [1520, 57] on span "Quelldateien" at bounding box center [1518, 56] width 55 height 12
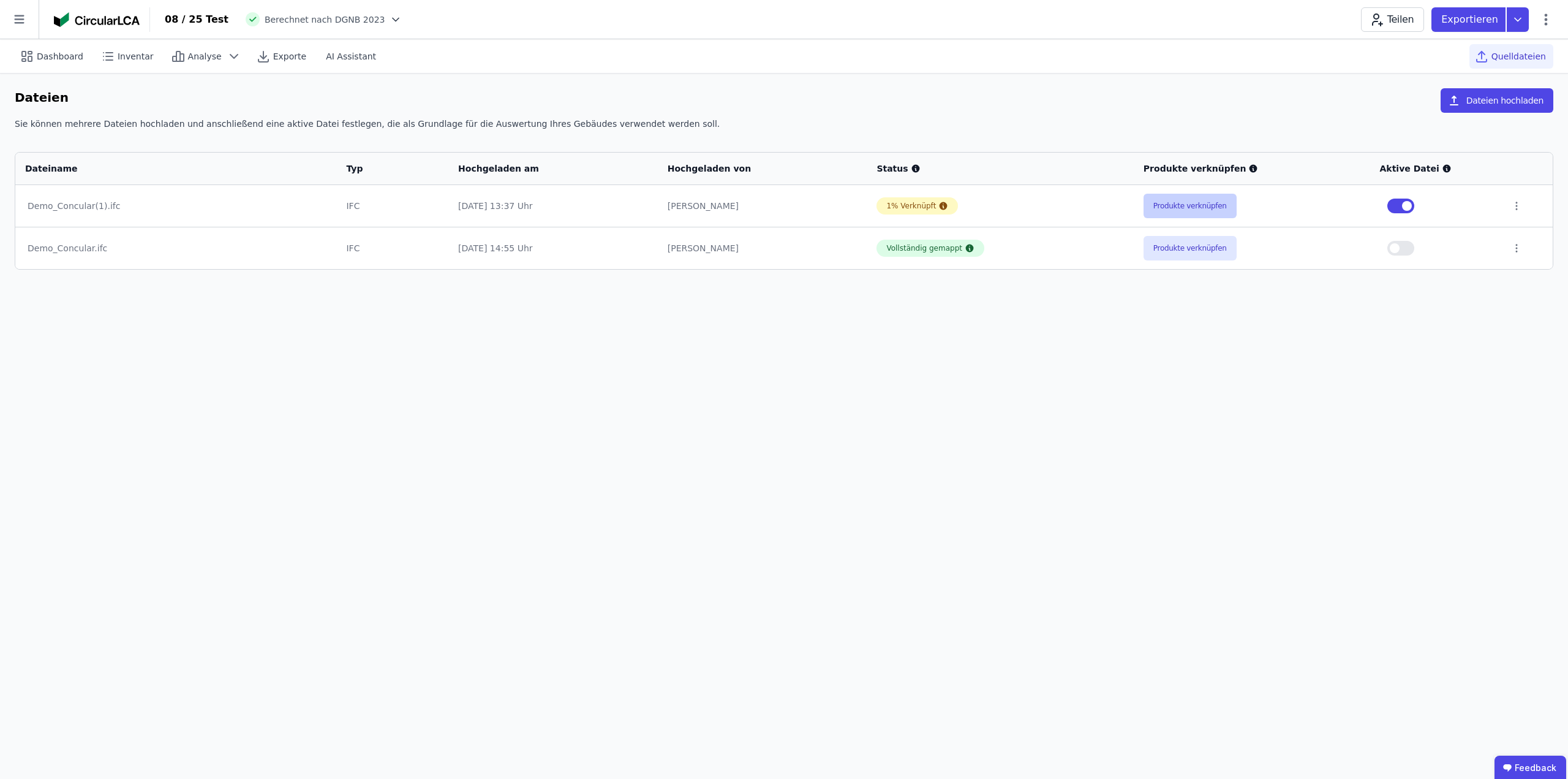
click at [1189, 207] on button "Produkte verknüpfen" at bounding box center [1190, 206] width 93 height 25
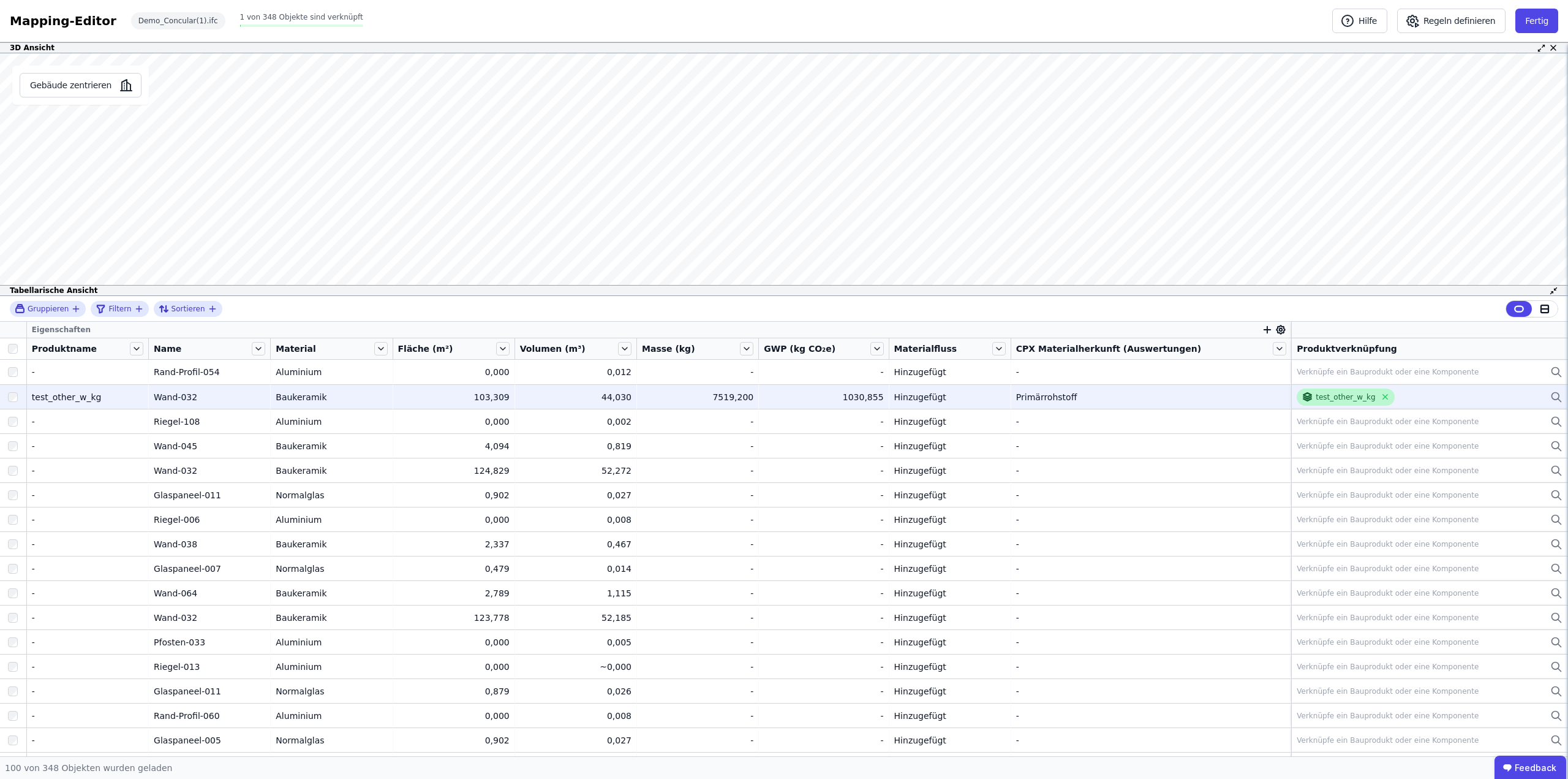
click at [1316, 400] on div "test_other_w_kg" at bounding box center [1346, 397] width 60 height 10
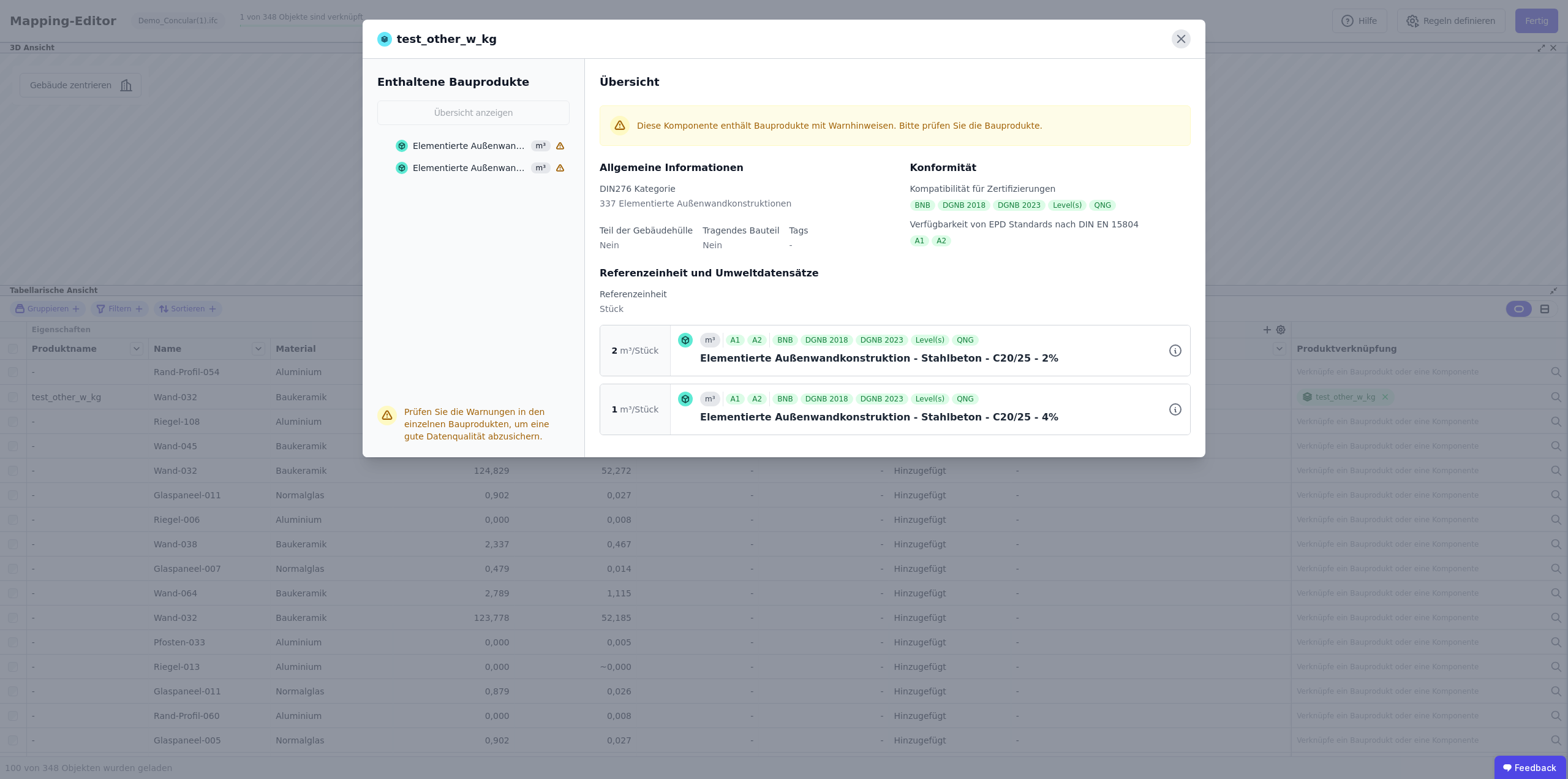
click at [1179, 37] on icon at bounding box center [1181, 39] width 7 height 7
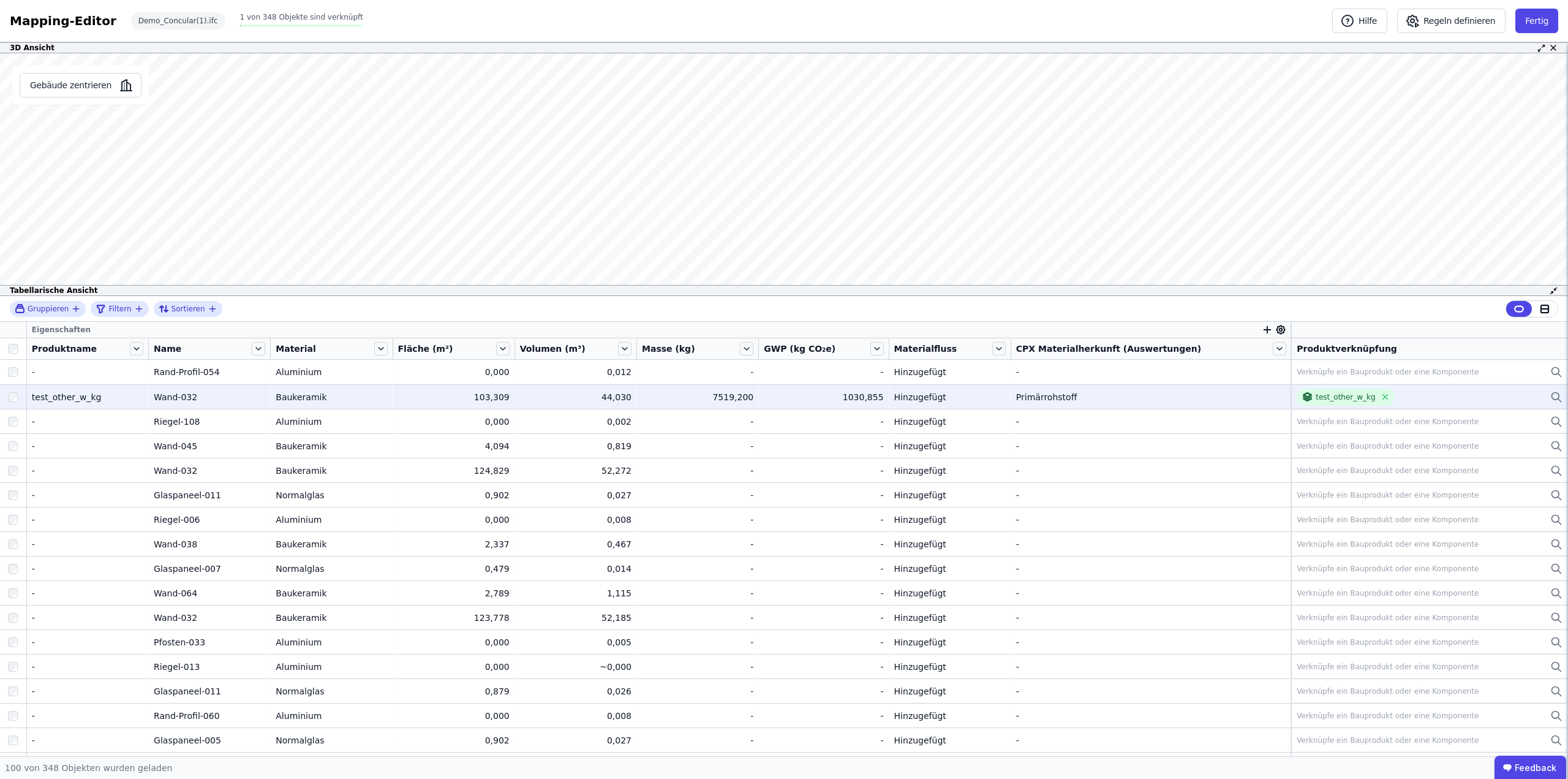
click at [1499, 401] on div "test_other_w_kg" at bounding box center [1430, 397] width 266 height 18
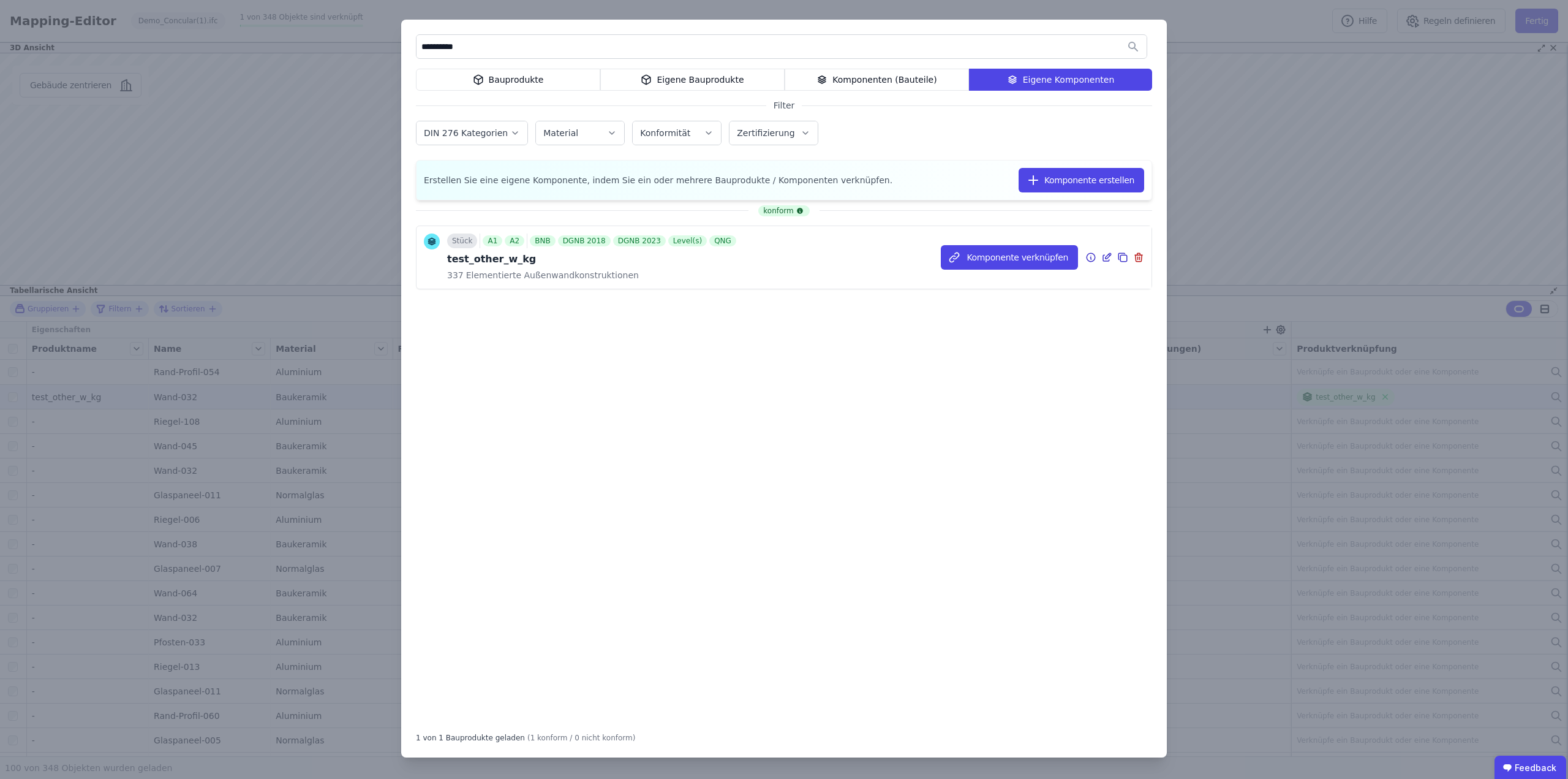
type input "**********"
click at [1126, 259] on icon at bounding box center [1124, 258] width 6 height 6
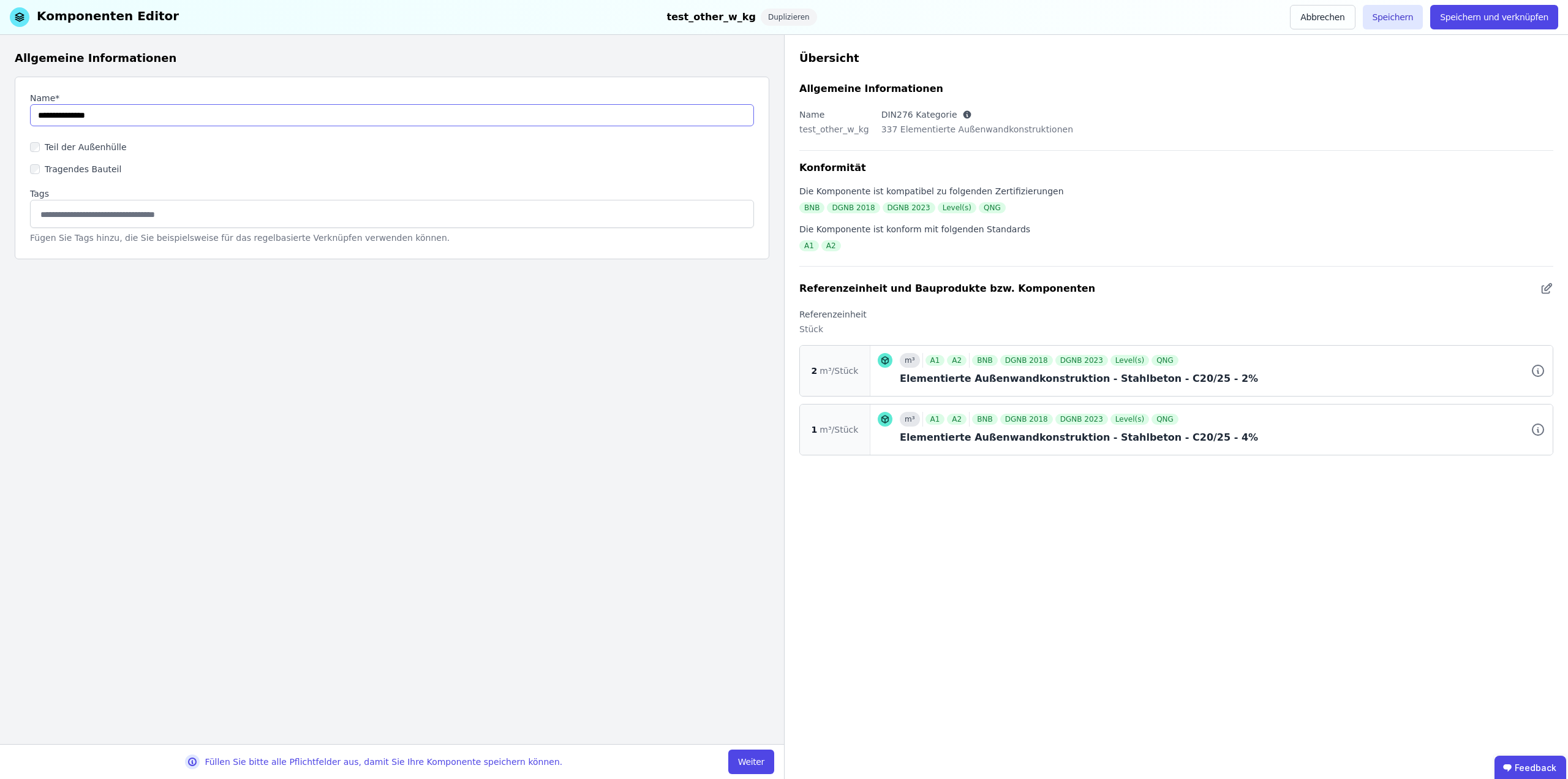
click at [136, 124] on input "string" at bounding box center [392, 116] width 724 height 22
type input "**********"
click at [753, 758] on button "Weiter" at bounding box center [752, 761] width 46 height 25
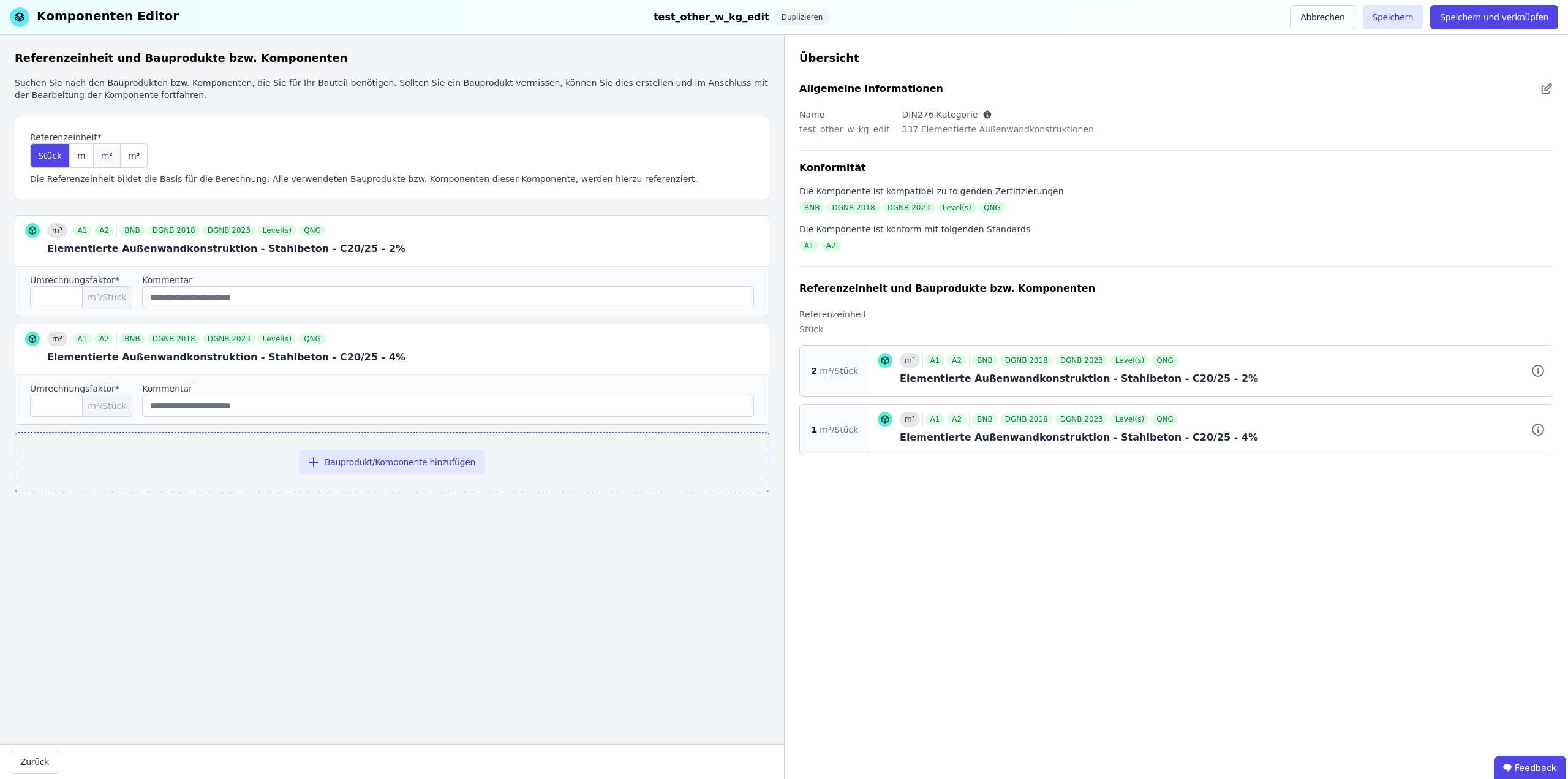
click at [102, 155] on span "m²" at bounding box center [107, 155] width 12 height 12
drag, startPoint x: 49, startPoint y: 295, endPoint x: 22, endPoint y: 297, distance: 27.1
click at [22, 297] on div "Umrechnungsfaktor* * m³/m² Kommentar" at bounding box center [391, 291] width 753 height 49
type input "*"
click at [449, 588] on div "Referenzeinheit und Bauprodukte bzw. Komponenten Suchen Sie nach den Bauprodukt…" at bounding box center [392, 389] width 784 height 709
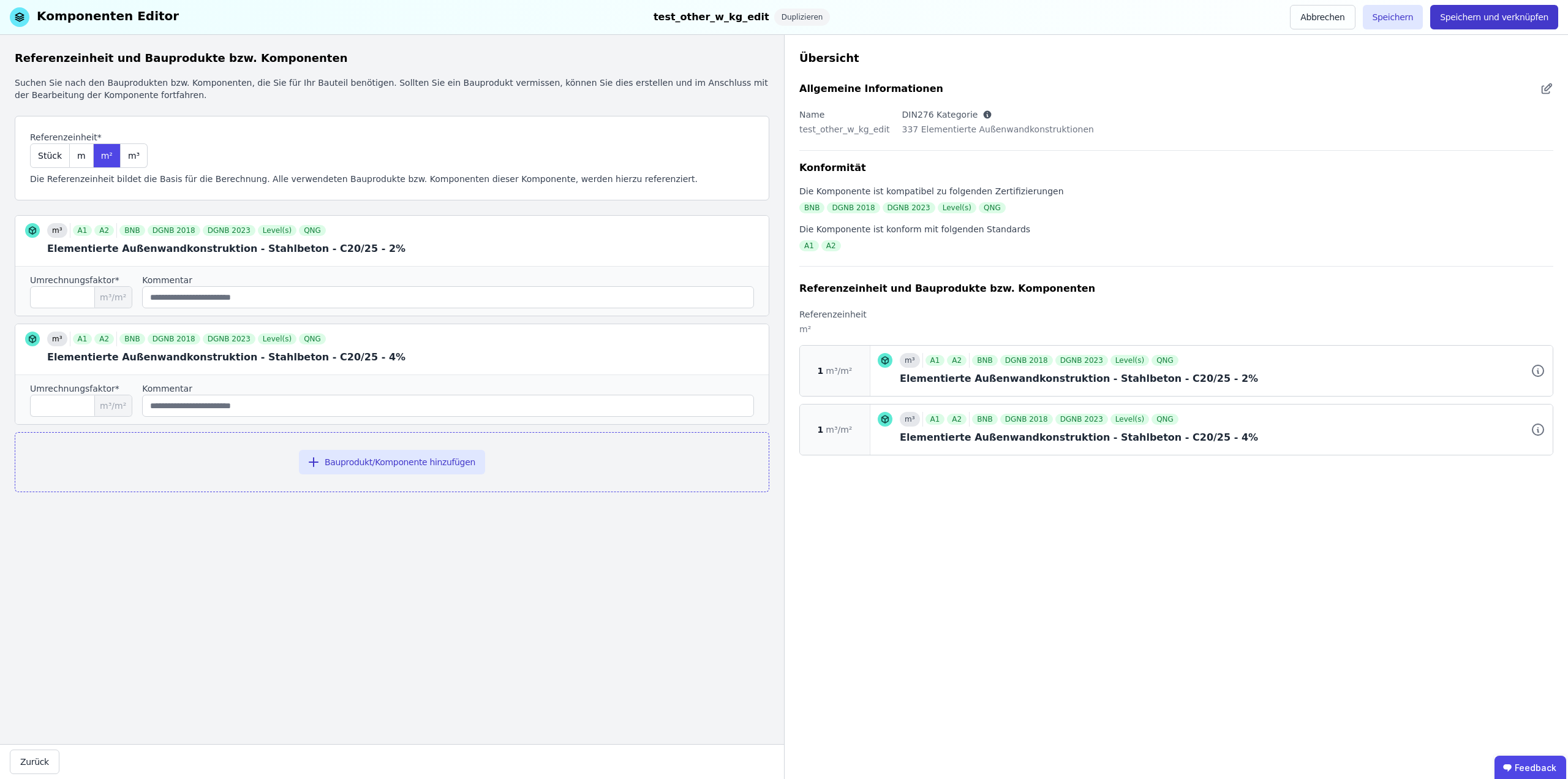
click at [1510, 16] on button "Speichern und verknüpfen" at bounding box center [1495, 17] width 128 height 25
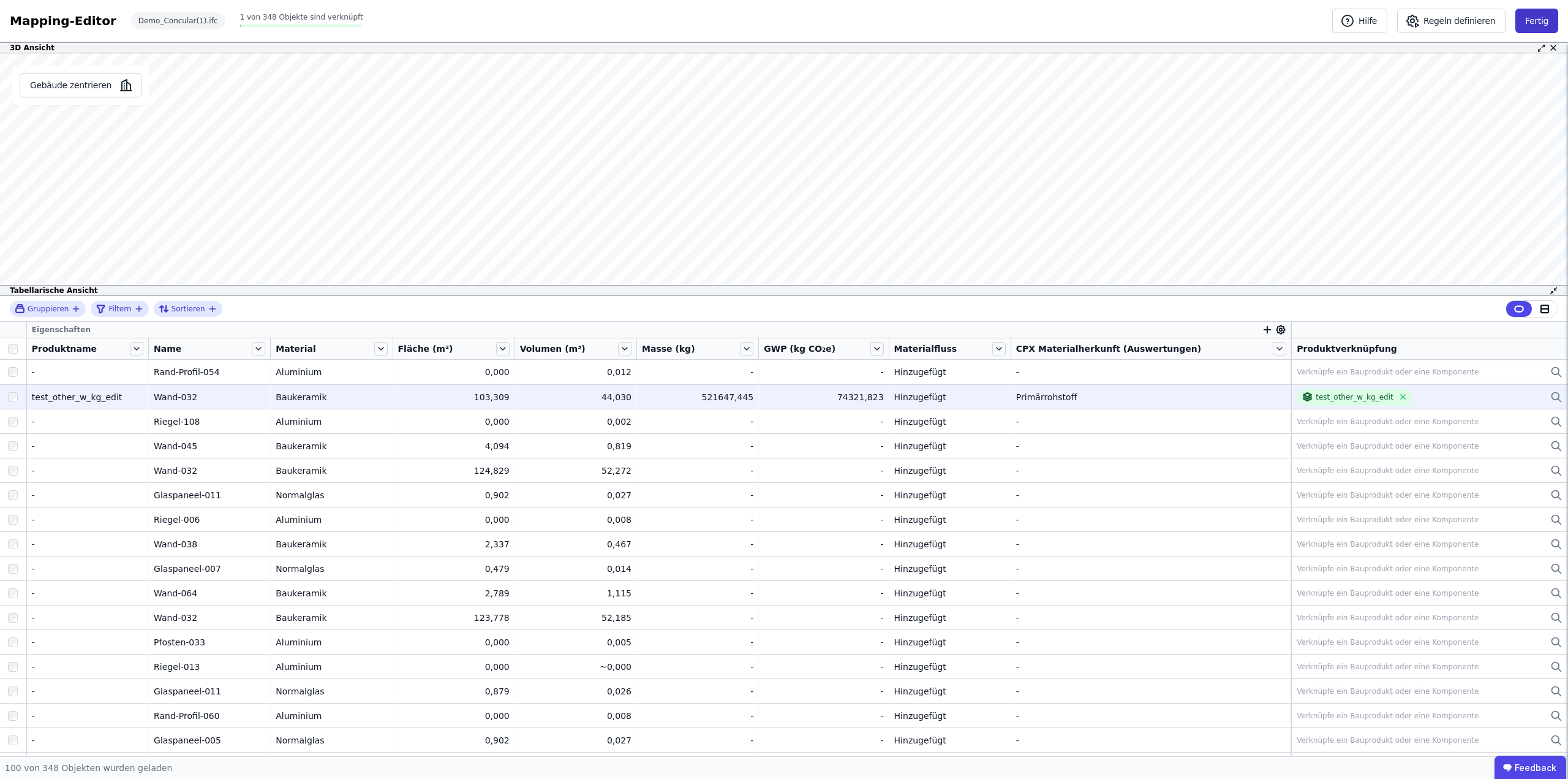
click at [1545, 19] on button "Fertig" at bounding box center [1537, 21] width 43 height 25
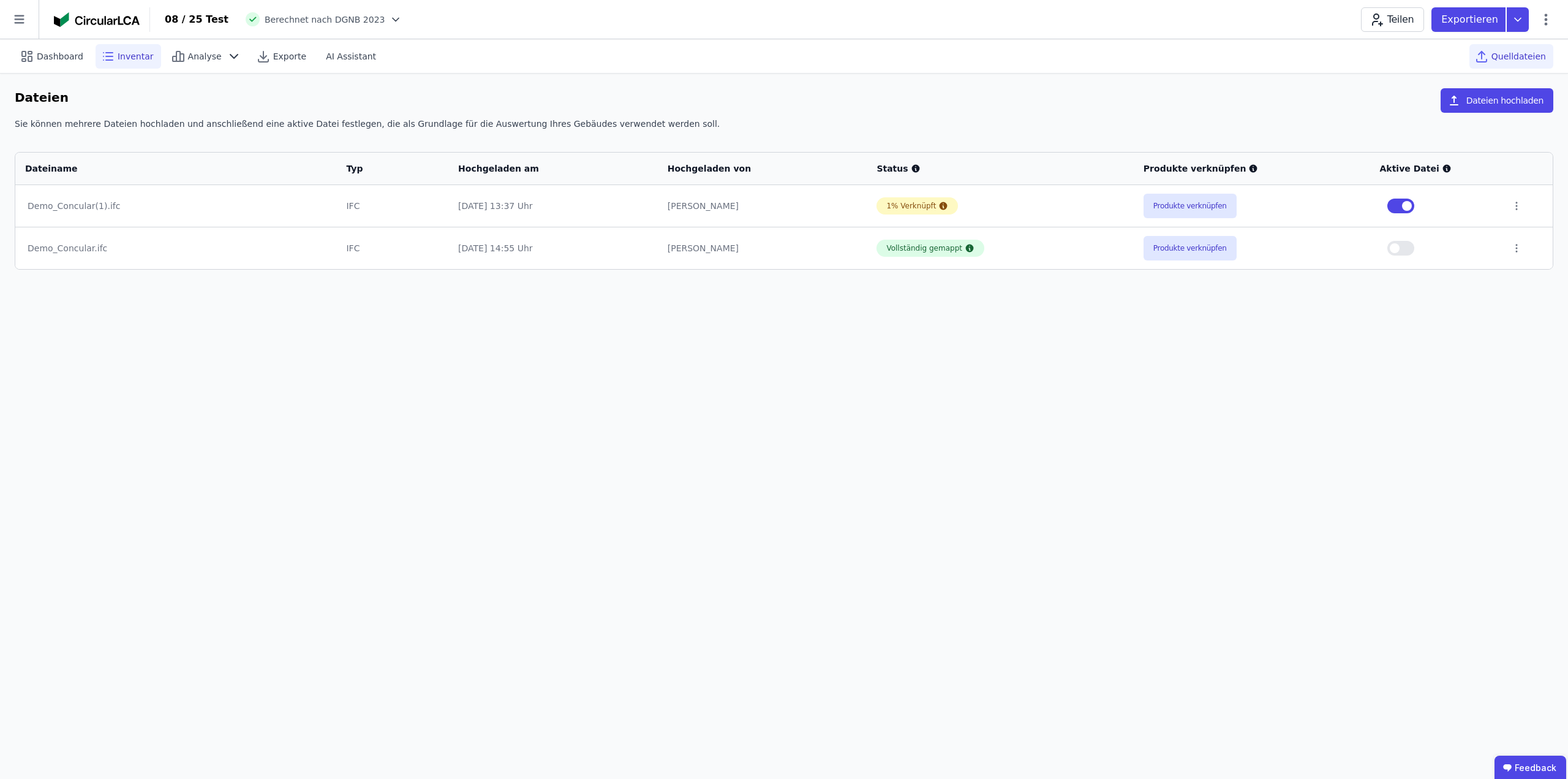
click at [124, 53] on span "Inventar" at bounding box center [136, 56] width 36 height 12
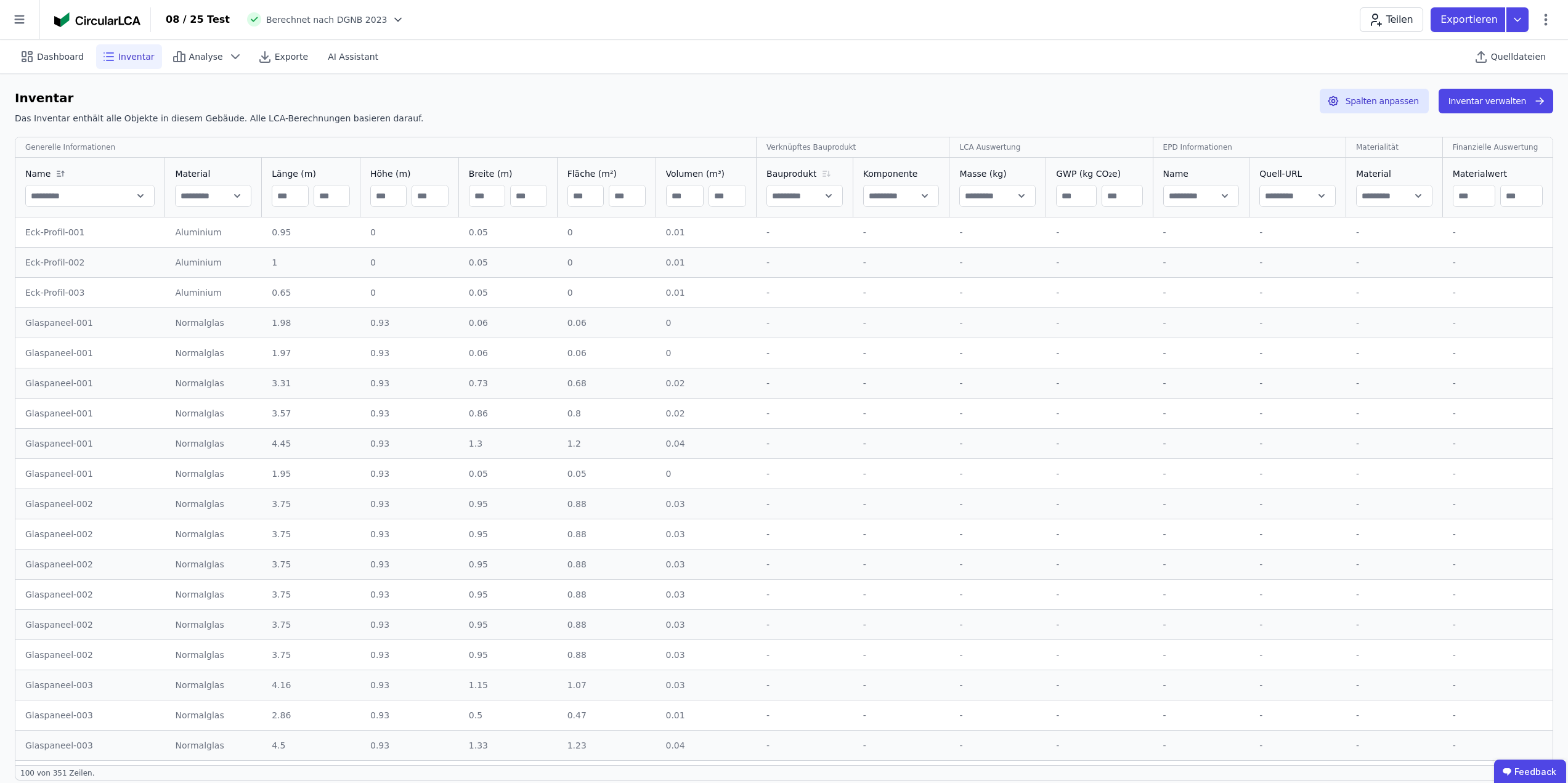
click at [822, 173] on icon at bounding box center [826, 174] width 14 height 10
click at [826, 178] on icon at bounding box center [826, 174] width 14 height 10
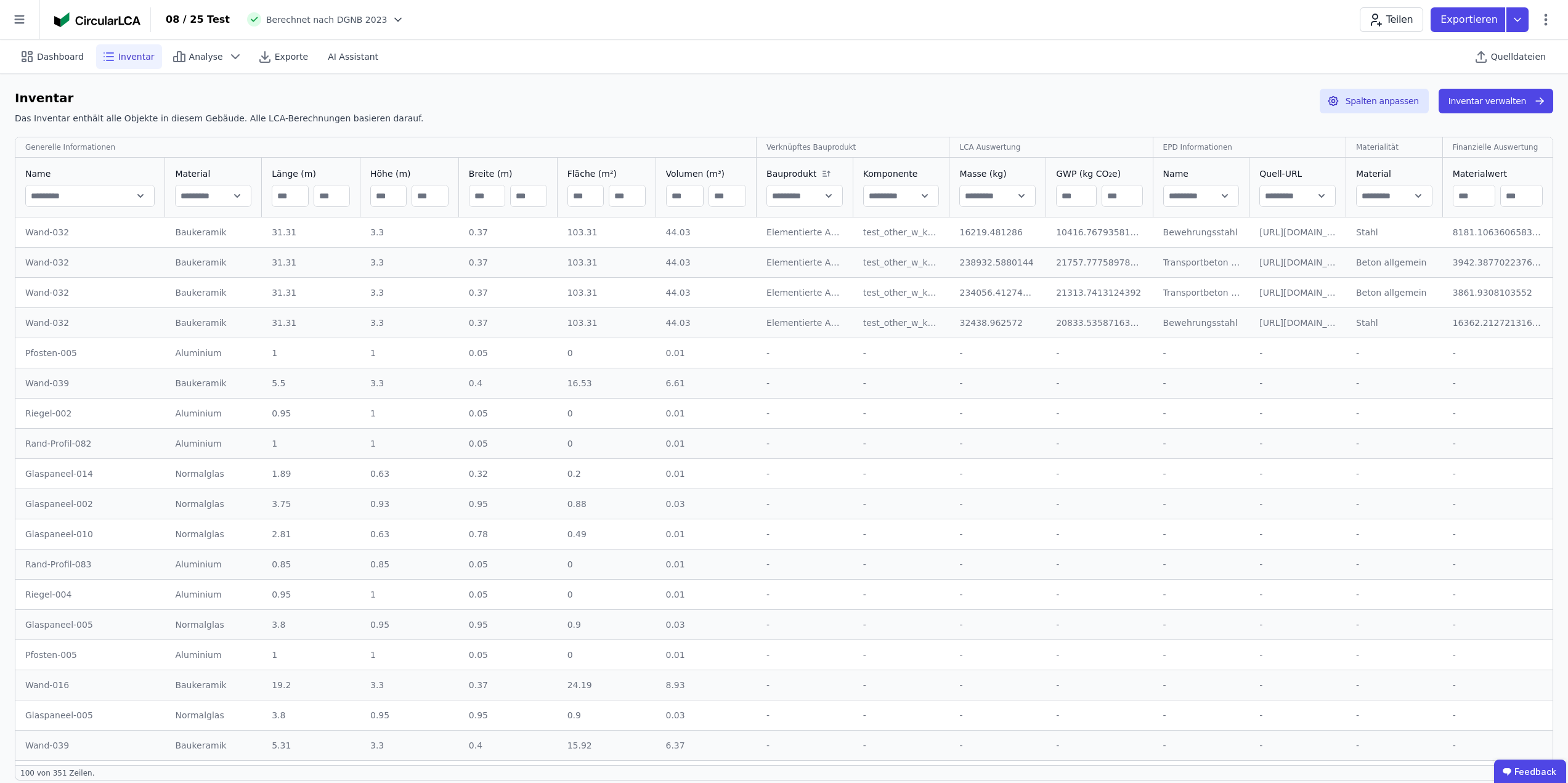
drag, startPoint x: 966, startPoint y: 233, endPoint x: 1013, endPoint y: 233, distance: 47.0
click at [1013, 233] on div "16219.481286" at bounding box center [998, 232] width 77 height 12
click at [1124, 357] on div "-" at bounding box center [1099, 353] width 87 height 12
click at [1524, 56] on span "Quelldateien" at bounding box center [1518, 56] width 55 height 12
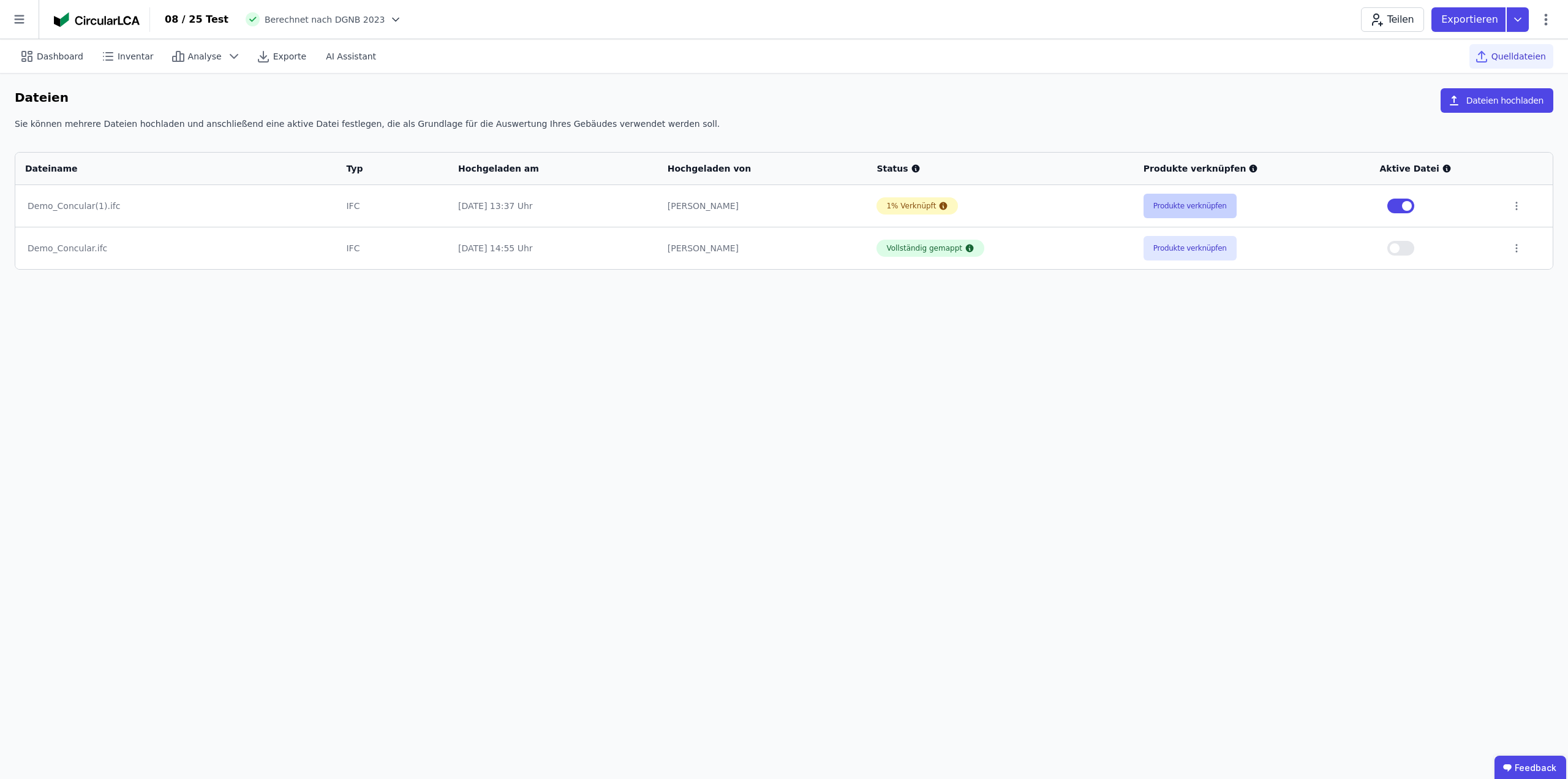
click at [1201, 203] on button "Produkte verknüpfen" at bounding box center [1190, 206] width 93 height 25
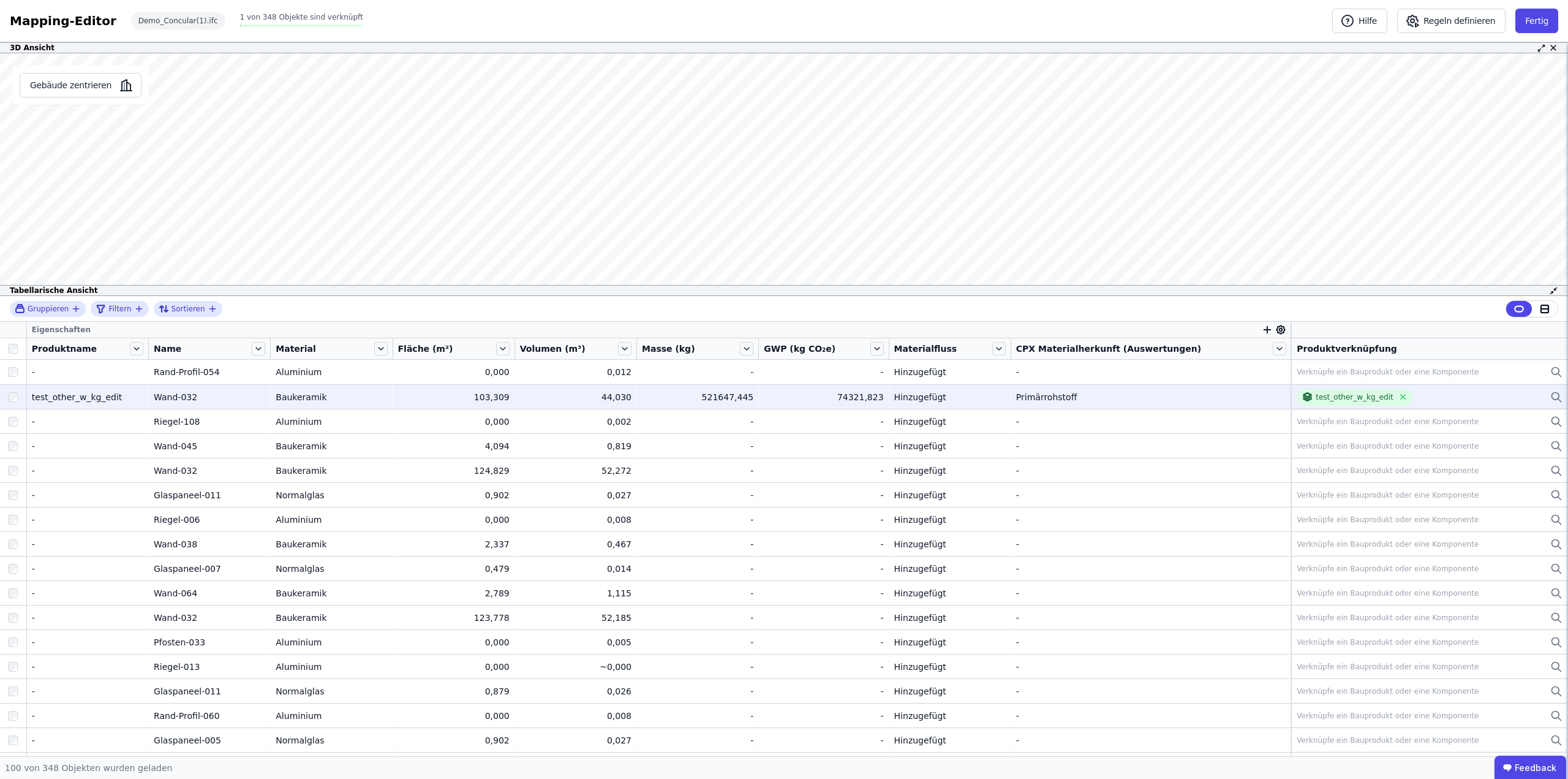
click at [1550, 399] on icon at bounding box center [1556, 397] width 12 height 14
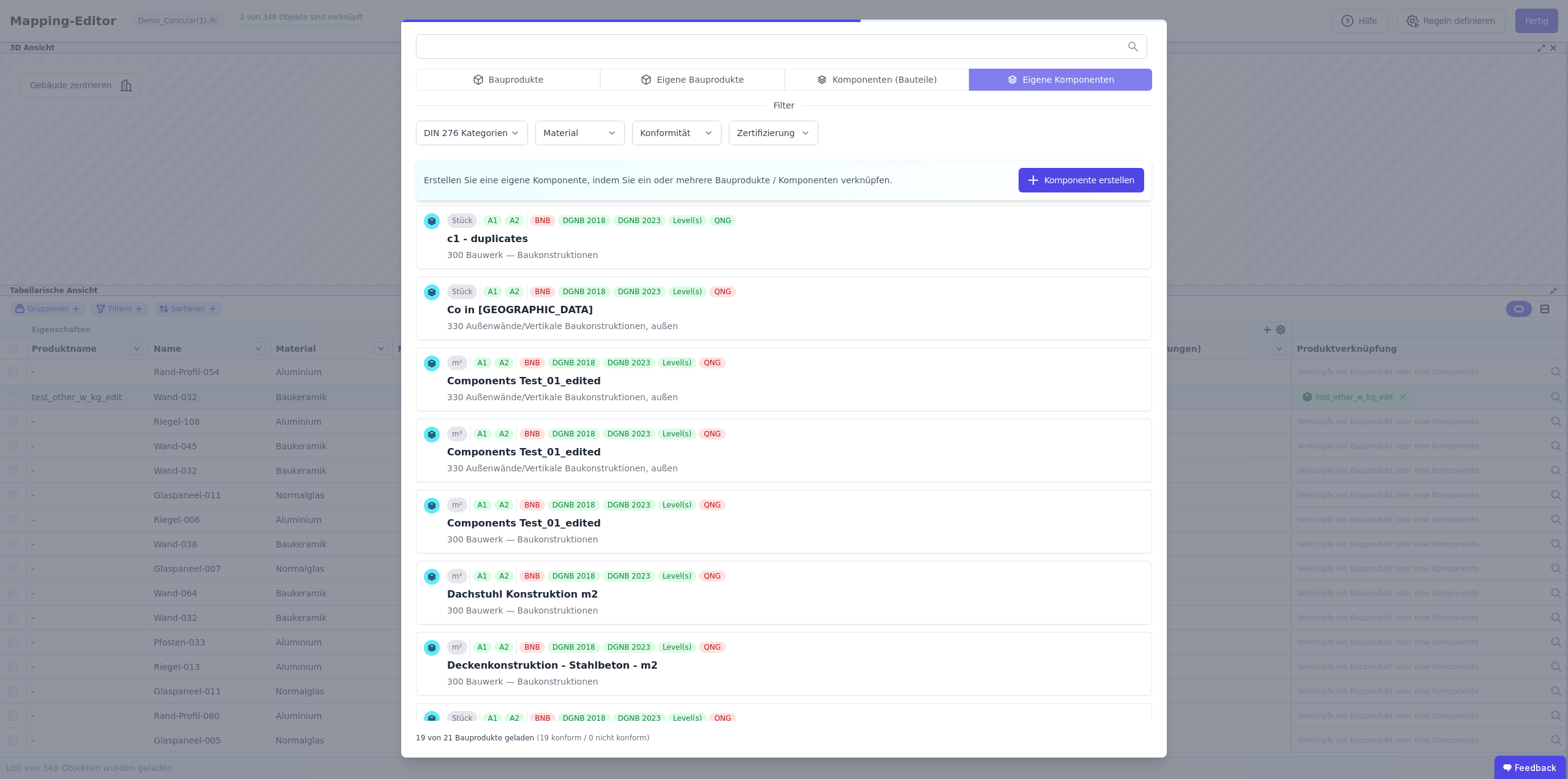
click at [493, 87] on div "Bauprodukte Eigene Bauprodukte Komponenten (Bauteile) Eigene Komponenten" at bounding box center [784, 80] width 737 height 22
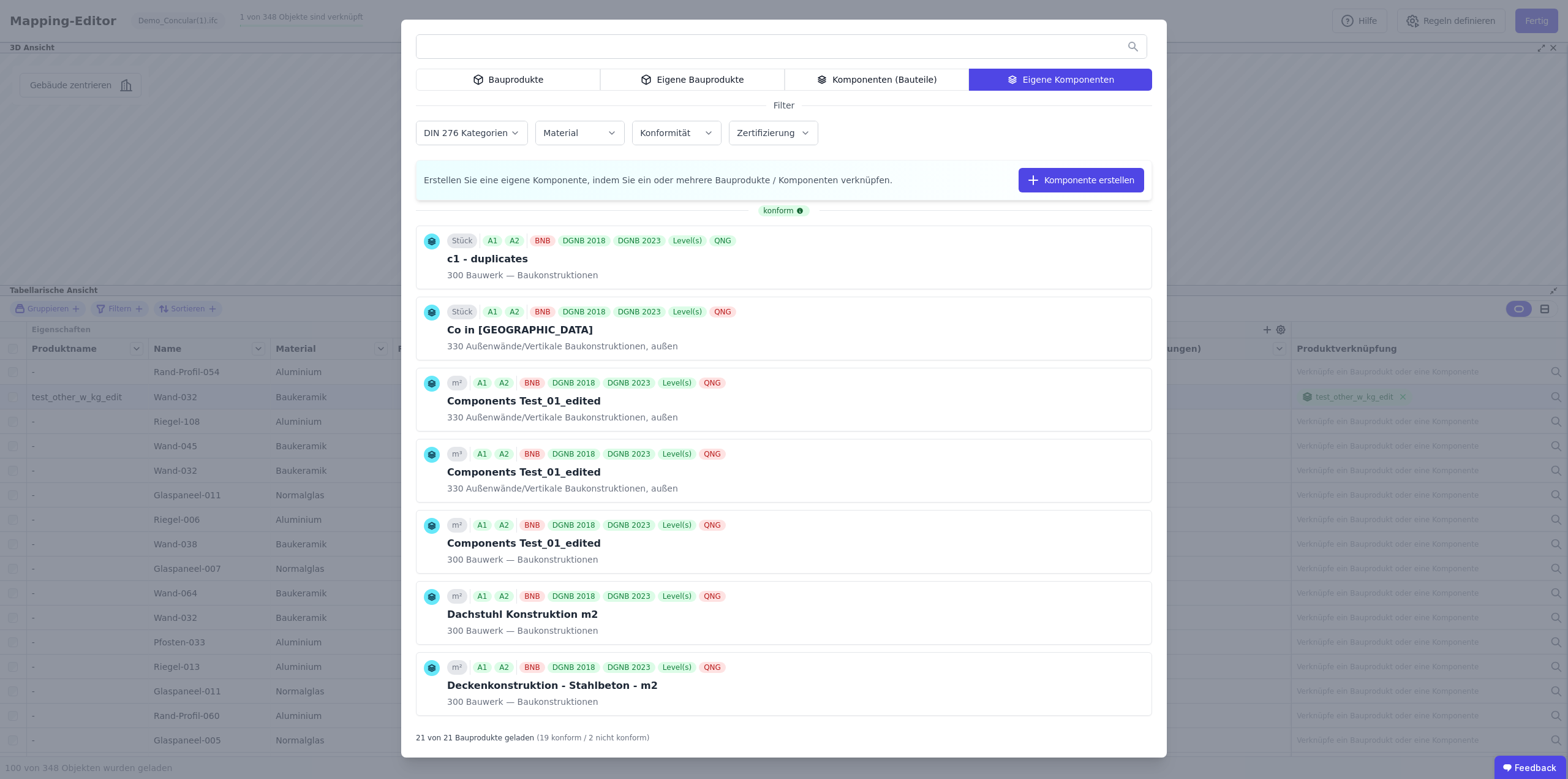
click at [509, 76] on div "Bauprodukte" at bounding box center [508, 80] width 184 height 22
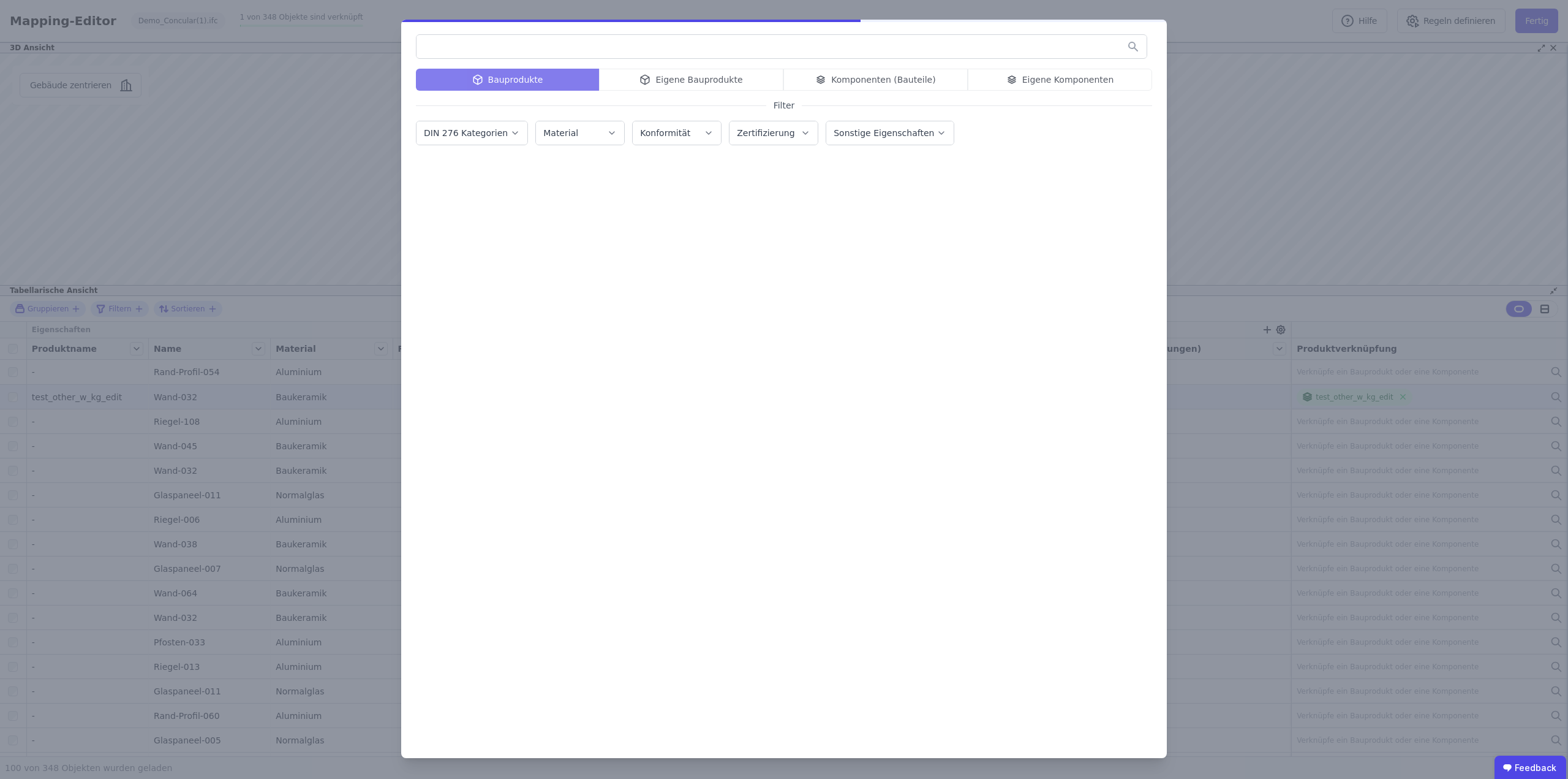
click at [505, 46] on input "text" at bounding box center [782, 47] width 730 height 22
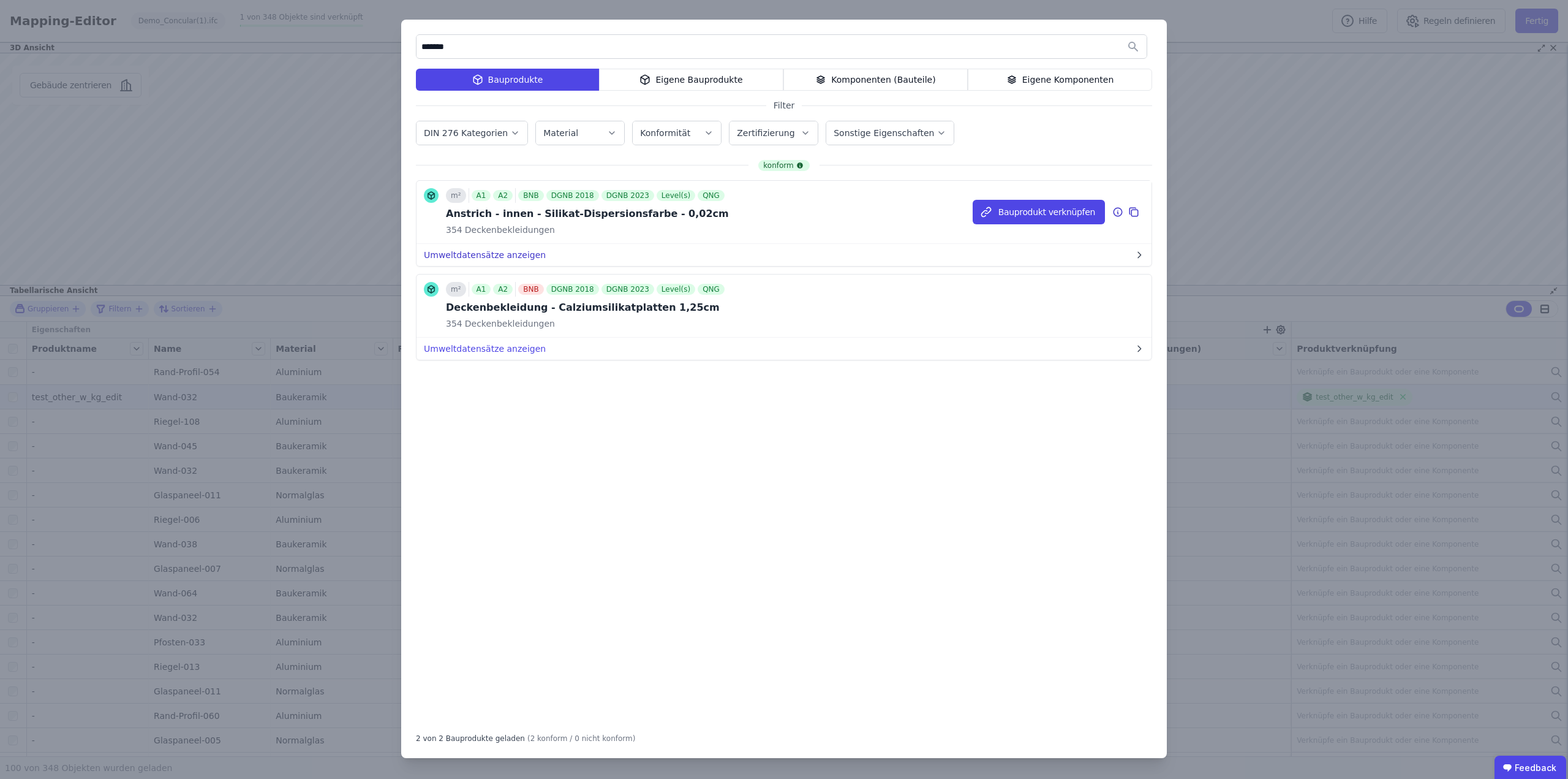
type input "*******"
click at [520, 258] on button "Umweltdatensätze anzeigen" at bounding box center [784, 255] width 735 height 22
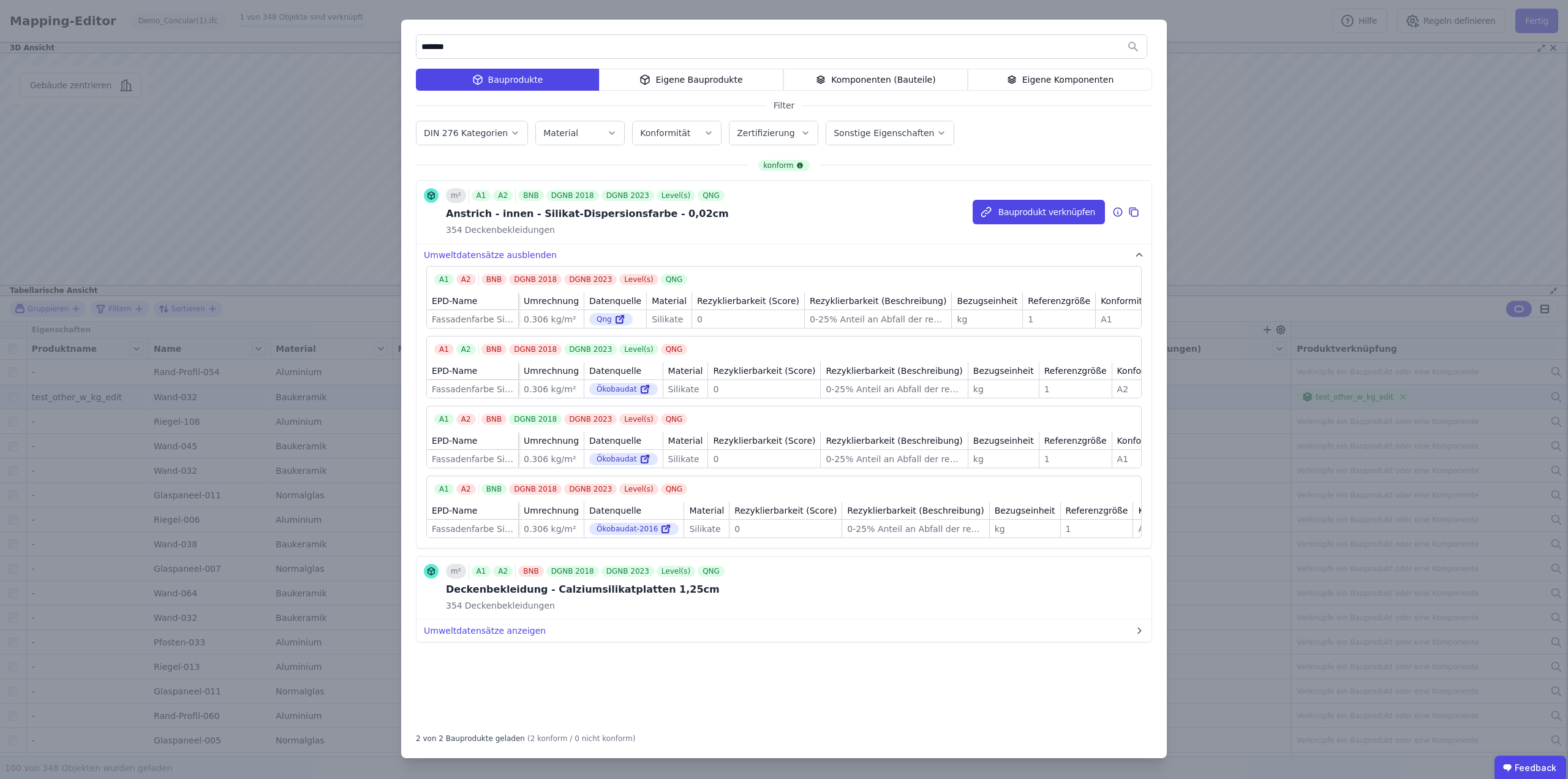
click at [1022, 211] on button "Bauprodukt verknüpfen" at bounding box center [1039, 212] width 132 height 25
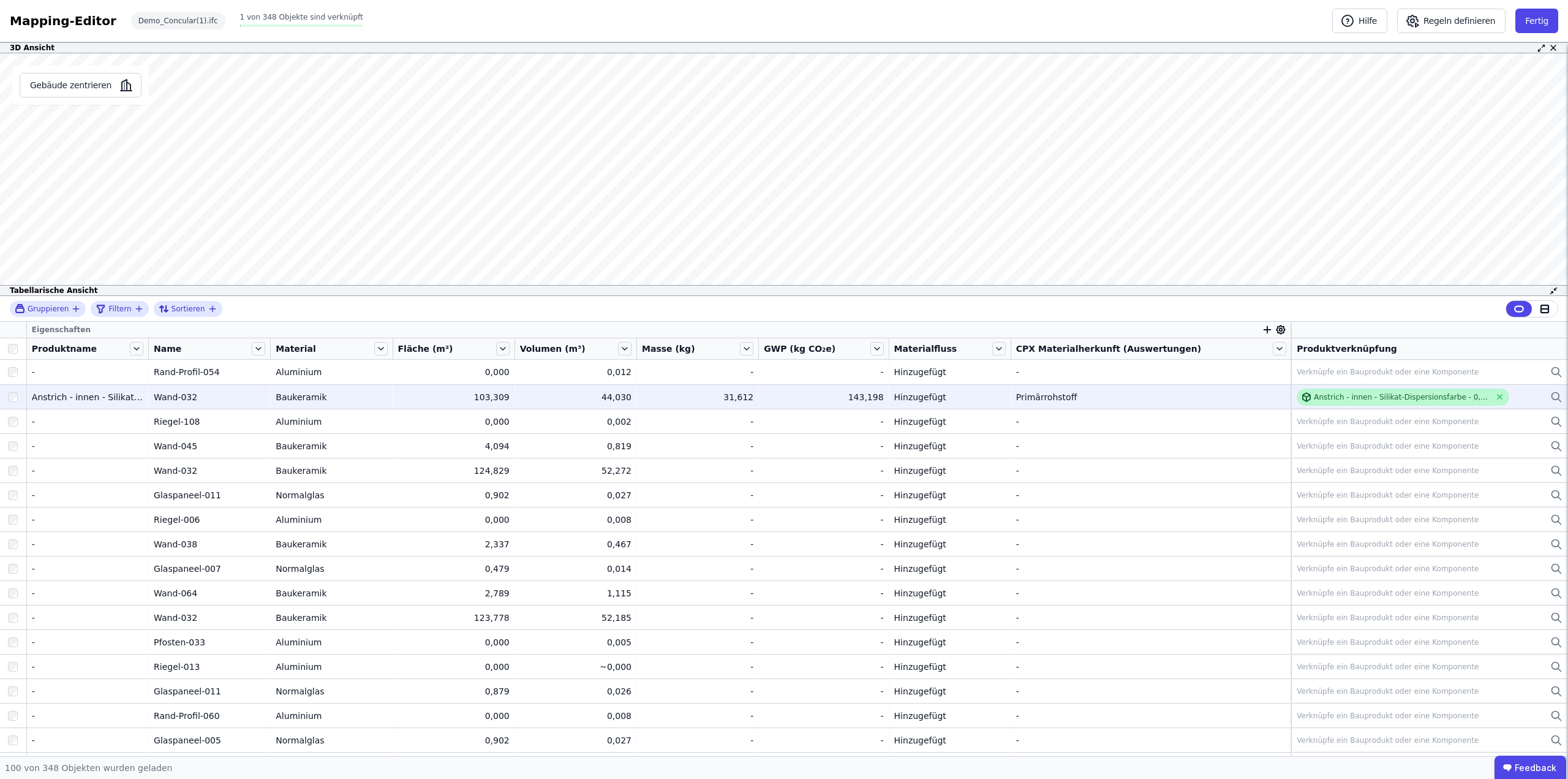
click at [1315, 399] on div "Anstrich - innen - Silikat-Dispersionsfarbe - 0,02cm" at bounding box center [1402, 397] width 176 height 10
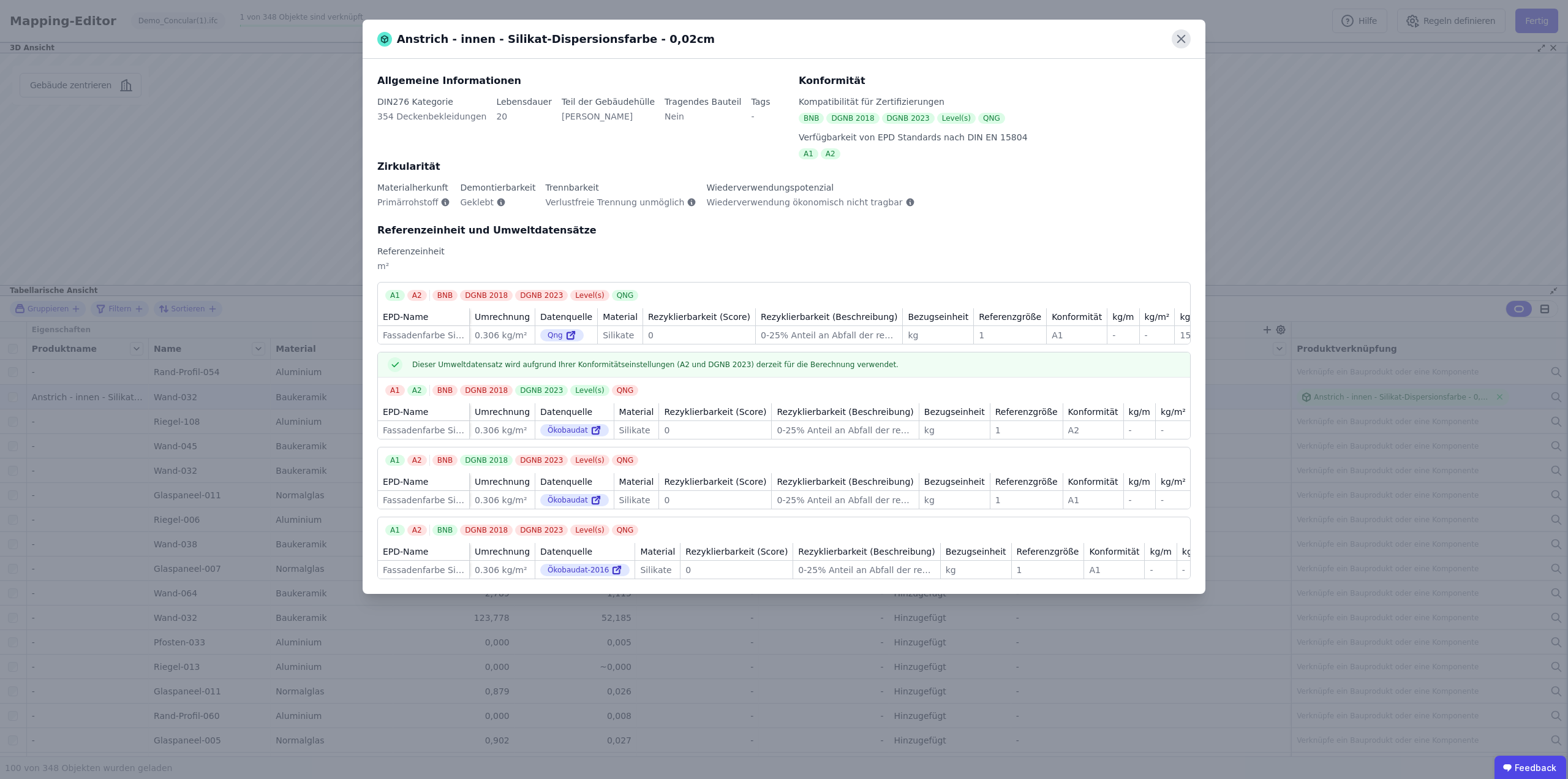
click at [1184, 39] on icon at bounding box center [1181, 39] width 19 height 19
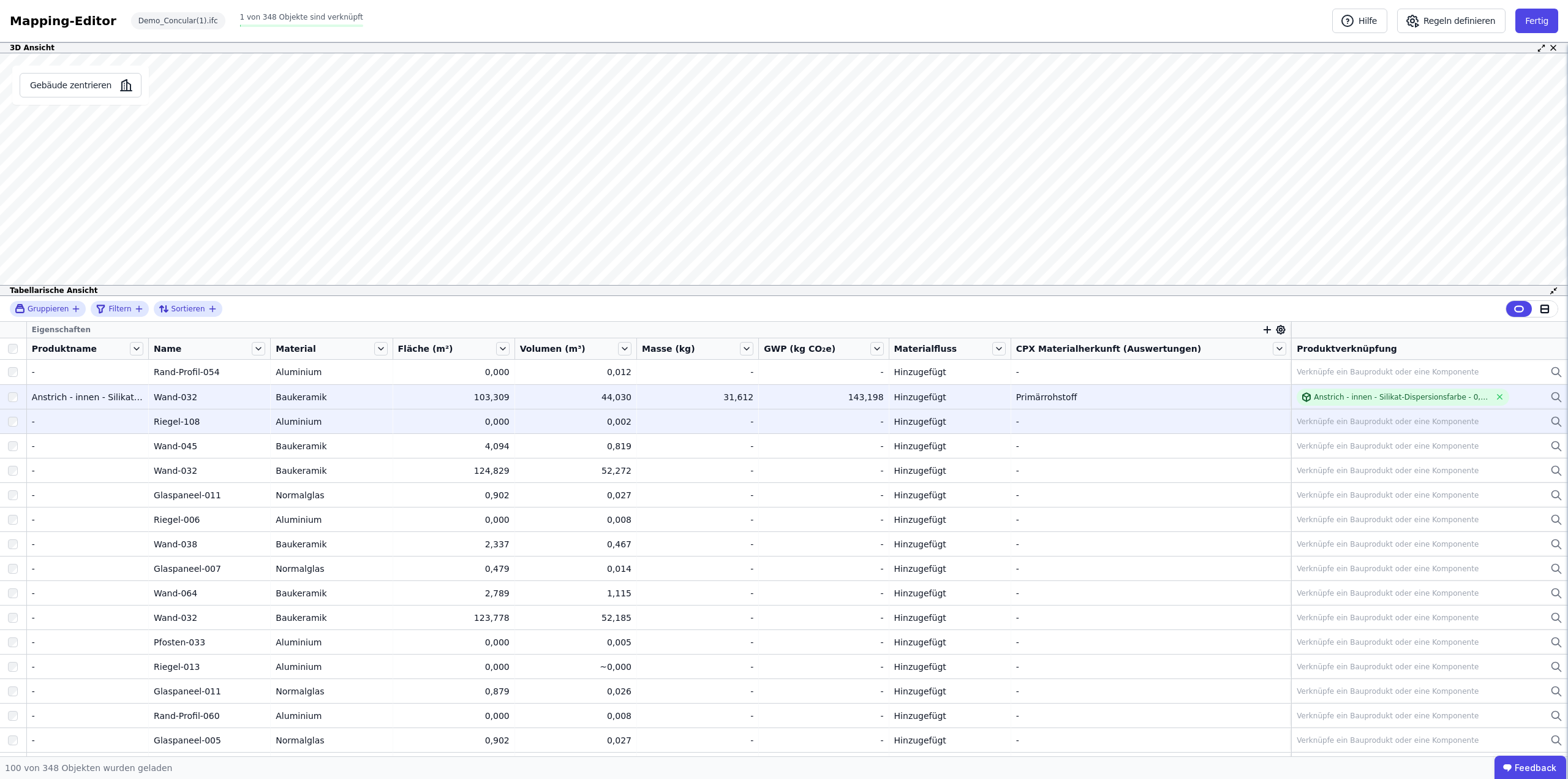
click at [1313, 419] on div "Verknüpfe ein Bauprodukt oder eine Komponente" at bounding box center [1388, 422] width 182 height 10
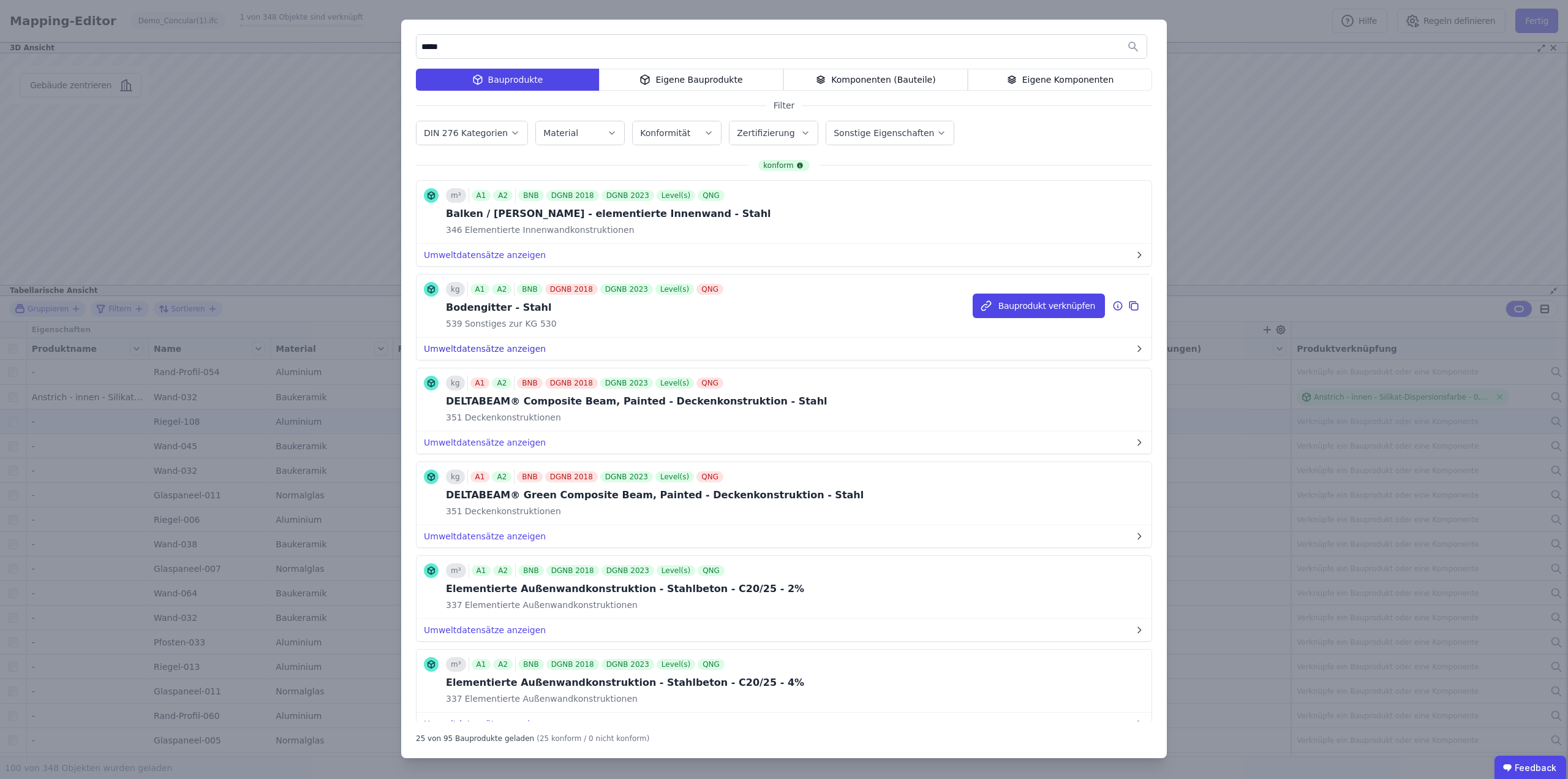
type input "*****"
click at [467, 346] on button "Umweltdatensätze anzeigen" at bounding box center [784, 348] width 735 height 22
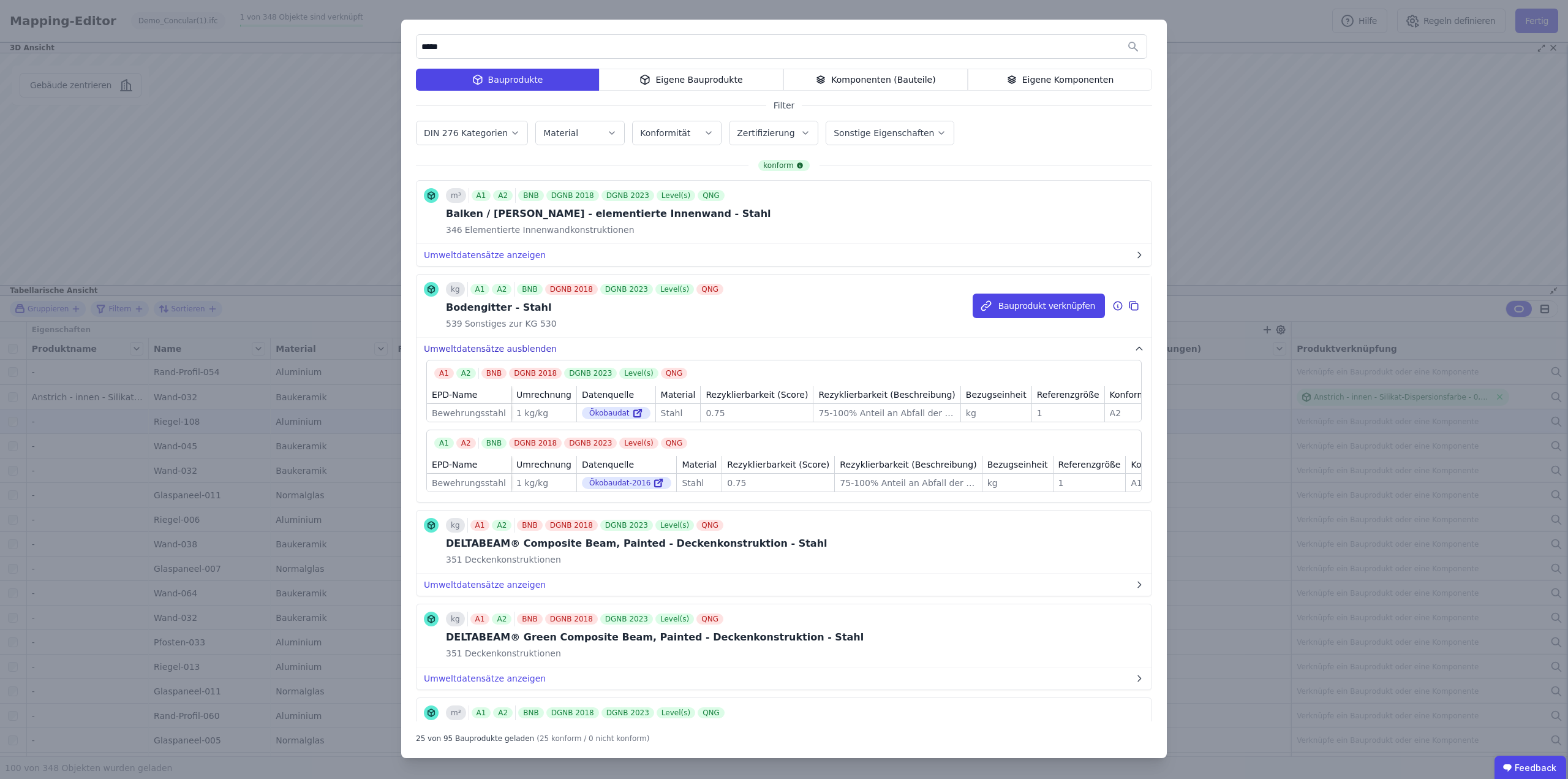
click at [467, 346] on button "Umweltdatensätze ausblenden" at bounding box center [784, 348] width 735 height 22
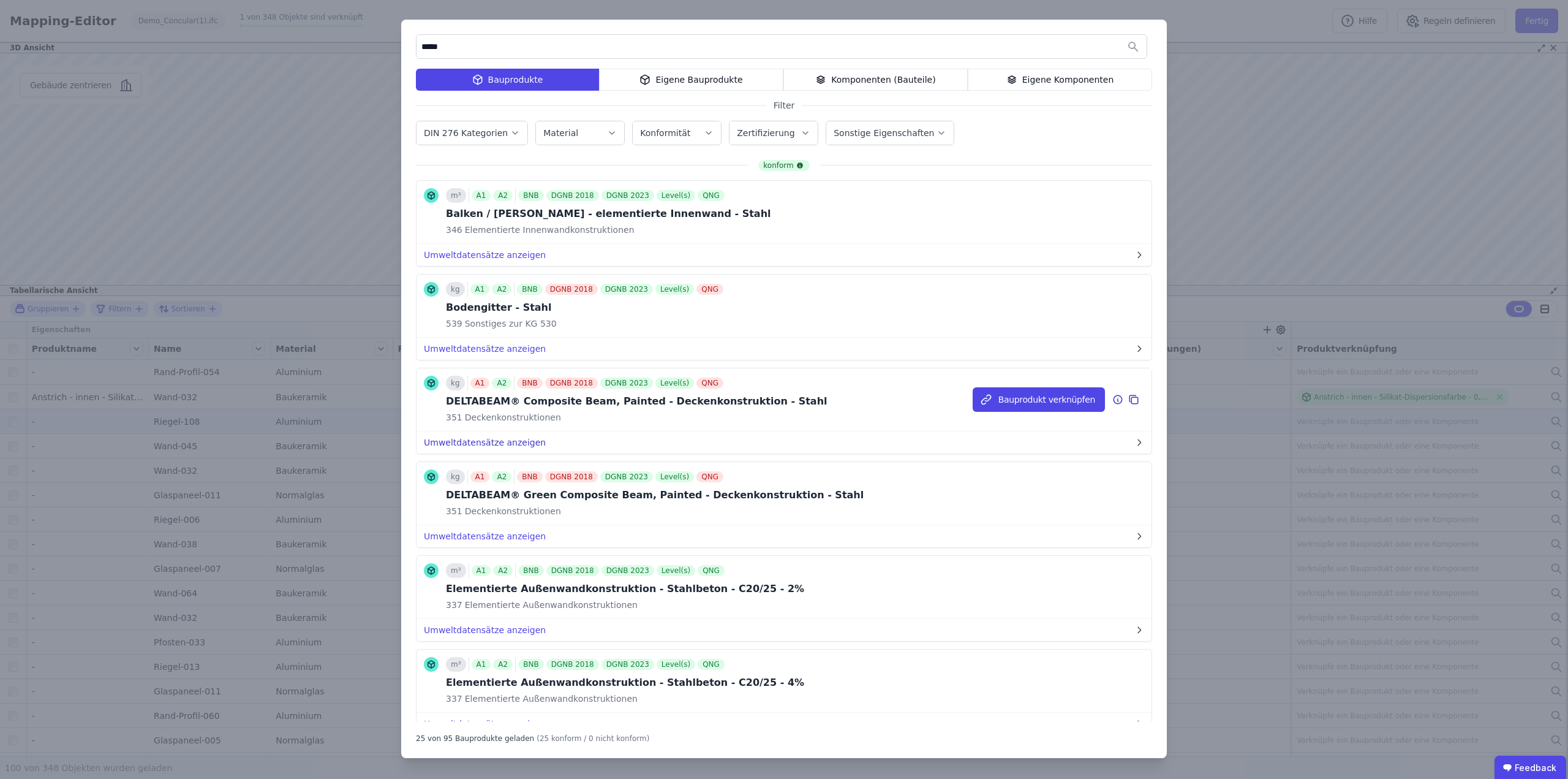
click at [481, 446] on button "Umweltdatensätze anzeigen" at bounding box center [784, 443] width 735 height 22
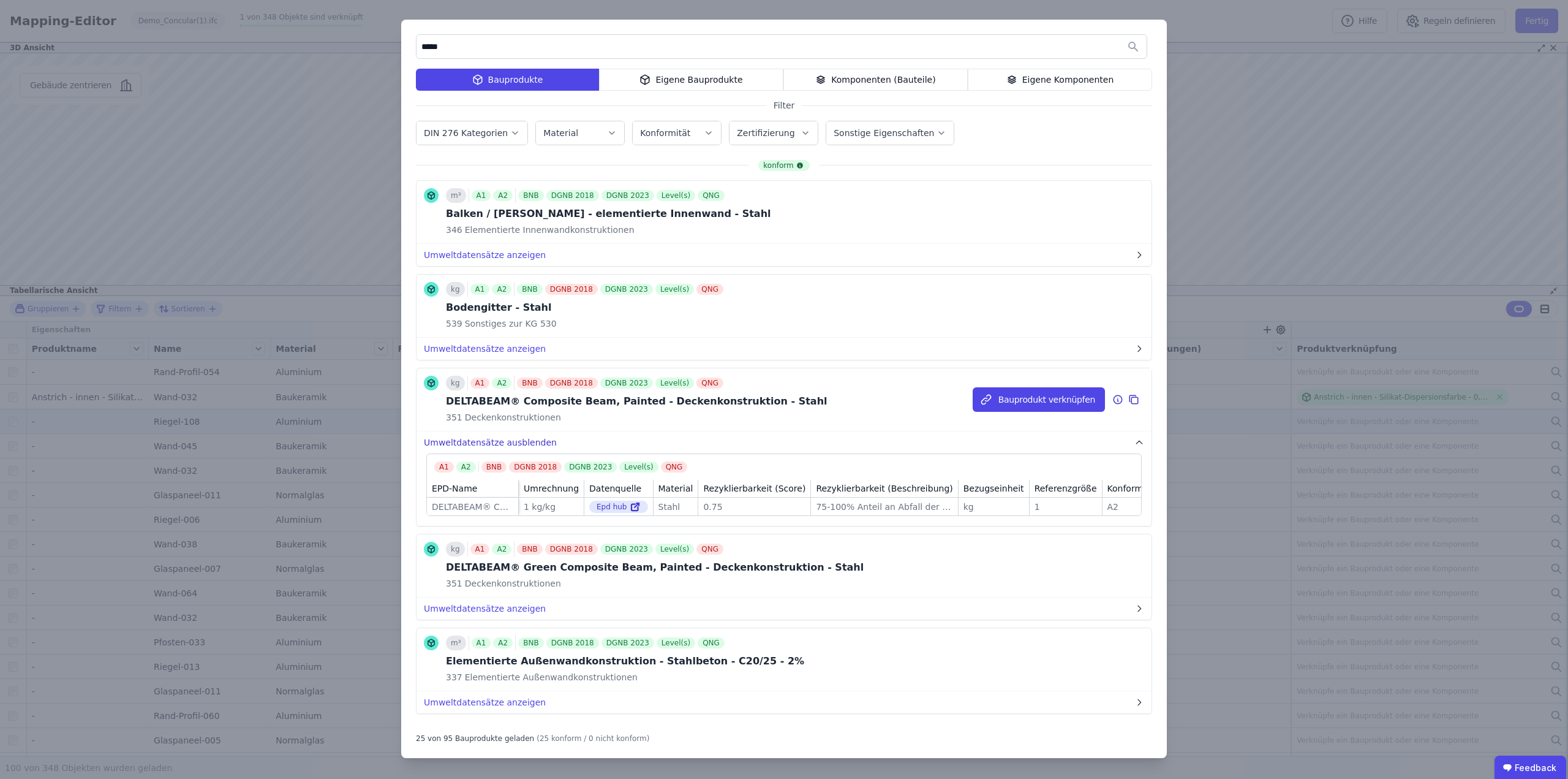
click at [481, 446] on button "Umweltdatensätze ausblenden" at bounding box center [784, 443] width 735 height 22
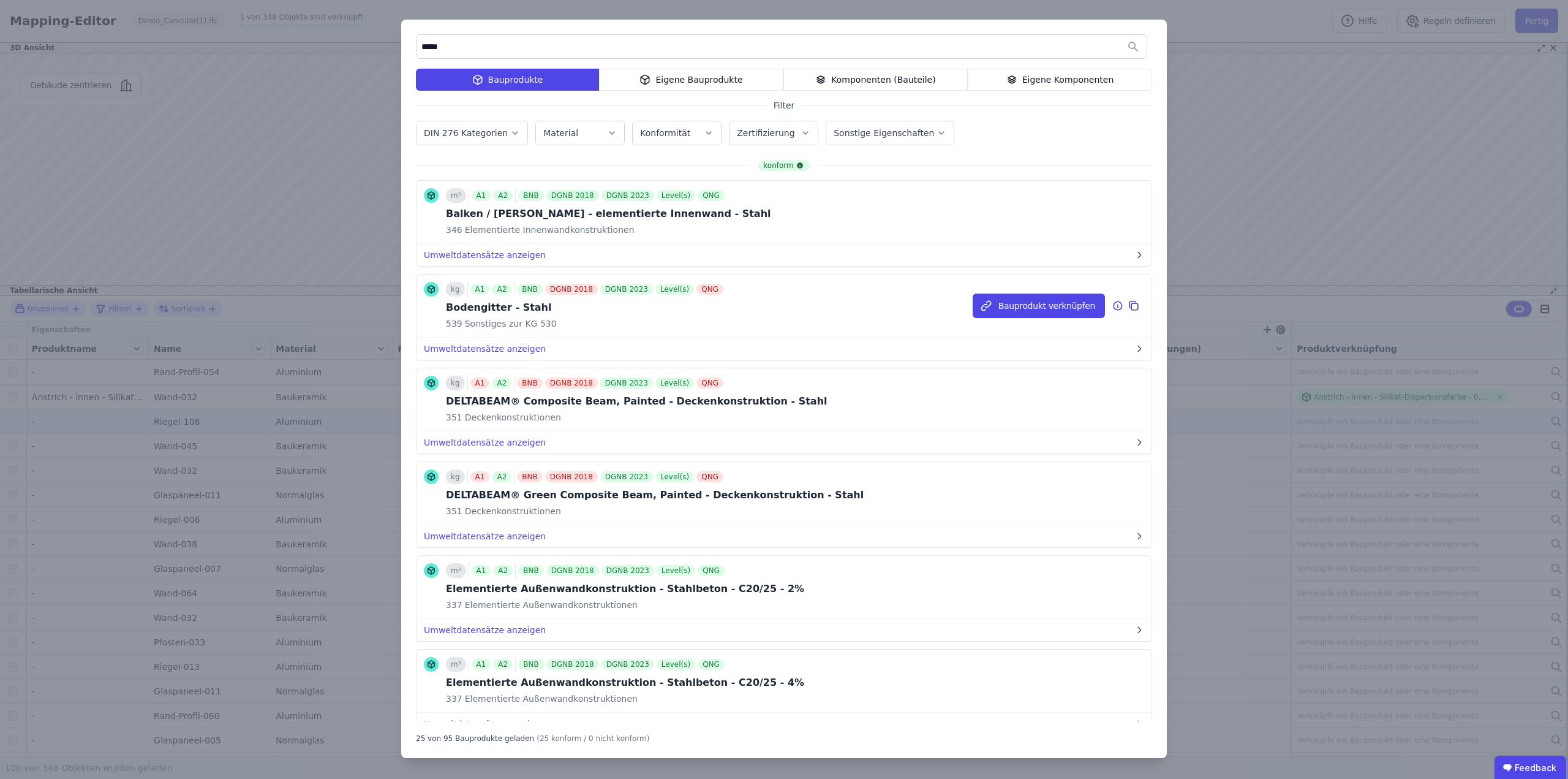
click at [1129, 307] on icon at bounding box center [1134, 305] width 11 height 14
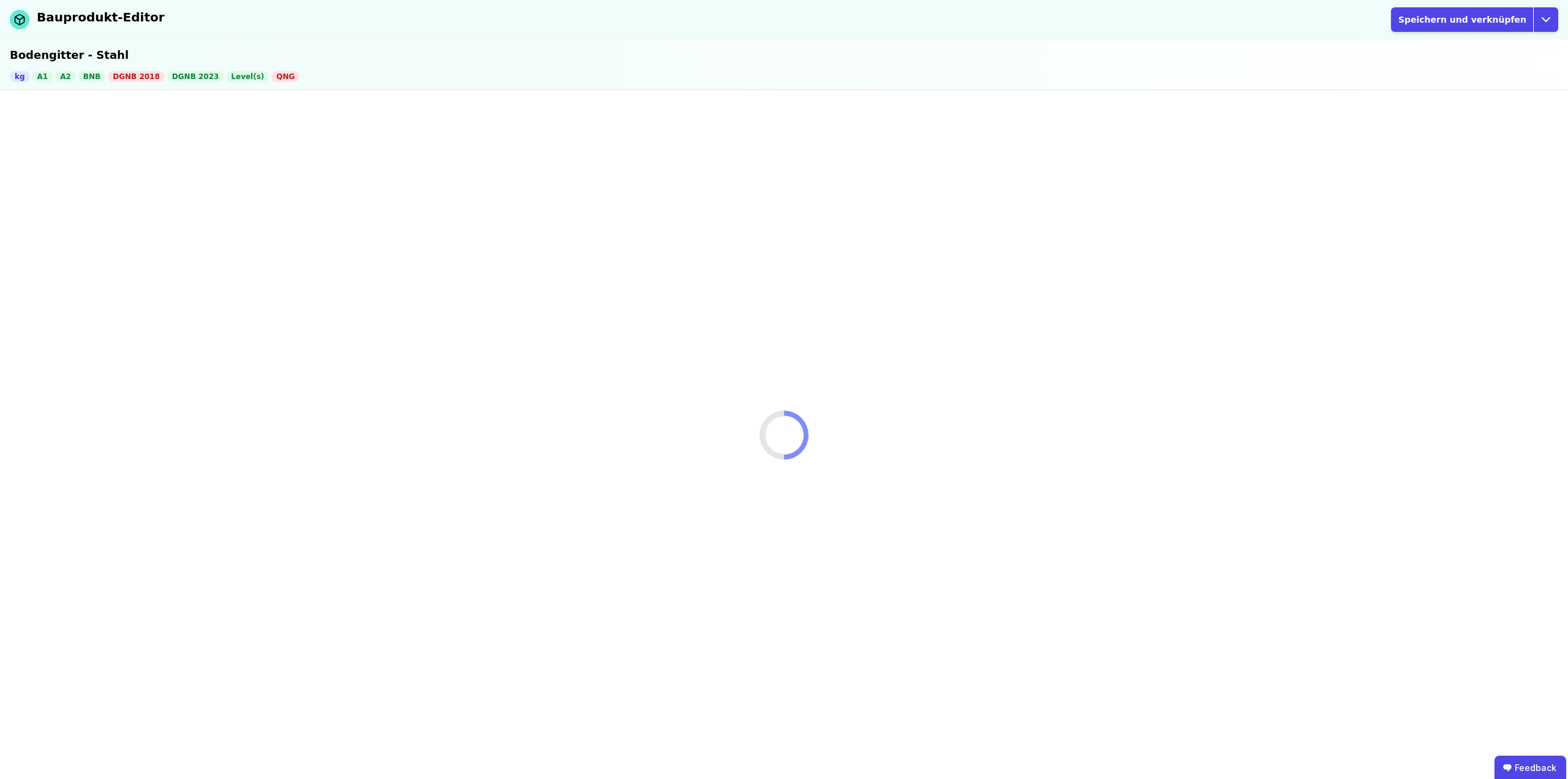
select select "**********"
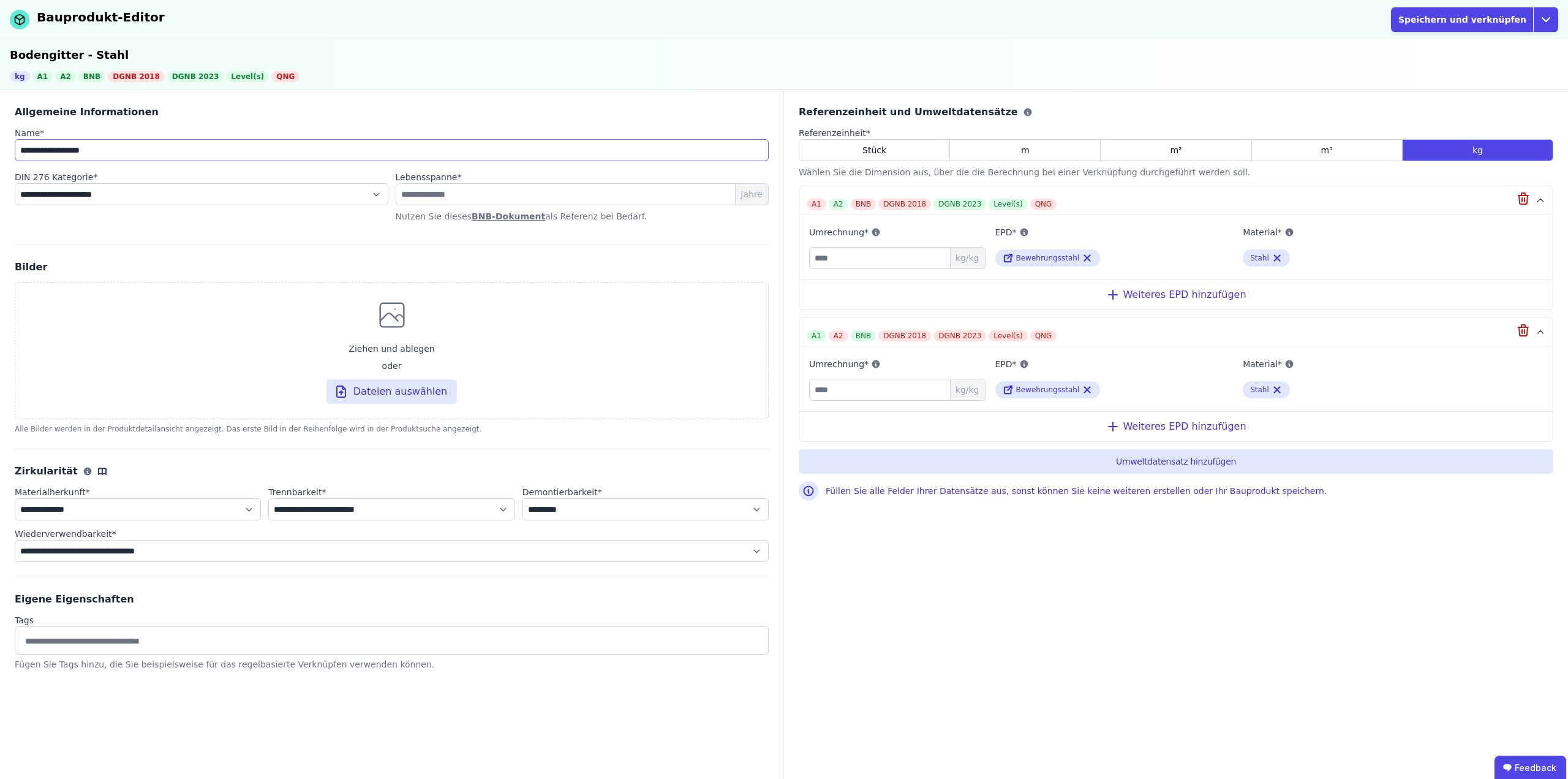
click at [149, 143] on input "**********" at bounding box center [391, 150] width 754 height 22
drag, startPoint x: 149, startPoint y: 143, endPoint x: 11, endPoint y: 150, distance: 138.2
click at [11, 150] on div "**********" at bounding box center [392, 435] width 784 height 690
type input "**********"
drag, startPoint x: 819, startPoint y: 396, endPoint x: 796, endPoint y: 396, distance: 23.0
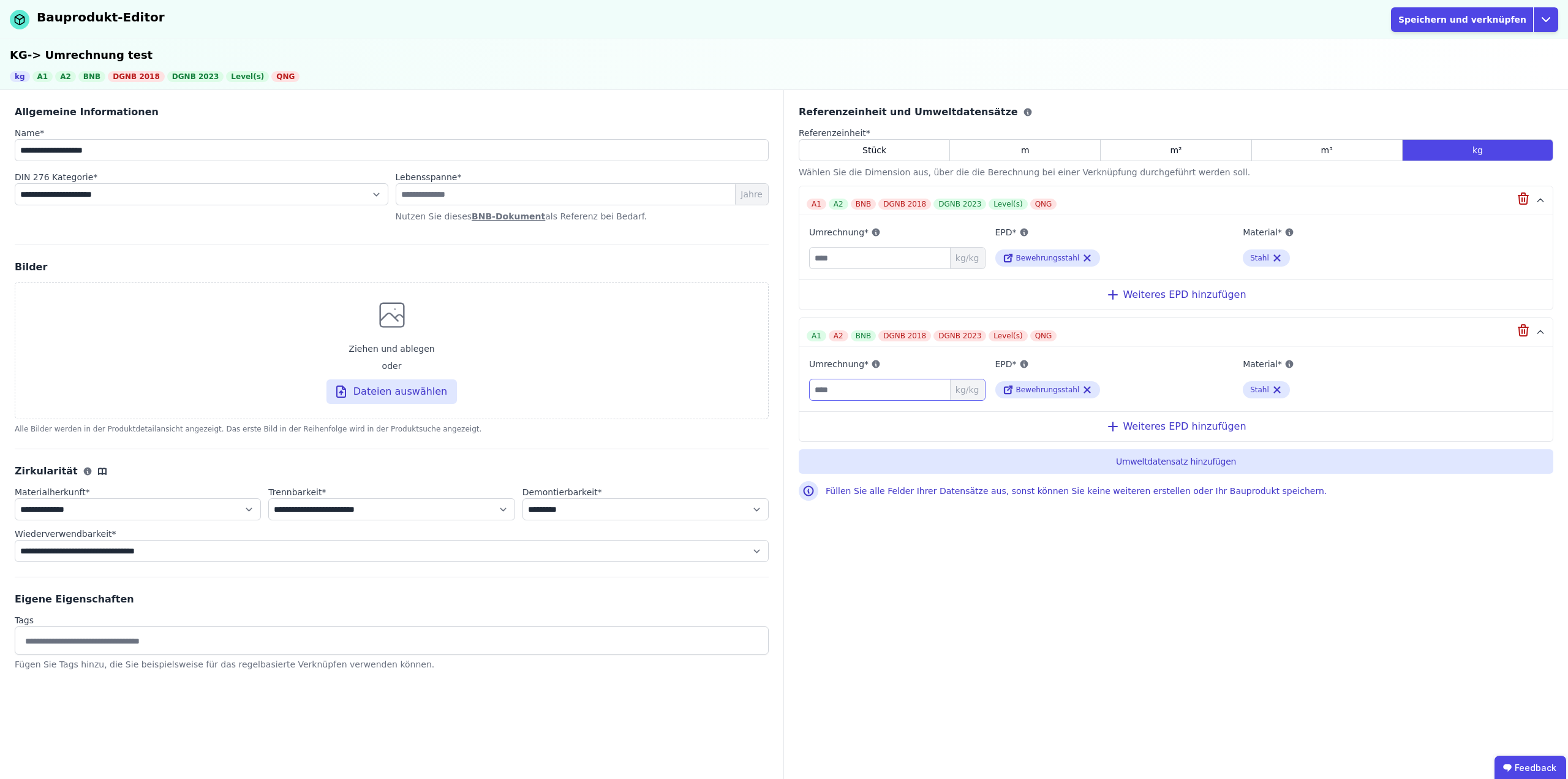
click at [796, 396] on div "Referenzeinheit und Umweltdatensätze Referenzeinheit * Stück m m² m³ kg Wählen …" at bounding box center [1177, 435] width 784 height 690
type input "***"
drag, startPoint x: 847, startPoint y: 250, endPoint x: 799, endPoint y: 253, distance: 48.1
click at [799, 253] on div "A1 A2 BNB DGNB 2018 DGNB 2023 Level(s) QNG Umrechnung* * kg/kg EPD* Bewehrungss…" at bounding box center [1176, 248] width 755 height 124
type input "***"
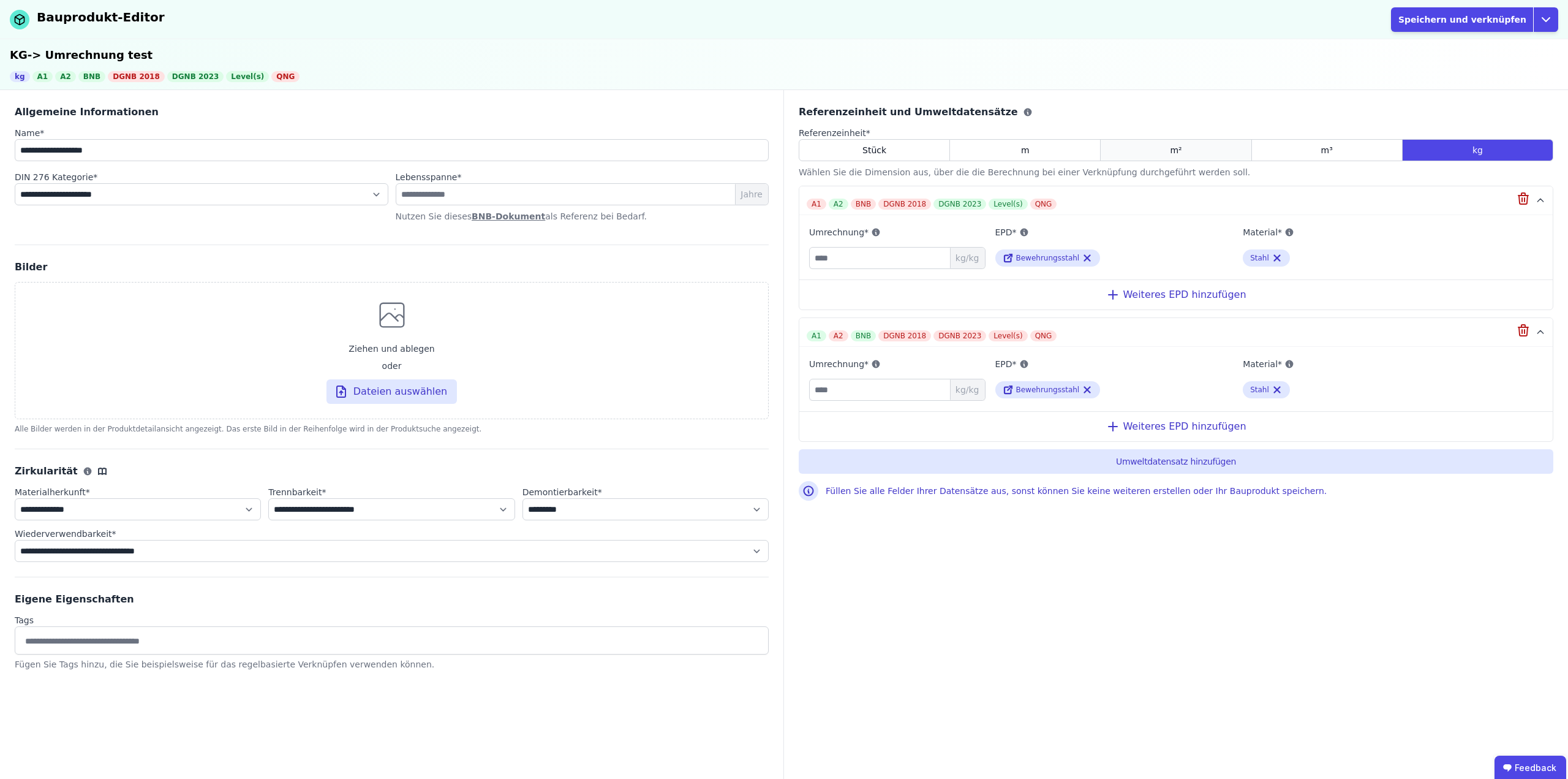
click at [1173, 148] on span "m²" at bounding box center [1176, 150] width 12 height 12
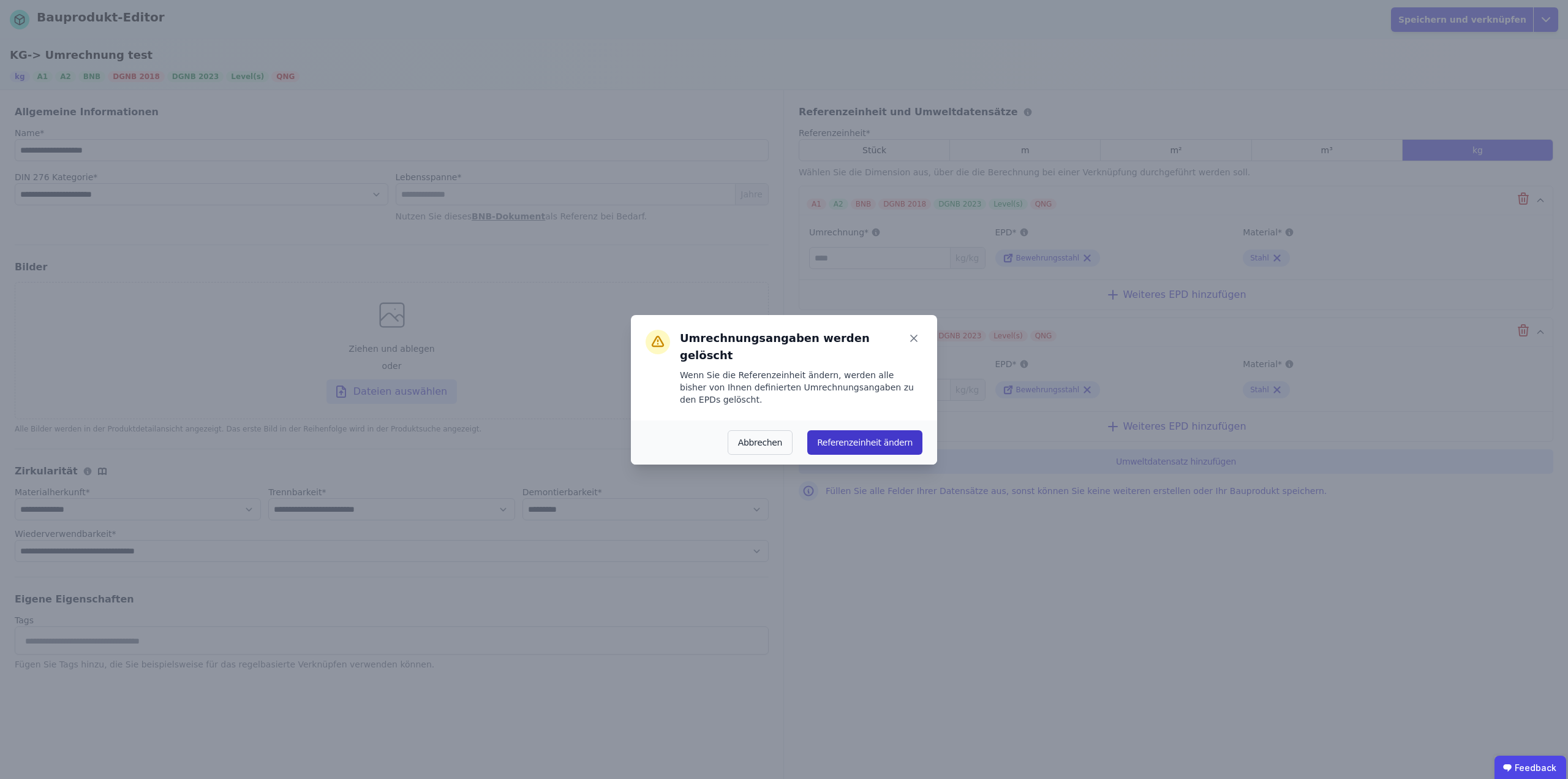
click at [871, 431] on button "Referenzeinheit ändern" at bounding box center [865, 443] width 115 height 25
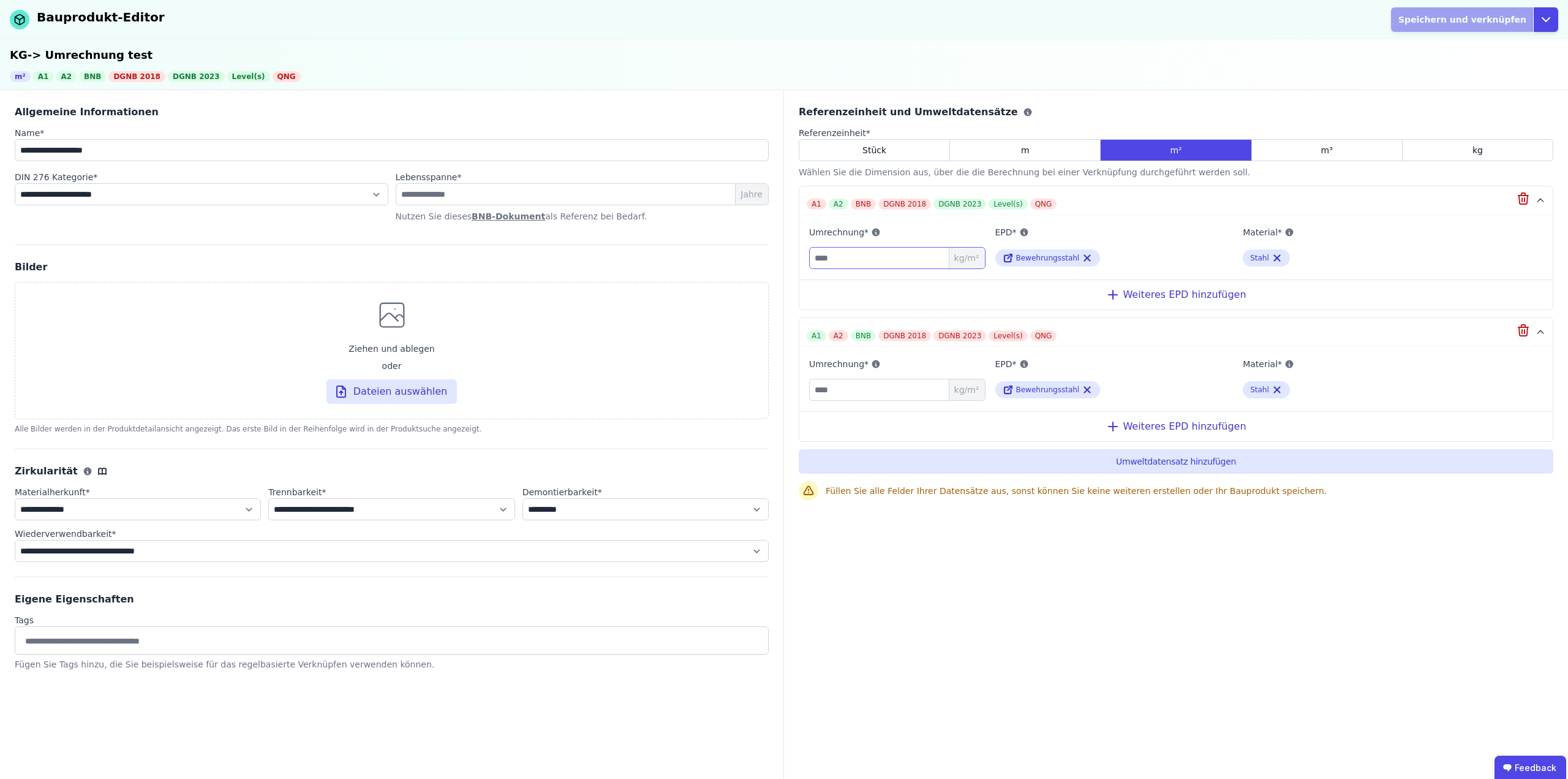
click at [846, 259] on input "number" at bounding box center [897, 258] width 176 height 22
type input "***"
click at [842, 395] on input "number" at bounding box center [897, 390] width 176 height 22
type input "***"
click at [1473, 18] on button "Speichern und verknüpfen" at bounding box center [1462, 19] width 143 height 25
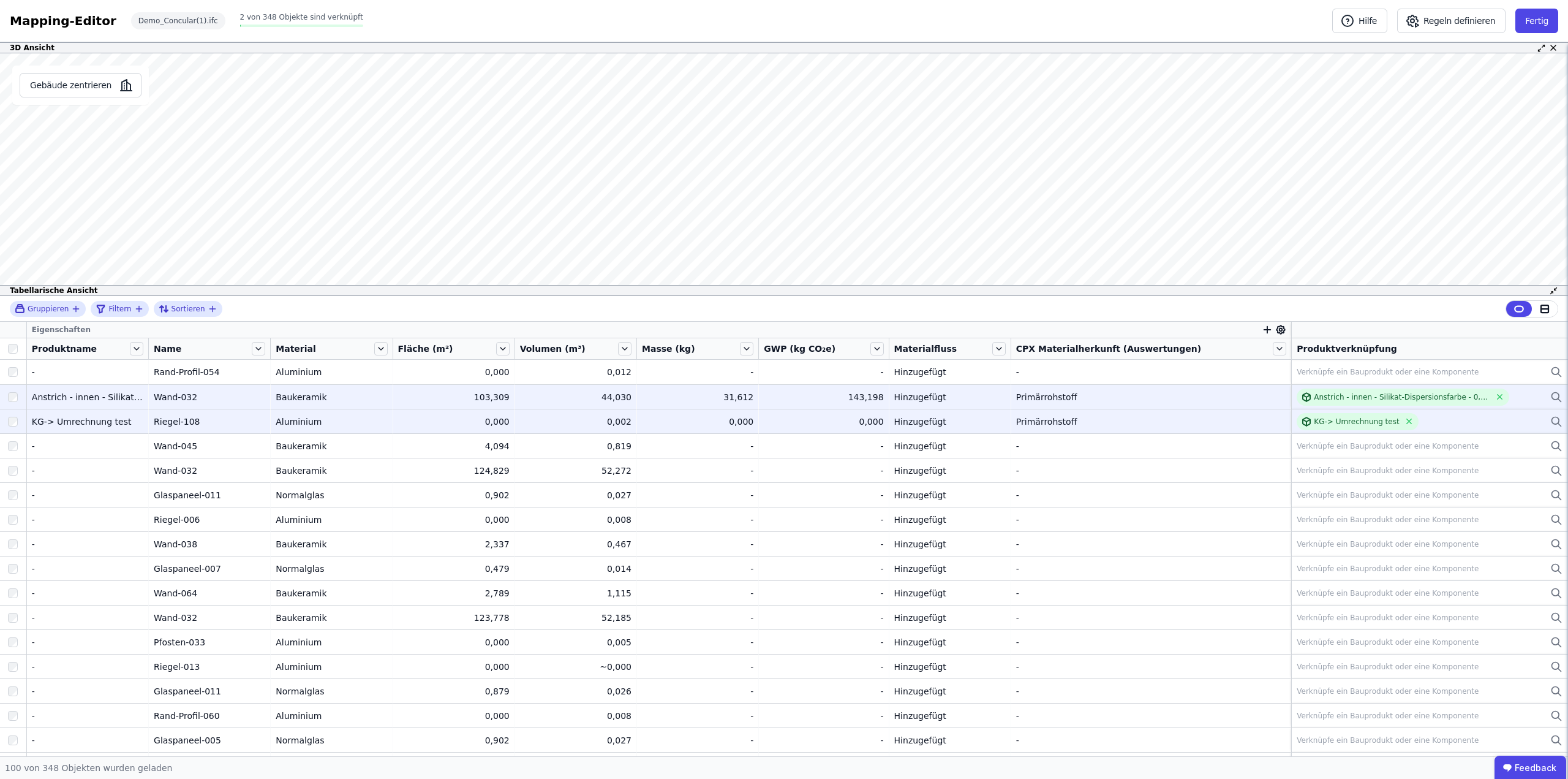
click at [1515, 397] on div "Anstrich - innen - Silikat-Dispersionsfarbe - 0,02cm" at bounding box center [1430, 397] width 266 height 18
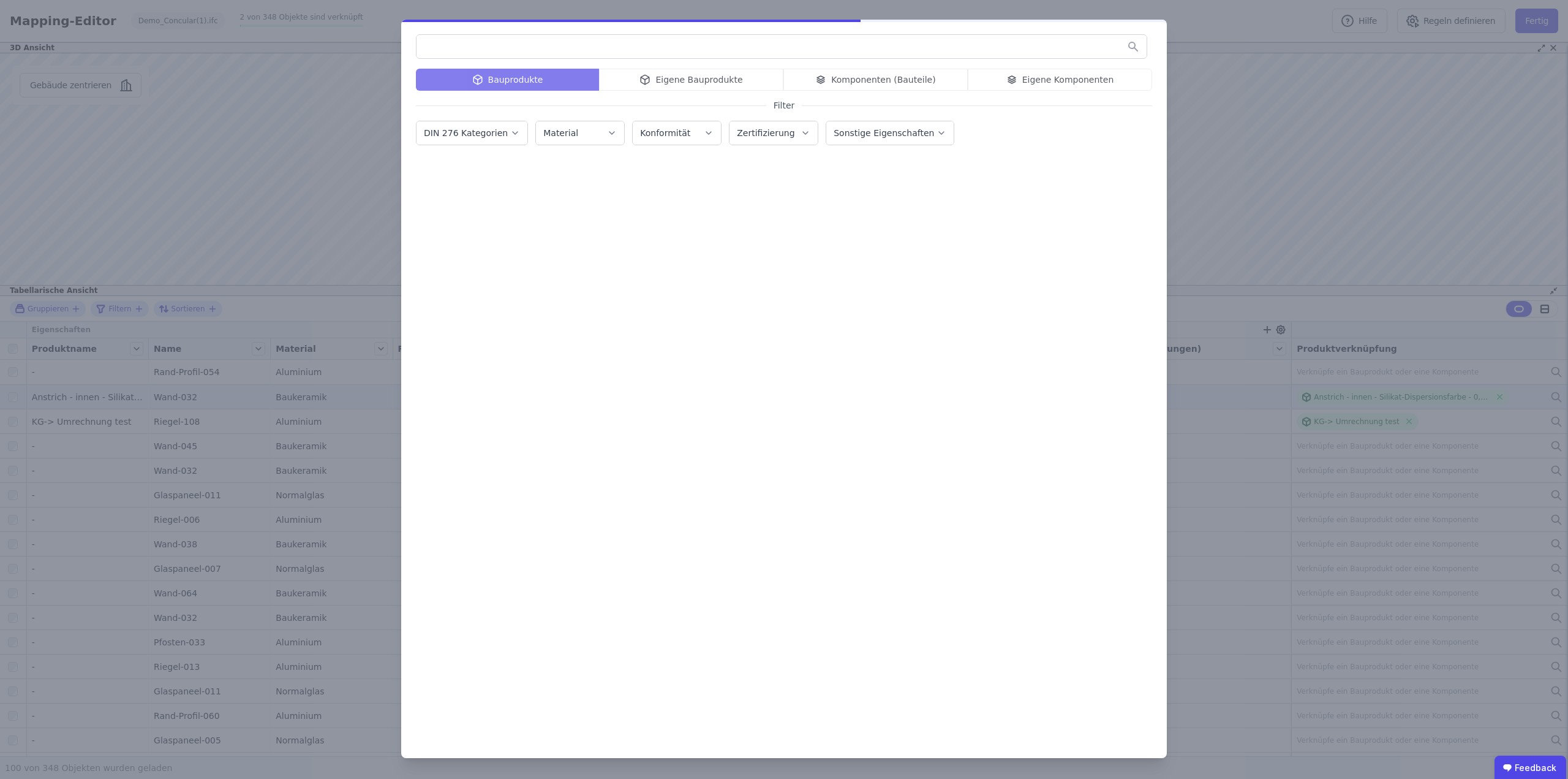
click at [684, 76] on div "Bauprodukte Eigene Bauprodukte Komponenten (Bauteile) Eigene Komponenten" at bounding box center [784, 80] width 737 height 22
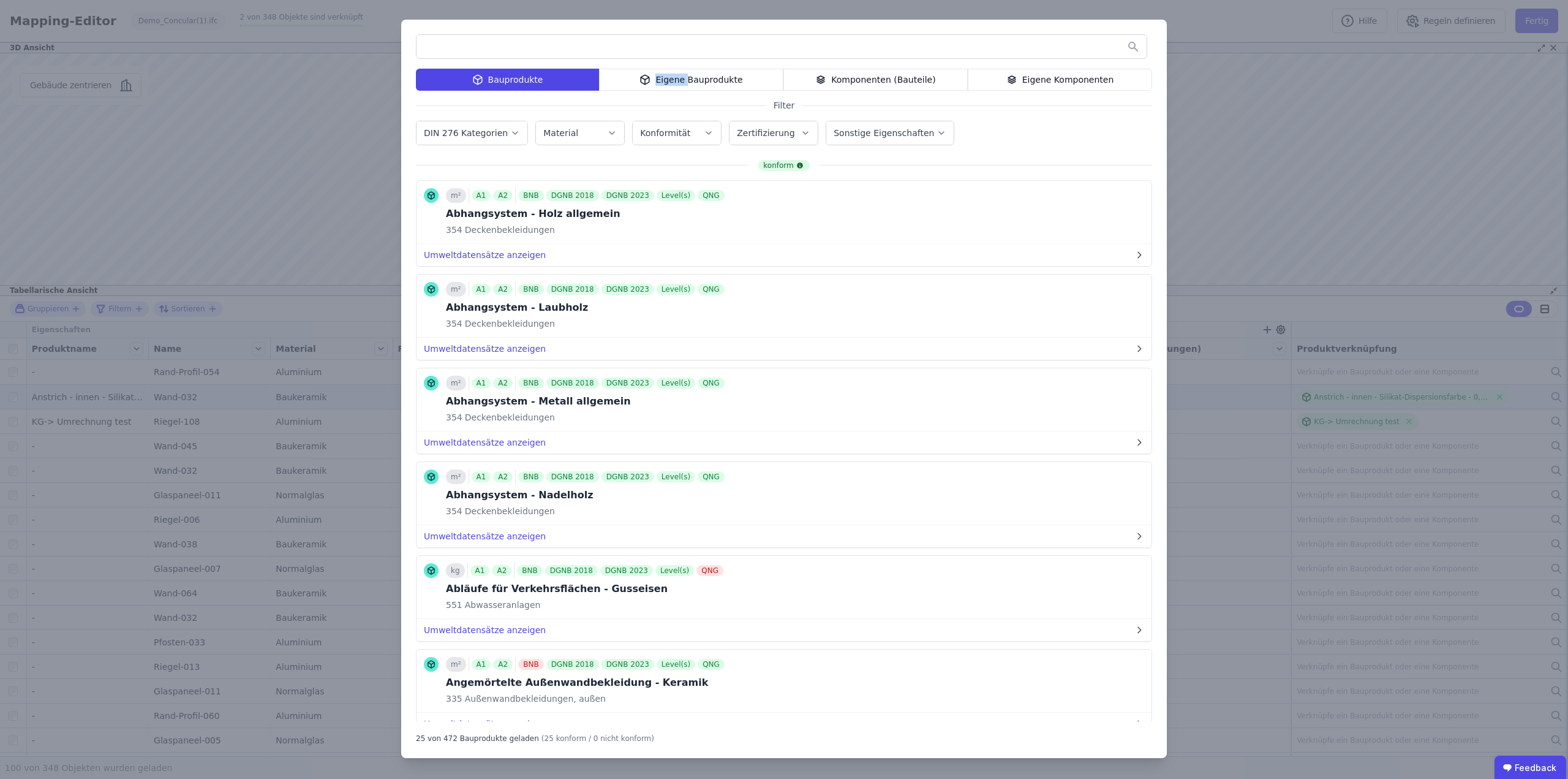
click at [683, 79] on div "Eigene Bauprodukte" at bounding box center [691, 80] width 184 height 22
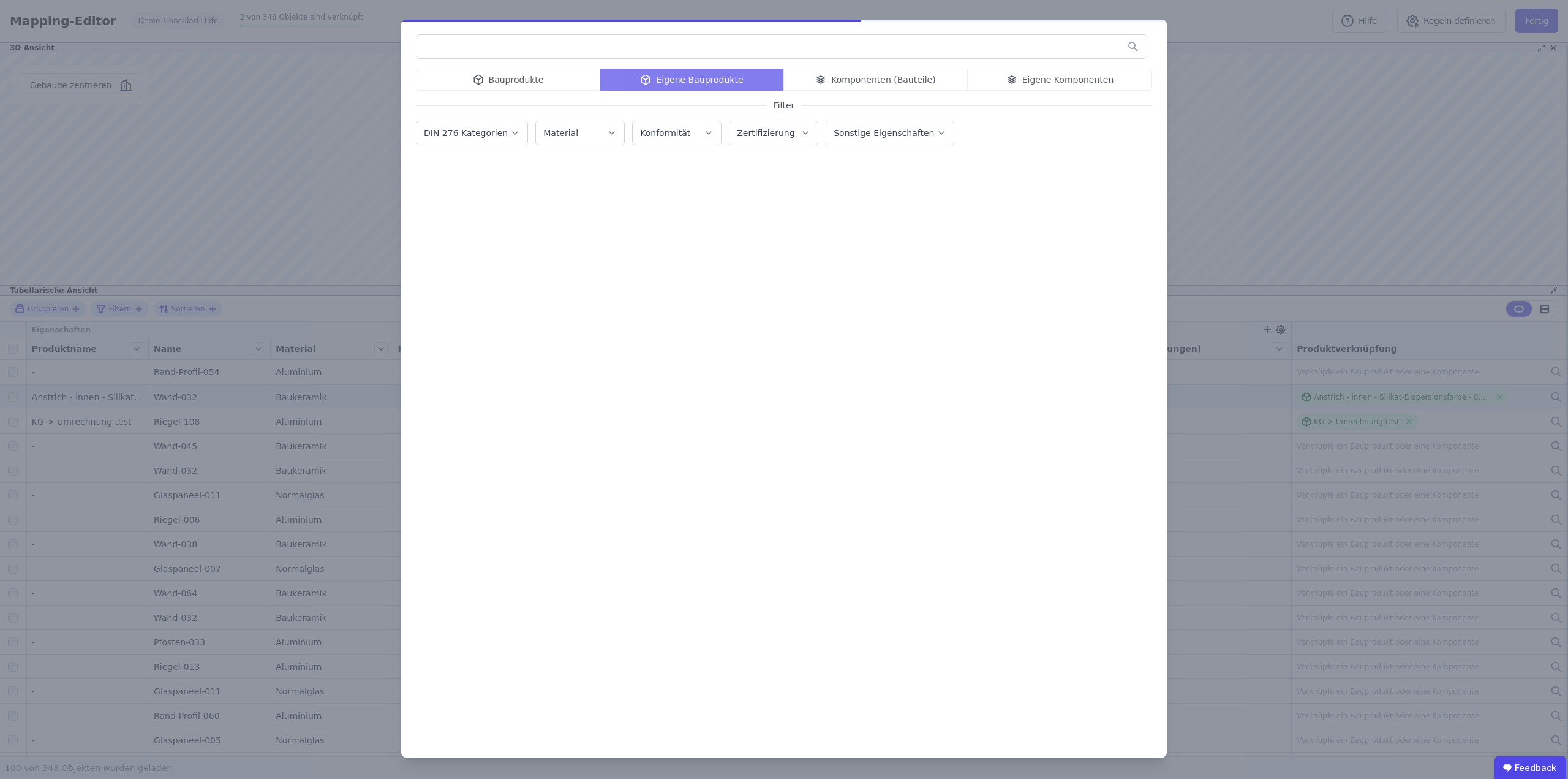
click at [664, 51] on input "text" at bounding box center [782, 47] width 730 height 22
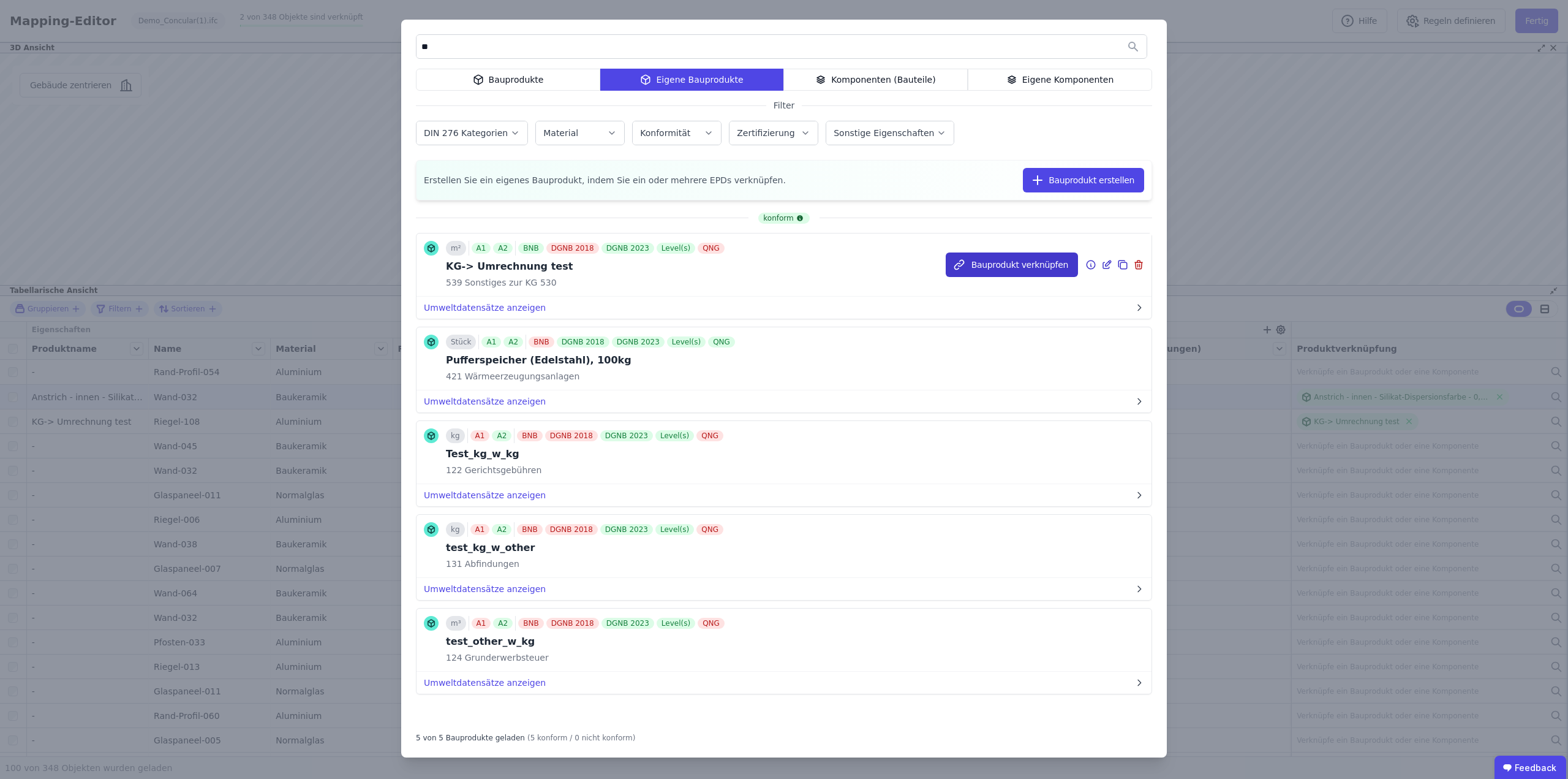
type input "**"
click at [1034, 268] on button "Bauprodukt verknüpfen" at bounding box center [1012, 265] width 132 height 25
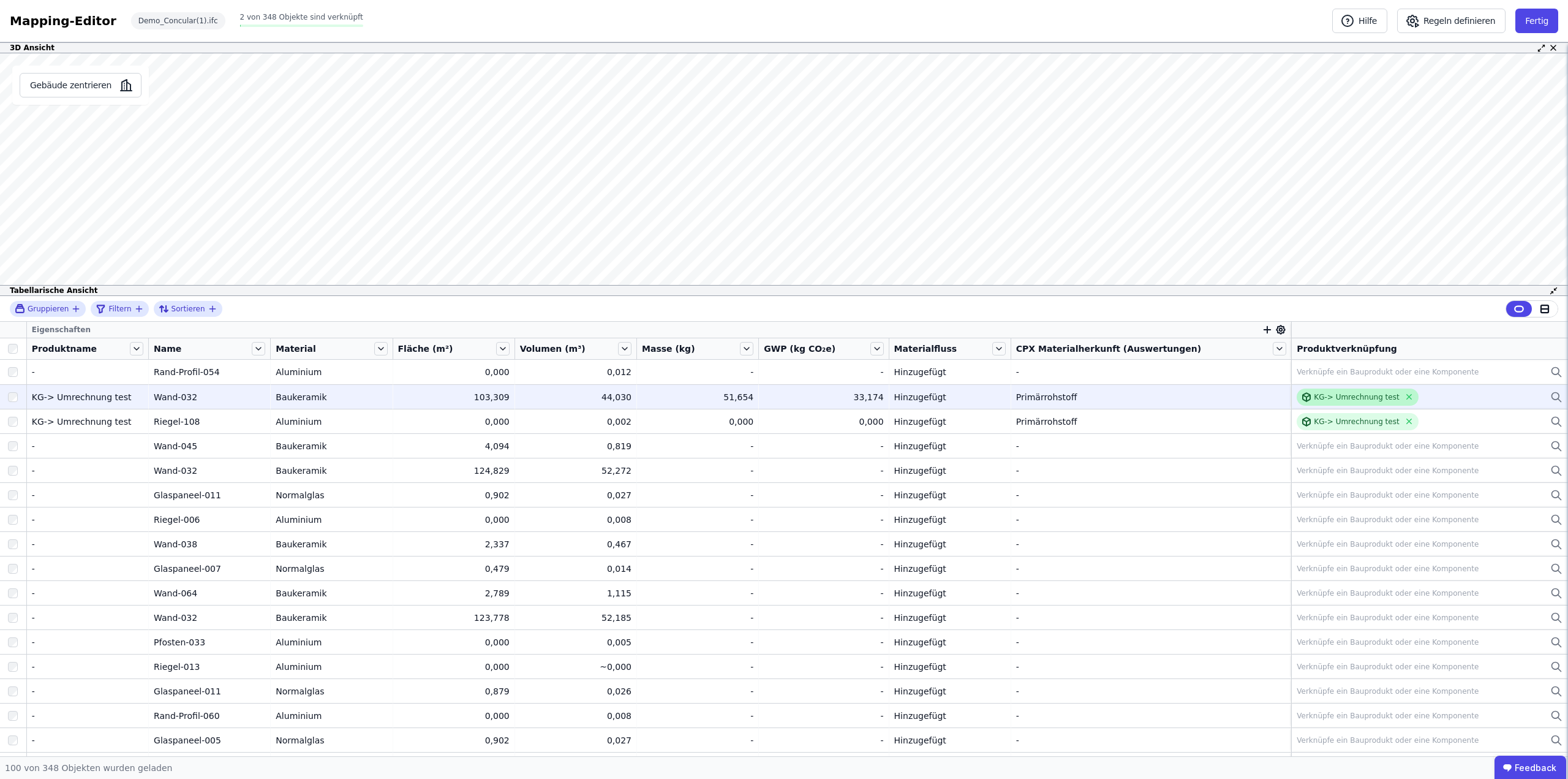
click at [1315, 395] on div "KG-> Umrechnung test" at bounding box center [1357, 397] width 85 height 10
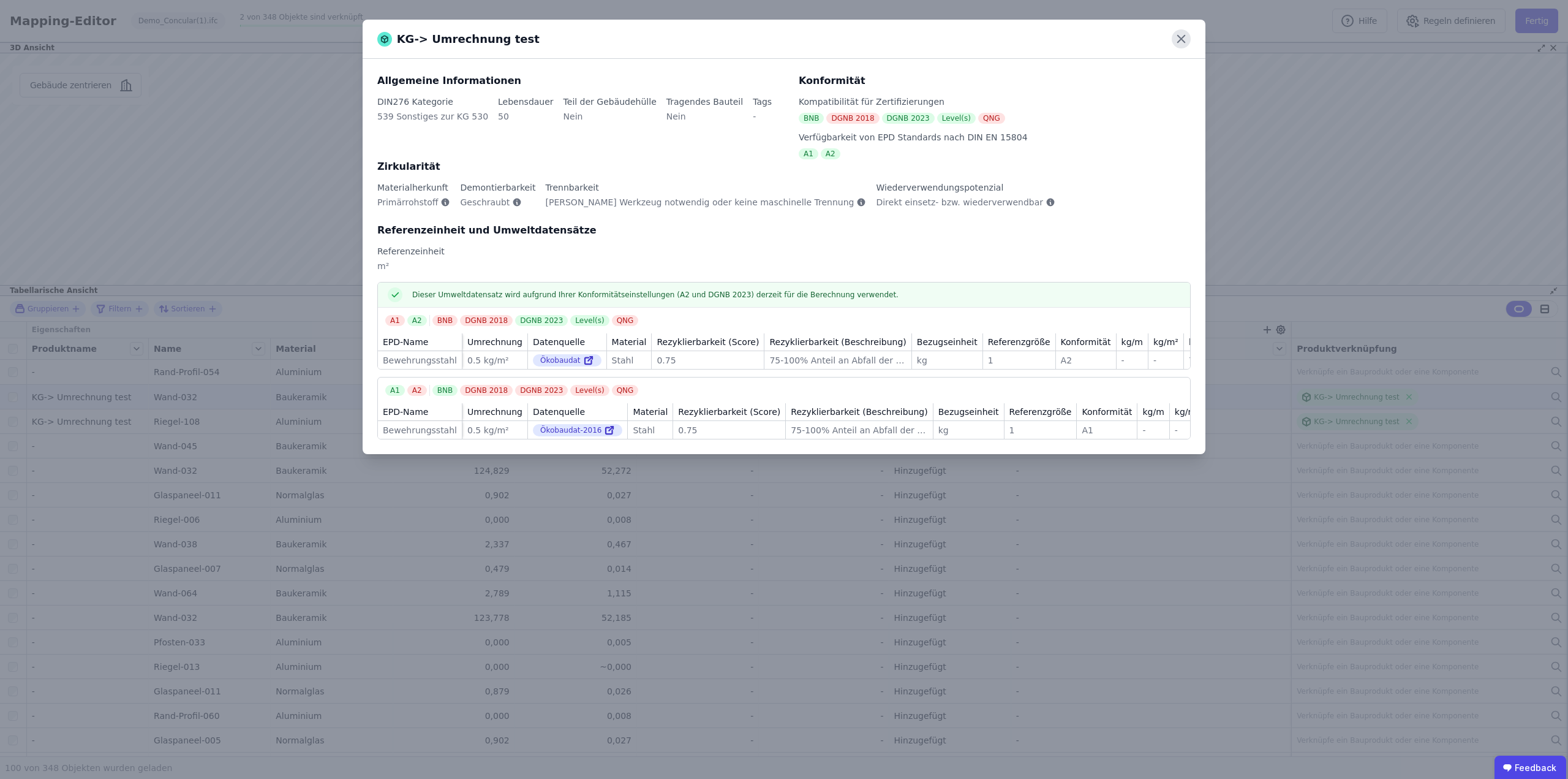
click at [1177, 41] on icon at bounding box center [1181, 39] width 19 height 19
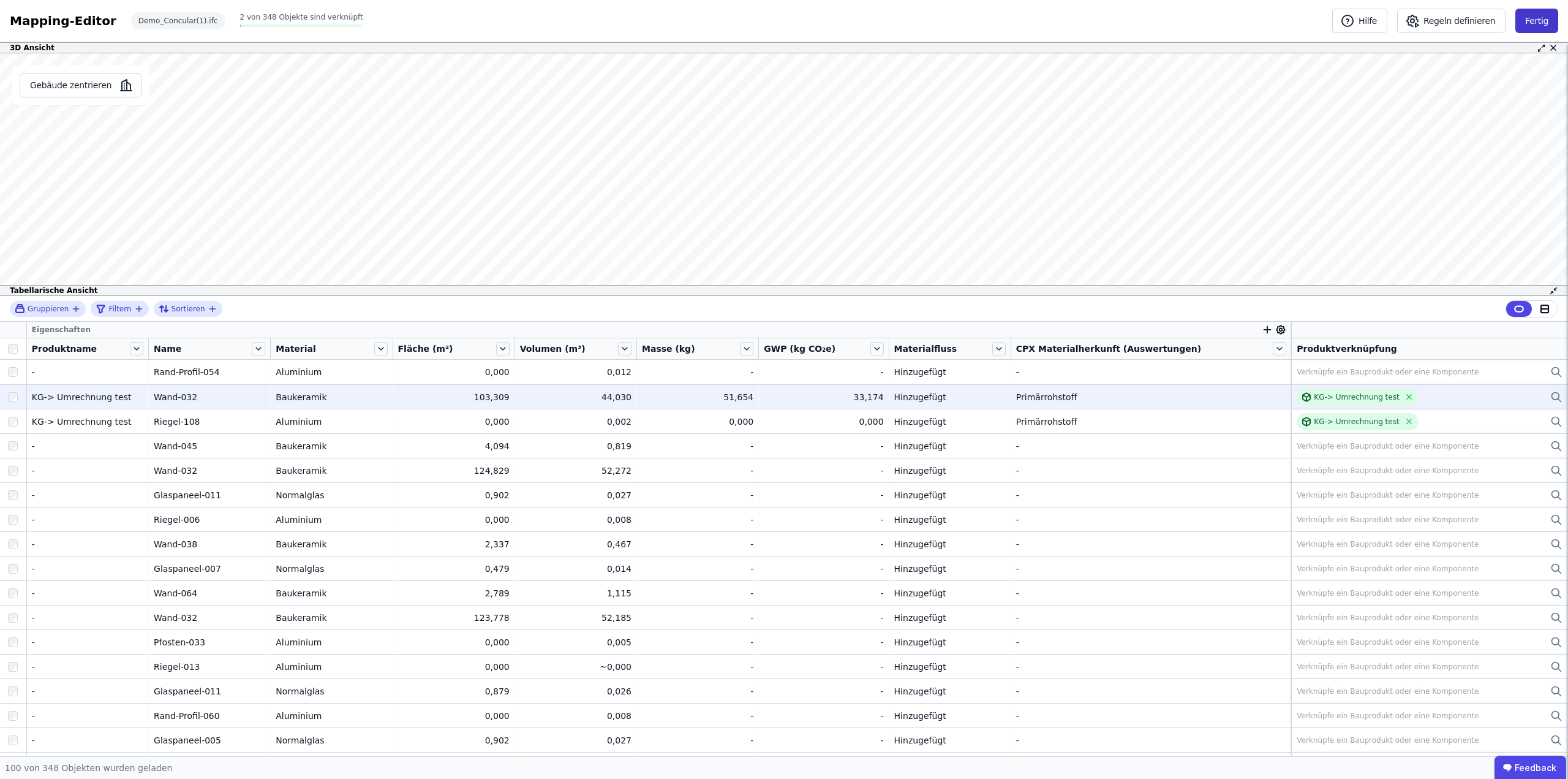
click at [1542, 18] on button "Fertig" at bounding box center [1537, 21] width 43 height 25
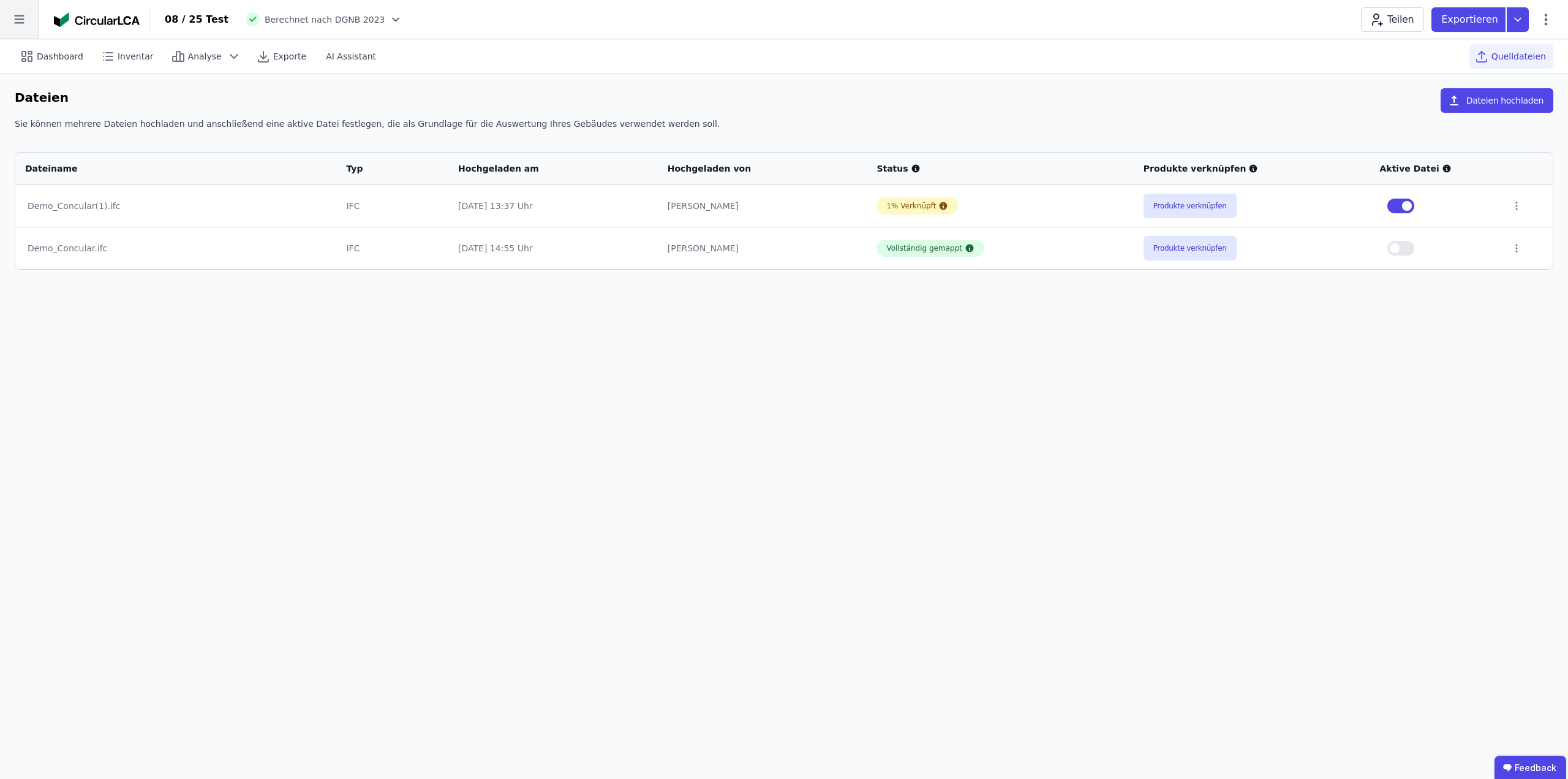
click at [14, 17] on icon at bounding box center [19, 19] width 38 height 38
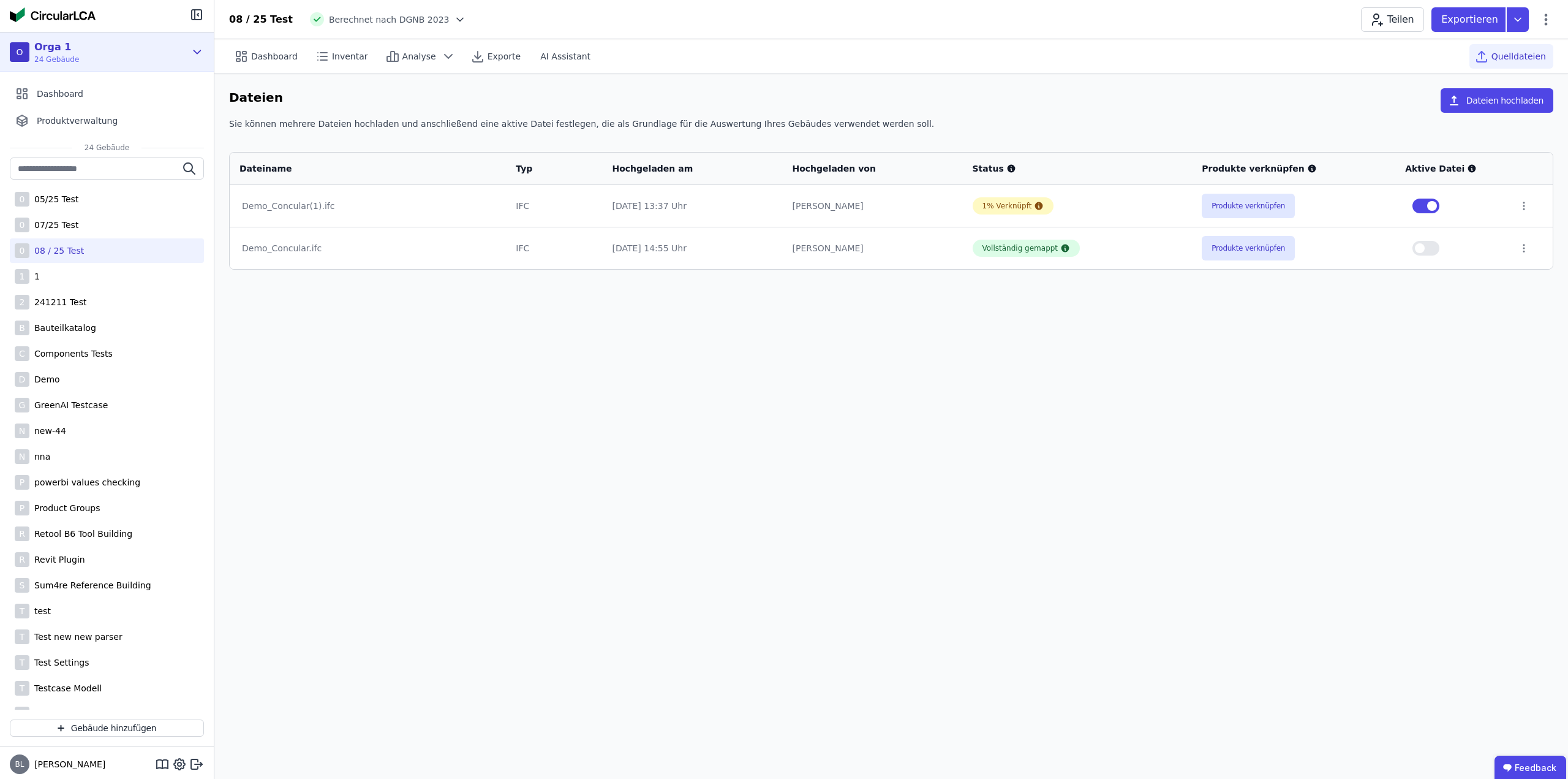
click at [181, 54] on div "O Orga 1 24 Gebäude" at bounding box center [97, 52] width 176 height 25
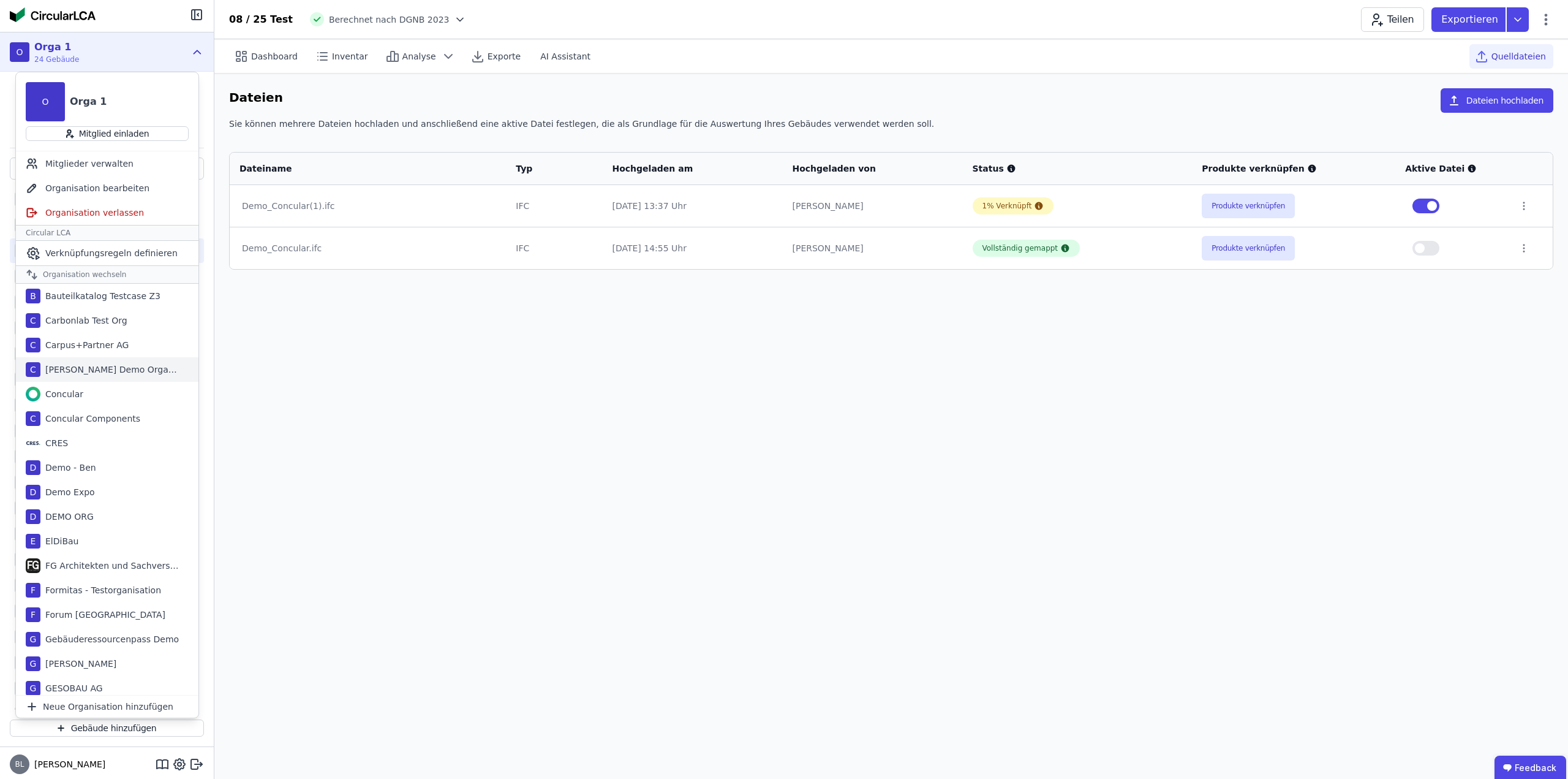
scroll to position [61, 0]
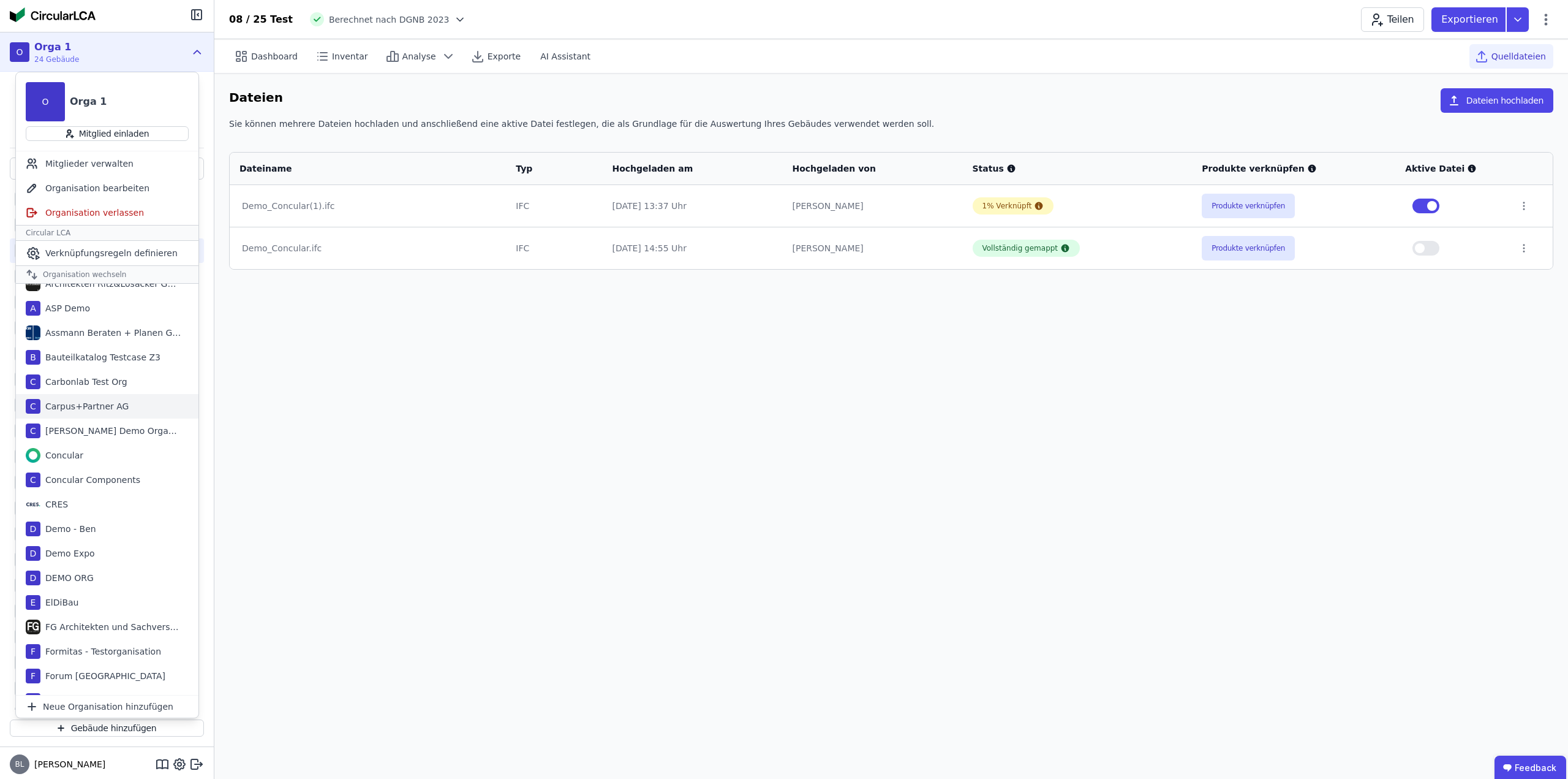
click at [98, 405] on div "Carpus+Partner AG" at bounding box center [84, 406] width 88 height 12
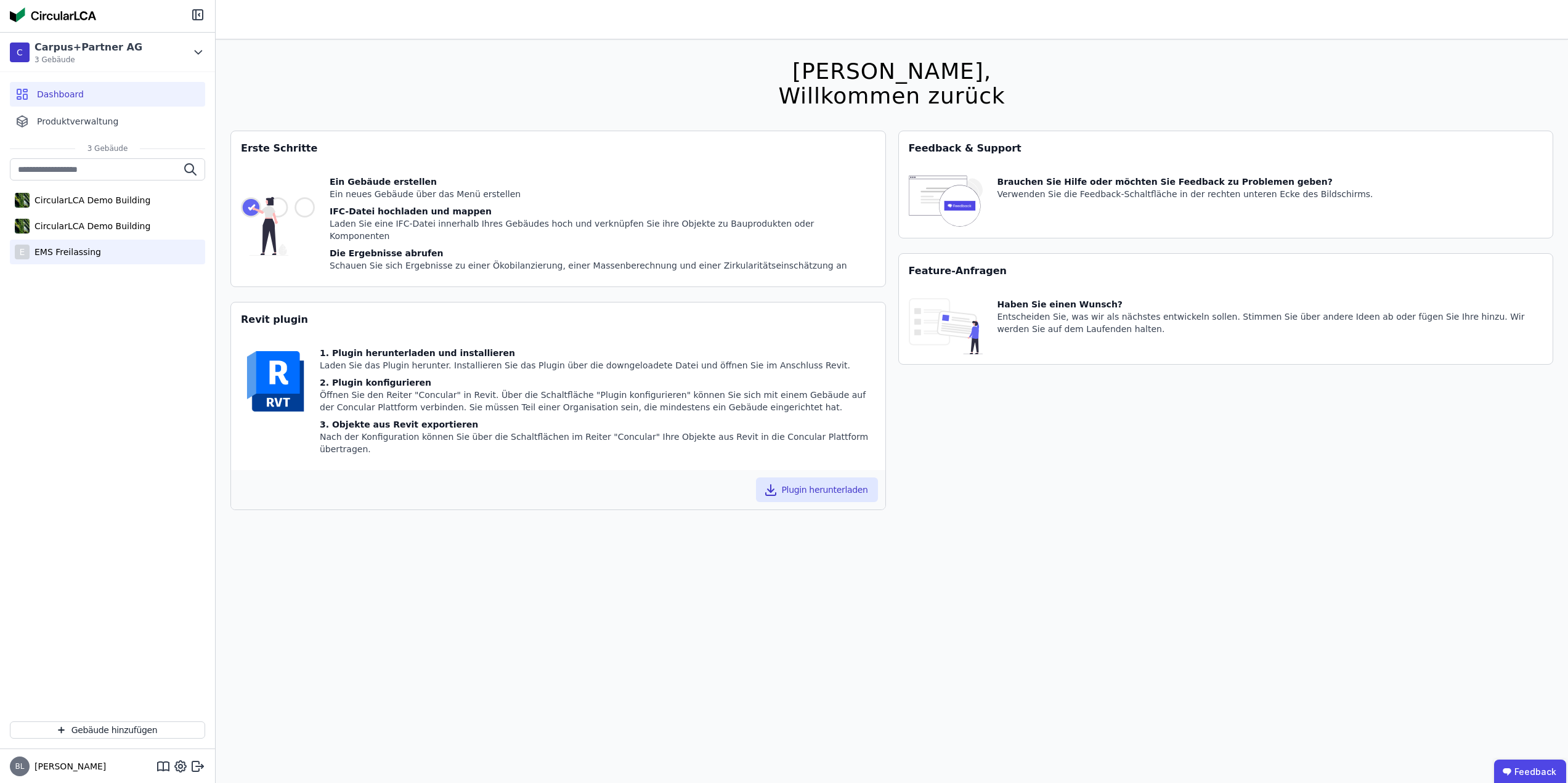
click at [73, 253] on div "EMS Freilassing" at bounding box center [65, 252] width 71 height 12
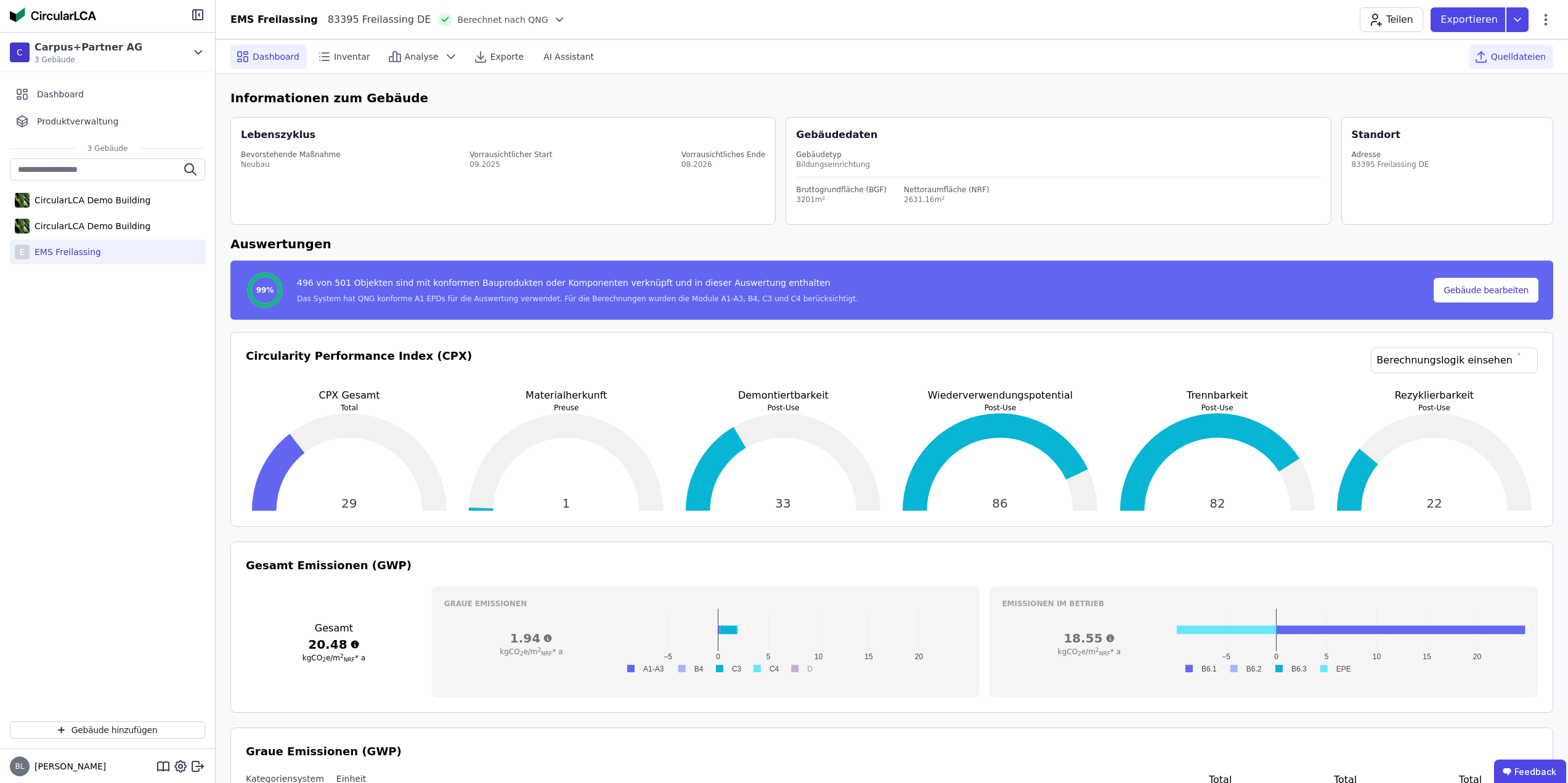
click at [1500, 56] on span "Quelldateien" at bounding box center [1518, 56] width 55 height 12
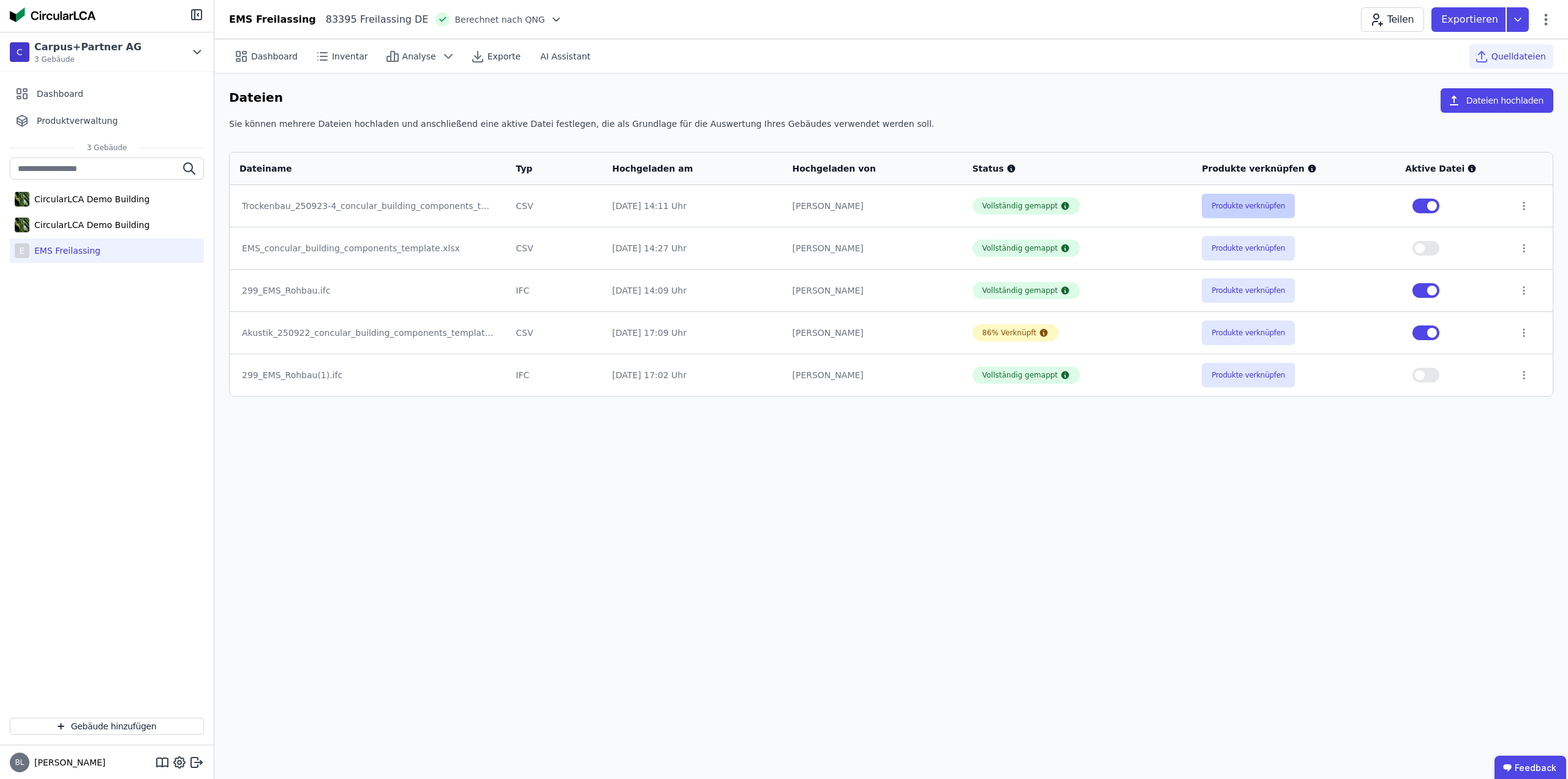
click at [1251, 202] on button "Produkte verknüpfen" at bounding box center [1248, 206] width 93 height 25
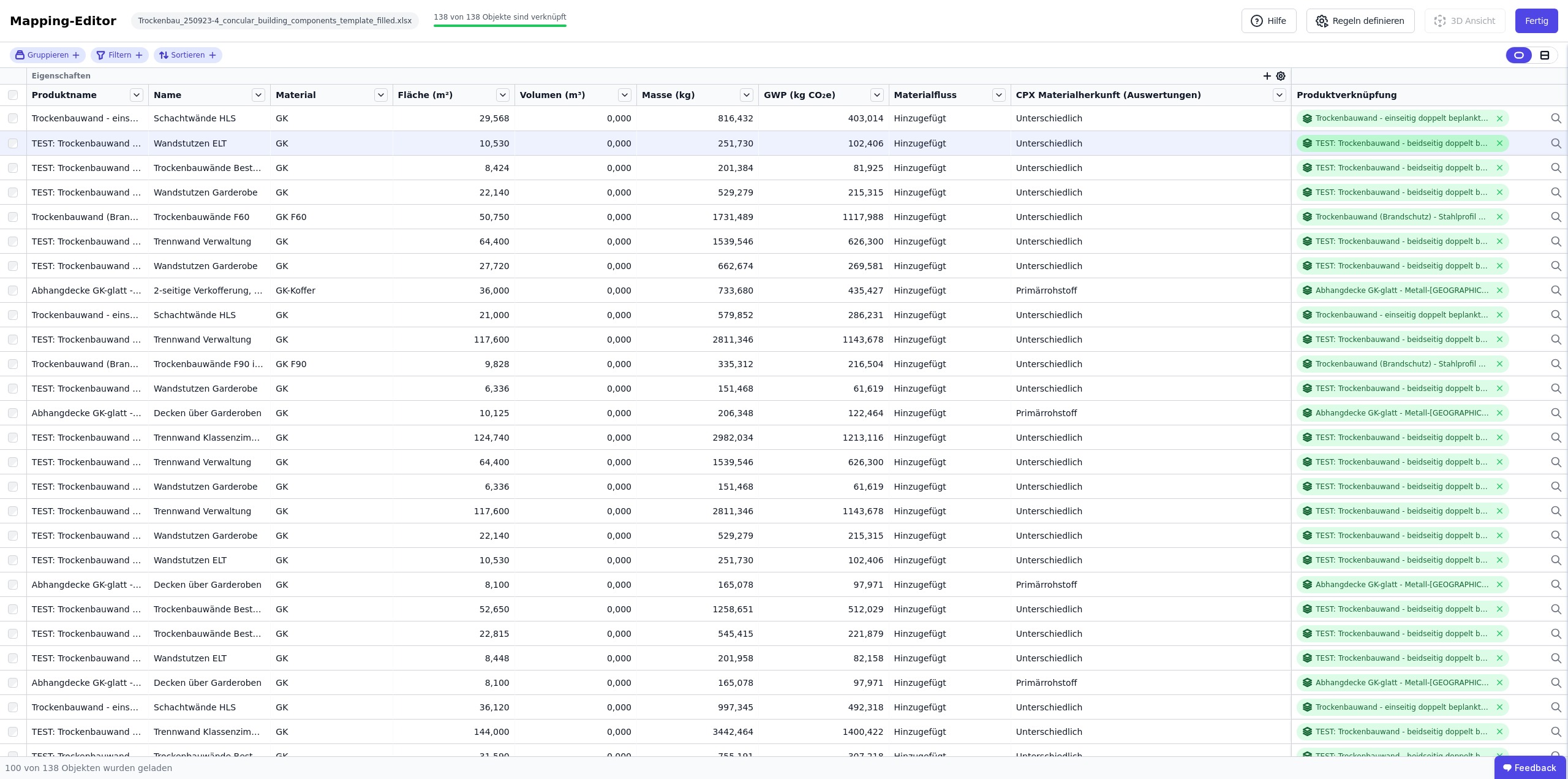
click at [1349, 139] on div "TEST: Trockenbauwand - beidseitig doppelt beplankt - Stahlprofil + Mineralwolle…" at bounding box center [1403, 144] width 175 height 10
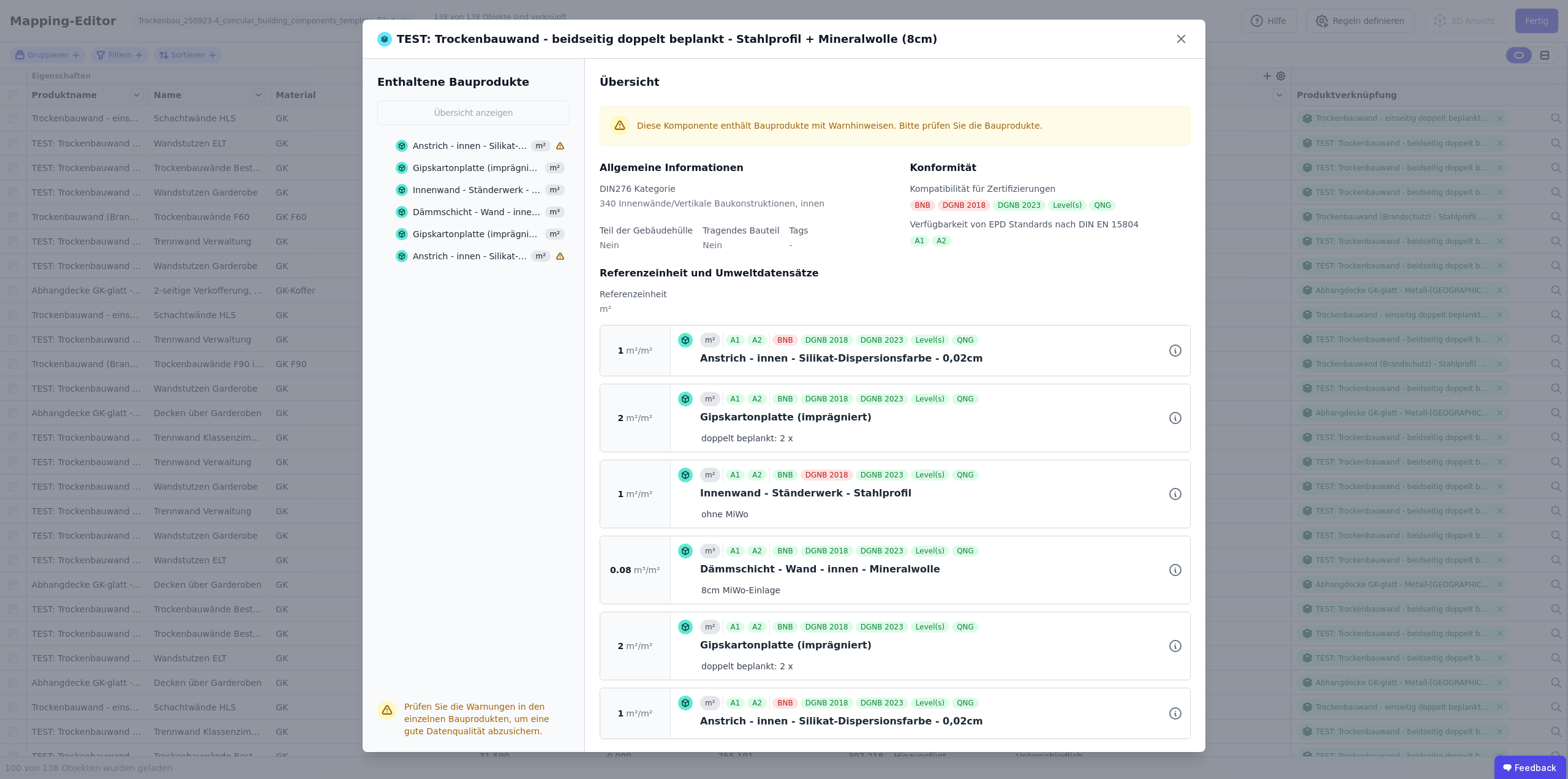
click at [478, 139] on div "Anstrich - innen - Silikat-Dispersionsfarbe - 0,02cm m²" at bounding box center [480, 146] width 169 height 22
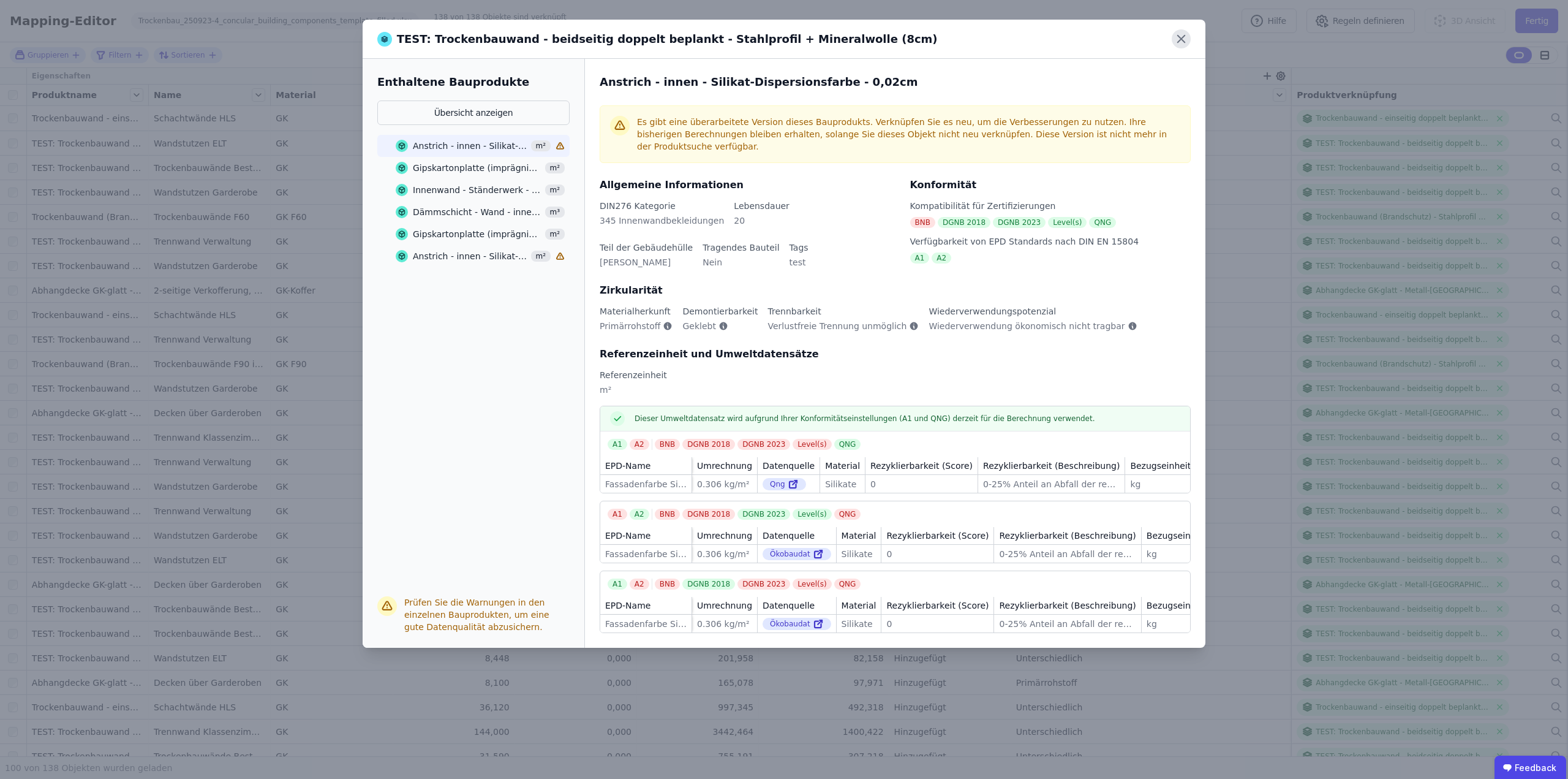
click at [1181, 44] on icon at bounding box center [1181, 39] width 19 height 19
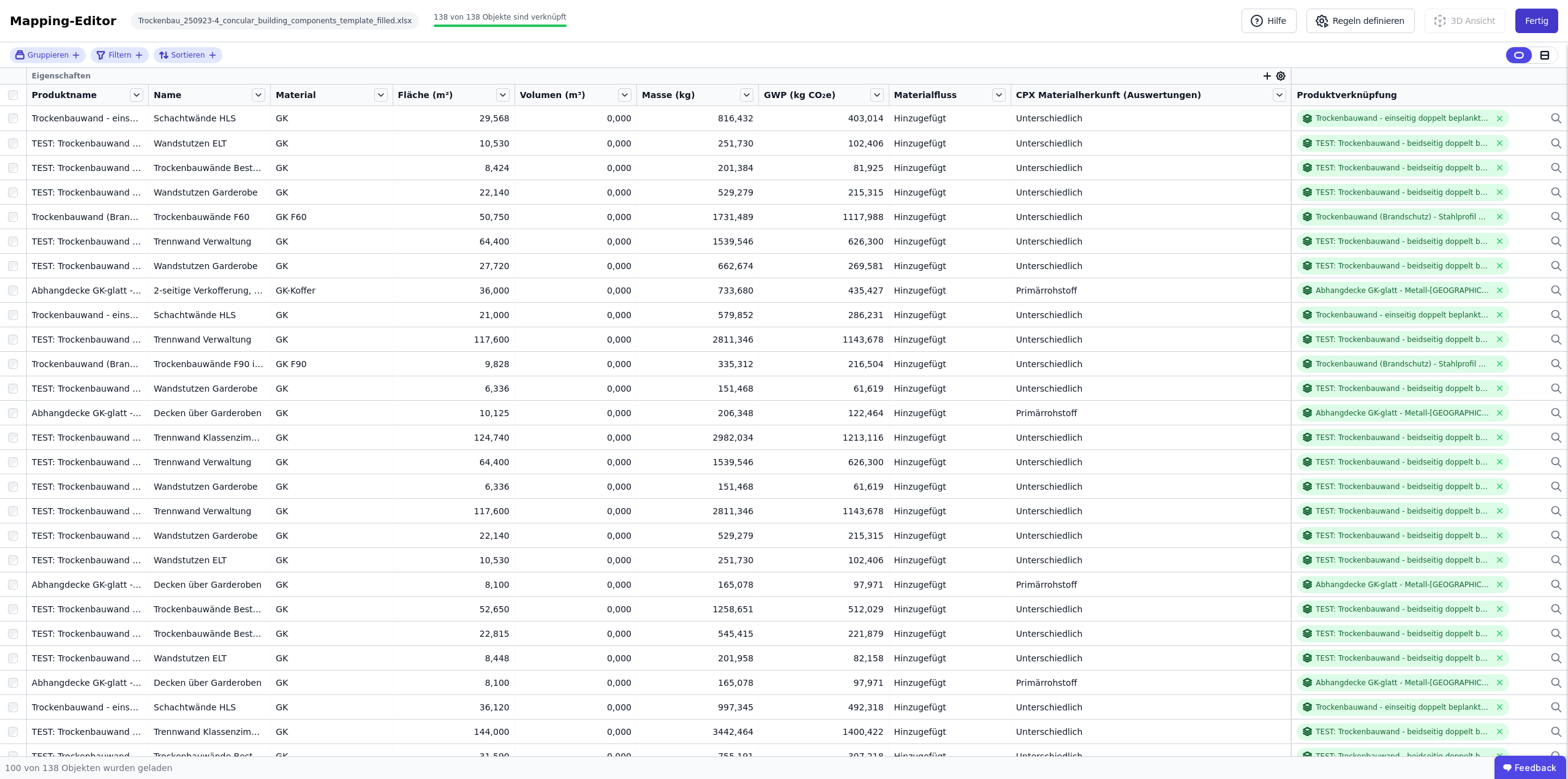
click at [1539, 19] on button "Fertig" at bounding box center [1537, 21] width 43 height 25
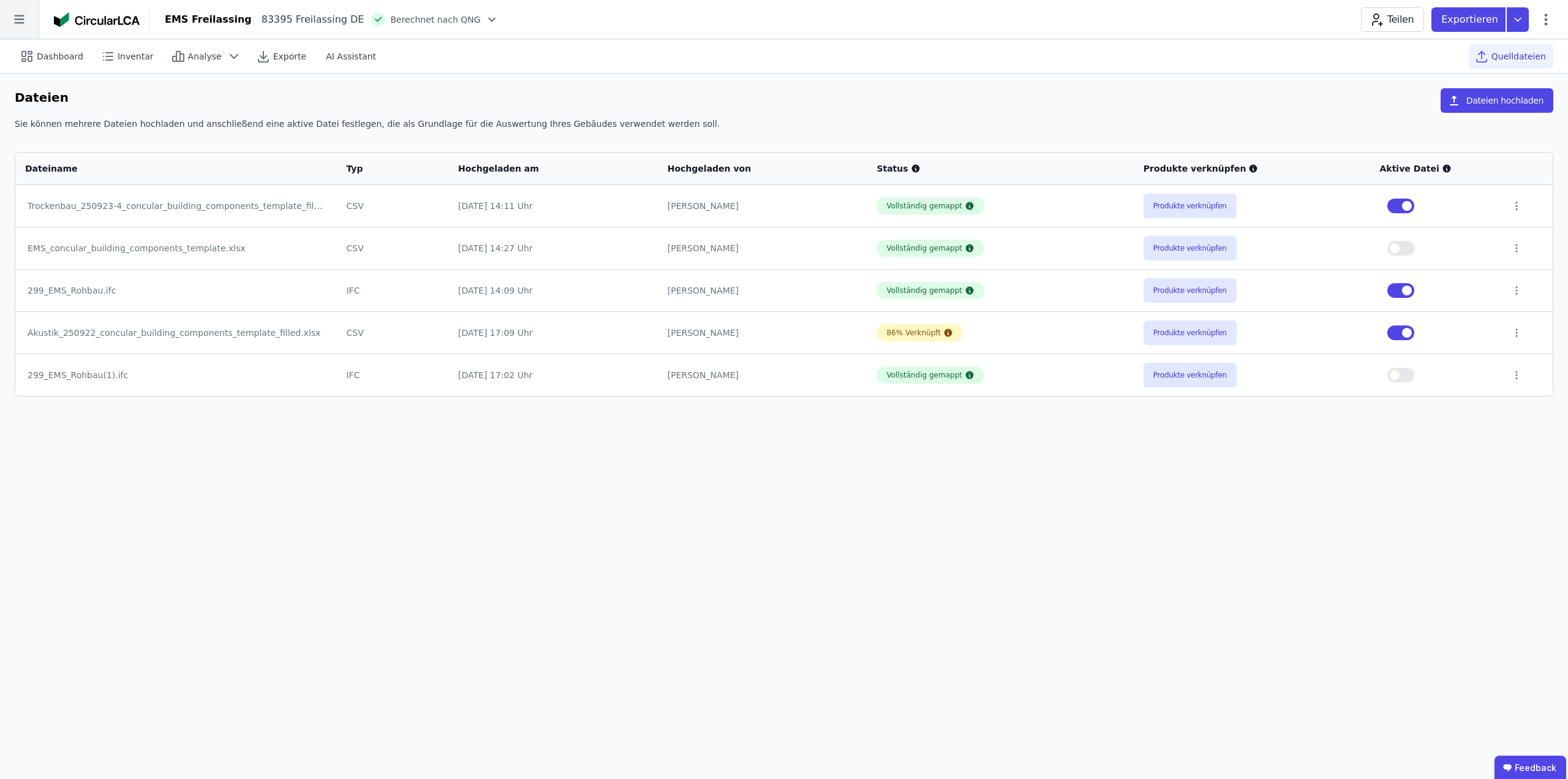
click at [18, 20] on icon at bounding box center [19, 19] width 38 height 38
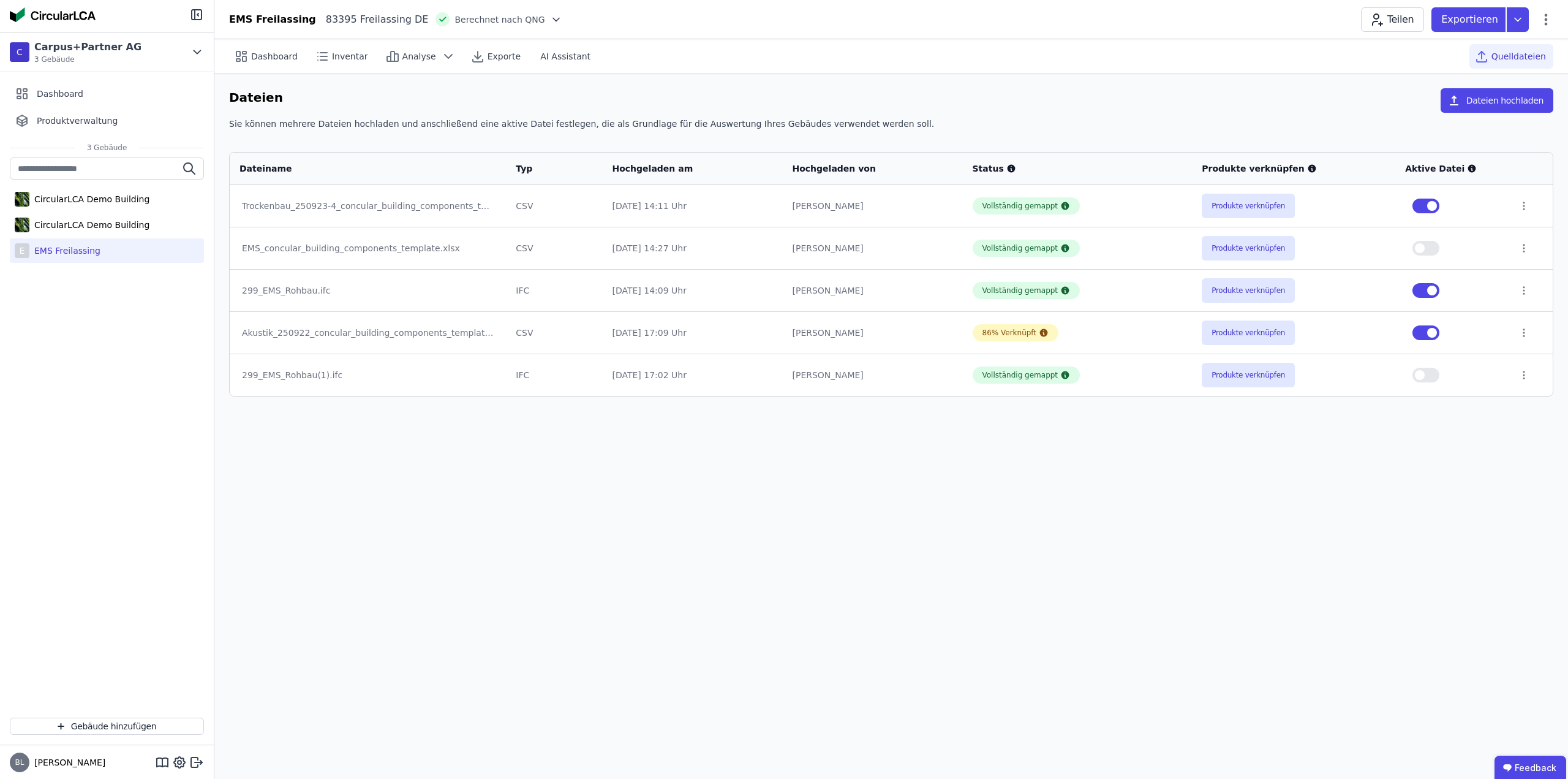
click at [757, 62] on div "Dashboard Inventar Analyse Exporte AI Assistant Quelldateien" at bounding box center [891, 56] width 1325 height 33
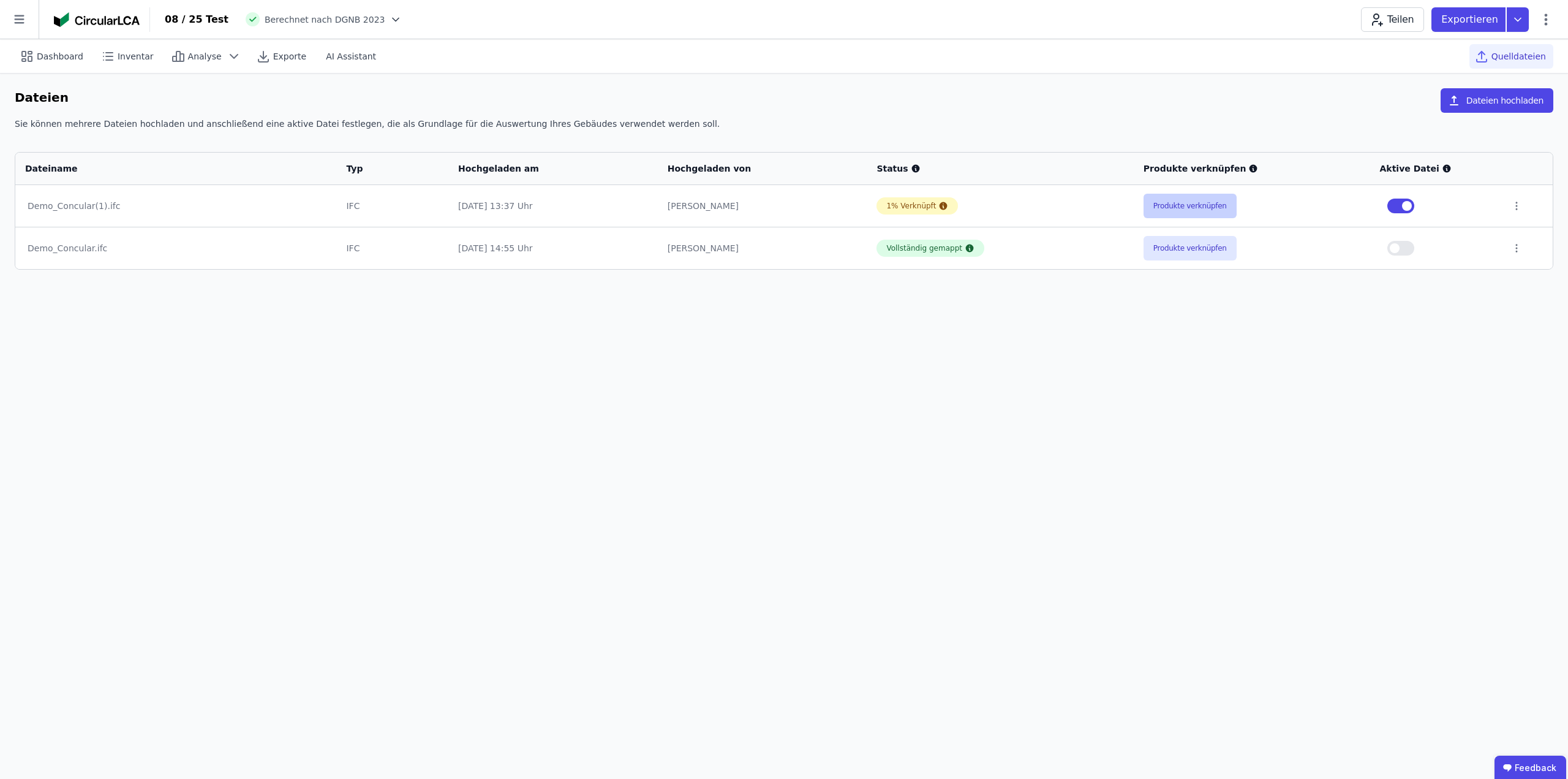
click at [1192, 206] on button "Produkte verknüpfen" at bounding box center [1190, 206] width 93 height 25
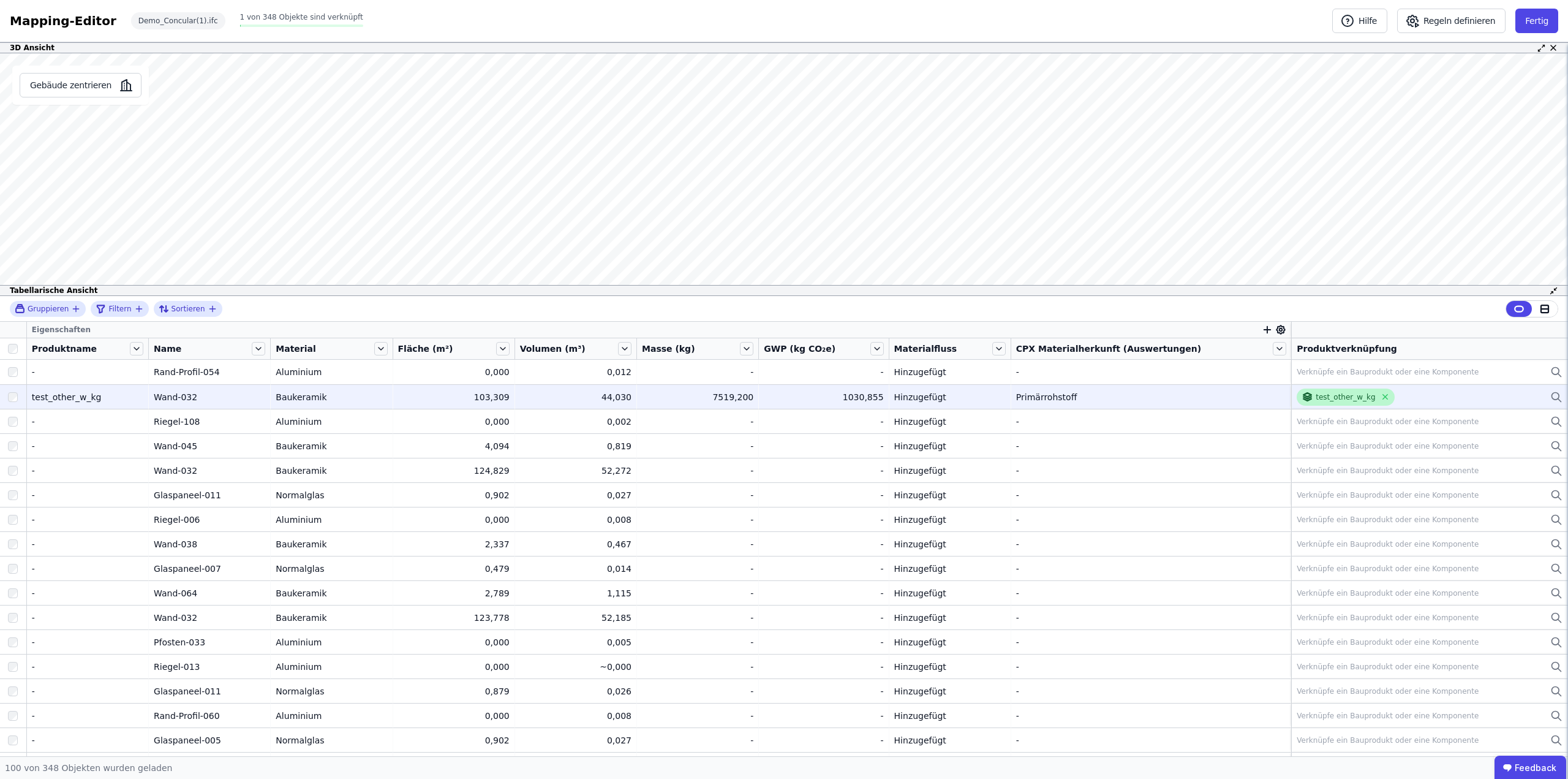
click at [1323, 399] on div "test_other_w_kg" at bounding box center [1346, 397] width 60 height 10
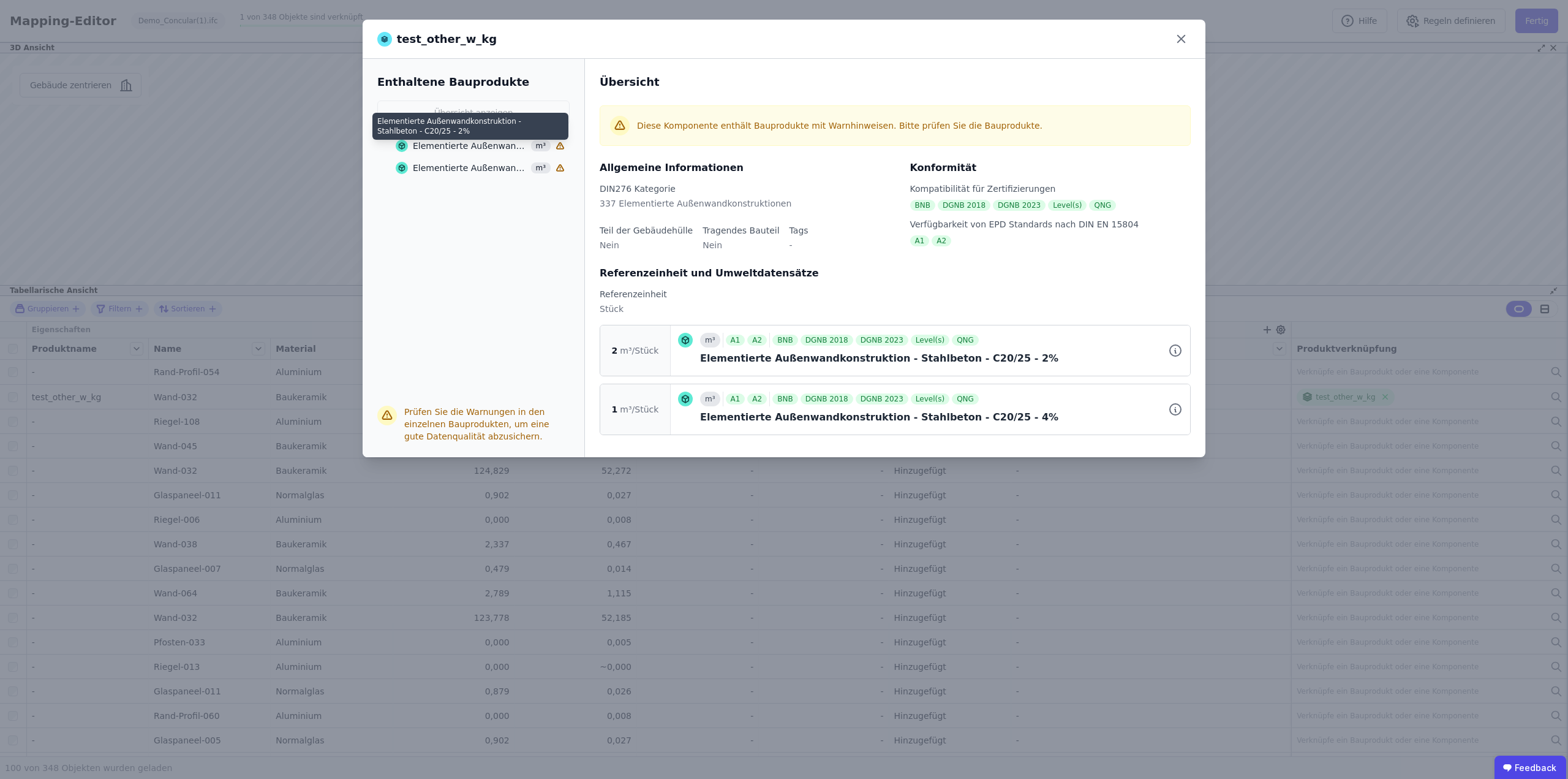
click at [477, 142] on div "Elementierte Außenwandkonstruktion - Stahlbeton - C20/25 - 2%" at bounding box center [470, 145] width 115 height 12
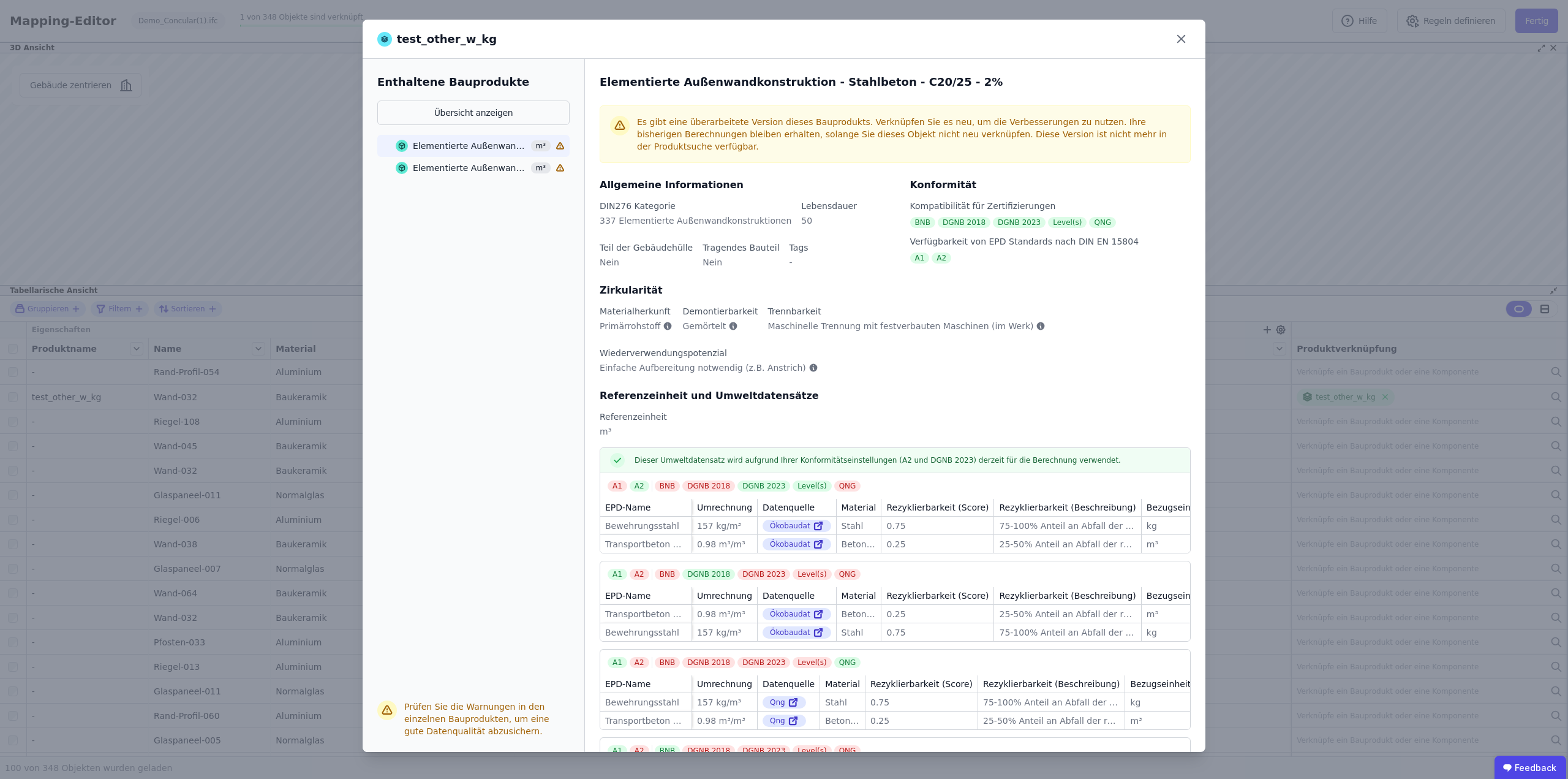
click at [457, 164] on div "Elementierte Außenwandkonstruktion - Stahlbeton - C20/25 - 4%" at bounding box center [470, 167] width 115 height 12
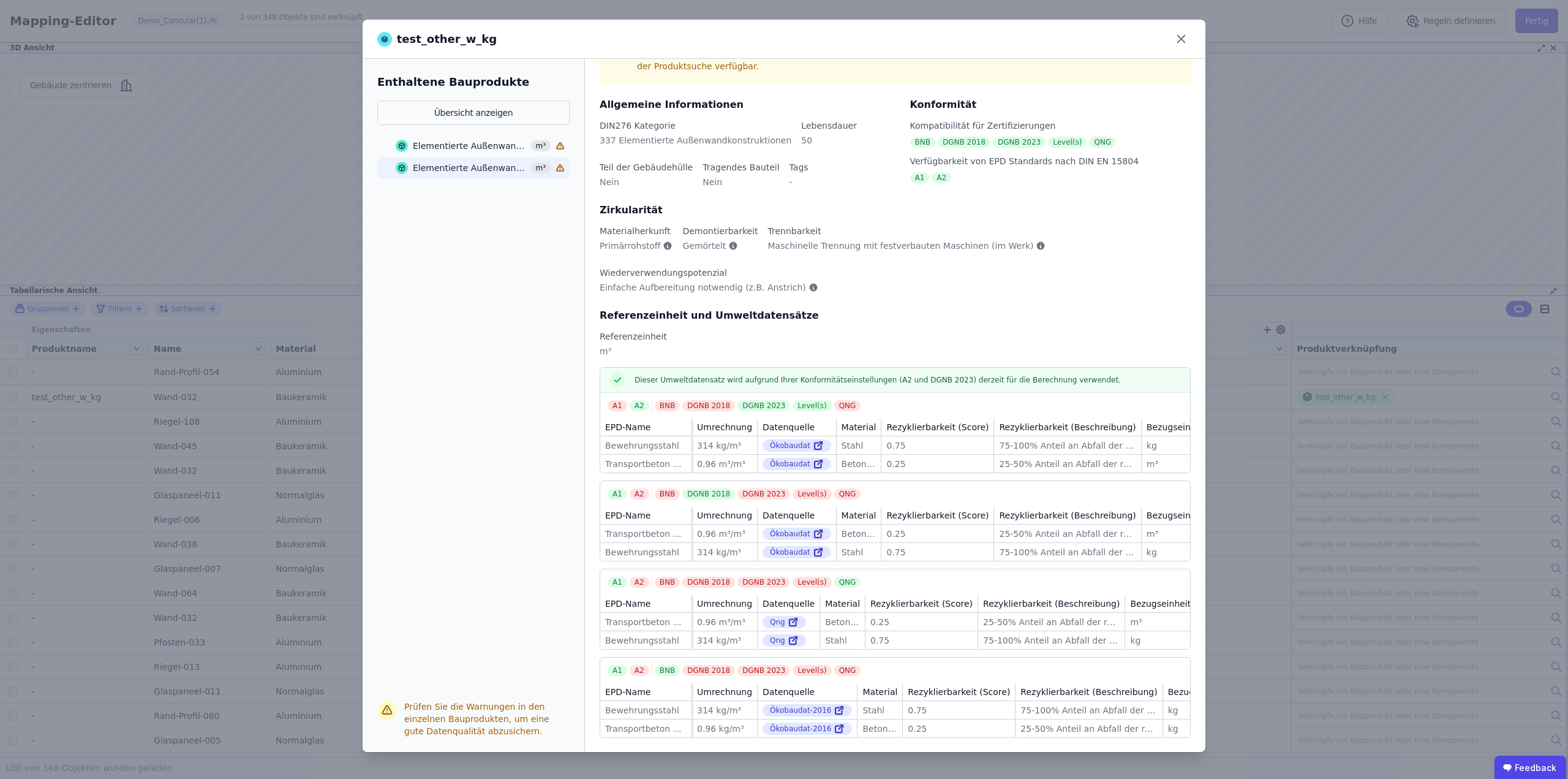
scroll to position [84, 0]
click at [815, 443] on icon at bounding box center [818, 446] width 6 height 6
click at [1179, 36] on icon at bounding box center [1181, 39] width 19 height 19
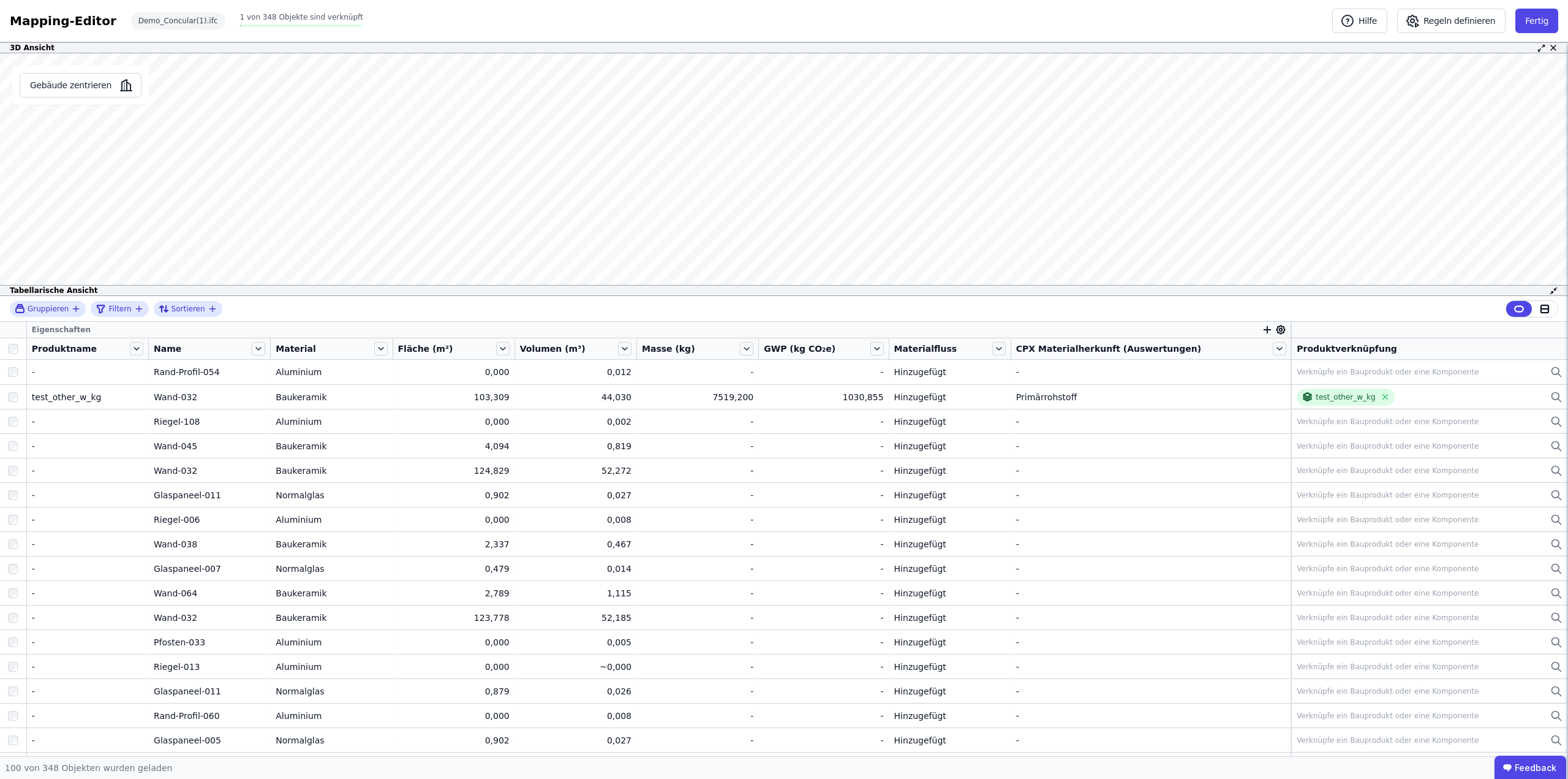
scroll to position [0, 0]
